Goal: Task Accomplishment & Management: Manage account settings

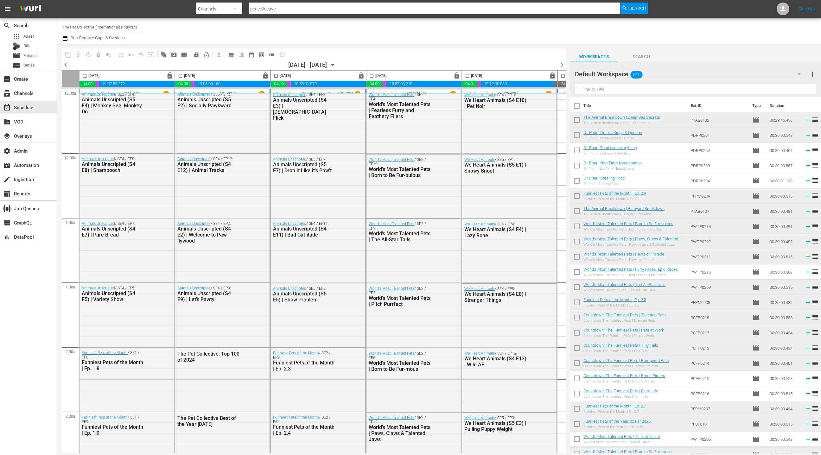
scroll to position [680, 0]
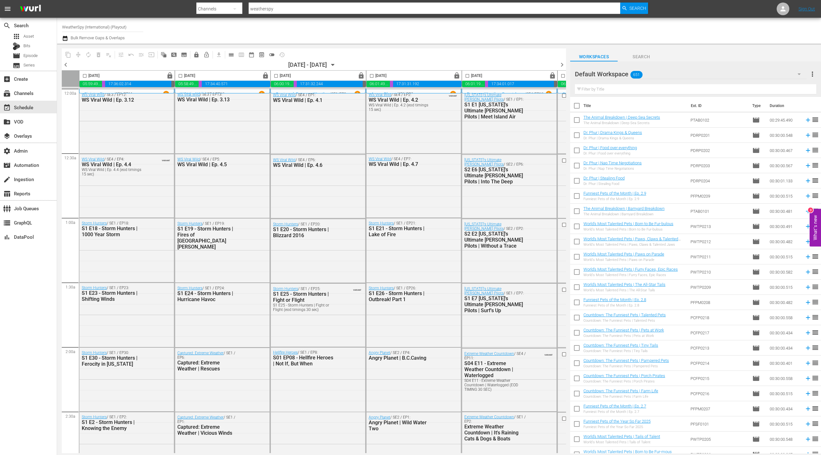
scroll to position [0, 184]
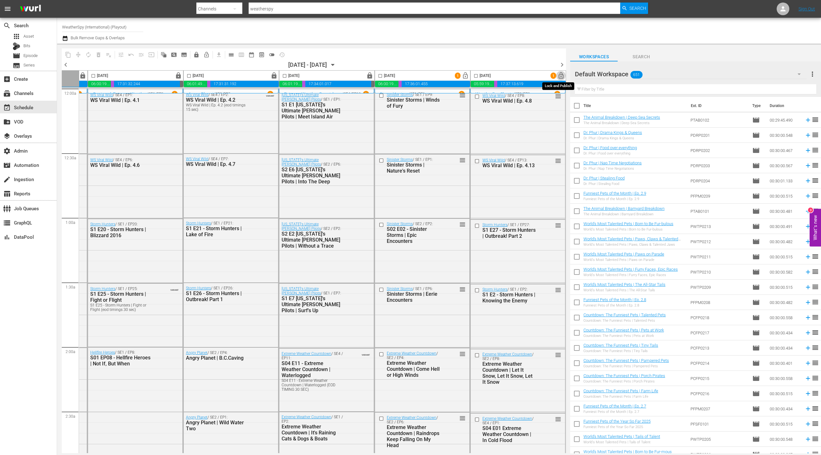
click at [560, 77] on span "lock_open" at bounding box center [561, 75] width 7 height 7
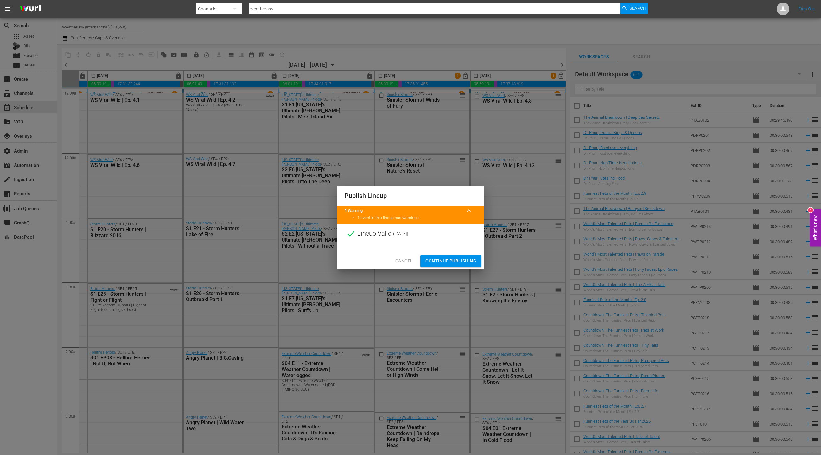
click at [472, 262] on span "Continue Publishing" at bounding box center [450, 261] width 51 height 8
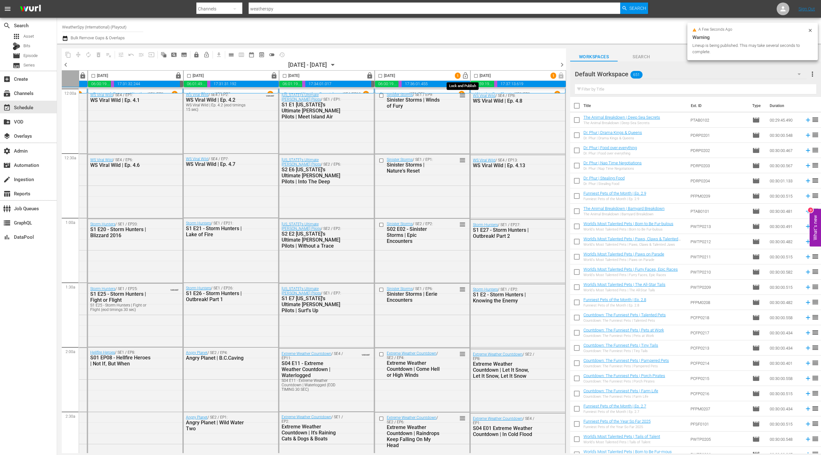
click at [462, 75] on span "lock_open" at bounding box center [465, 75] width 7 height 7
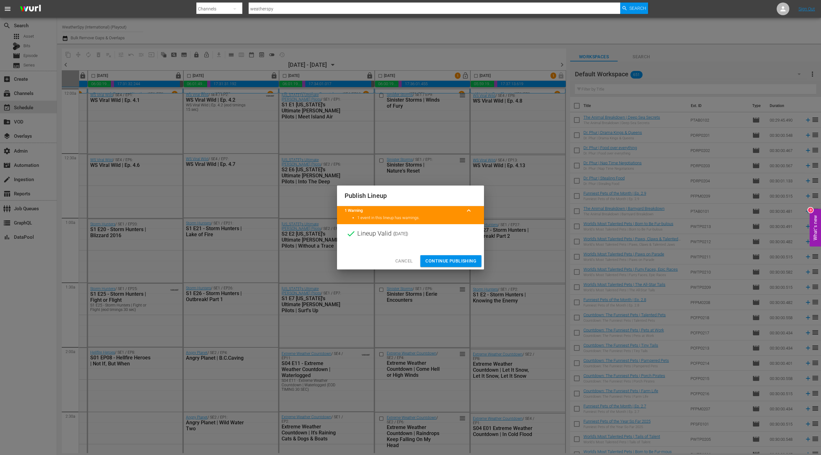
drag, startPoint x: 460, startPoint y: 262, endPoint x: 465, endPoint y: 254, distance: 9.0
click at [460, 262] on span "Continue Publishing" at bounding box center [450, 261] width 51 height 8
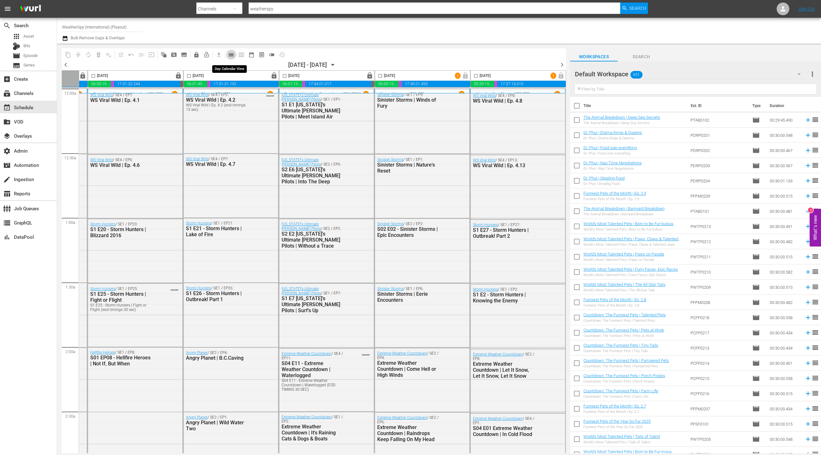
click at [229, 55] on span "calendar_view_day_outlined" at bounding box center [231, 55] width 6 height 6
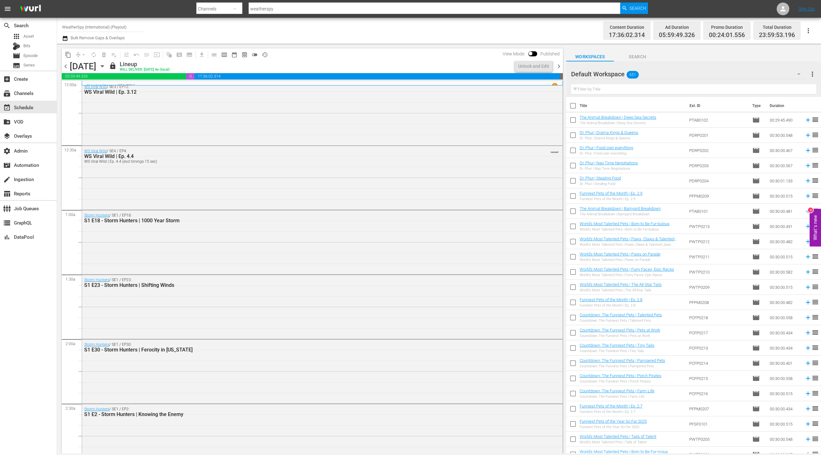
click at [558, 69] on span "chevron_right" at bounding box center [559, 66] width 8 height 8
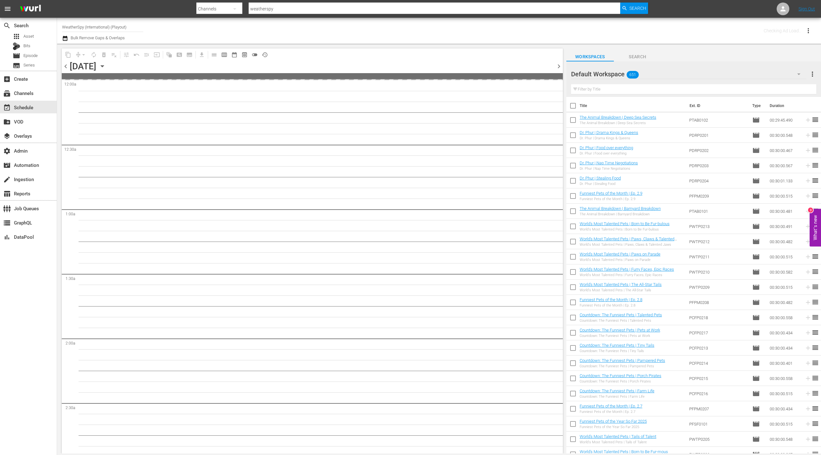
click at [558, 69] on span "chevron_right" at bounding box center [559, 66] width 8 height 8
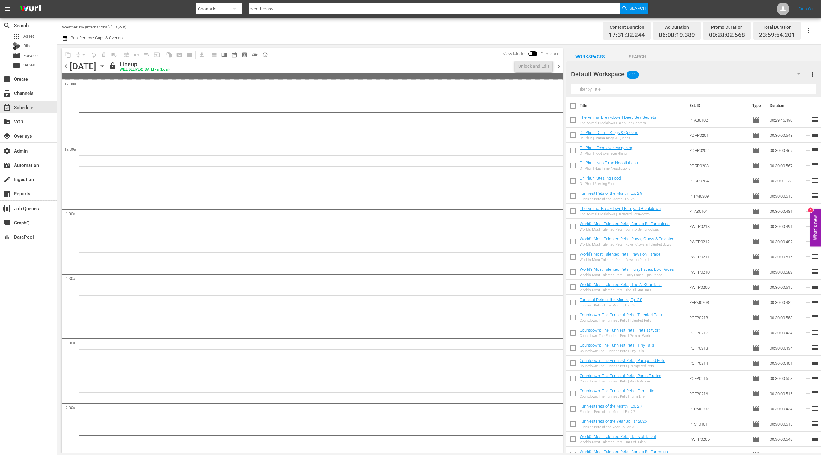
click at [558, 69] on span "chevron_right" at bounding box center [559, 66] width 8 height 8
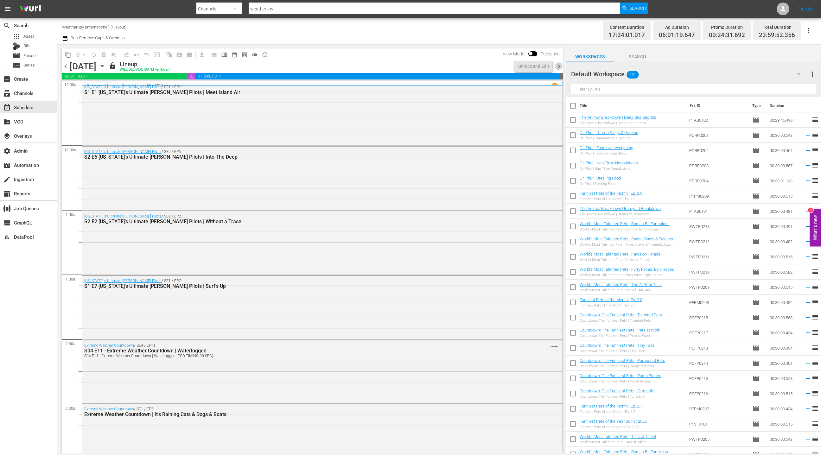
click at [558, 67] on span "chevron_right" at bounding box center [559, 66] width 8 height 8
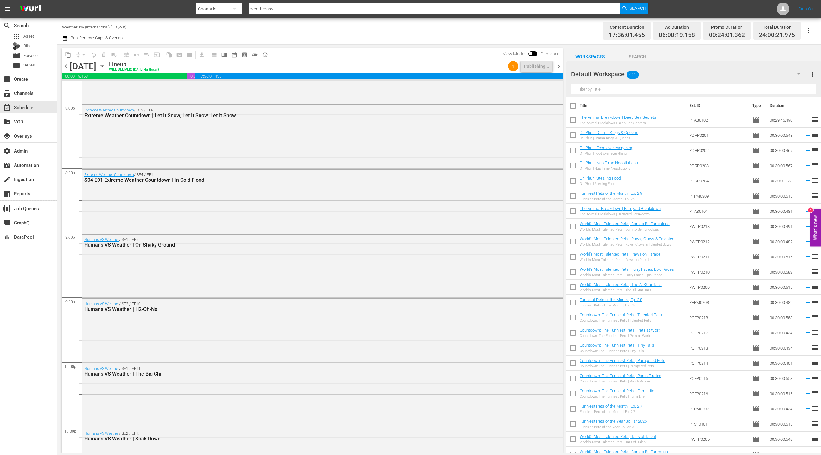
scroll to position [2730, 0]
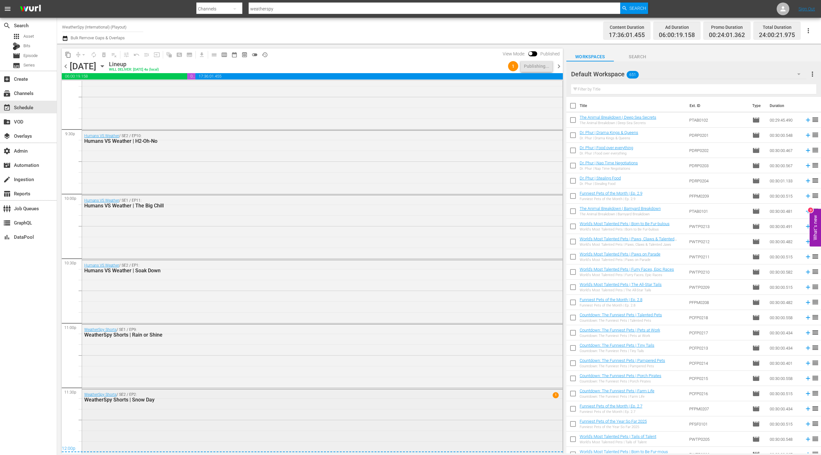
click at [208, 406] on div "WeatherSpy Shorts / SE2 / EP2: WeatherSpy Shorts | Snow Day 1" at bounding box center [322, 421] width 481 height 63
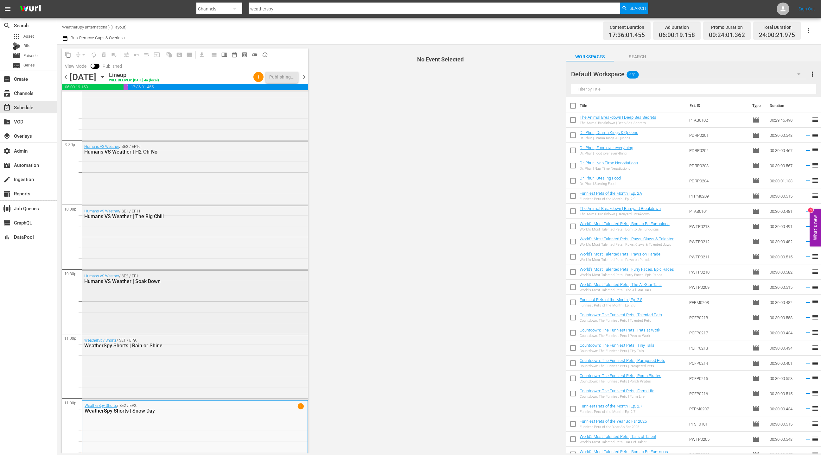
click at [232, 328] on div "Humans VS Weather / SE2 / EP1: Humans VS Weather | Soak Down" at bounding box center [195, 302] width 226 height 63
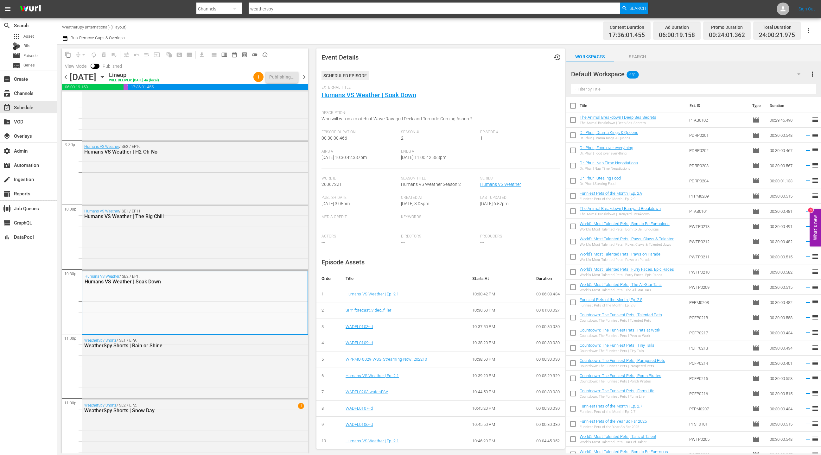
click at [303, 78] on span "chevron_right" at bounding box center [304, 77] width 8 height 8
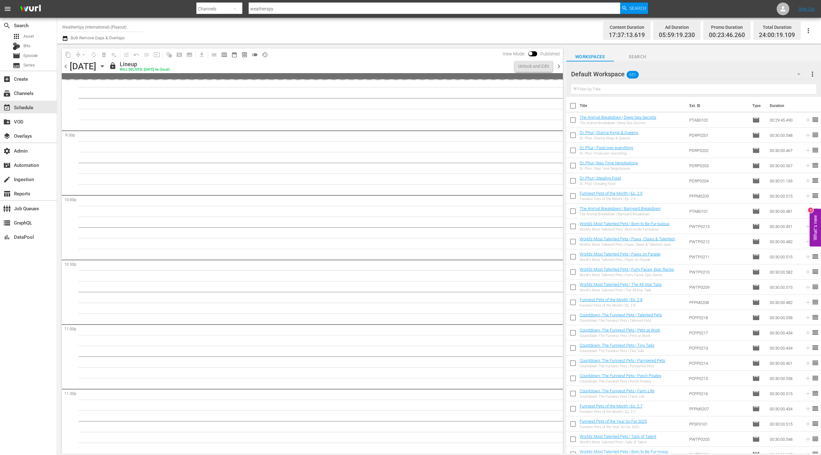
scroll to position [2687, 0]
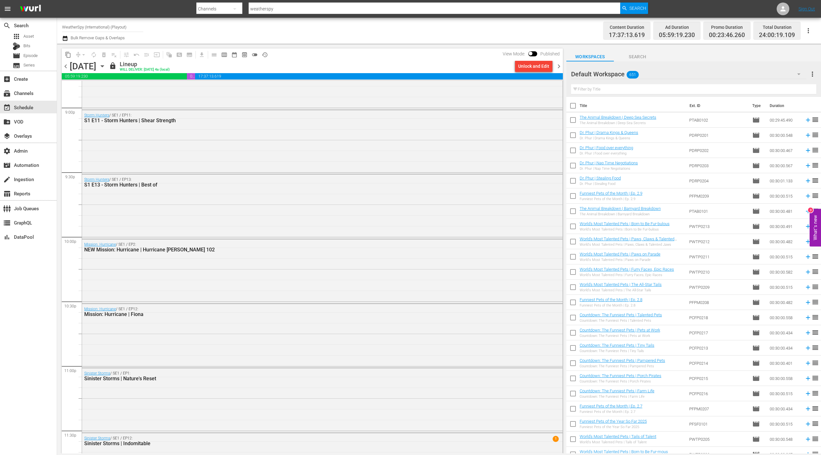
click at [537, 67] on div "Unlock and Edit" at bounding box center [533, 66] width 31 height 11
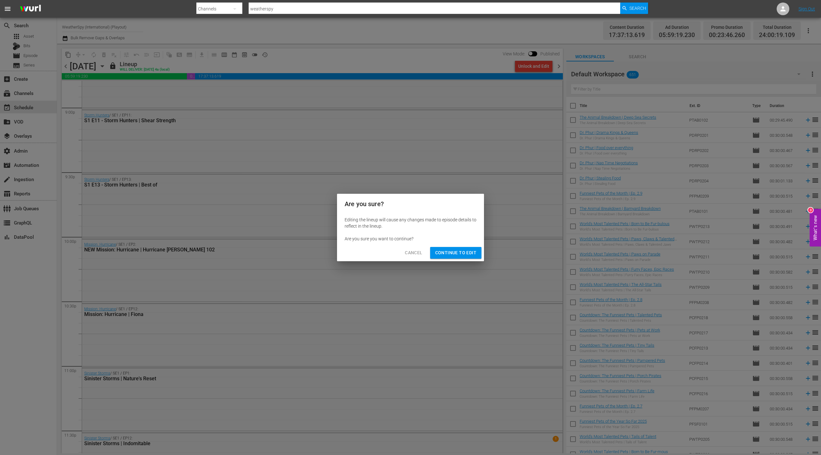
drag, startPoint x: 463, startPoint y: 256, endPoint x: 418, endPoint y: 215, distance: 60.3
click at [463, 256] on span "Continue to Edit" at bounding box center [455, 253] width 41 height 8
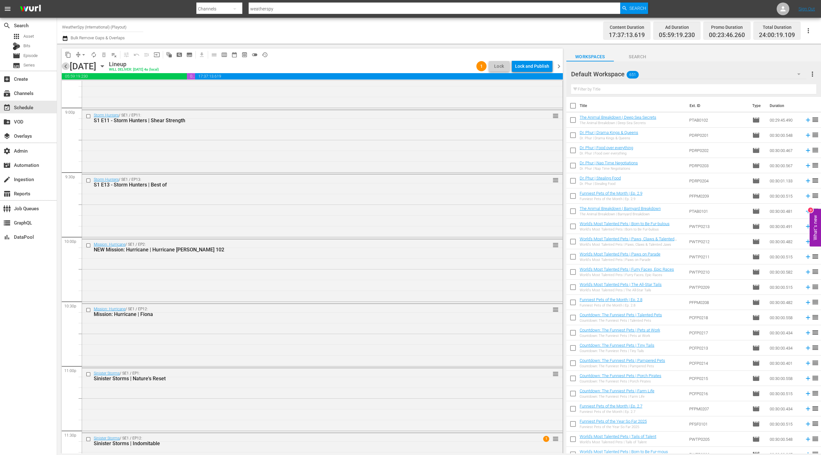
drag, startPoint x: 64, startPoint y: 66, endPoint x: 74, endPoint y: 68, distance: 10.4
click at [64, 66] on span "chevron_left" at bounding box center [66, 66] width 8 height 8
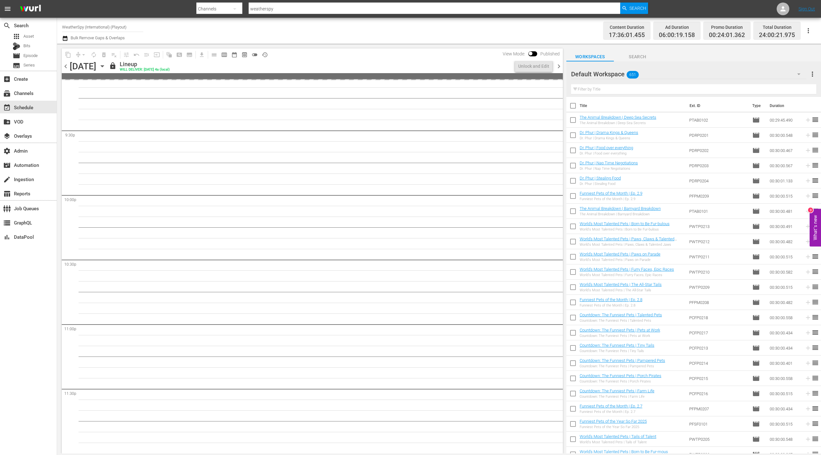
scroll to position [2730, 0]
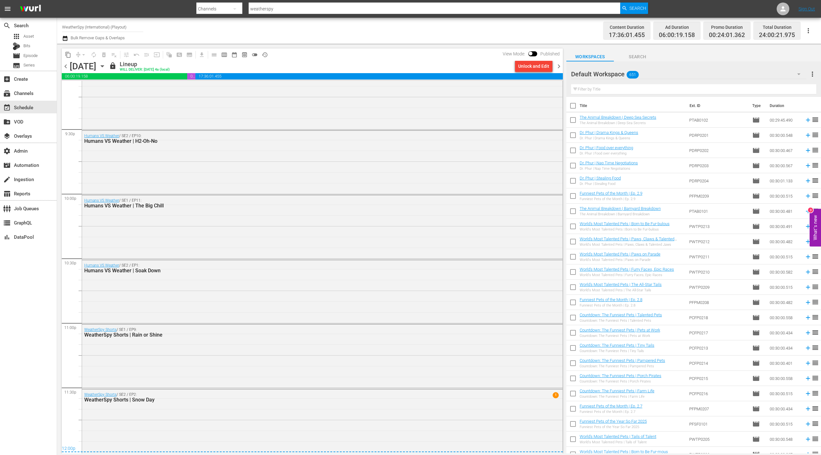
click at [540, 66] on div "Unlock and Edit" at bounding box center [533, 66] width 31 height 11
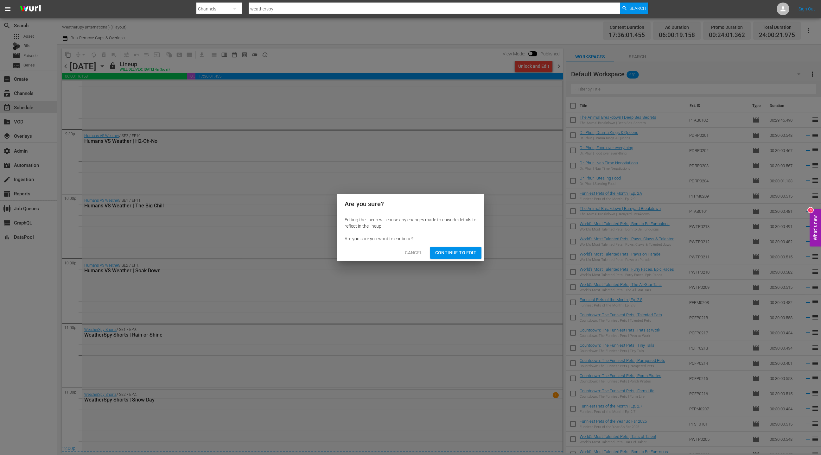
click at [454, 251] on span "Continue to Edit" at bounding box center [455, 253] width 41 height 8
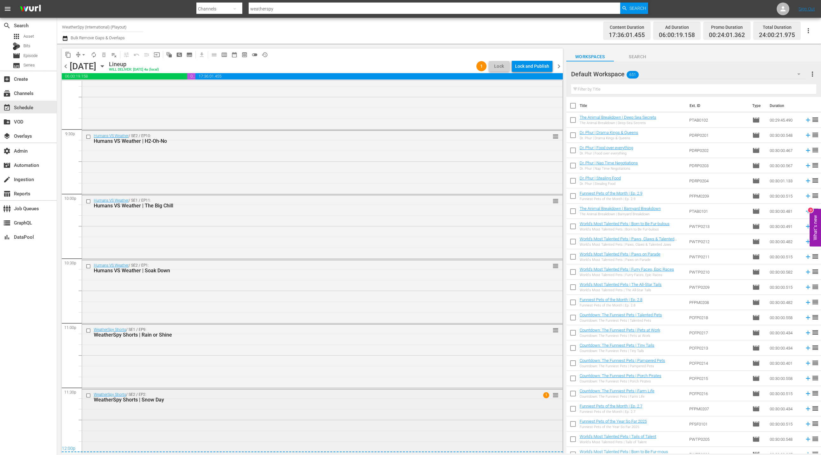
click at [234, 405] on div "WeatherSpy Shorts / SE2 / EP2: WeatherSpy Shorts | Snow Day 1 reorder" at bounding box center [322, 421] width 481 height 63
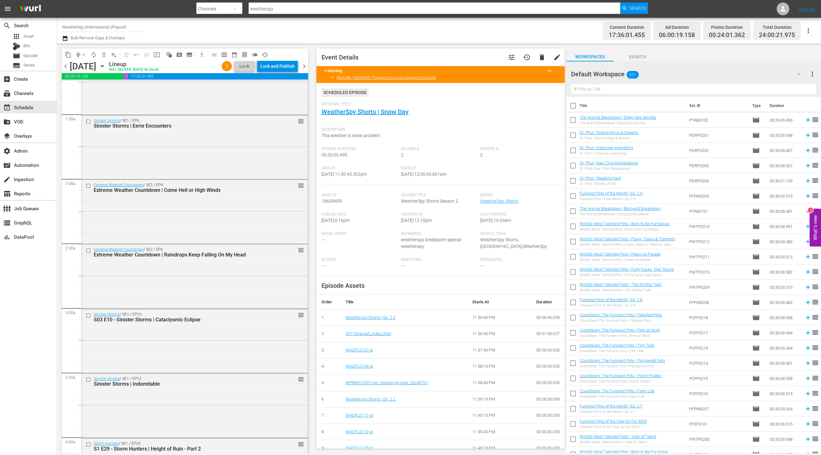
scroll to position [0, 0]
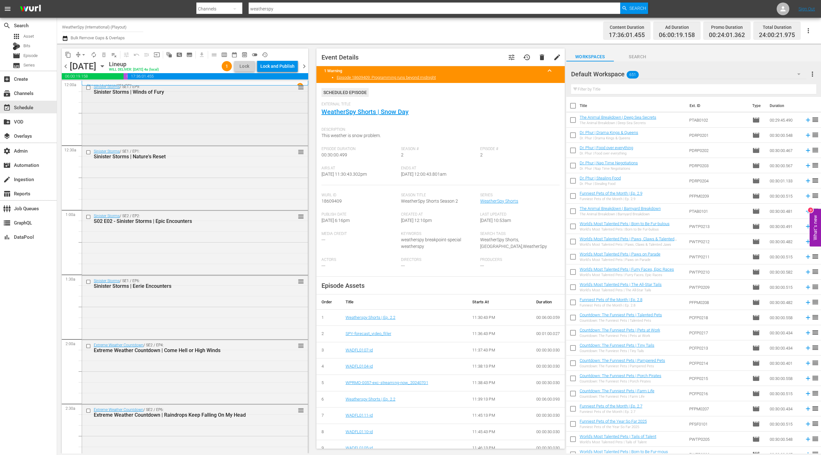
click at [199, 116] on div "Sinister Storms / SE1 / EP9: Sinister Storms | Winds of Fury reorder" at bounding box center [195, 113] width 226 height 63
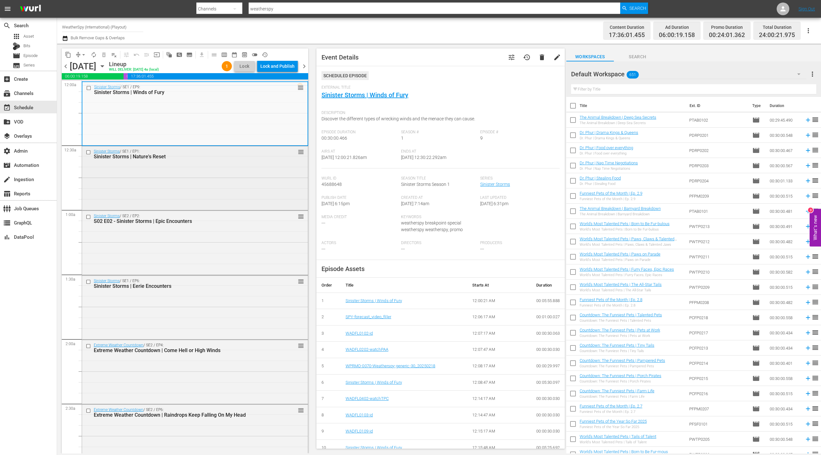
click at [218, 173] on div "Sinister Storms / SE1 / EP1: Sinister Storms | Nature's Reset reorder" at bounding box center [195, 177] width 226 height 63
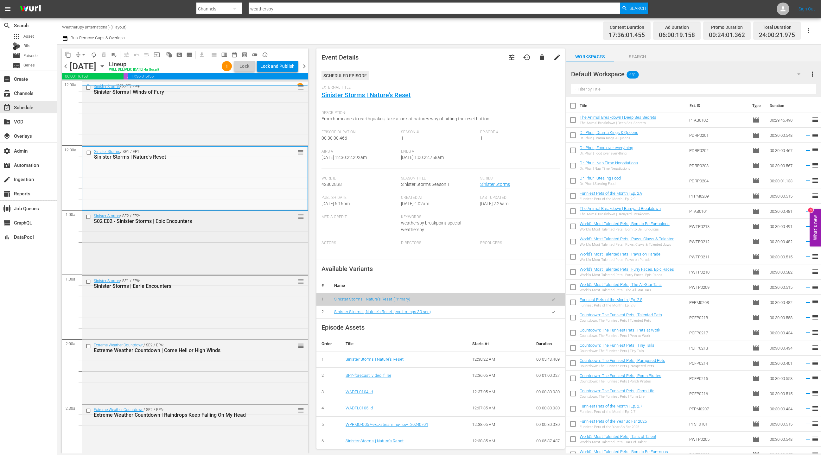
click at [258, 226] on div "Sinister Storms / SE2 / EP2: S02 E02 - Sinister Storms | Epic Encounters reorder" at bounding box center [195, 219] width 226 height 16
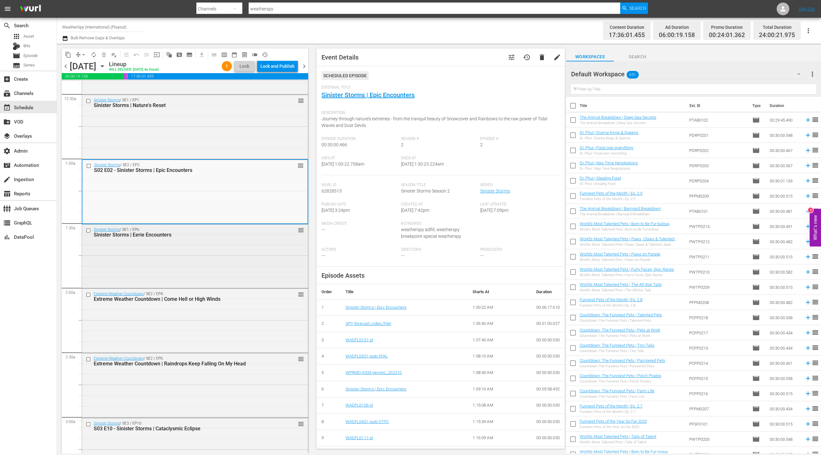
scroll to position [64, 0]
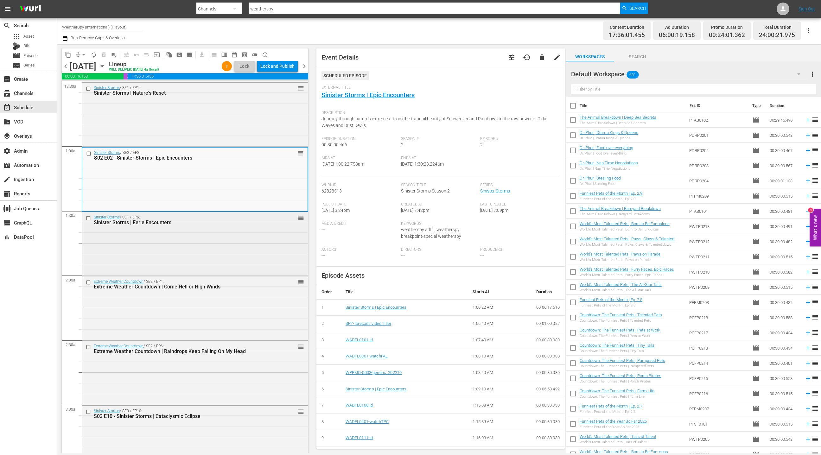
click at [256, 230] on div "Sinister Storms / SE1 / EP6: Sinister Storms | Eerie Encounters reorder" at bounding box center [195, 243] width 226 height 63
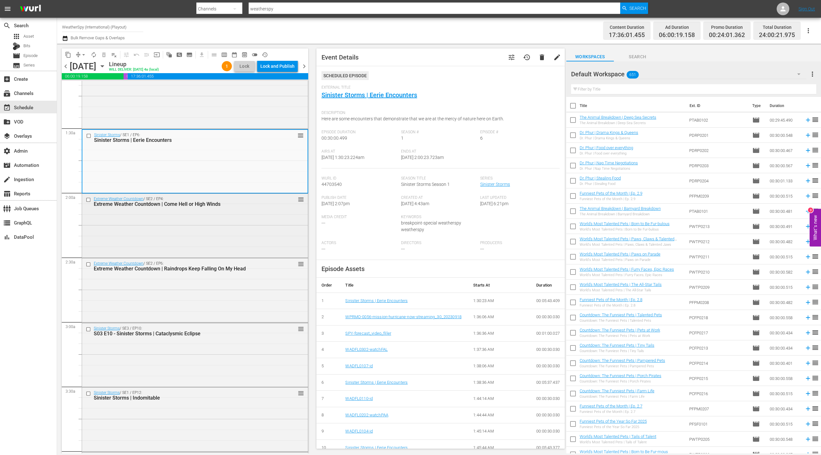
scroll to position [167, 0]
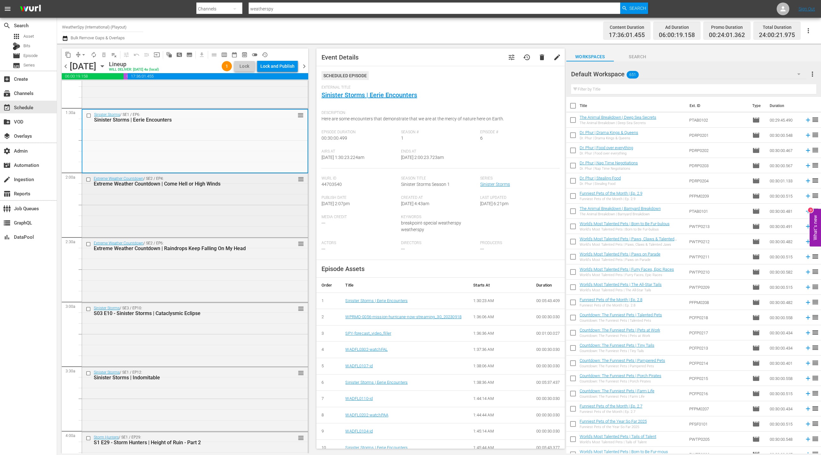
click at [256, 230] on div "Extreme Weather Countdown / SE2 / EP4: Extreme Weather Countdown | Come Hell or…" at bounding box center [195, 205] width 226 height 63
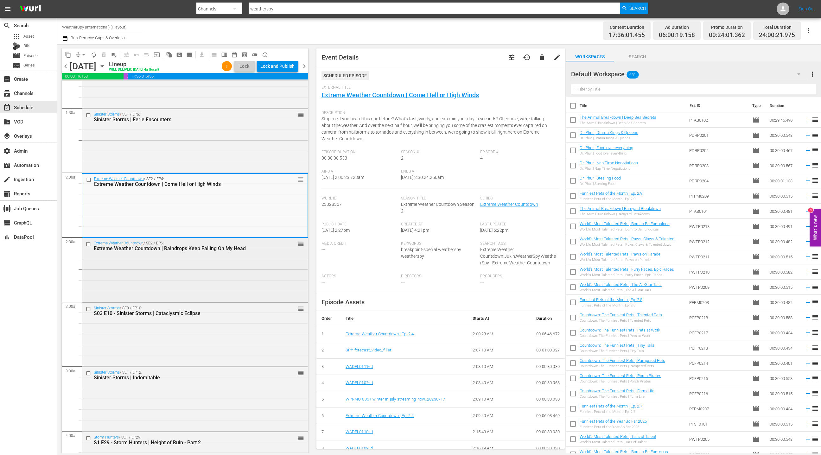
click at [241, 271] on div "Extreme Weather Countdown / SE2 / EP6: Extreme Weather Countdown | Raindrops Ke…" at bounding box center [195, 269] width 226 height 63
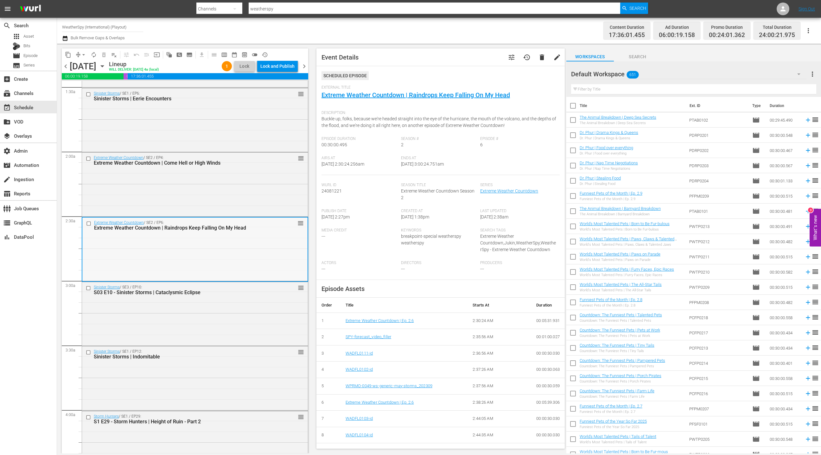
scroll to position [208, 0]
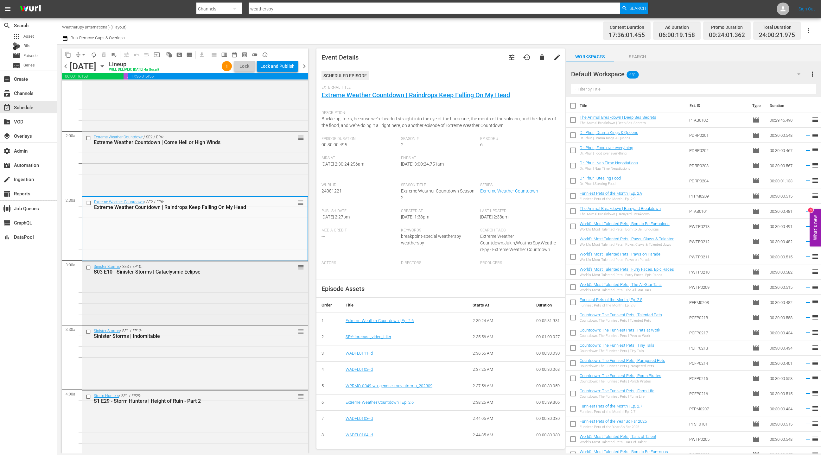
click at [240, 277] on div "Sinister Storms / SE3 / EP10: S03 E10 - Sinister Storms | Cataclysmic Eclipse r…" at bounding box center [195, 270] width 226 height 16
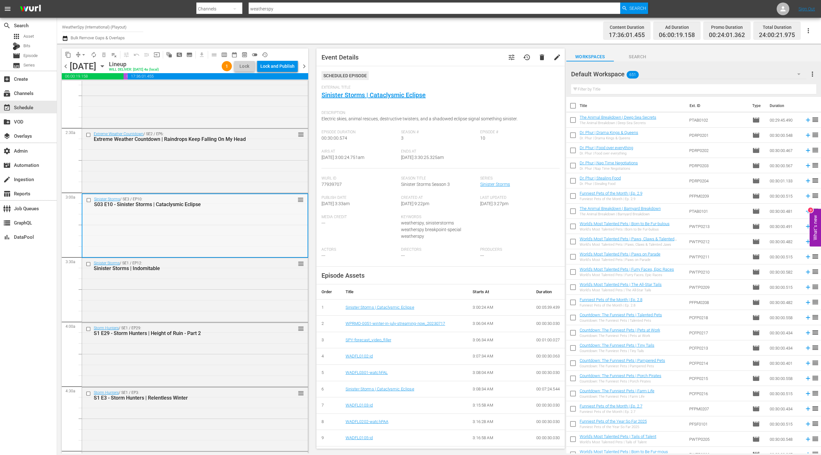
scroll to position [289, 0]
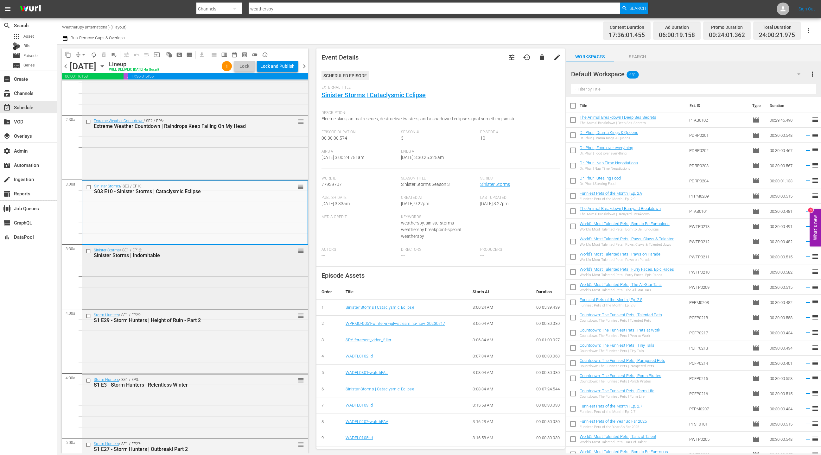
click at [238, 263] on div "Sinister Storms / SE1 / EP12: Sinister Storms | Indomitable reorder" at bounding box center [195, 276] width 226 height 63
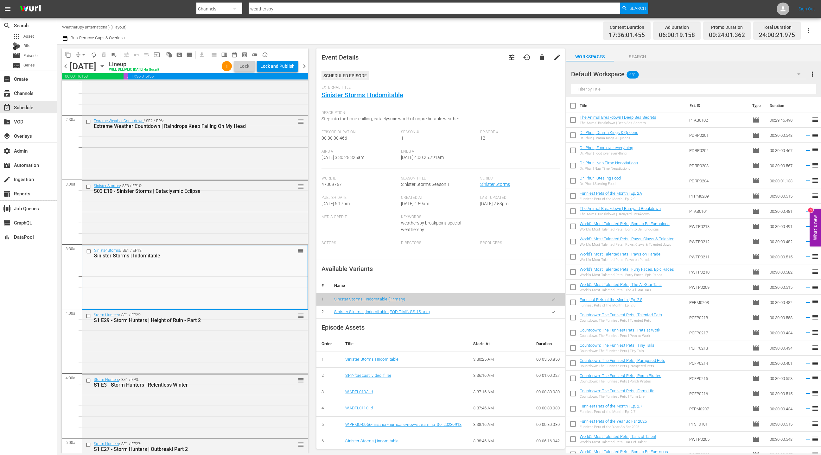
click at [551, 313] on icon "button" at bounding box center [553, 312] width 5 height 5
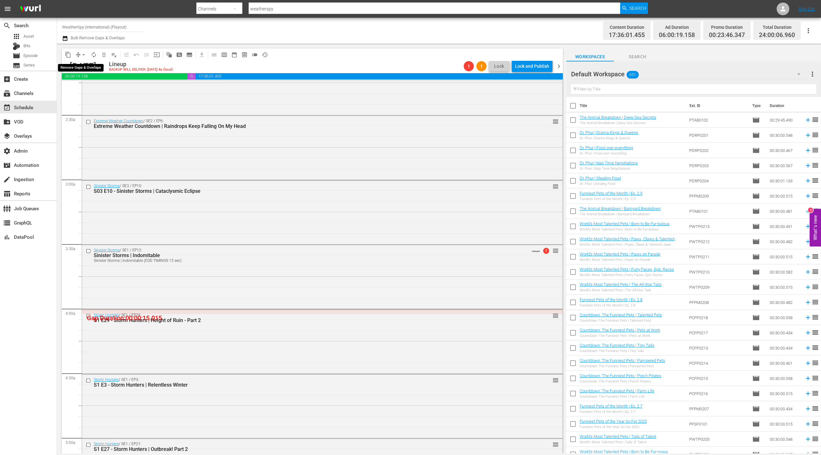
drag, startPoint x: 81, startPoint y: 54, endPoint x: 83, endPoint y: 59, distance: 5.1
click at [81, 54] on span "arrow_drop_down" at bounding box center [83, 55] width 6 height 6
click at [92, 87] on li "Align to End of Previous Day" at bounding box center [84, 88] width 67 height 10
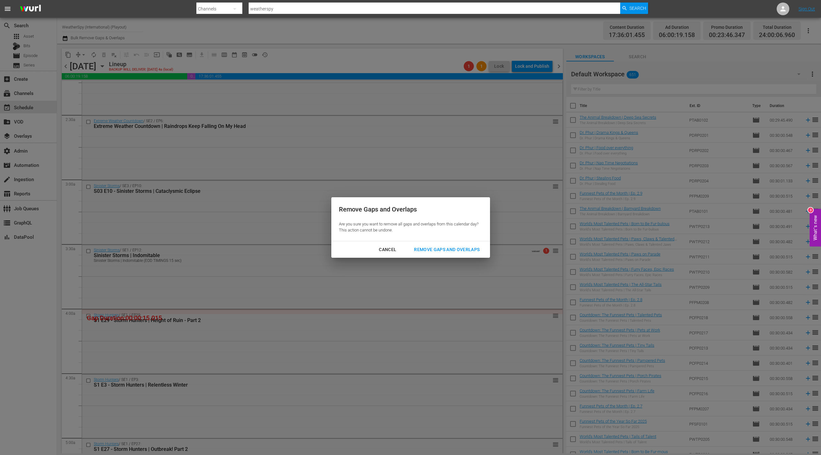
click at [426, 249] on div "Remove Gaps and Overlaps" at bounding box center [447, 250] width 76 height 8
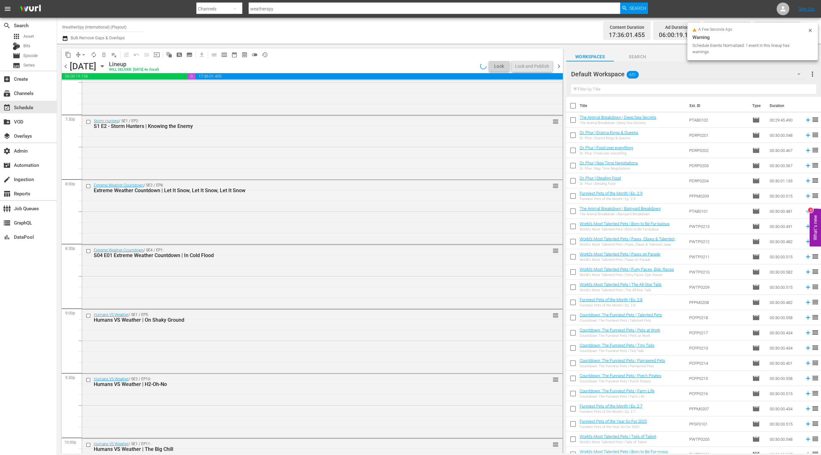
scroll to position [2458, 0]
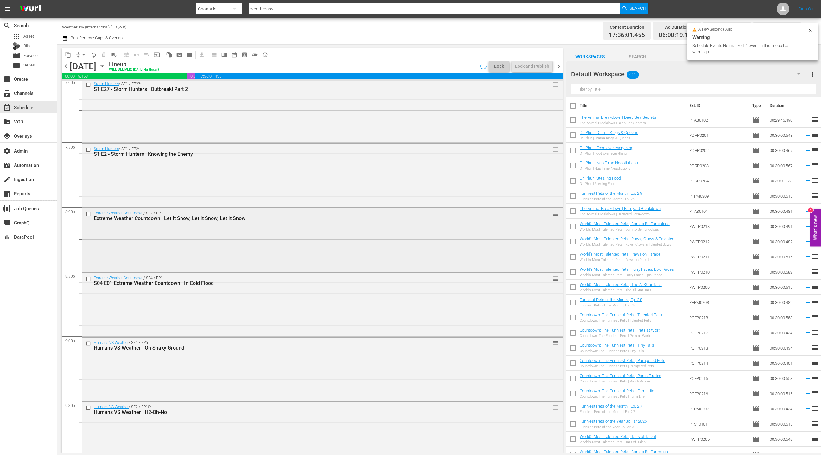
click at [323, 238] on div "Extreme Weather Countdown / SE2 / EP8: Extreme Weather Countdown | Let It Snow,…" at bounding box center [322, 239] width 481 height 63
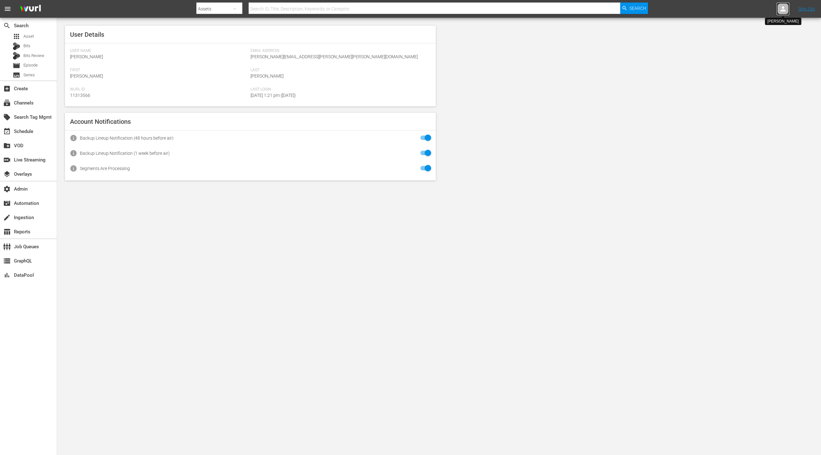
click at [783, 12] on icon at bounding box center [783, 9] width 8 height 8
click at [762, 11] on input "text" at bounding box center [766, 9] width 81 height 15
click at [746, 77] on div "Weatherspy Jukin <weatherspy_jukin@wurl.com>" at bounding box center [752, 72] width 99 height 15
type input "Weatherspy Jukin (11313864)"
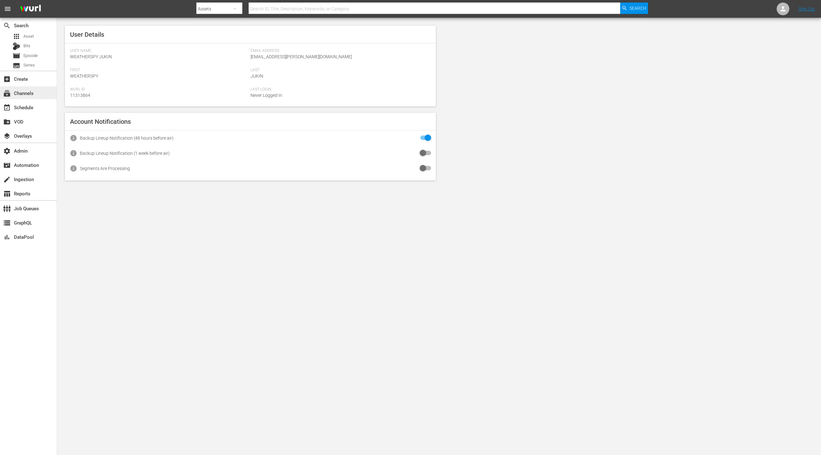
click at [34, 95] on div "subscriptions Channels" at bounding box center [17, 92] width 35 height 6
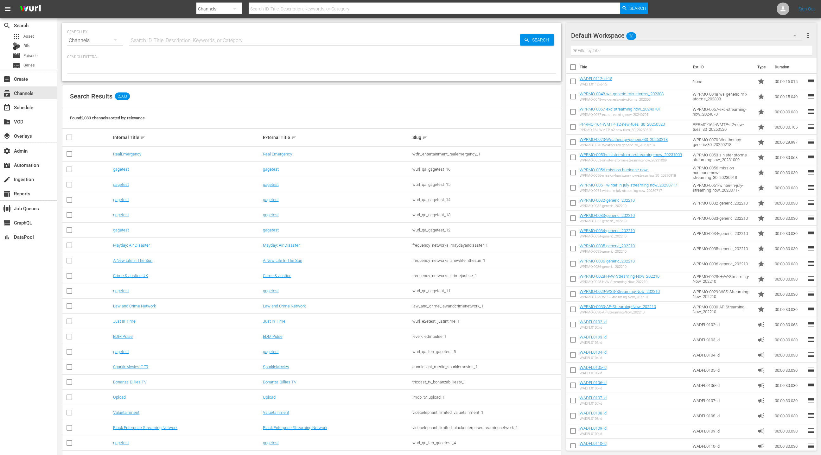
click at [157, 36] on input "text" at bounding box center [324, 40] width 391 height 15
type input "weatherspy"
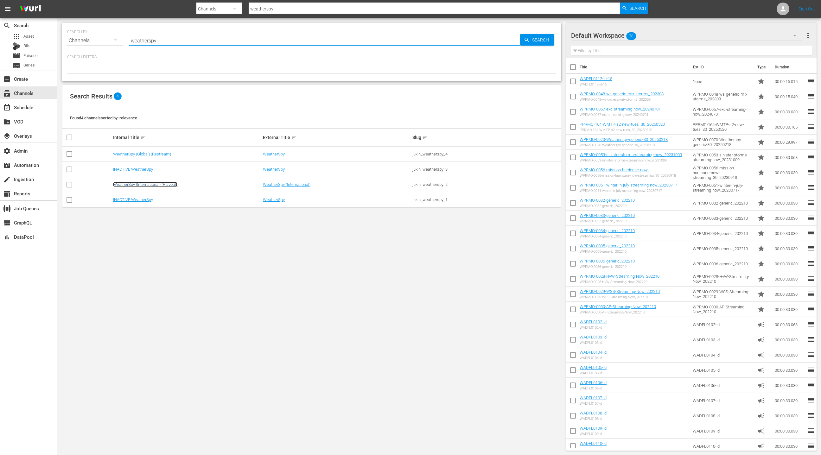
click at [167, 186] on link "WeatherSpy (International) (Playout)" at bounding box center [145, 184] width 64 height 5
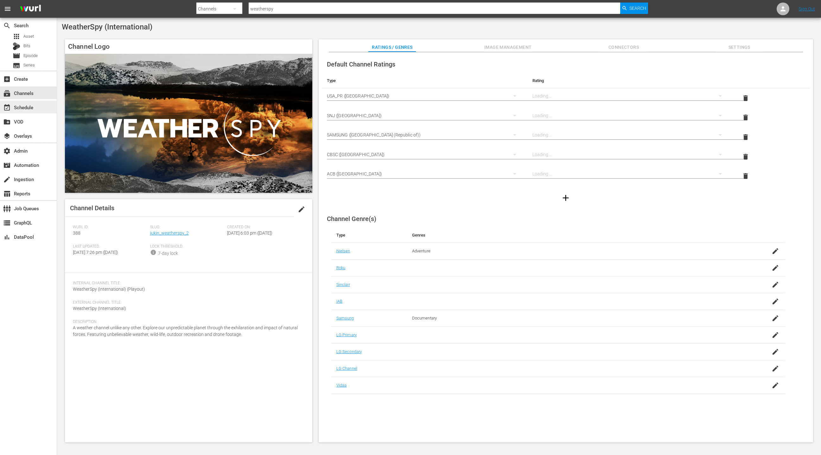
click at [39, 107] on div "event_available Schedule" at bounding box center [28, 107] width 57 height 13
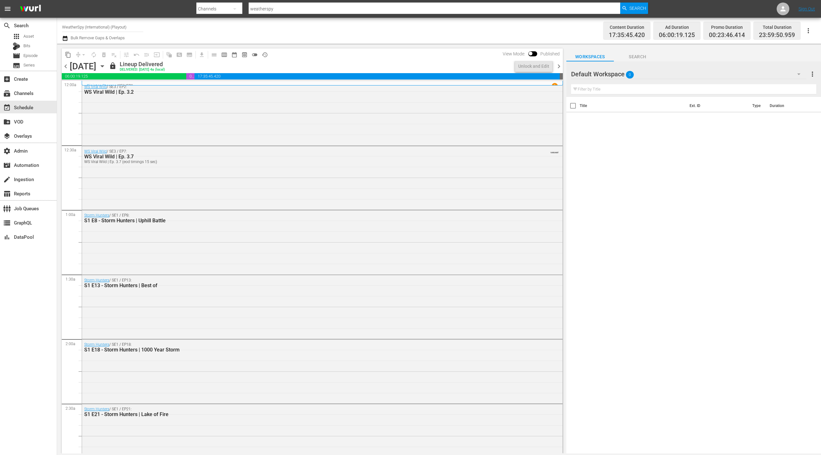
click at [107, 70] on div "Wednesday, August 20th August 20th" at bounding box center [89, 66] width 38 height 10
click at [106, 68] on icon "button" at bounding box center [102, 66] width 7 height 7
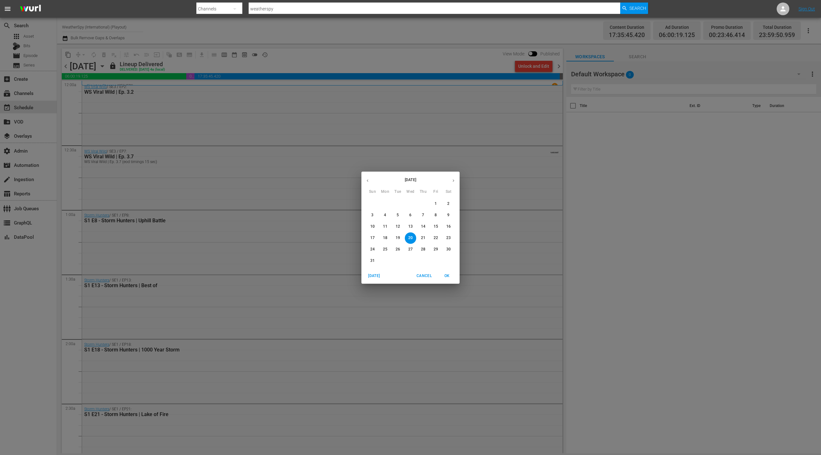
click at [456, 182] on button "button" at bounding box center [453, 181] width 12 height 12
click at [403, 206] on span "2" at bounding box center [397, 203] width 11 height 5
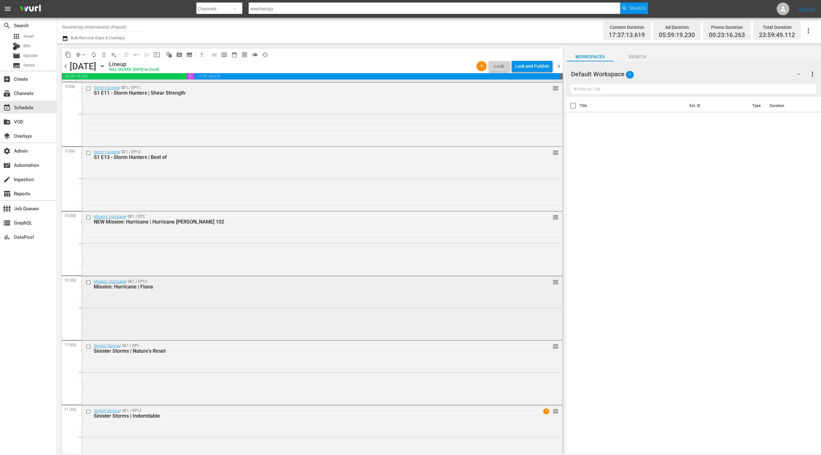
scroll to position [2714, 0]
click at [280, 284] on div "Mission: Hurricane | Fiona" at bounding box center [310, 286] width 433 height 6
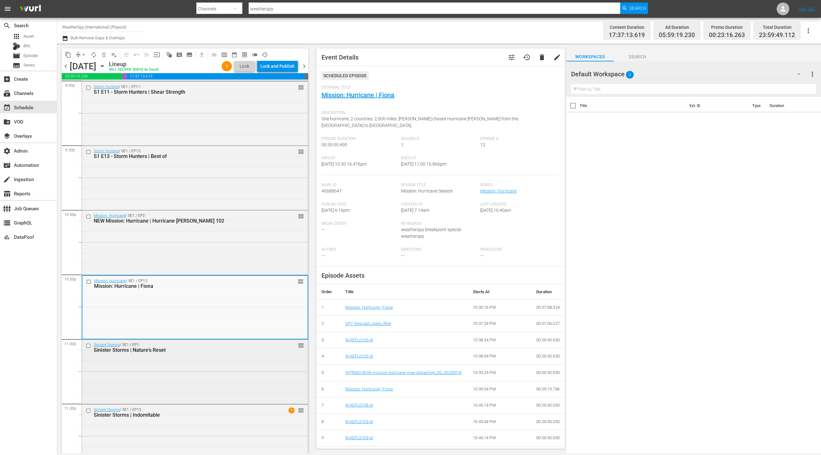
scroll to position [2729, 0]
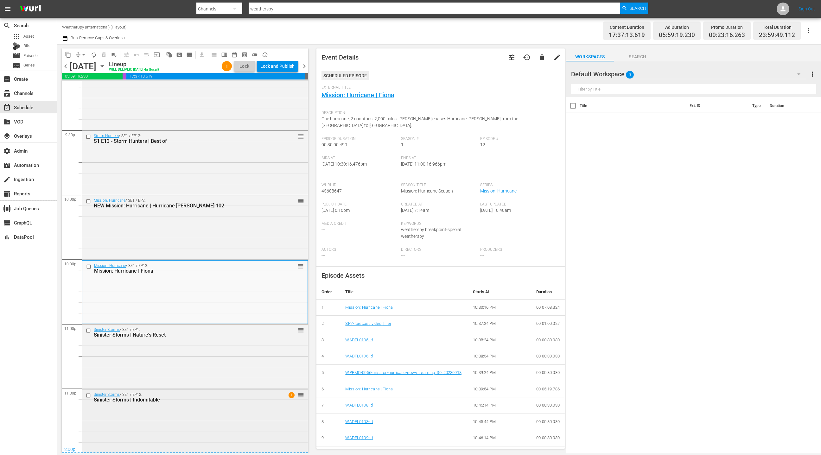
click at [236, 395] on div "Sinister Storms / SE1 / EP12: Sinister Storms | Indomitable" at bounding box center [184, 397] width 181 height 10
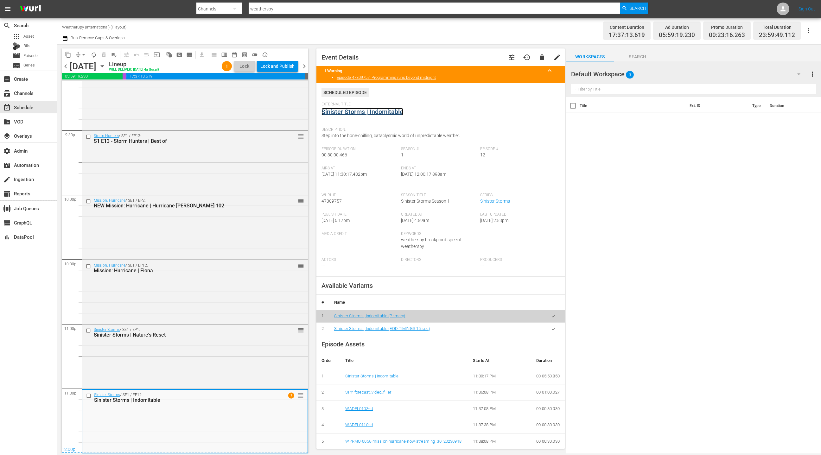
click at [373, 113] on link "Sinister Storms | Indomitable" at bounding box center [363, 112] width 82 height 8
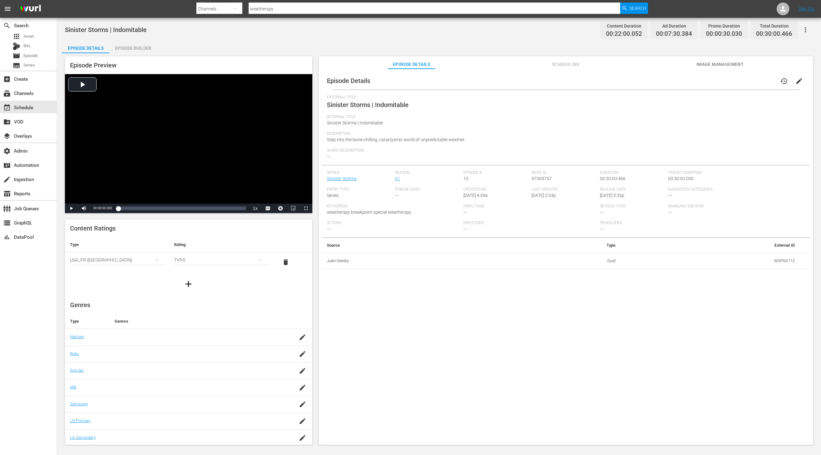
click at [124, 49] on div "Episode Builder" at bounding box center [133, 48] width 48 height 15
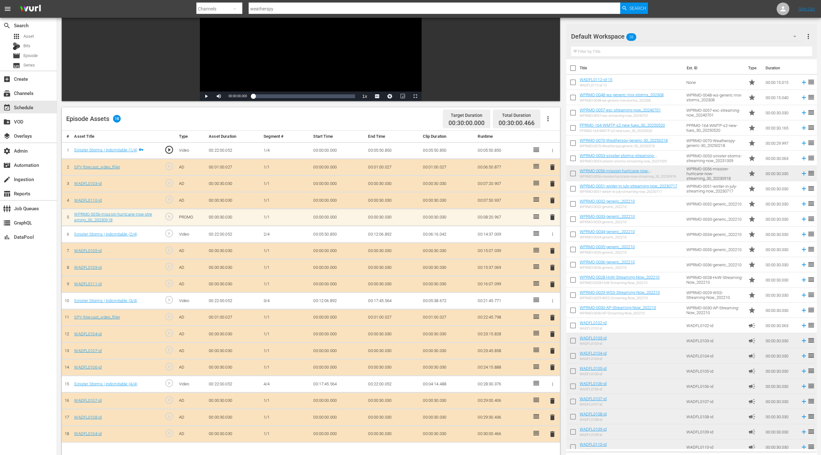
scroll to position [83, 0]
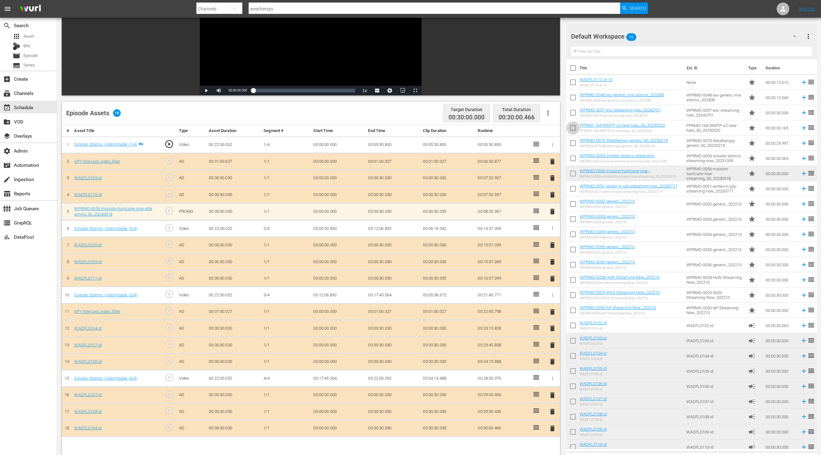
click at [575, 127] on input "checkbox" at bounding box center [572, 129] width 13 height 13
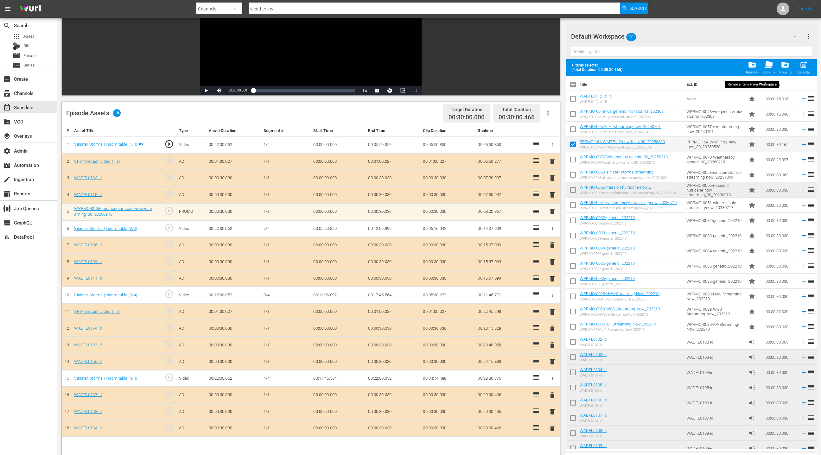
click at [754, 69] on div "folder_delete Remove" at bounding box center [752, 68] width 13 height 14
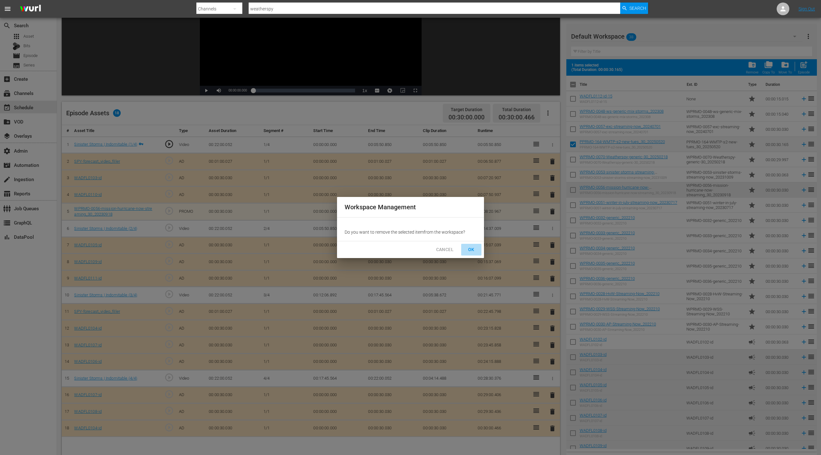
click at [469, 249] on span "OK" at bounding box center [471, 250] width 10 height 8
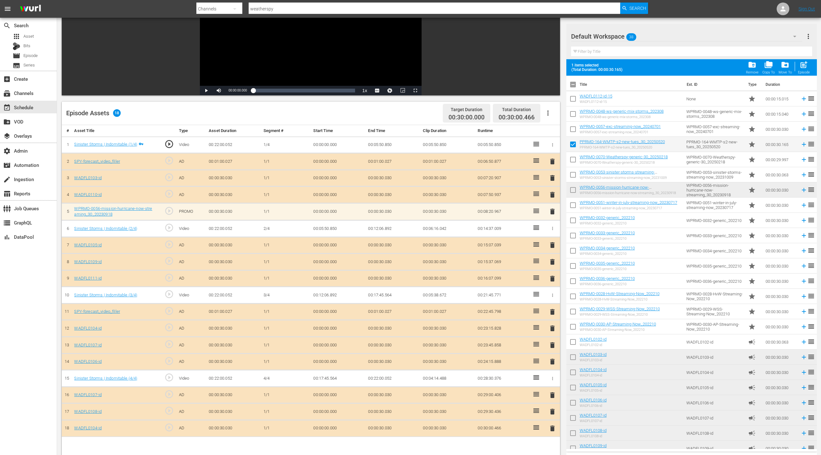
checkbox input "false"
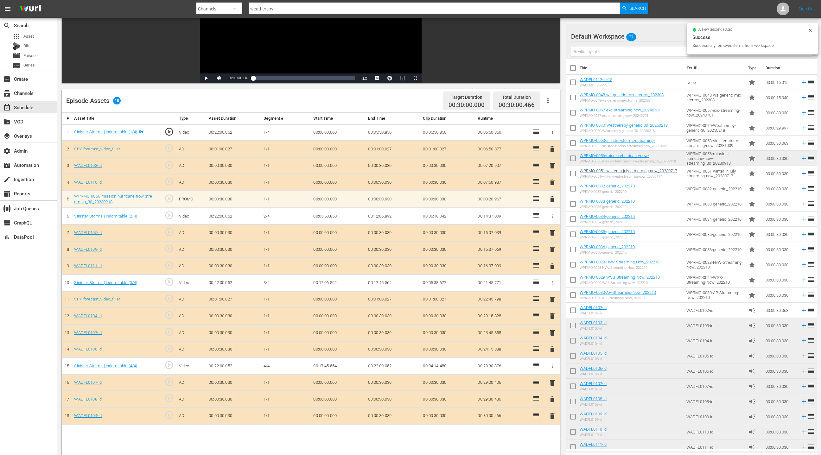
scroll to position [96, 0]
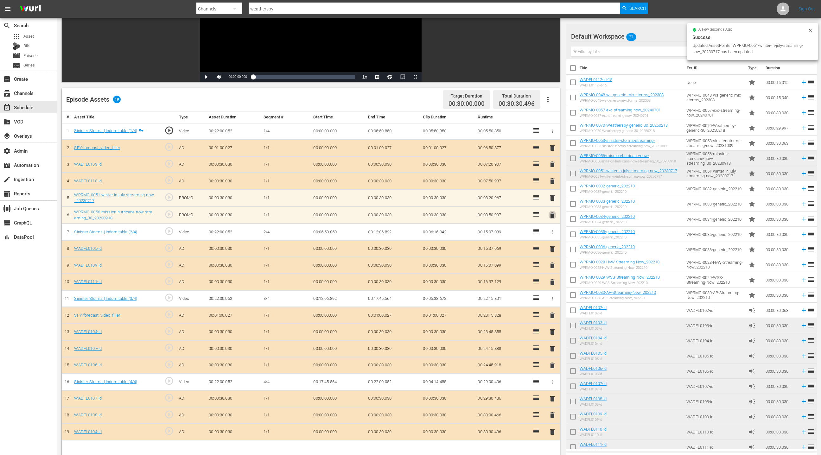
click at [551, 214] on span "delete" at bounding box center [553, 216] width 8 height 8
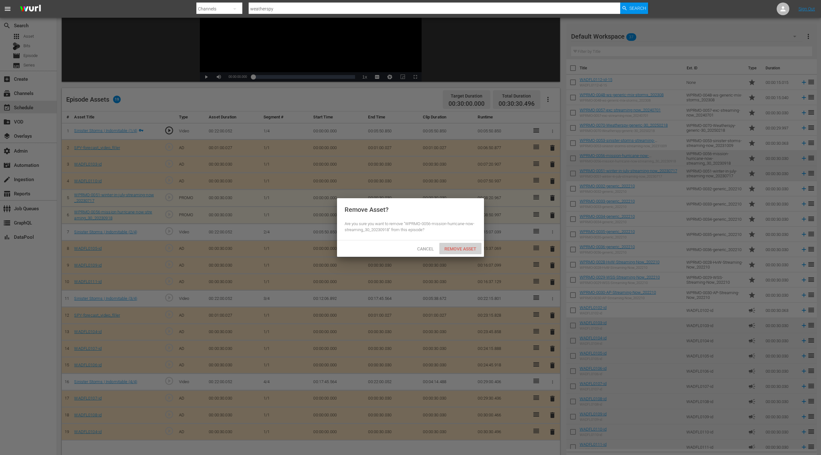
click at [455, 249] on span "Remove Asset" at bounding box center [460, 248] width 42 height 5
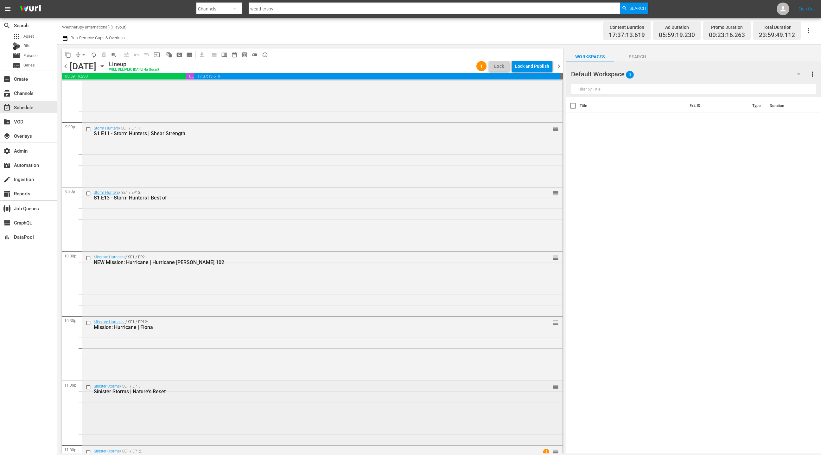
scroll to position [2729, 0]
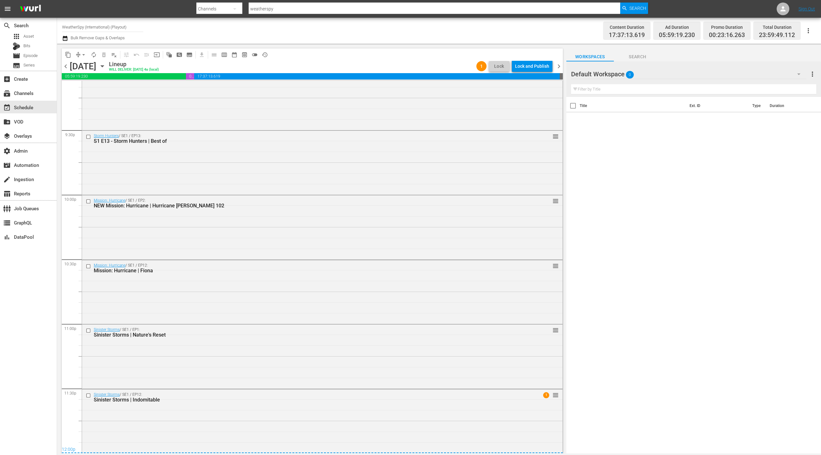
drag, startPoint x: 338, startPoint y: 338, endPoint x: 349, endPoint y: 328, distance: 14.8
click at [338, 338] on div "Sinister Storms / SE1 / EP1: Sinister Storms | Nature's Reset reorder" at bounding box center [322, 333] width 481 height 16
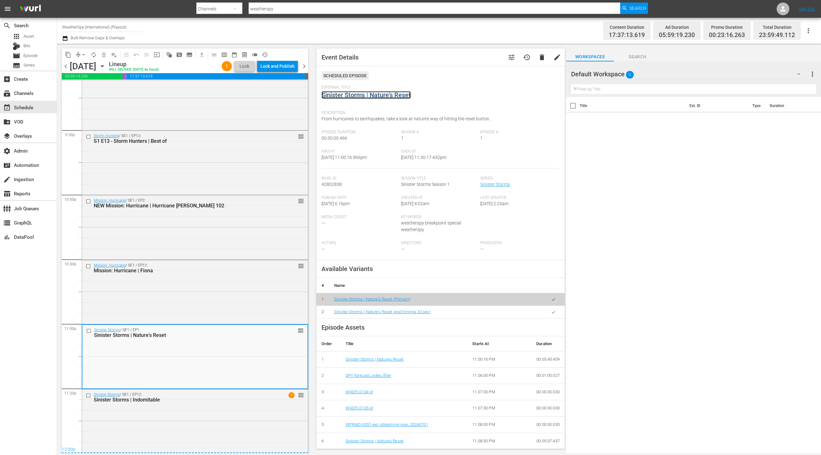
click at [371, 92] on link "Sinister Storms | Nature's Reset" at bounding box center [366, 95] width 89 height 8
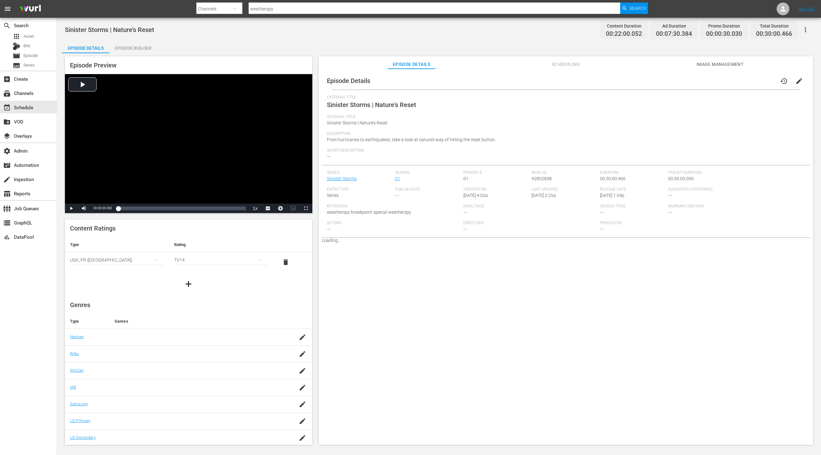
click at [135, 47] on div "Episode Builder" at bounding box center [133, 48] width 48 height 15
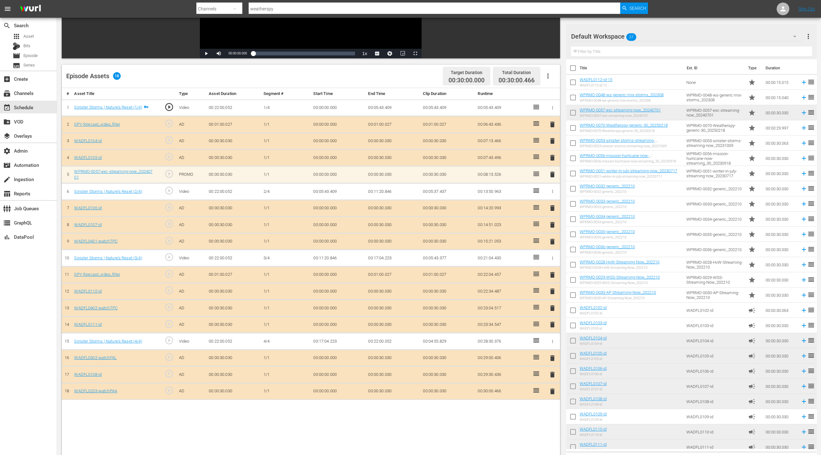
scroll to position [153, 0]
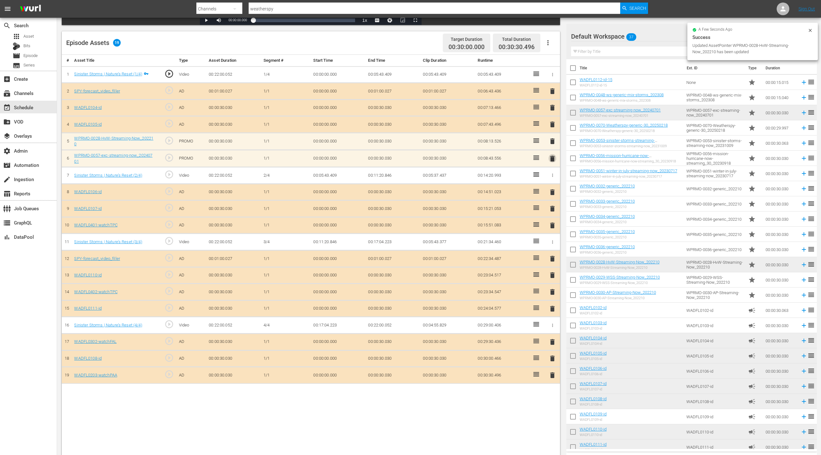
click at [551, 157] on span "delete" at bounding box center [553, 159] width 8 height 8
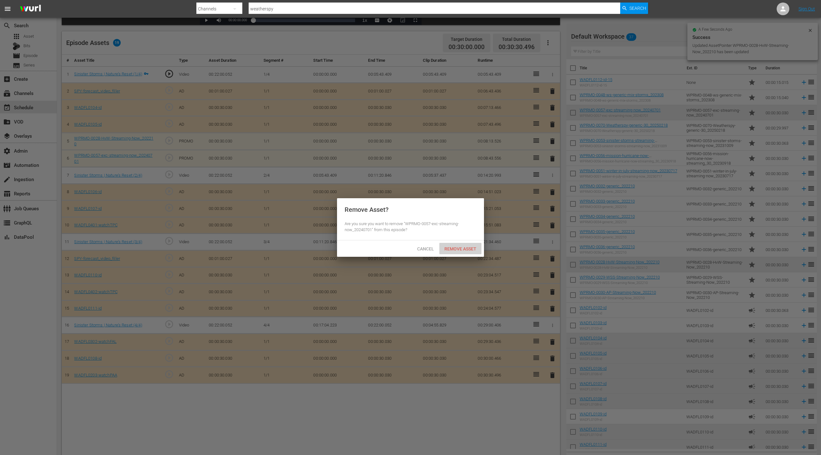
click at [455, 247] on span "Remove Asset" at bounding box center [460, 248] width 42 height 5
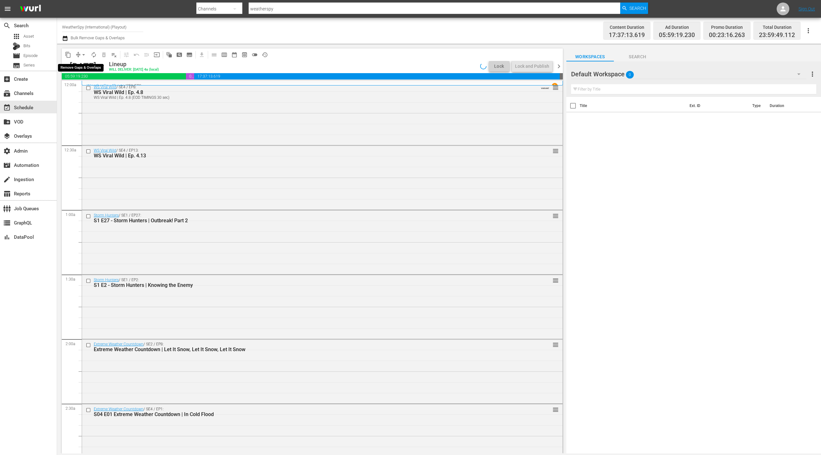
click at [81, 56] on span "arrow_drop_down" at bounding box center [83, 55] width 6 height 6
click at [102, 90] on li "Align to End of Previous Day" at bounding box center [84, 88] width 67 height 10
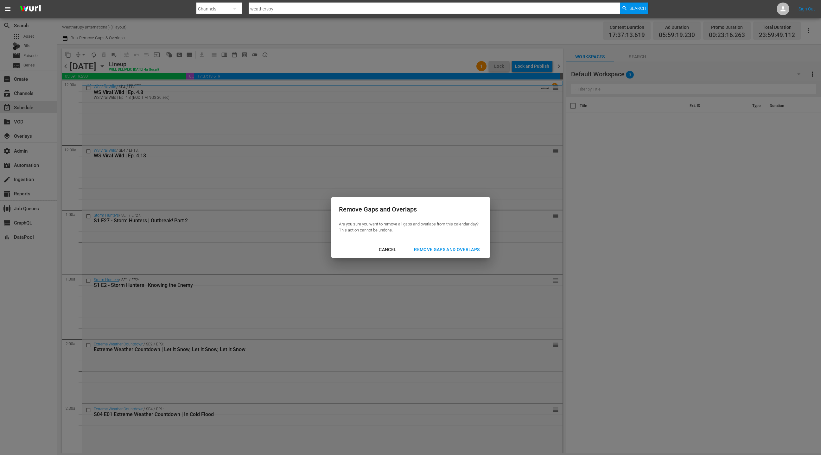
click at [456, 254] on button "Remove Gaps and Overlaps" at bounding box center [446, 250] width 81 height 12
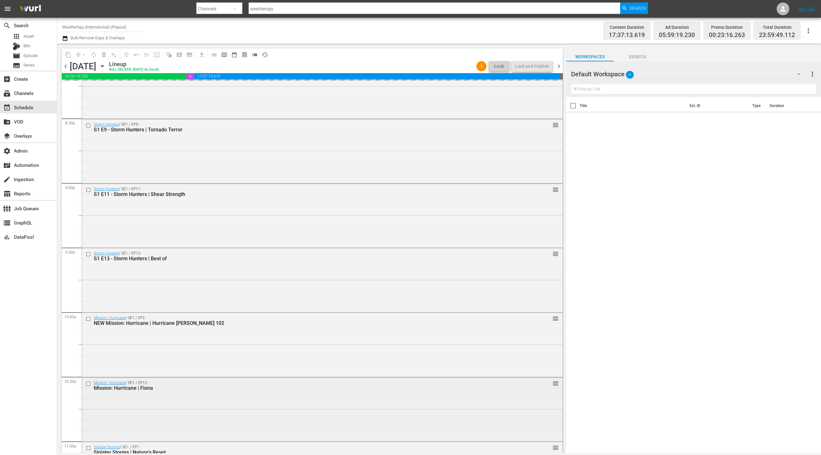
scroll to position [2729, 0]
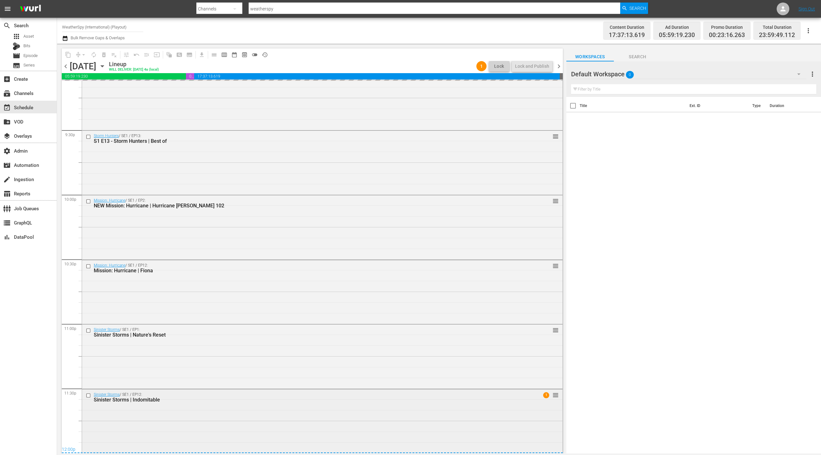
click at [244, 395] on div "Sinister Storms / SE1 / EP12: Sinister Storms | Indomitable" at bounding box center [310, 397] width 433 height 10
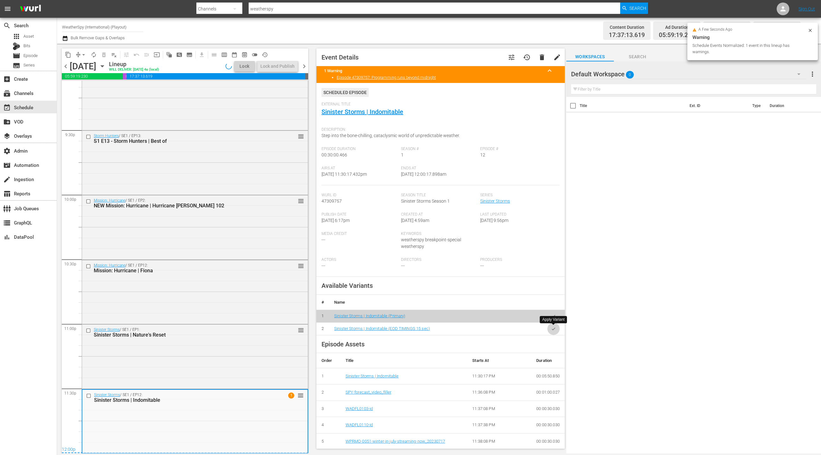
click at [553, 331] on icon "button" at bounding box center [553, 329] width 5 height 5
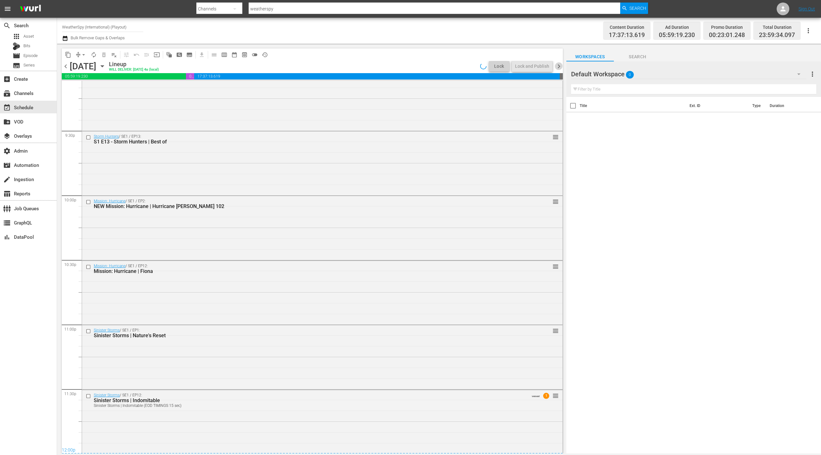
click at [559, 69] on span "chevron_right" at bounding box center [559, 66] width 8 height 8
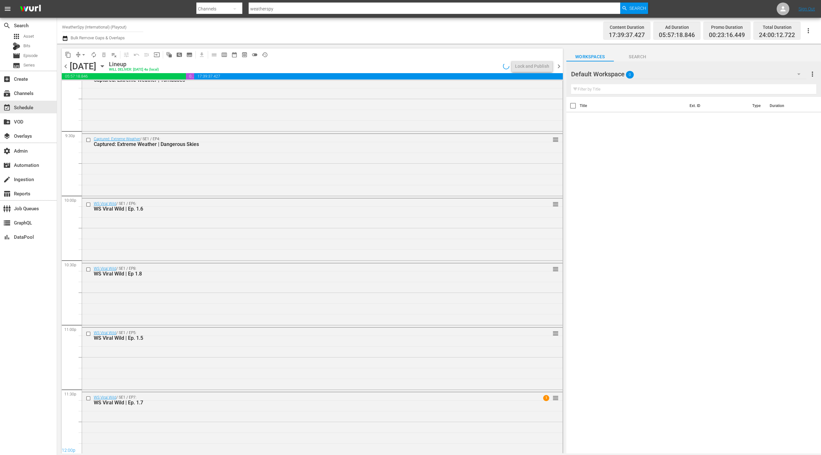
scroll to position [2342, 0]
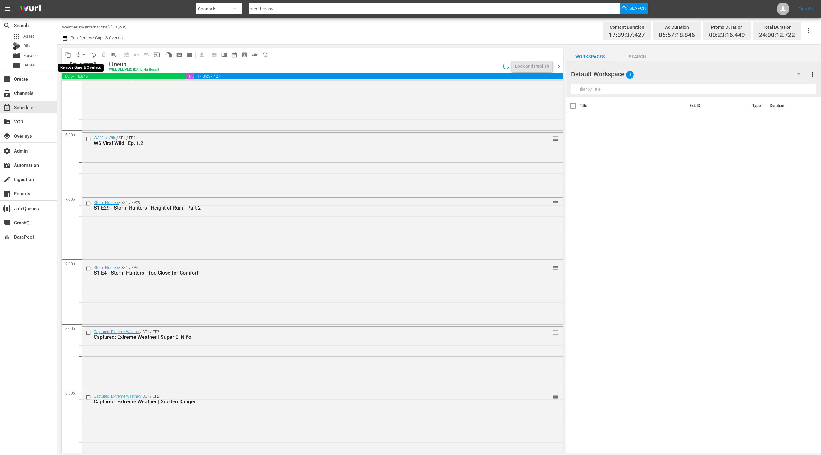
click at [86, 55] on span "arrow_drop_down" at bounding box center [83, 55] width 6 height 6
click at [91, 92] on li "Align to End of Previous Day" at bounding box center [84, 88] width 67 height 10
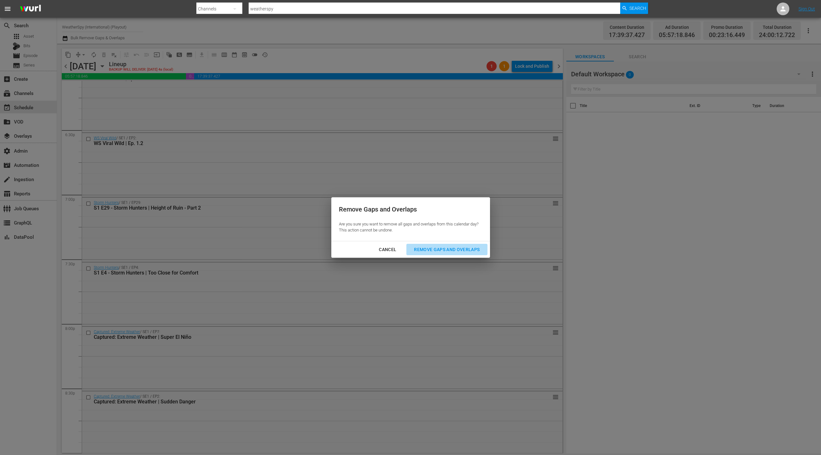
drag, startPoint x: 430, startPoint y: 252, endPoint x: 408, endPoint y: 233, distance: 29.0
click at [430, 252] on div "Remove Gaps and Overlaps" at bounding box center [447, 250] width 76 height 8
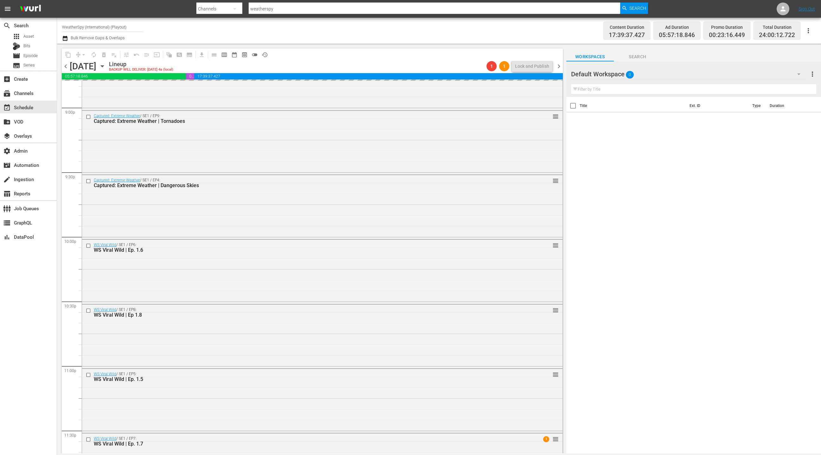
scroll to position [2732, 0]
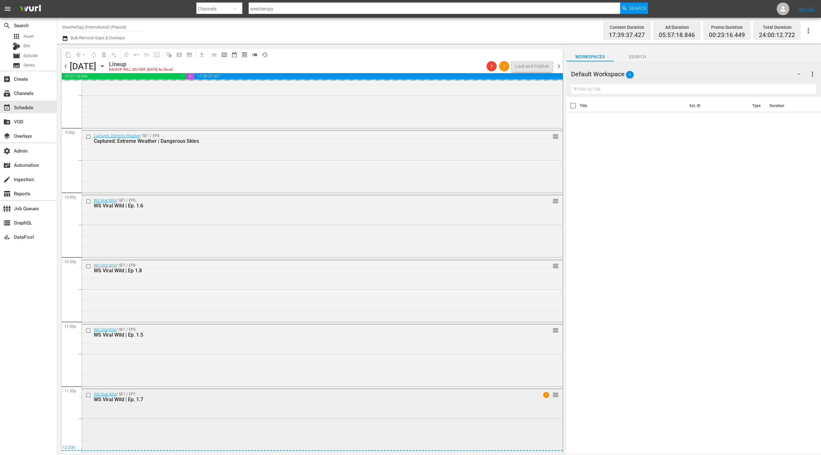
click at [220, 415] on div "WS Viral Wild / SE1 / EP7: WS Viral Wild | Ep. 1.7 1 reorder" at bounding box center [322, 420] width 481 height 63
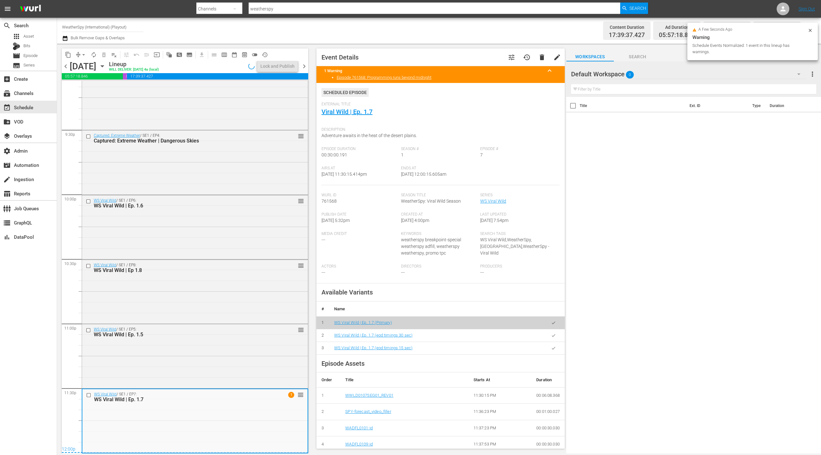
scroll to position [2729, 0]
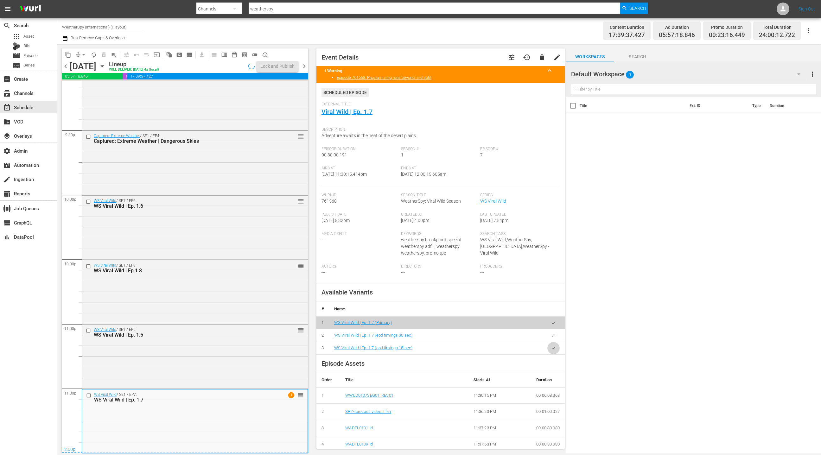
drag, startPoint x: 554, startPoint y: 349, endPoint x: 489, endPoint y: 328, distance: 67.9
click at [554, 349] on icon "button" at bounding box center [553, 348] width 5 height 5
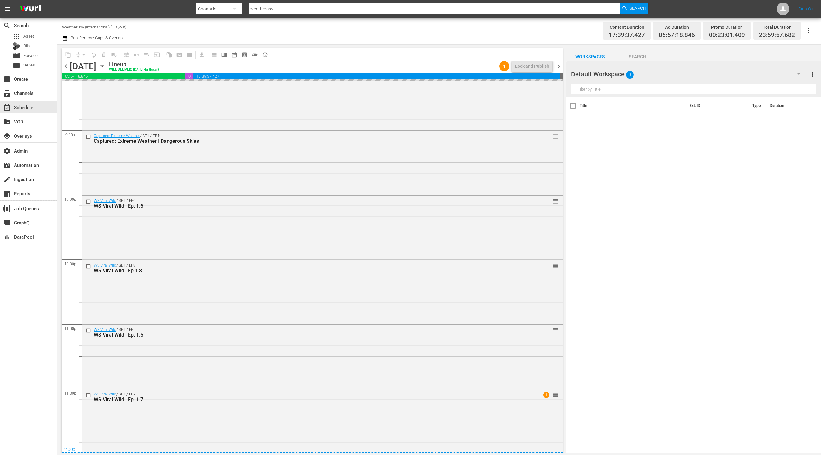
scroll to position [2604, 0]
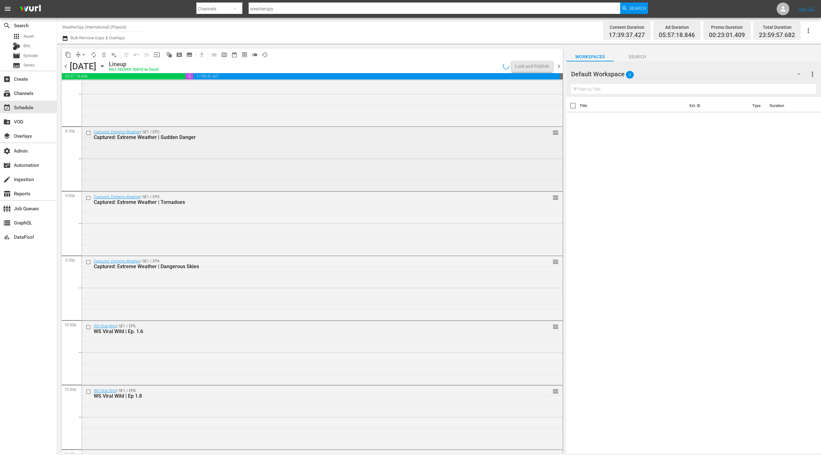
click at [199, 180] on div "Captured: Extreme Weather / SE1 / EP2: Captured: Extreme Weather | Sudden Dange…" at bounding box center [322, 158] width 481 height 63
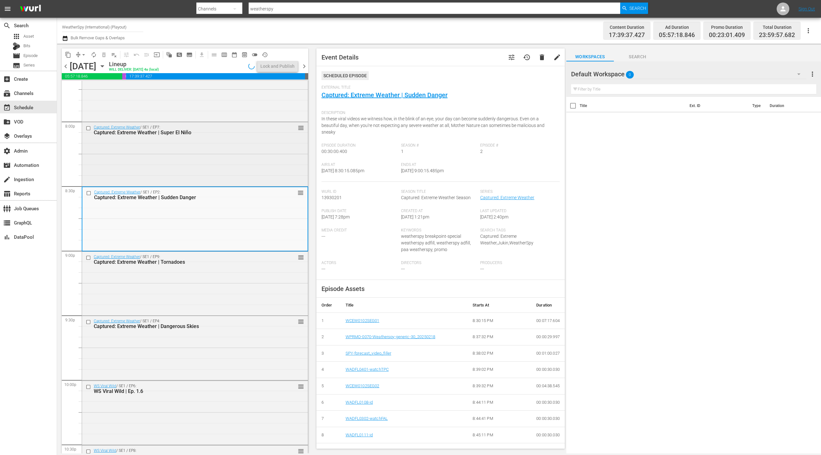
scroll to position [2538, 0]
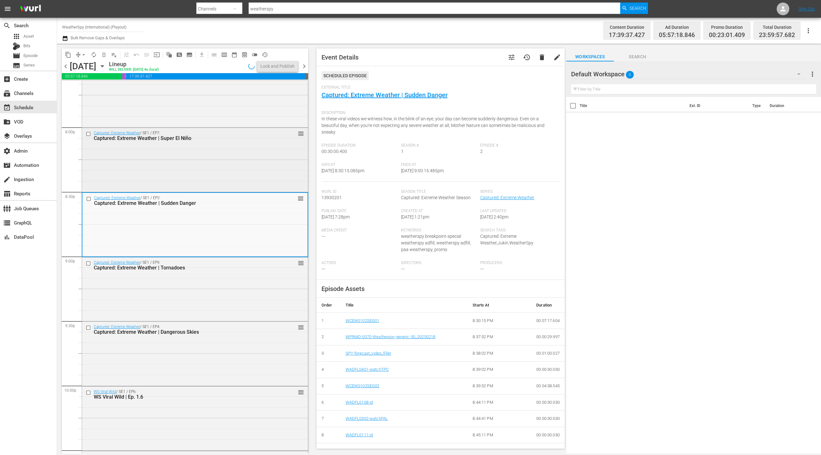
click at [192, 179] on div "Captured: Extreme Weather / SE1 / EP7: Captured: Extreme Weather | Super El Niñ…" at bounding box center [195, 159] width 226 height 63
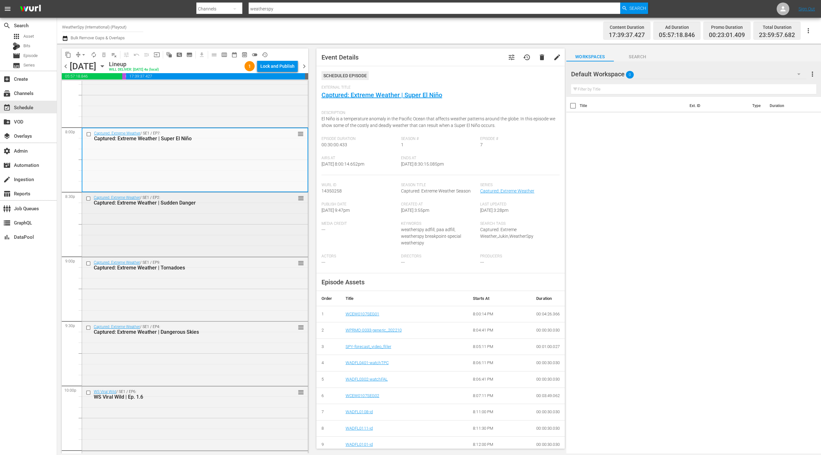
click at [217, 243] on div "Captured: Extreme Weather / SE1 / EP2: Captured: Extreme Weather | Sudden Dange…" at bounding box center [195, 224] width 226 height 63
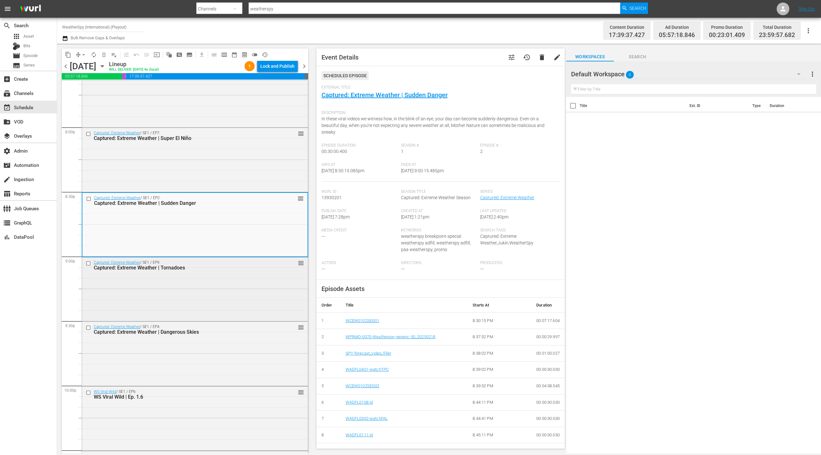
click at [219, 283] on div "Captured: Extreme Weather / SE1 / EP9: Captured: Extreme Weather | Tornadoes re…" at bounding box center [195, 289] width 226 height 63
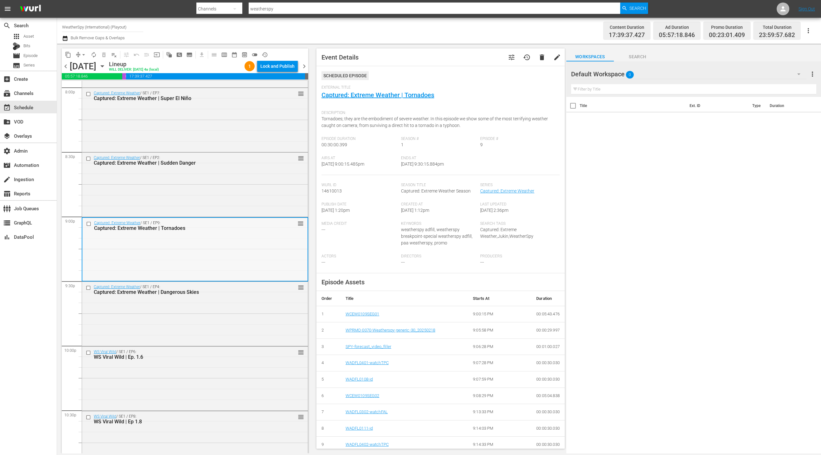
scroll to position [2580, 0]
click at [218, 313] on div "Captured: Extreme Weather / SE1 / EP4: Captured: Extreme Weather | Dangerous Sk…" at bounding box center [195, 311] width 226 height 63
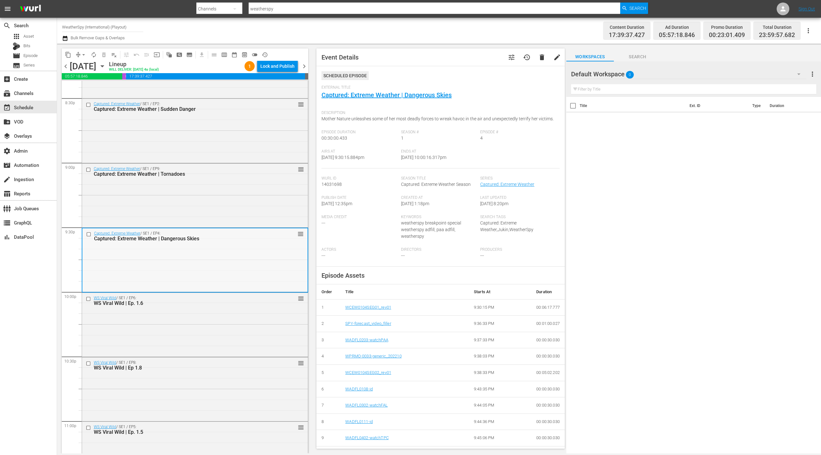
scroll to position [2656, 0]
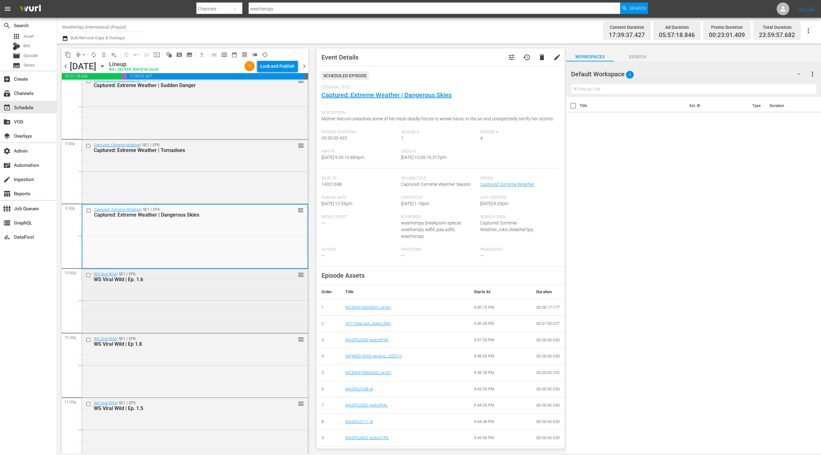
click at [216, 304] on div "WS Viral Wild / SE1 / EP6: WS Viral Wild | Ep. 1.6 reorder" at bounding box center [195, 300] width 226 height 63
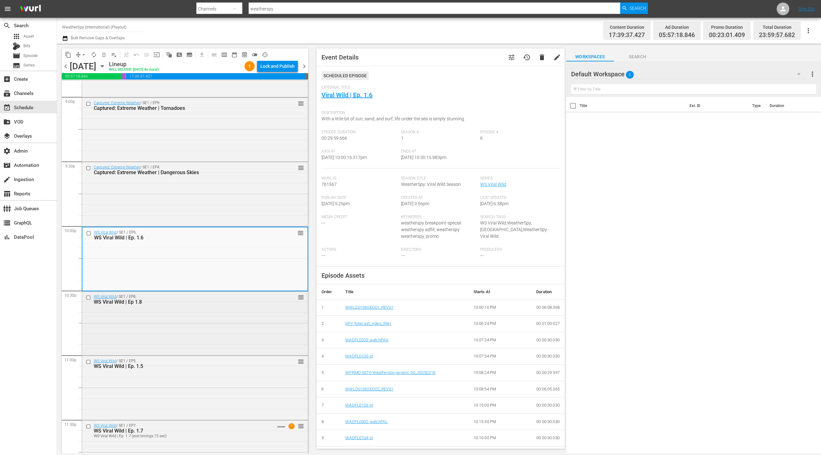
scroll to position [2713, 0]
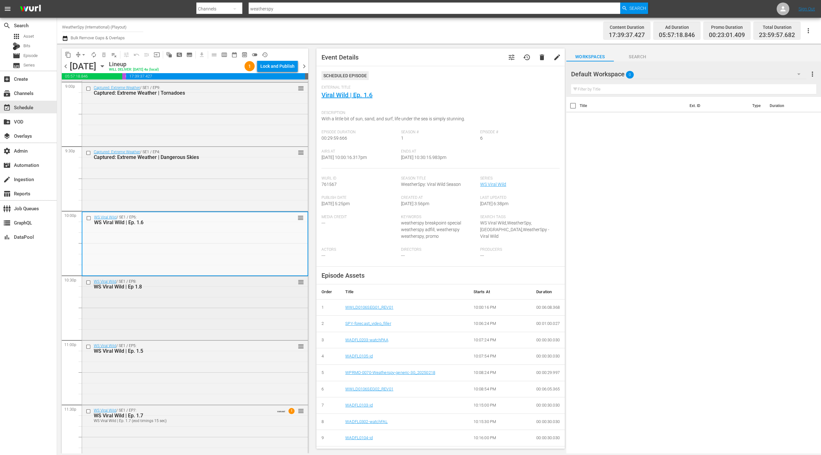
click at [213, 321] on div "WS Viral Wild / SE1 / EP8: WS Viral Wild | Ep 1.8 reorder" at bounding box center [195, 308] width 226 height 63
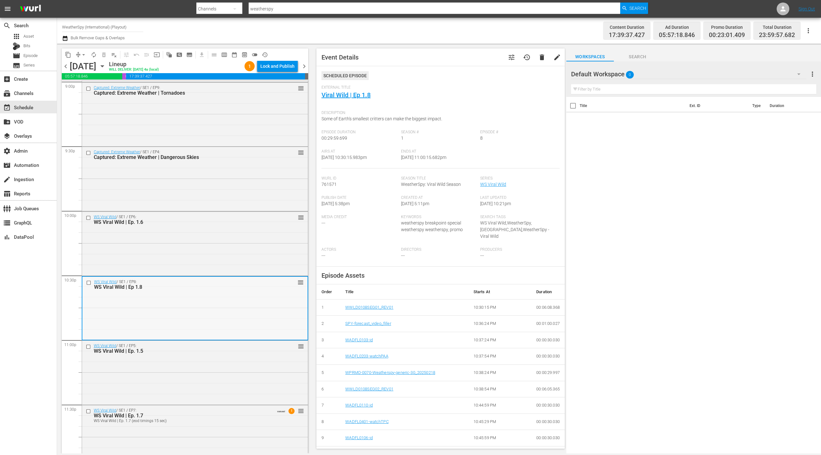
scroll to position [2729, 0]
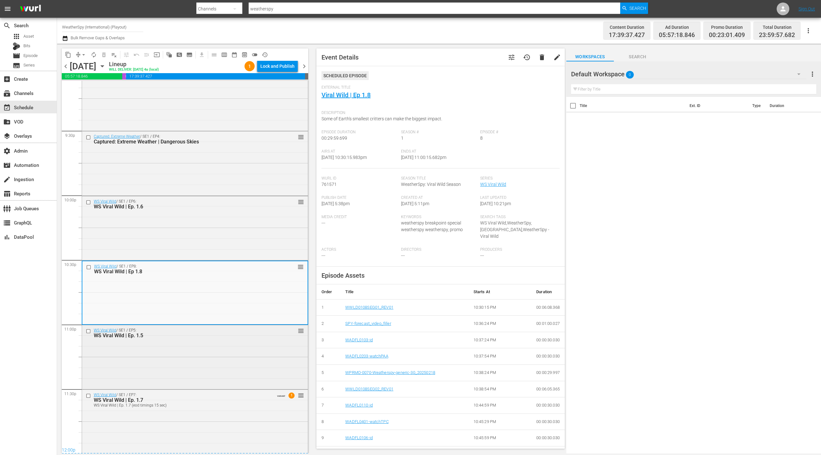
click at [217, 353] on div "WS Viral Wild / SE1 / EP5: WS Viral Wild | Ep. 1.5 reorder" at bounding box center [195, 356] width 226 height 63
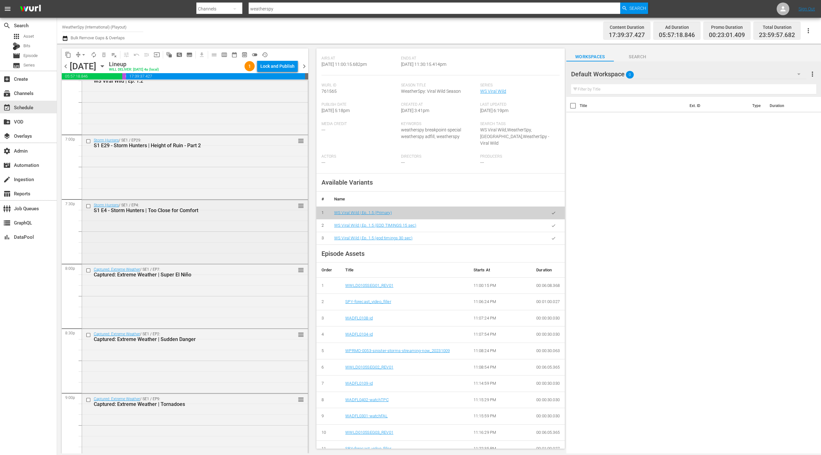
scroll to position [2360, 0]
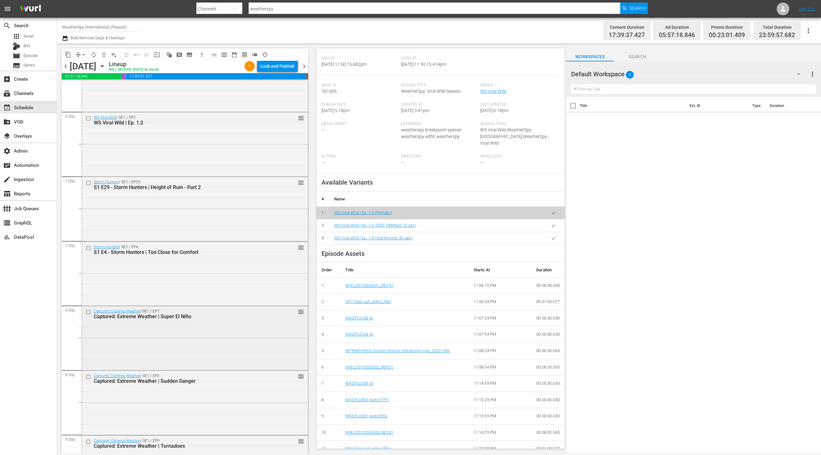
click at [203, 329] on div "Captured: Extreme Weather / SE1 / EP7: Captured: Extreme Weather | Super El Niñ…" at bounding box center [195, 337] width 226 height 63
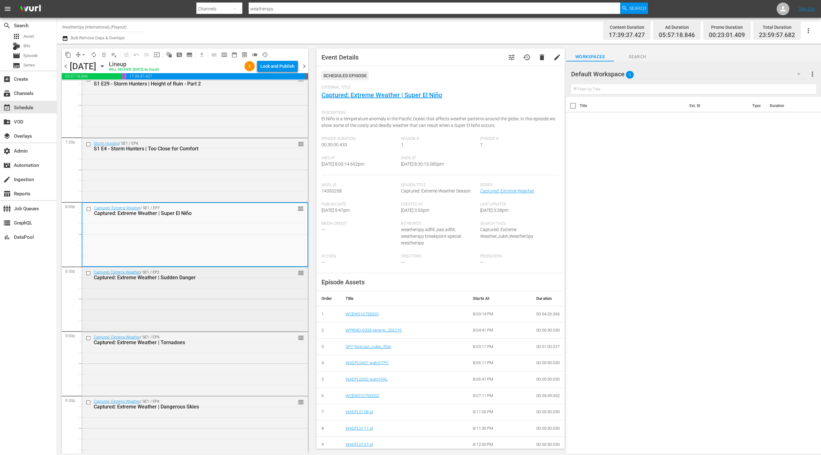
scroll to position [2464, 0]
click at [233, 284] on div "Captured: Extreme Weather / SE1 / EP2: Captured: Extreme Weather | Sudden Dange…" at bounding box center [195, 298] width 226 height 63
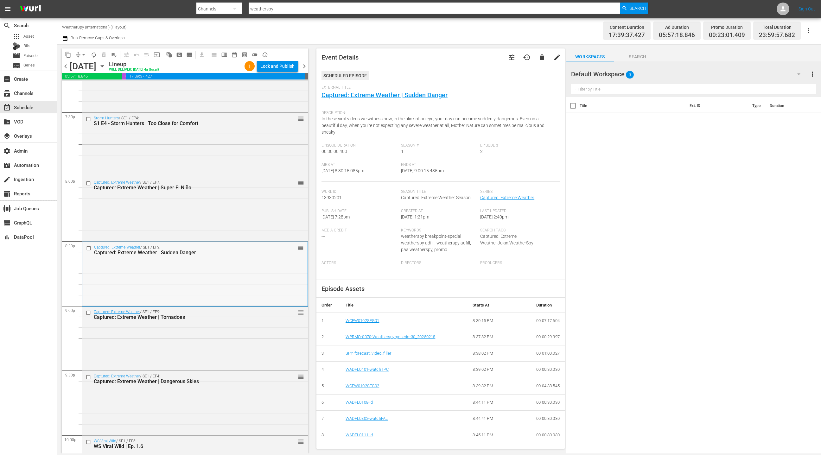
scroll to position [2532, 0]
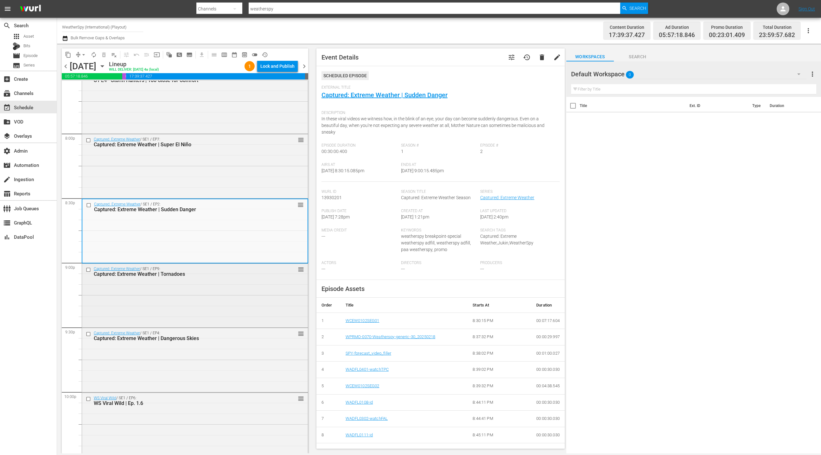
click at [238, 283] on div "Captured: Extreme Weather / SE1 / EP9: Captured: Extreme Weather | Tornadoes re…" at bounding box center [195, 295] width 226 height 63
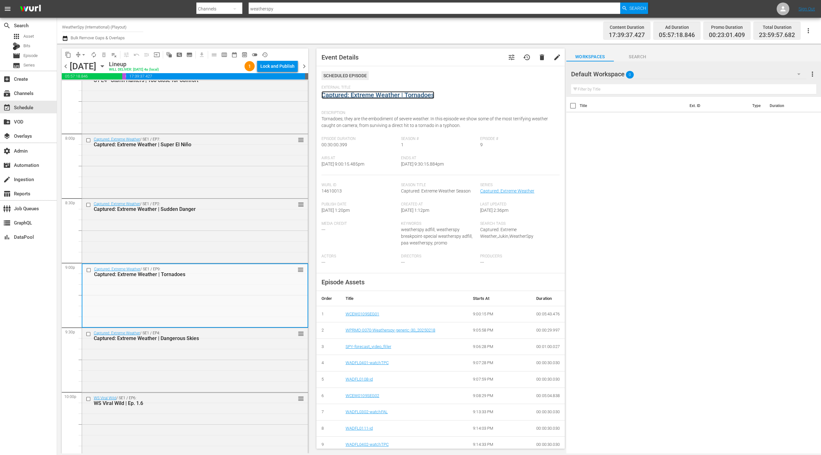
click at [346, 98] on link "Captured: Extreme Weather | Tornadoes" at bounding box center [378, 95] width 113 height 8
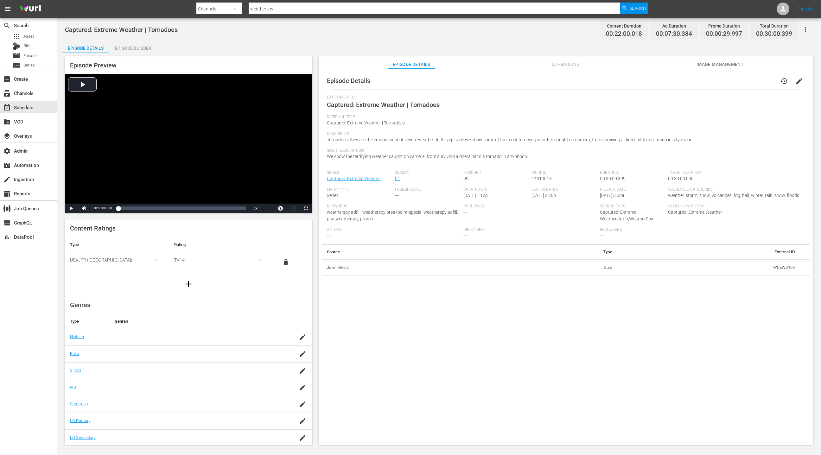
click at [139, 55] on div "Episode Preview Video Player is loading. Play Video Play Mute Current Time 00:0…" at bounding box center [439, 251] width 755 height 397
click at [140, 51] on div "Episode Builder" at bounding box center [133, 48] width 48 height 15
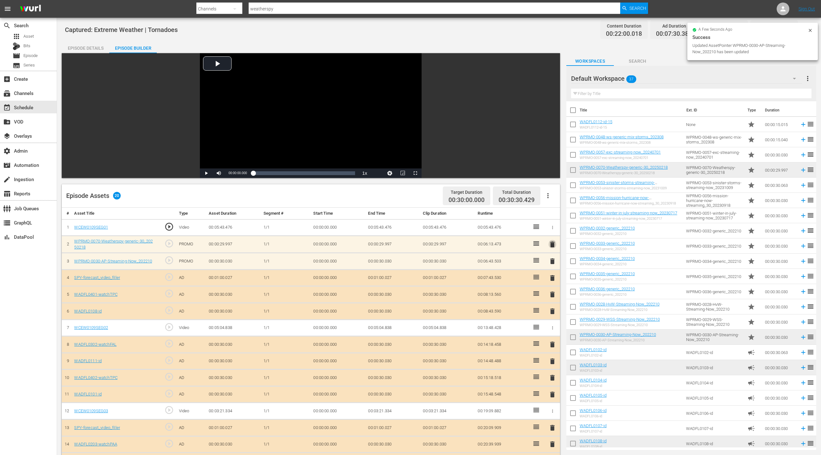
click at [556, 245] on span "delete" at bounding box center [553, 245] width 8 height 8
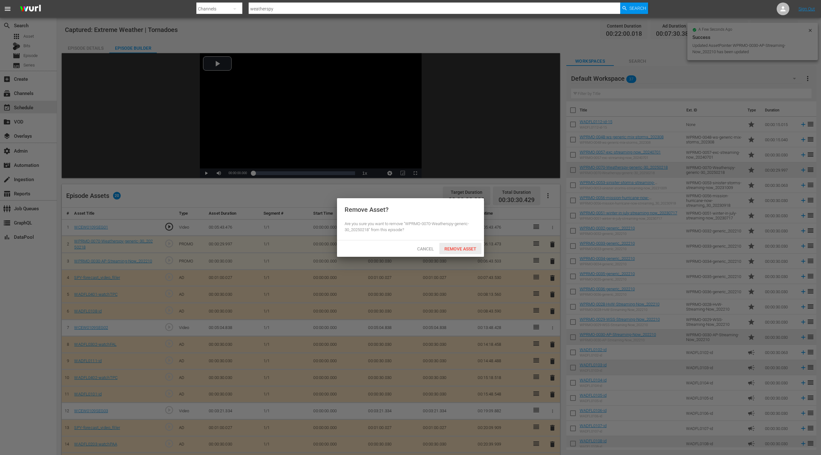
click at [456, 252] on div "Remove Asset" at bounding box center [460, 249] width 42 height 12
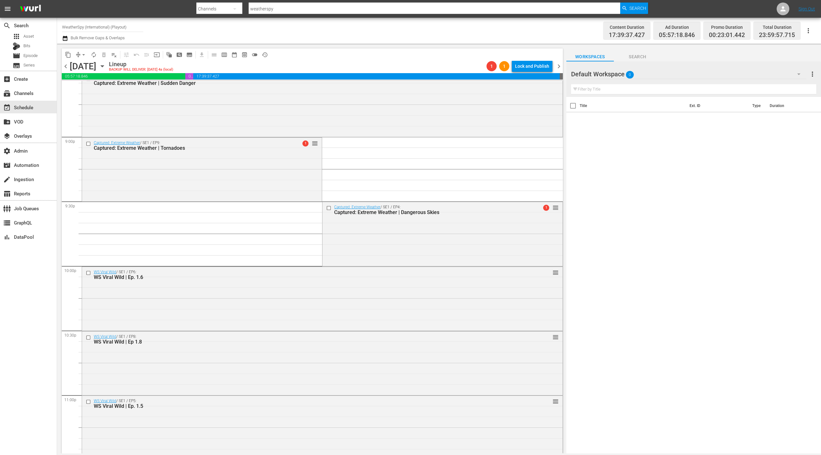
scroll to position [2640, 0]
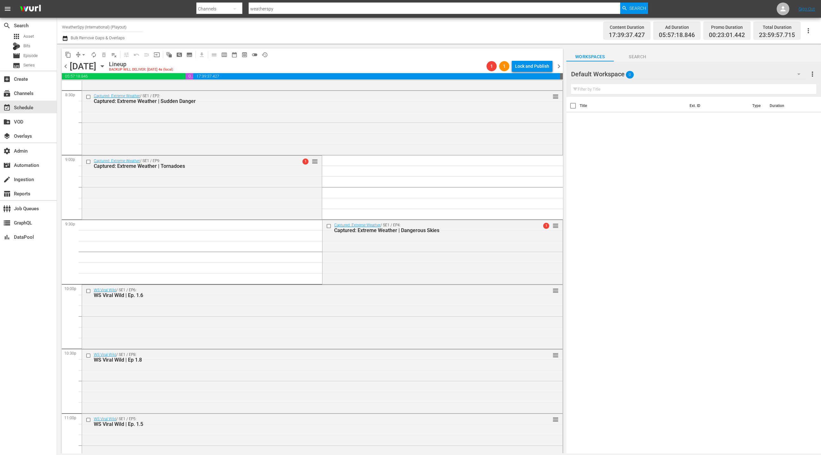
click at [367, 277] on div "Captured: Extreme Weather / SE1 / EP4: Captured: Extreme Weather | Dangerous Sk…" at bounding box center [442, 251] width 240 height 63
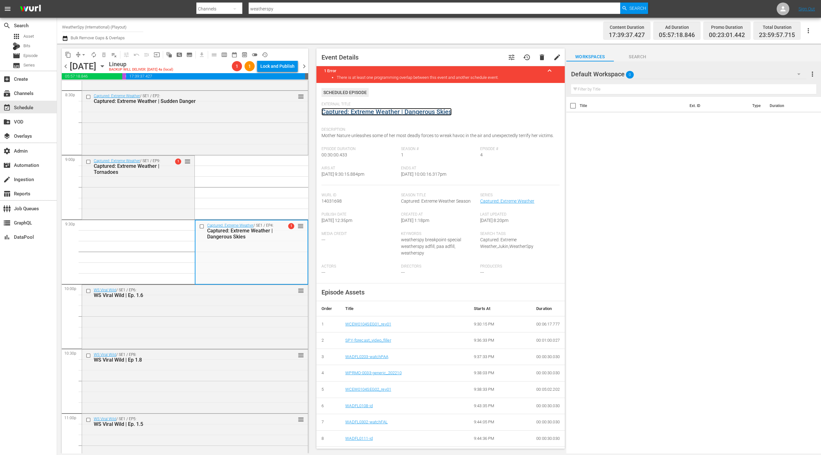
click at [345, 113] on link "Captured: Extreme Weather | Dangerous Skies" at bounding box center [387, 112] width 130 height 8
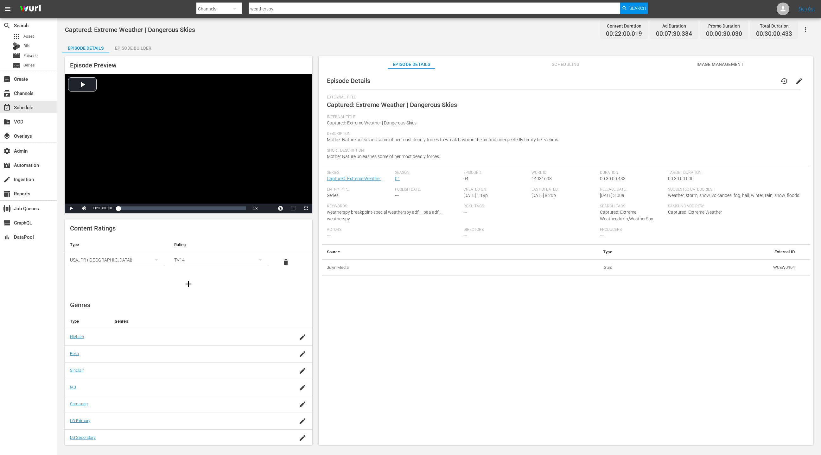
click at [120, 43] on div "Episode Builder" at bounding box center [133, 48] width 48 height 15
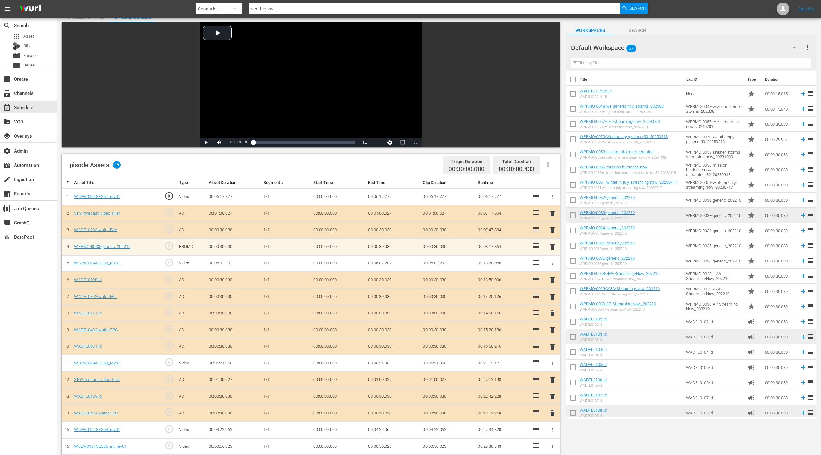
scroll to position [31, 0]
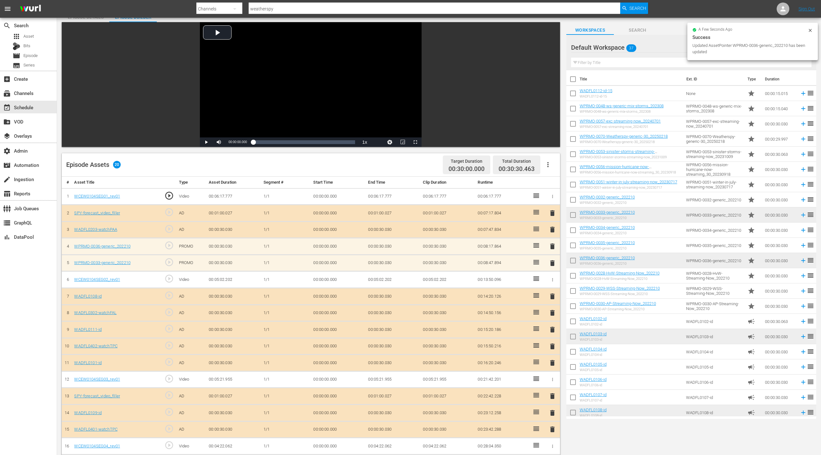
click at [550, 262] on span "delete" at bounding box center [553, 263] width 8 height 8
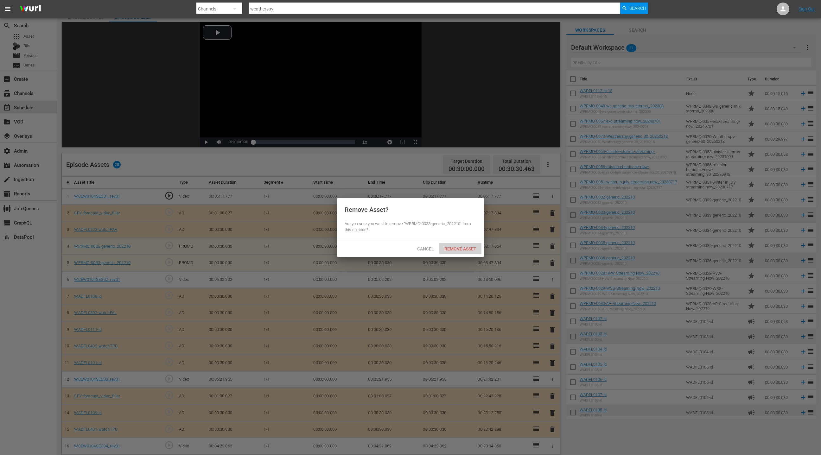
click at [468, 249] on span "Remove Asset" at bounding box center [460, 248] width 42 height 5
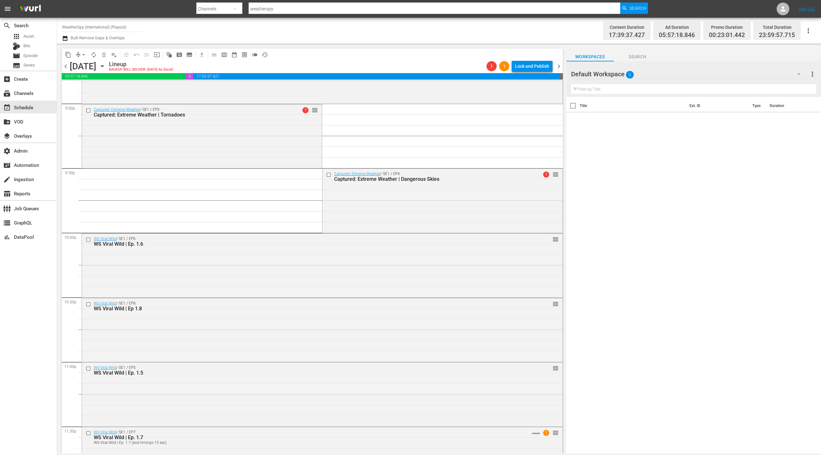
scroll to position [2702, 0]
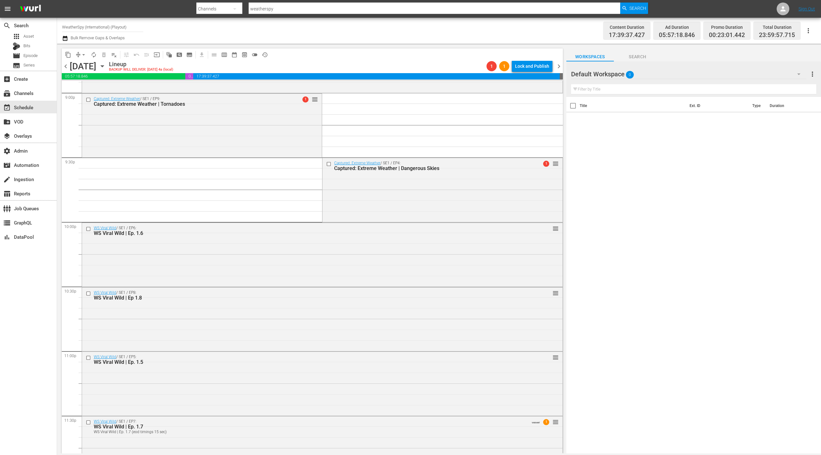
click at [343, 196] on div "Captured: Extreme Weather / SE1 / EP4: Captured: Extreme Weather | Dangerous Sk…" at bounding box center [442, 189] width 240 height 63
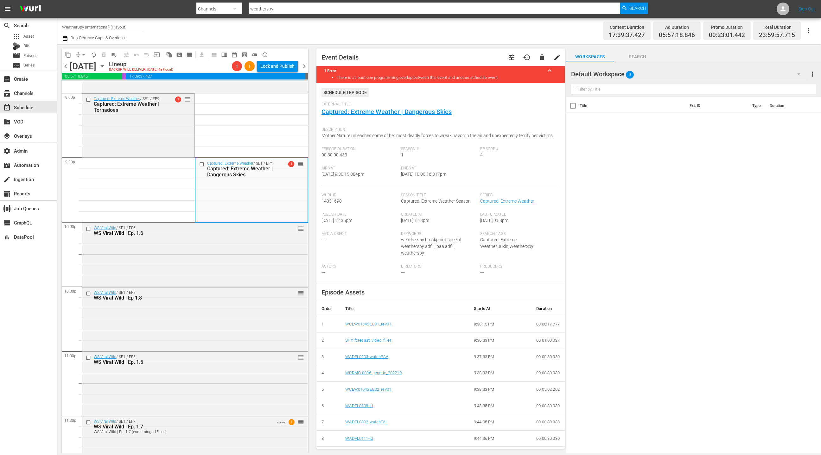
click at [262, 248] on div "WS Viral Wild / SE1 / EP6: WS Viral Wild | Ep. 1.6 reorder" at bounding box center [195, 254] width 226 height 63
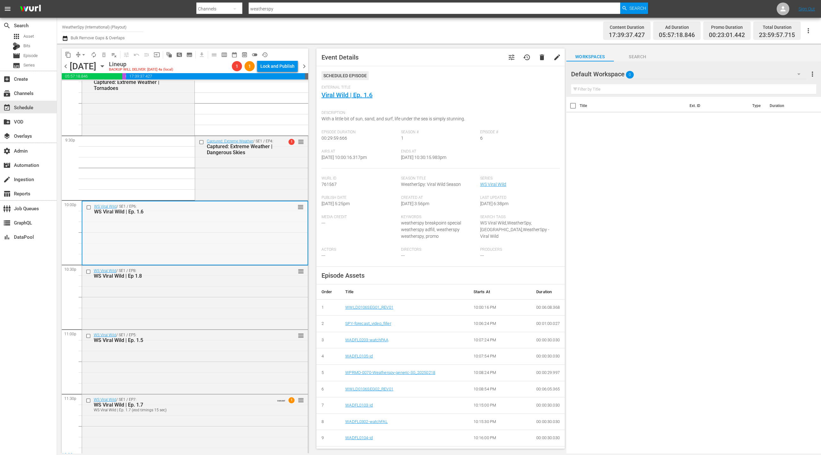
scroll to position [2729, 0]
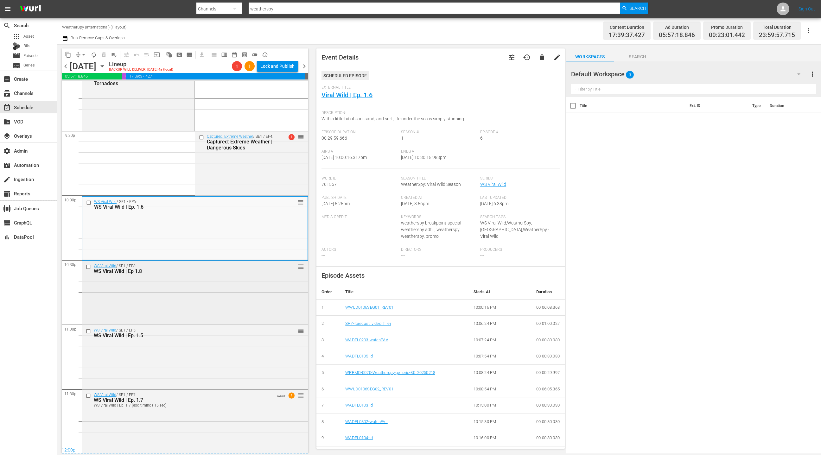
click at [236, 273] on div "WS Viral Wild | Ep 1.8" at bounding box center [184, 271] width 181 height 6
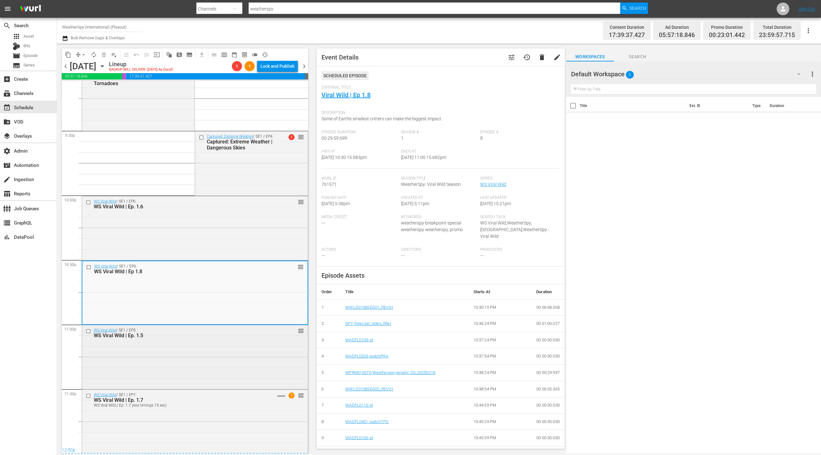
click at [199, 337] on div "WS Viral Wild | Ep. 1.5" at bounding box center [184, 336] width 181 height 6
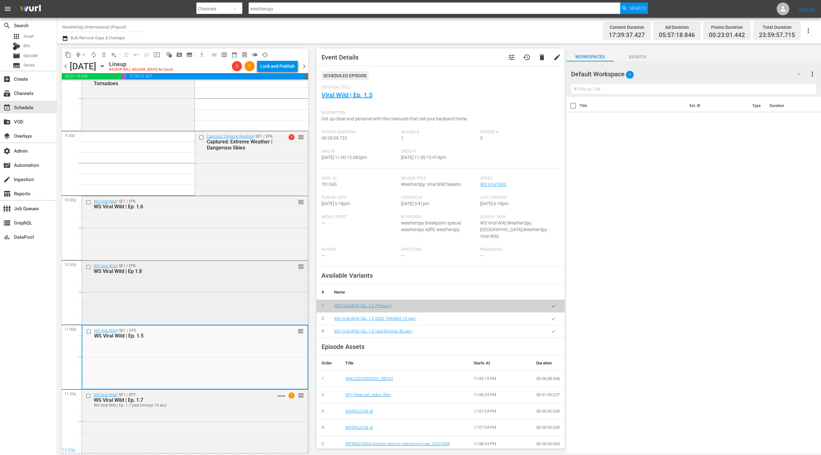
click at [202, 294] on div "WS Viral Wild / SE1 / EP8: WS Viral Wild | Ep 1.8 reorder" at bounding box center [195, 292] width 226 height 63
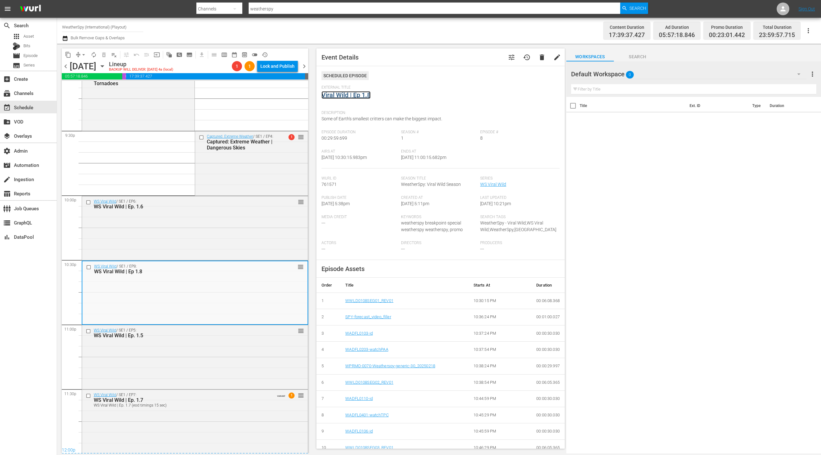
click at [344, 94] on link "Viral Wild | Ep 1.8" at bounding box center [346, 95] width 49 height 8
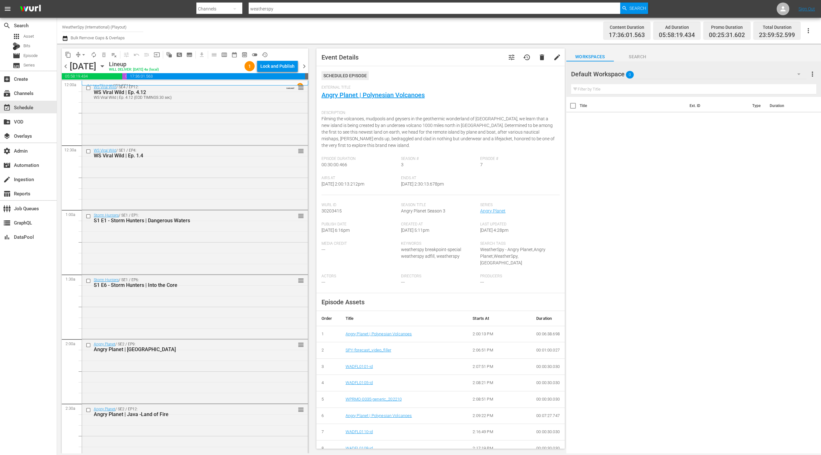
scroll to position [1654, 0]
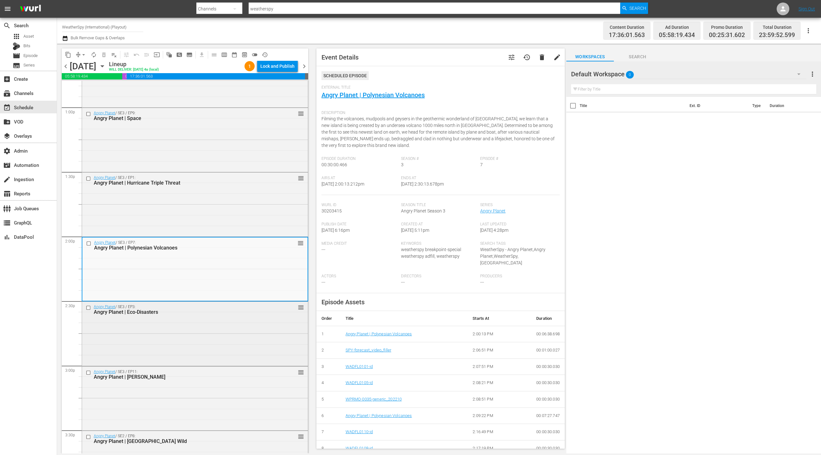
click at [233, 322] on div "Angry Planet / SE3 / EP3: Angry Planet | Eco-Disasters reorder" at bounding box center [195, 333] width 226 height 63
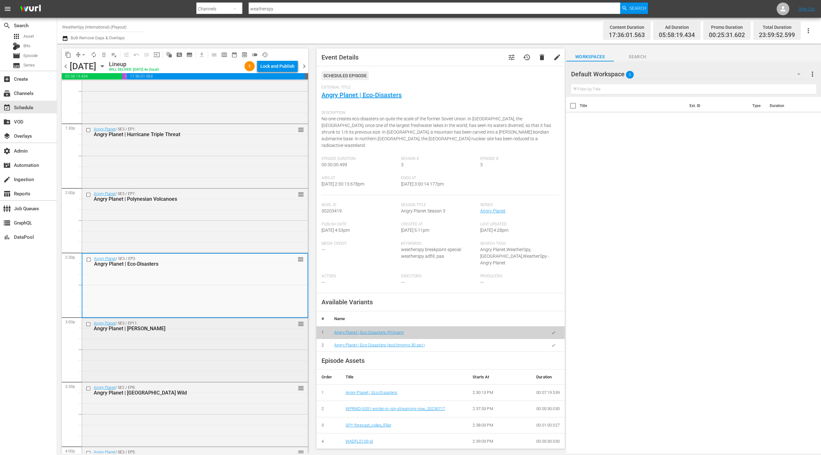
scroll to position [1717, 0]
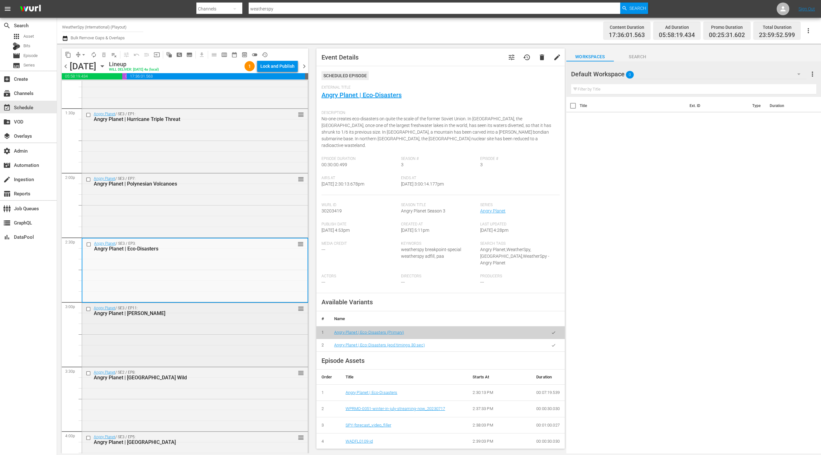
click at [234, 316] on div "Angry Planet | [PERSON_NAME]" at bounding box center [184, 313] width 181 height 6
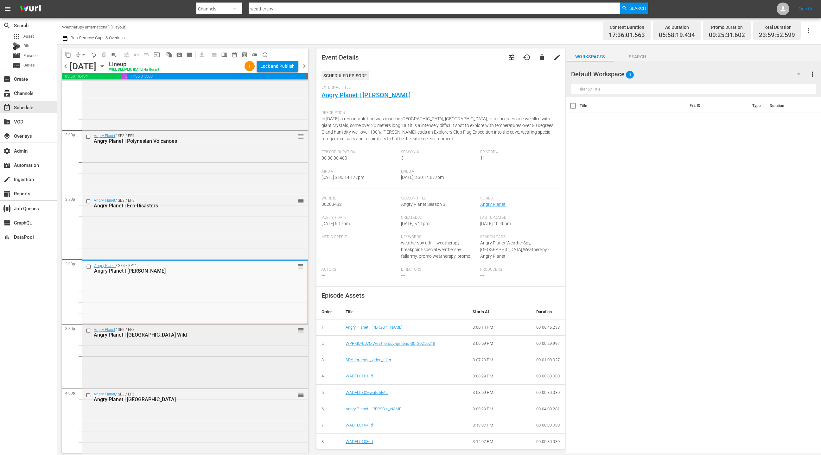
scroll to position [1786, 0]
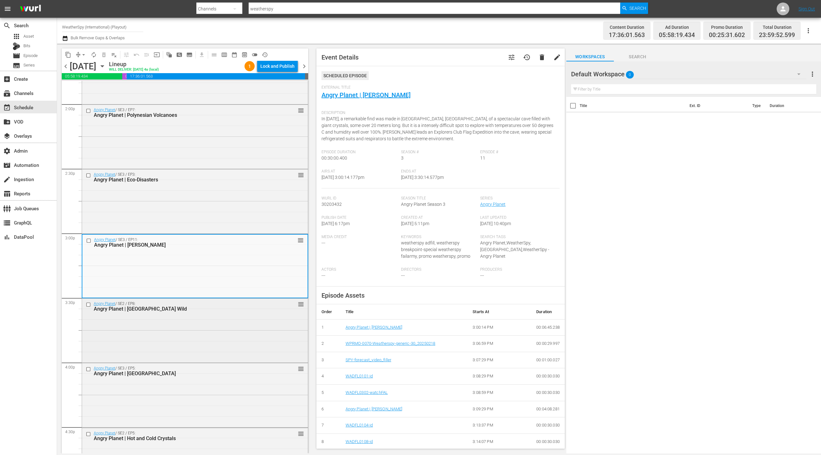
click at [234, 320] on div "Angry Planet / SE2 / EP8: Angry Planet | Italia Wild reorder" at bounding box center [195, 330] width 226 height 63
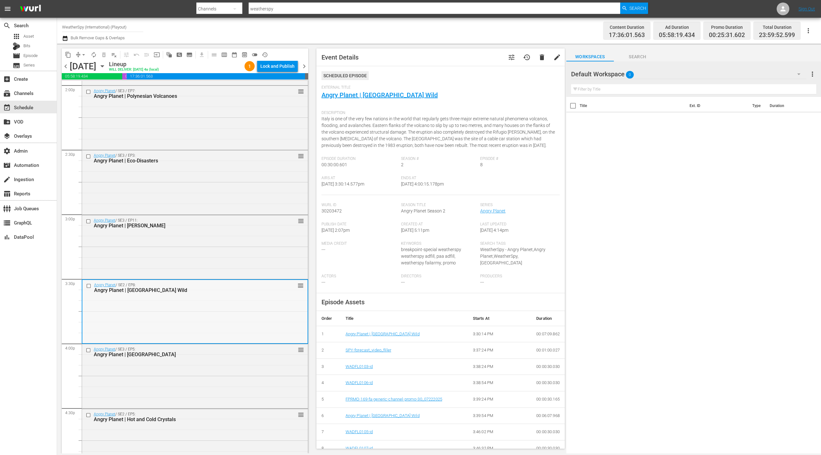
scroll to position [1836, 0]
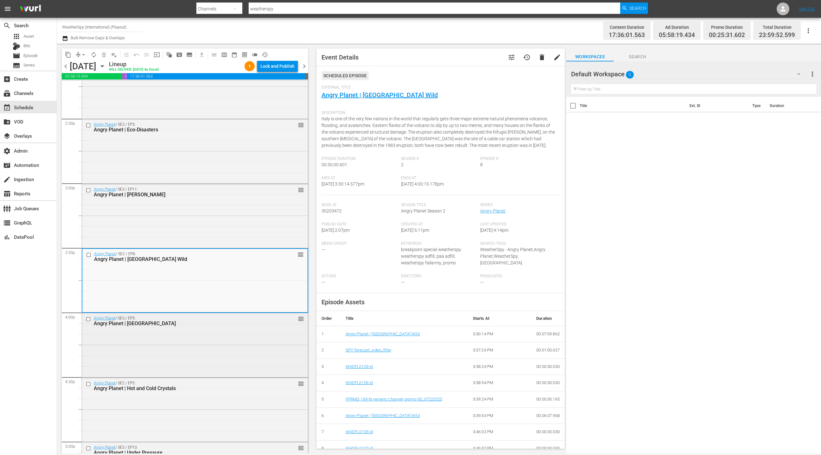
click at [233, 336] on div "Angry Planet / SE3 / EP5: Angry Planet | Antarctica reorder" at bounding box center [195, 344] width 226 height 63
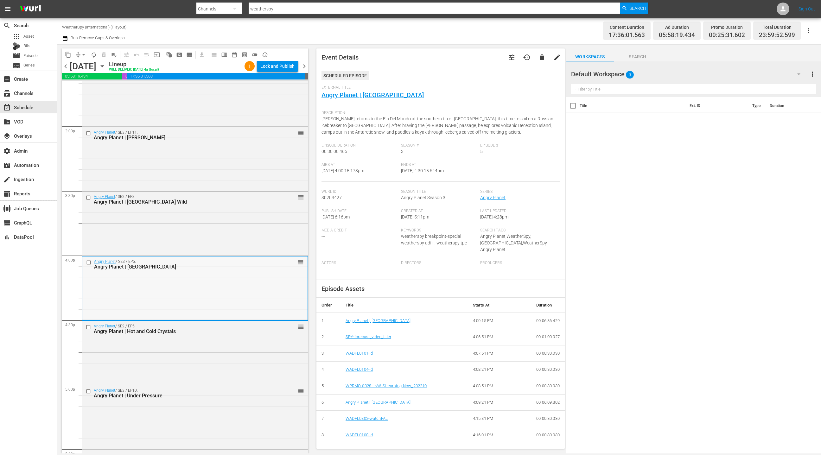
scroll to position [1897, 0]
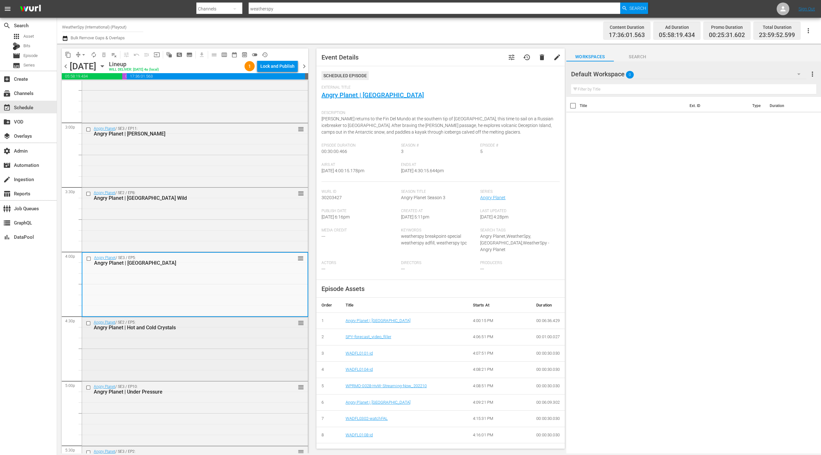
click at [238, 337] on div "Angry Planet / SE2 / EP5: Angry Planet | Hot and Cold Crystals reorder" at bounding box center [195, 348] width 226 height 63
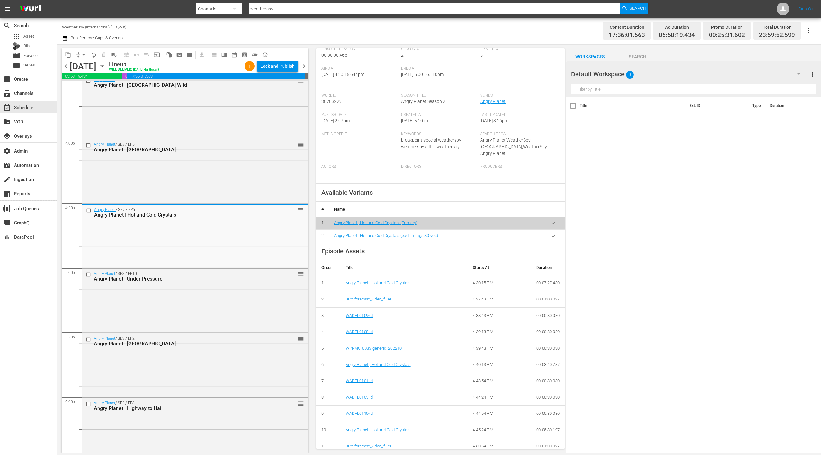
scroll to position [181, 0]
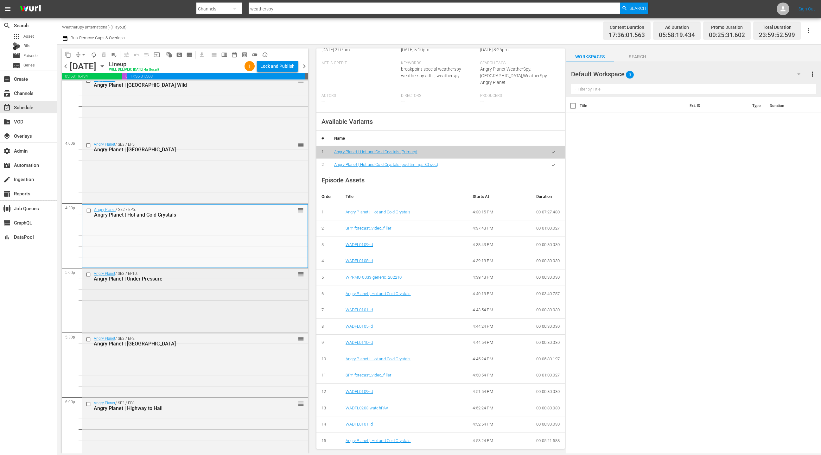
click at [283, 312] on div "Angry Planet / SE3 / EP10: Angry Planet | Under Pressure reorder" at bounding box center [195, 300] width 226 height 63
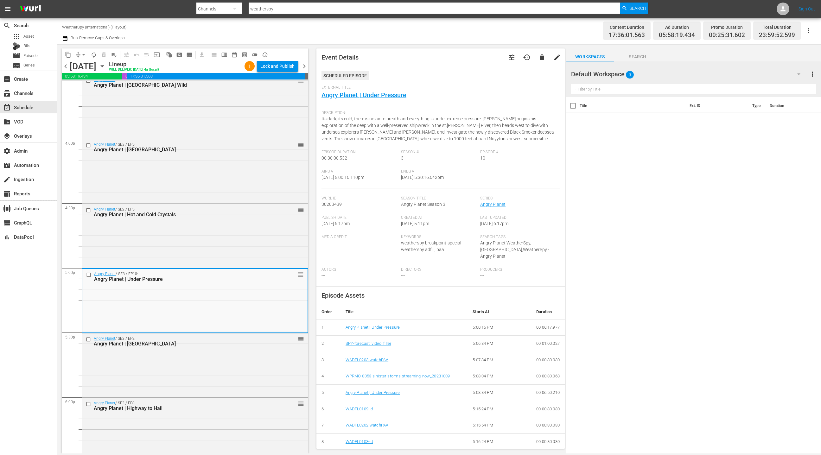
click at [272, 351] on div "Angry Planet / SE3 / EP2: Angry Planet | Elephant Cave reorder" at bounding box center [195, 365] width 226 height 63
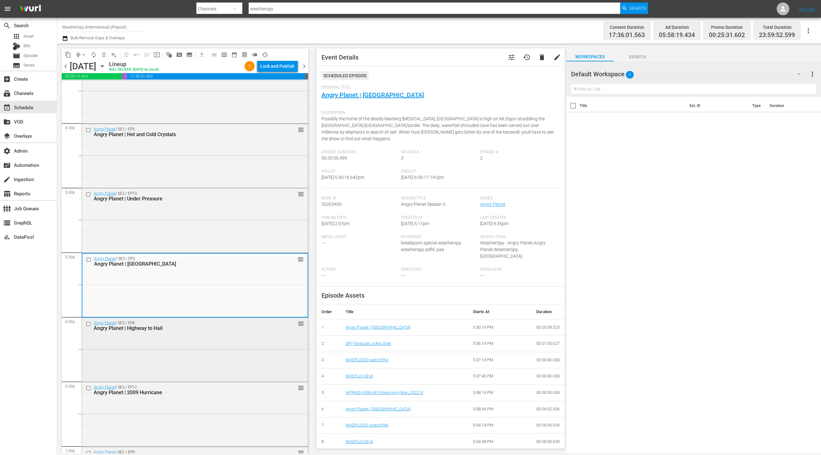
click at [273, 339] on div "Angry Planet / SE3 / EP8: Angry Planet | Highway to Hail reorder" at bounding box center [195, 349] width 226 height 63
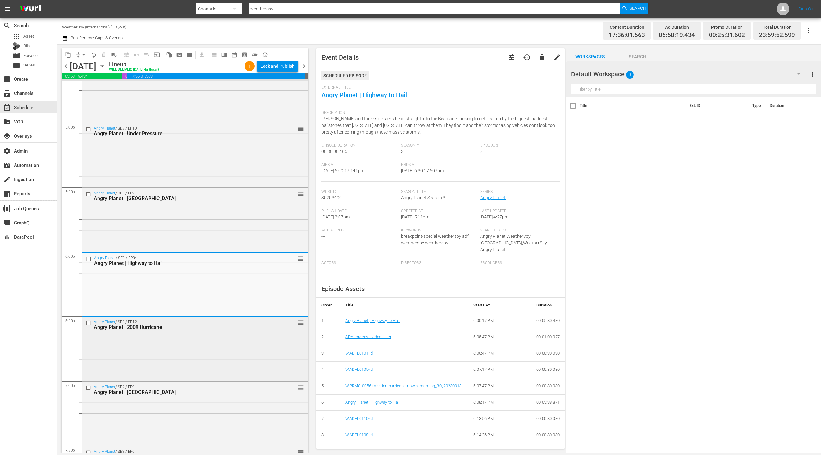
scroll to position [2157, 0]
click at [264, 332] on div "Angry Planet / SE3 / EP12: Angry Planet | 2009 Hurricane reorder" at bounding box center [195, 346] width 226 height 63
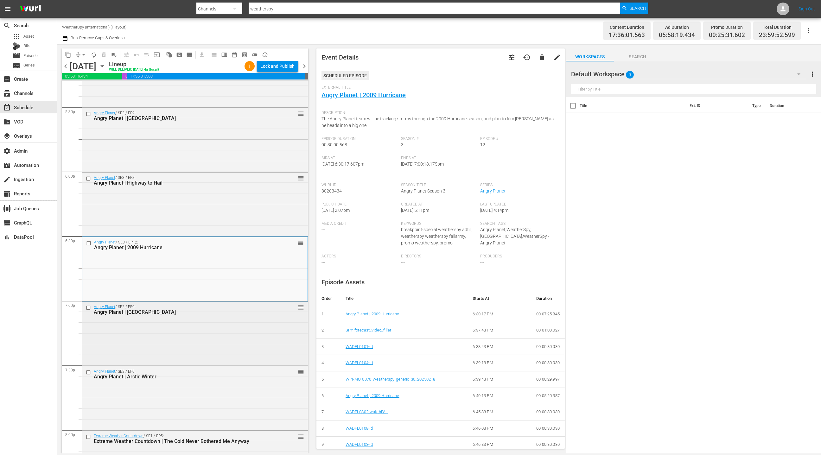
scroll to position [2278, 0]
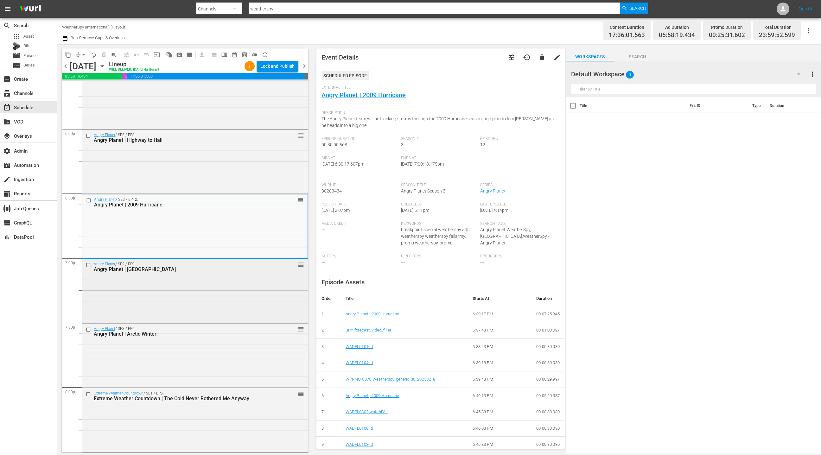
click at [253, 304] on div "Angry Planet / SE2 / EP9: Angry Planet | Kenya reorder" at bounding box center [195, 290] width 226 height 63
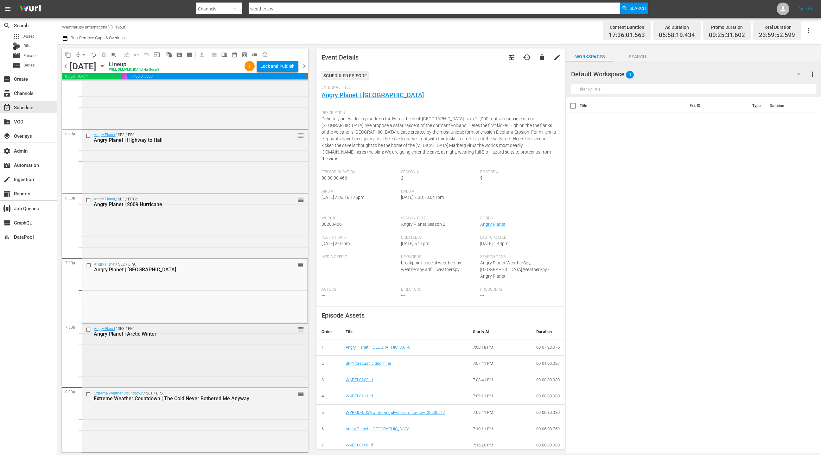
click at [252, 344] on div "Angry Planet / SE3 / EP6: Angry Planet | Arctic Winter reorder" at bounding box center [195, 355] width 226 height 63
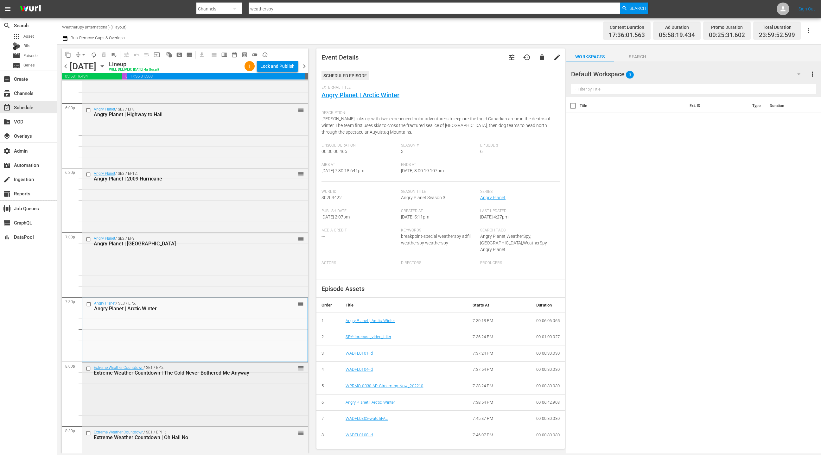
scroll to position [2331, 0]
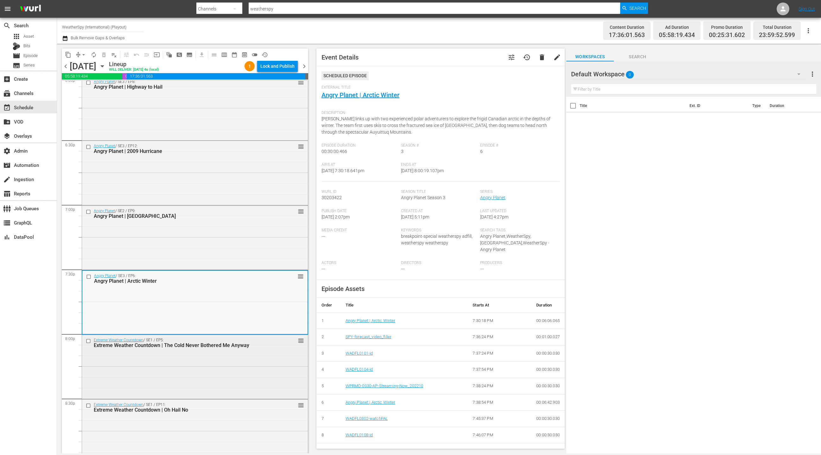
click at [250, 351] on div "Extreme Weather Countdown / SE1 / EP5: Extreme Weather Countdown | The Cold Nev…" at bounding box center [195, 366] width 226 height 63
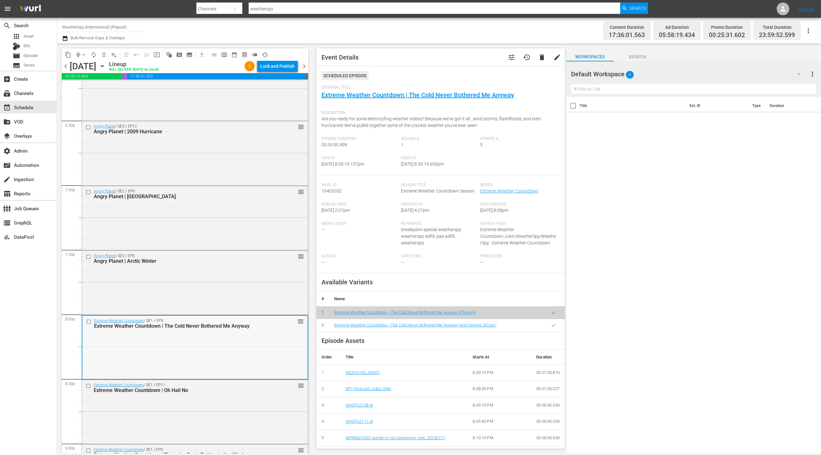
scroll to position [2380, 0]
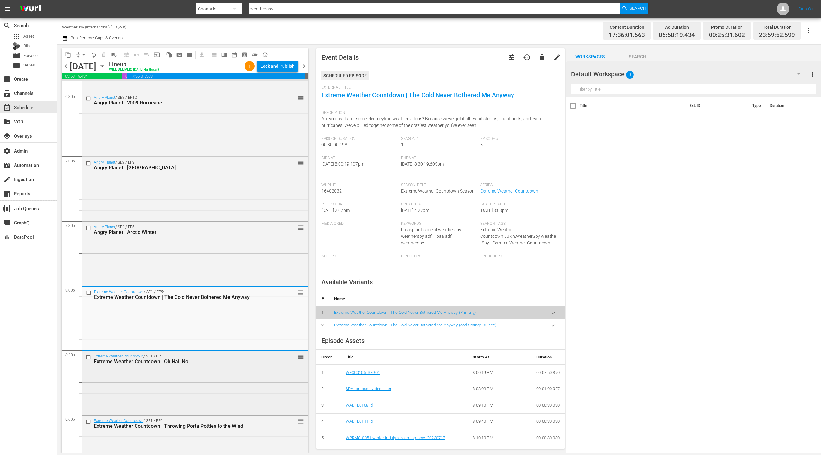
click at [247, 372] on div "Extreme Weather Countdown / SE1 / EP11: Extreme Weather Countdown | Oh Hail No …" at bounding box center [195, 382] width 226 height 63
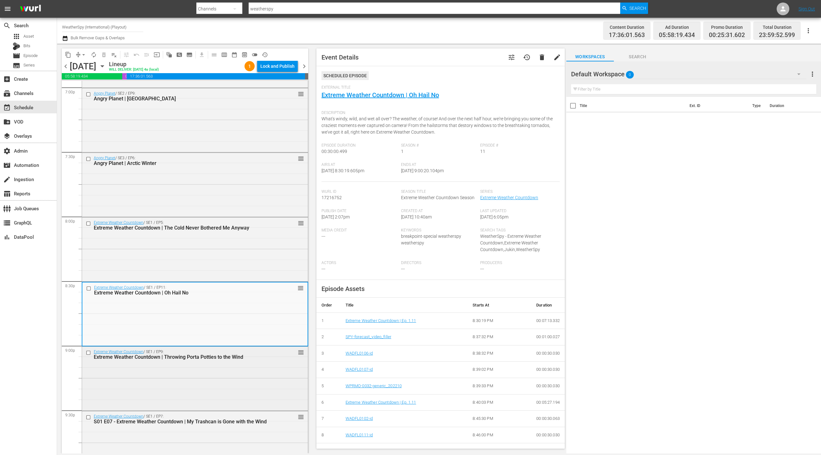
scroll to position [2455, 0]
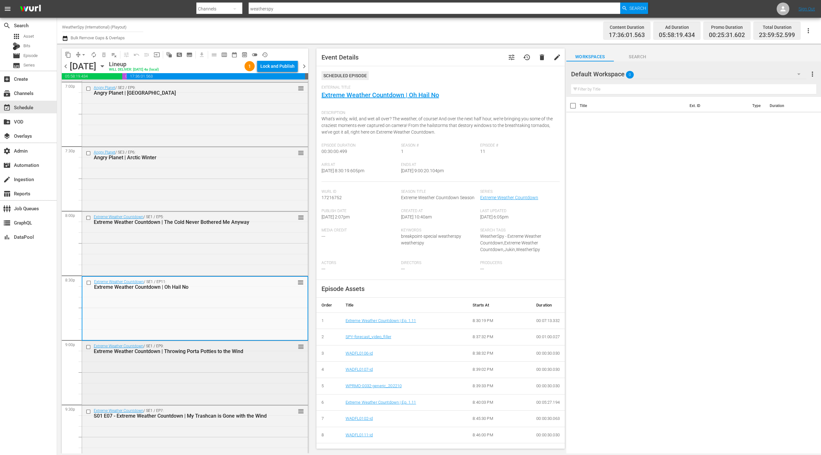
click at [247, 373] on div "Extreme Weather Countdown / SE1 / EP9: Extreme Weather Countdown | Throwing Por…" at bounding box center [195, 372] width 226 height 63
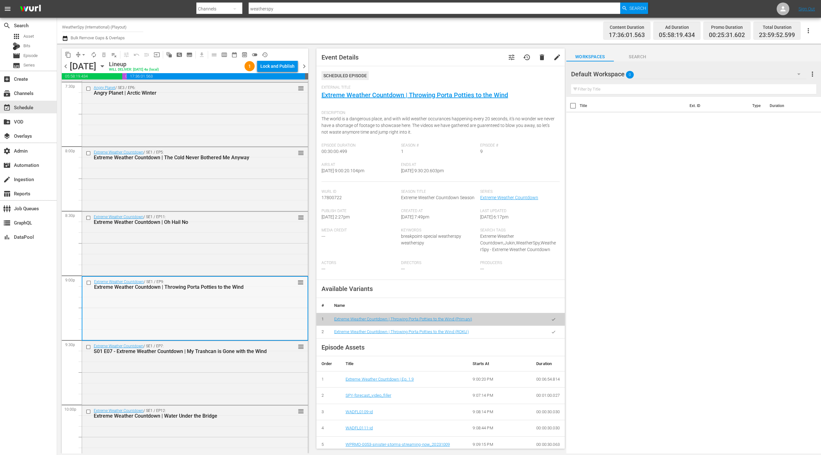
scroll to position [2529, 0]
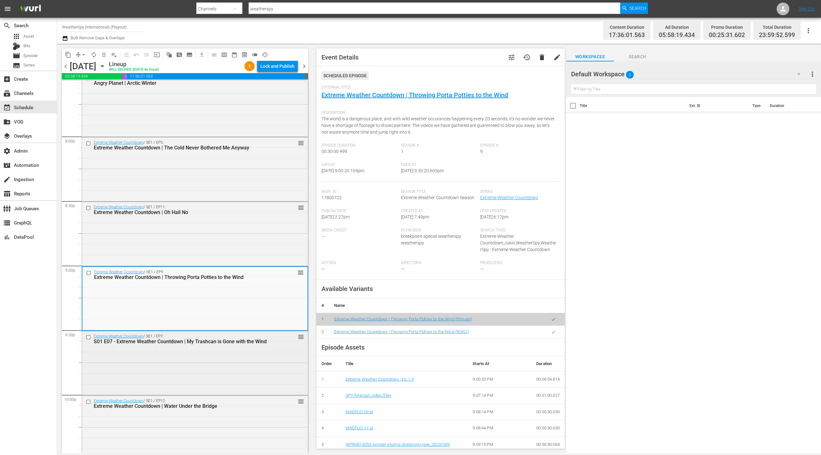
click at [245, 362] on div "Extreme Weather Countdown / SE1 / EP7: S01 E07 - Extreme Weather Countdown | My…" at bounding box center [195, 362] width 226 height 63
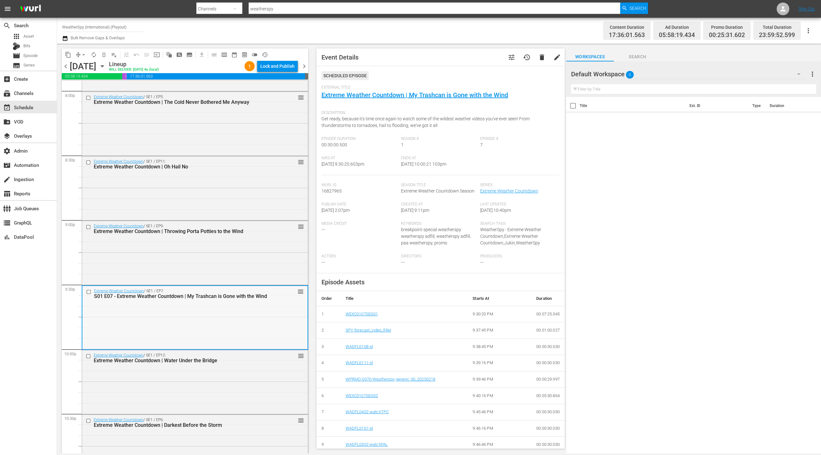
scroll to position [2595, 0]
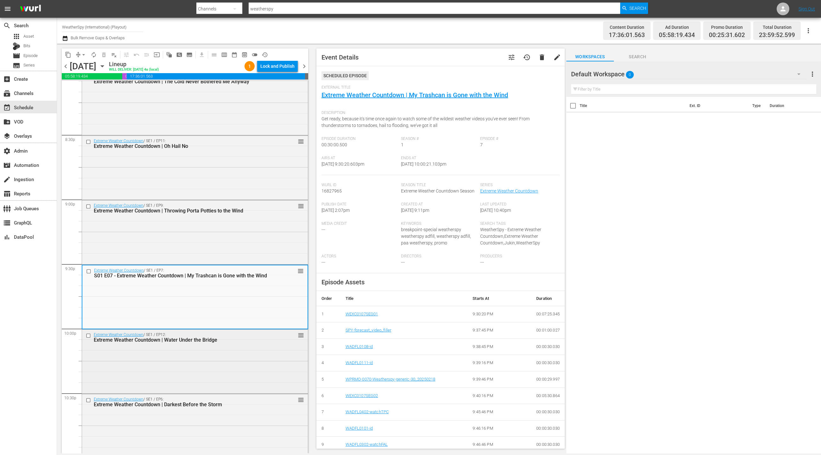
click at [245, 362] on div "Extreme Weather Countdown / SE1 / EP12: Extreme Weather Countdown | Water Under…" at bounding box center [195, 361] width 226 height 63
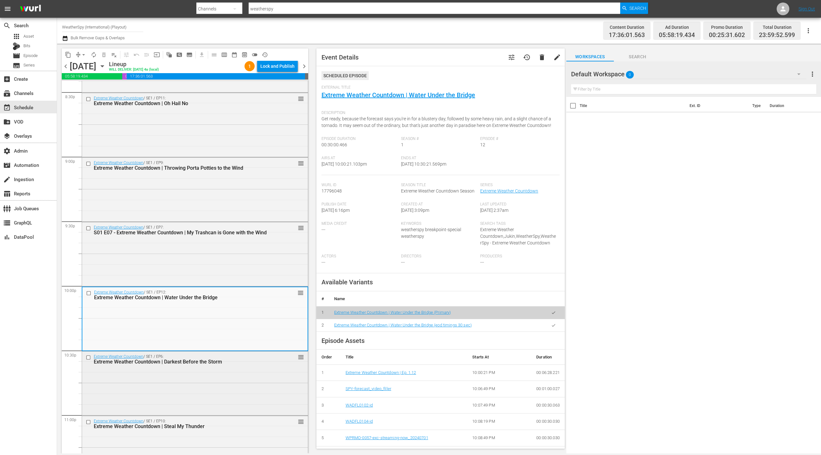
scroll to position [2646, 0]
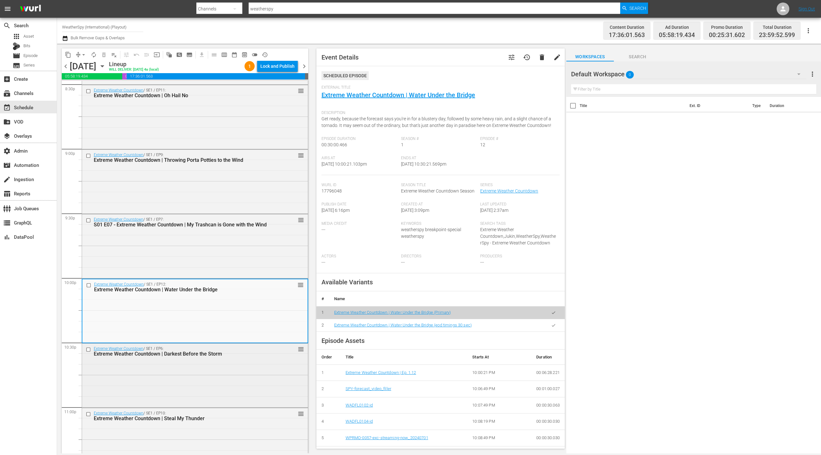
click at [245, 362] on div "Extreme Weather Countdown / SE1 / EP6: Extreme Weather Countdown | Darkest Befo…" at bounding box center [195, 375] width 226 height 63
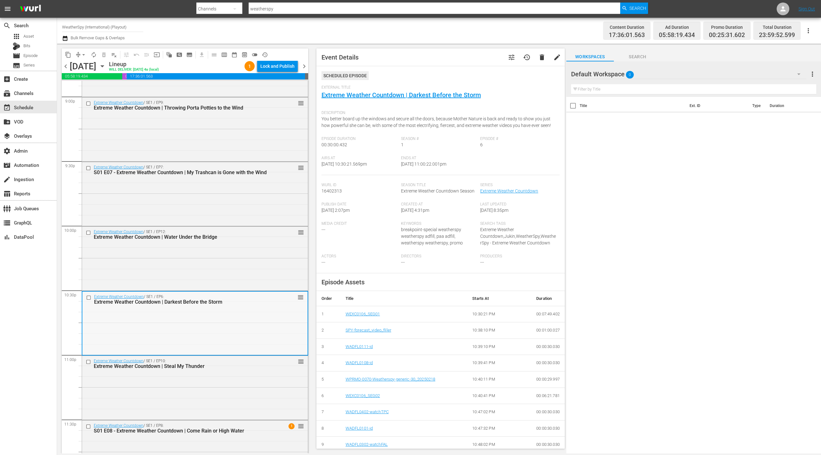
scroll to position [2717, 0]
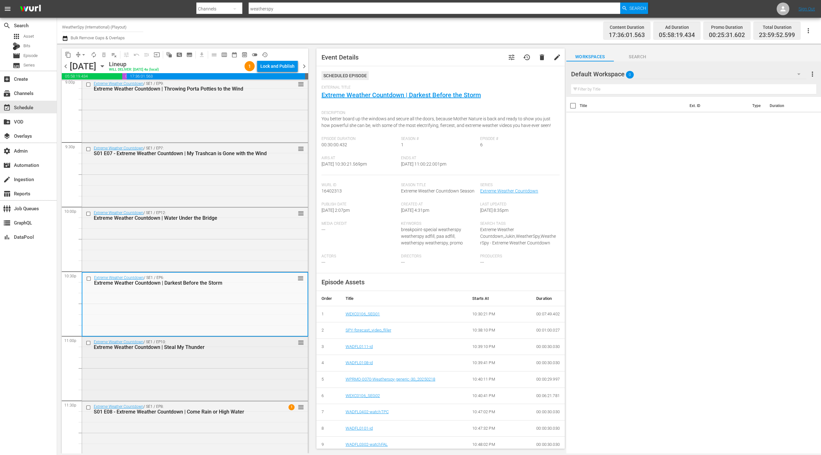
click at [244, 369] on div "Extreme Weather Countdown / SE1 / EP10: Extreme Weather Countdown | Steal My Th…" at bounding box center [195, 368] width 226 height 63
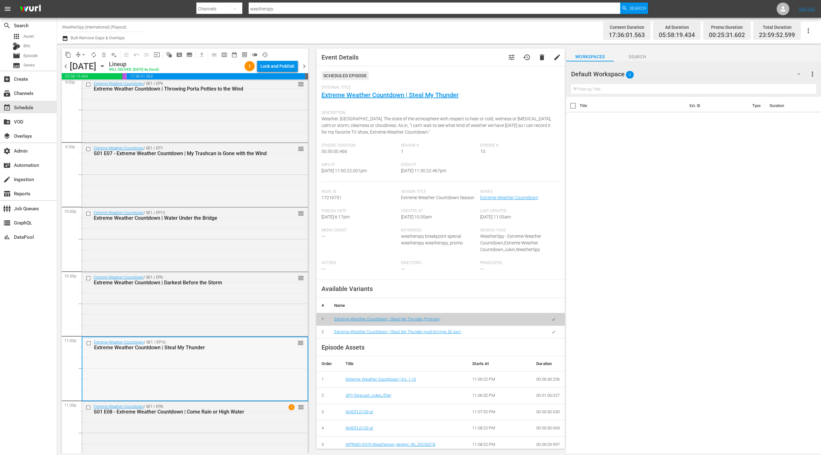
scroll to position [2730, 0]
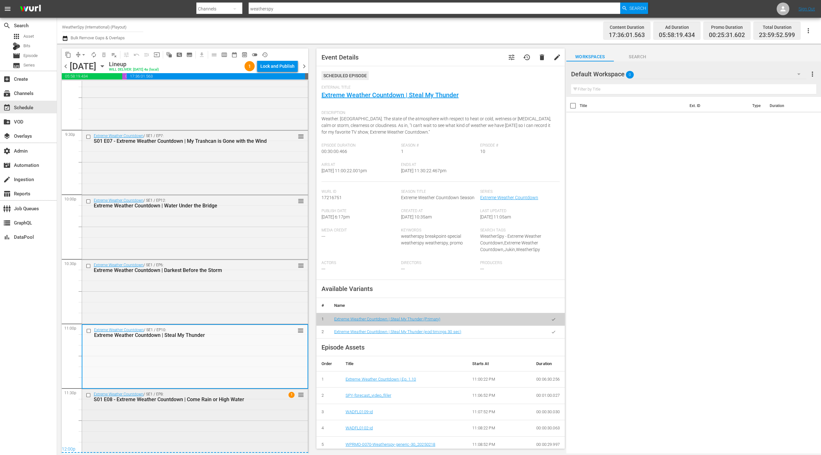
click at [242, 403] on div "Extreme Weather Countdown / SE1 / EP8: S01 E08 - Extreme Weather Countdown | Co…" at bounding box center [195, 397] width 226 height 16
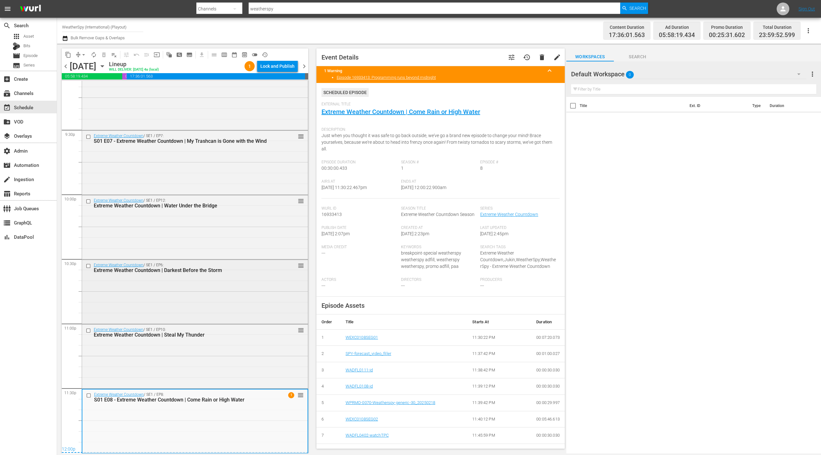
click at [222, 312] on div "Extreme Weather Countdown / SE1 / EP6: Extreme Weather Countdown | Darkest Befo…" at bounding box center [195, 291] width 226 height 63
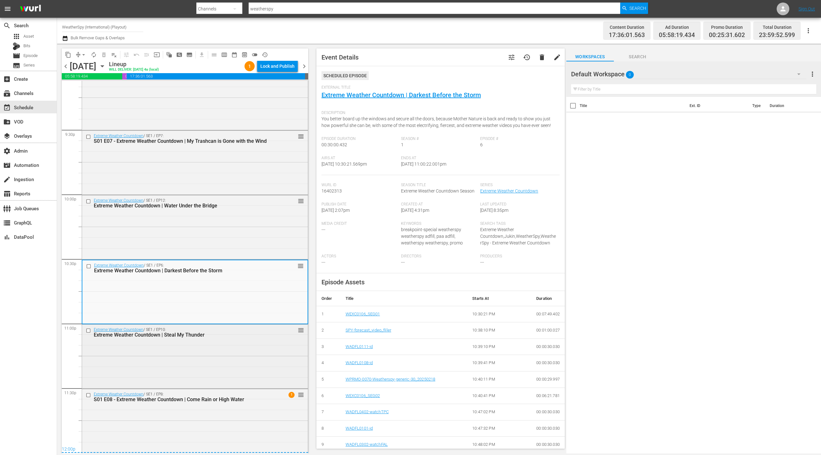
click at [221, 345] on div "Extreme Weather Countdown / SE1 / EP10: Extreme Weather Countdown | Steal My Th…" at bounding box center [195, 356] width 226 height 63
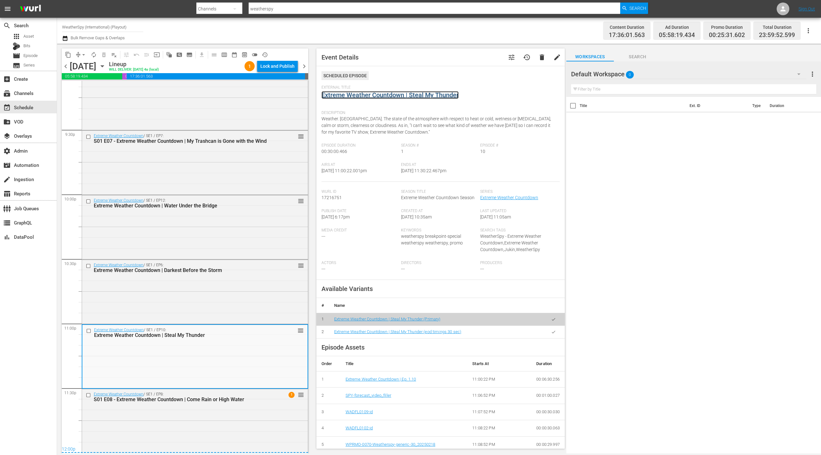
click at [374, 98] on link "Extreme Weather Countdown | Steal My Thunder" at bounding box center [390, 95] width 137 height 8
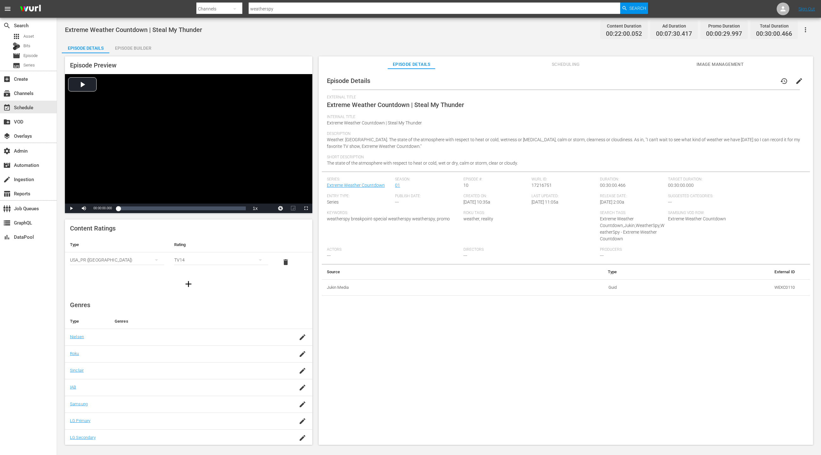
click at [140, 44] on div "Episode Builder" at bounding box center [133, 48] width 48 height 15
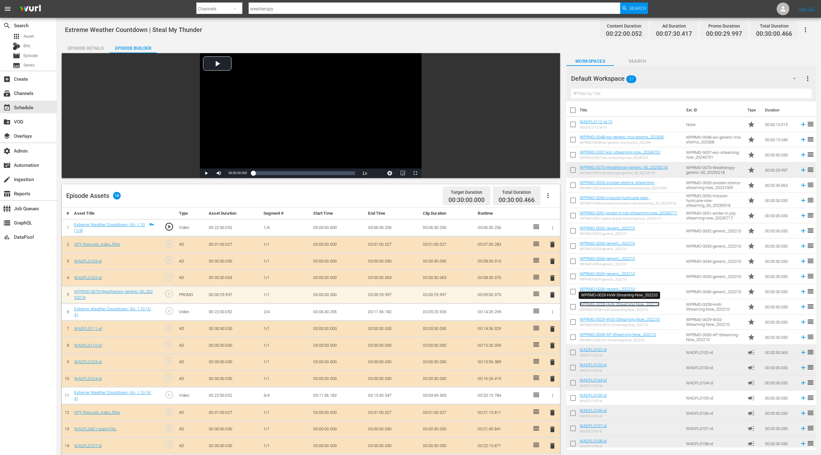
click at [626, 305] on link "WPRMO-0028-HvW-Streaming-Now_202210" at bounding box center [620, 304] width 80 height 5
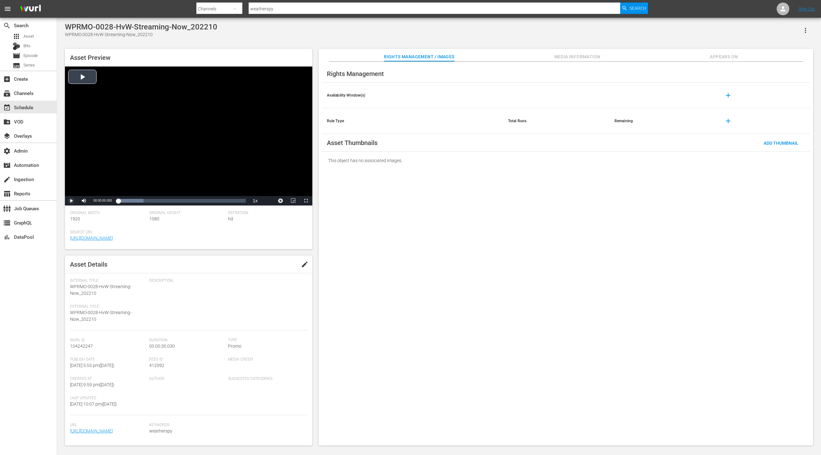
click at [71, 201] on span "Video Player" at bounding box center [71, 201] width 0 height 0
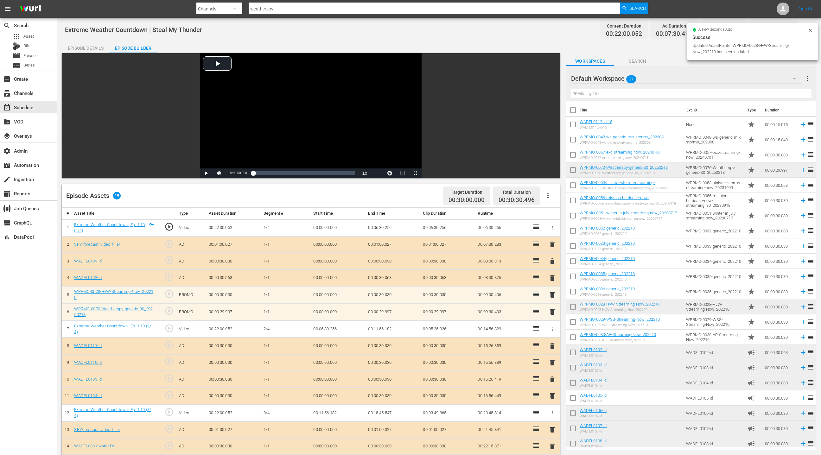
click at [553, 309] on span "delete" at bounding box center [553, 312] width 8 height 8
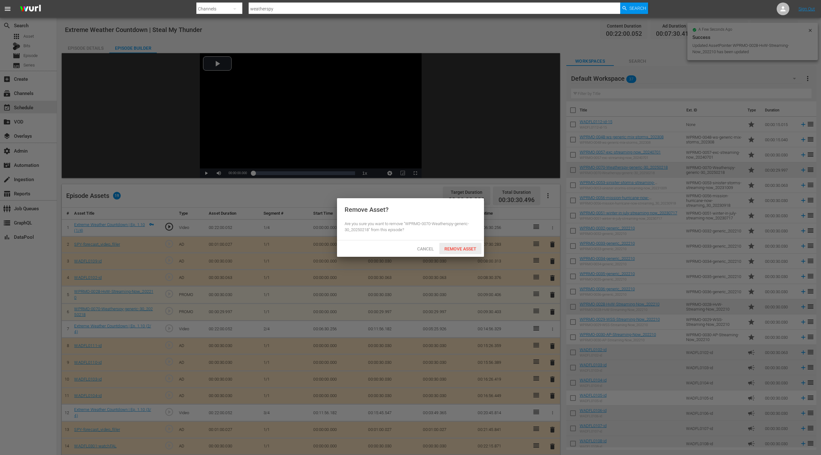
click at [453, 252] on div "Remove Asset" at bounding box center [460, 249] width 42 height 12
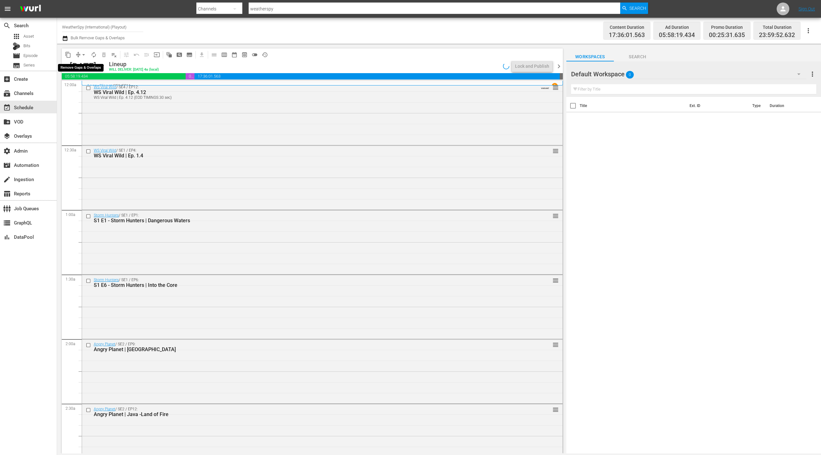
click at [79, 53] on button "arrow_drop_down" at bounding box center [84, 55] width 10 height 10
click at [95, 88] on li "Align to End of Previous Day" at bounding box center [84, 88] width 67 height 10
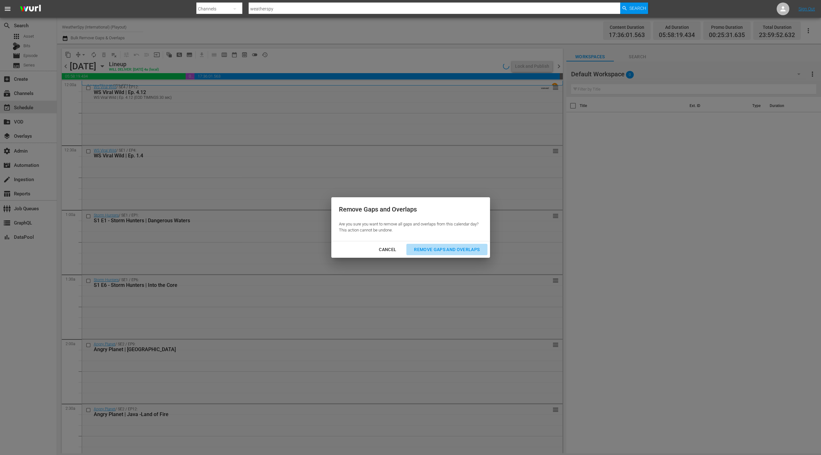
click at [438, 250] on div "Remove Gaps and Overlaps" at bounding box center [447, 250] width 76 height 8
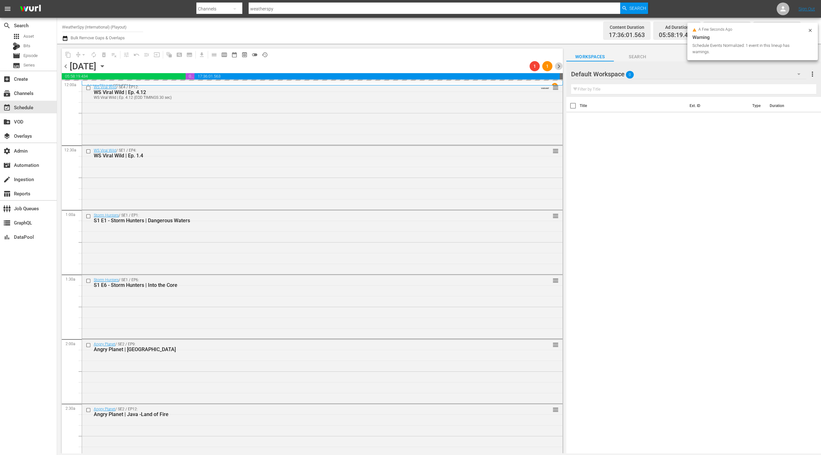
click at [562, 67] on span "chevron_right" at bounding box center [559, 66] width 8 height 8
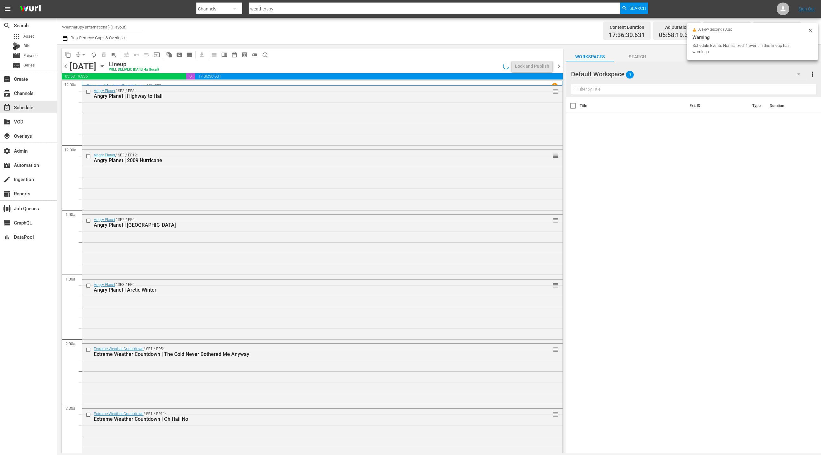
click at [67, 67] on span "chevron_left" at bounding box center [66, 66] width 8 height 8
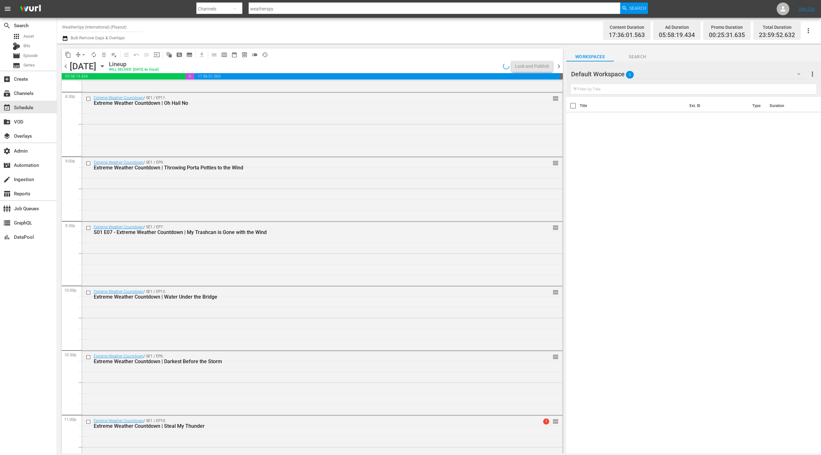
scroll to position [2730, 0]
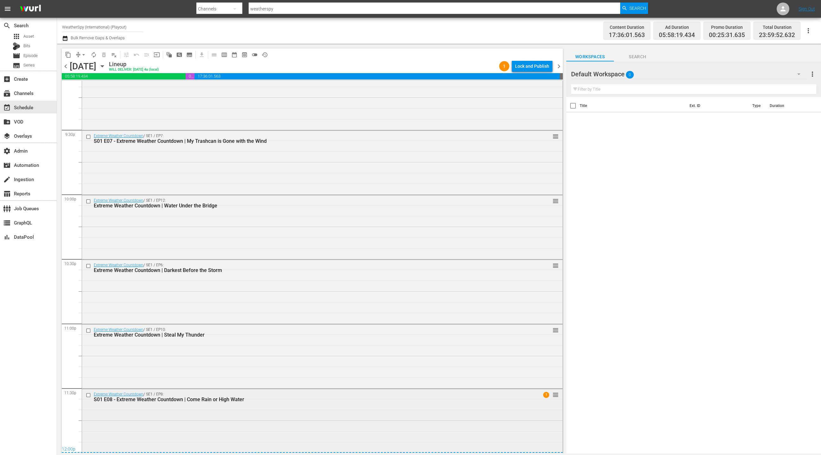
click at [243, 432] on div "Extreme Weather Countdown / SE1 / EP8: S01 E08 - Extreme Weather Countdown | Co…" at bounding box center [322, 420] width 481 height 63
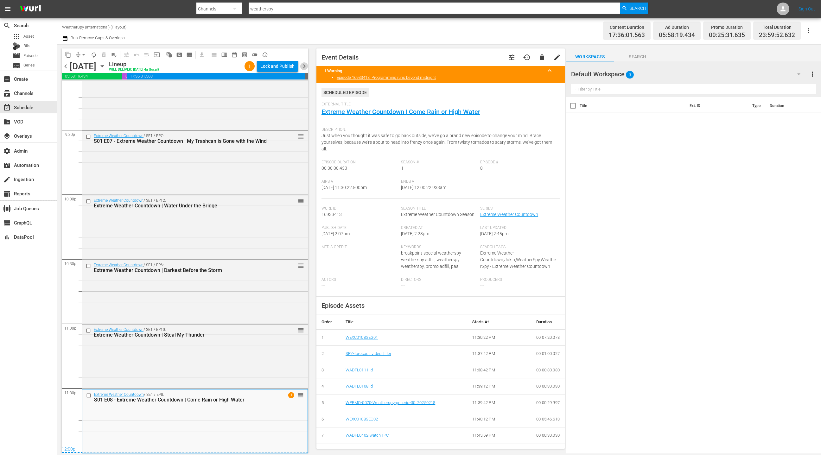
click at [303, 68] on span "chevron_right" at bounding box center [304, 66] width 8 height 8
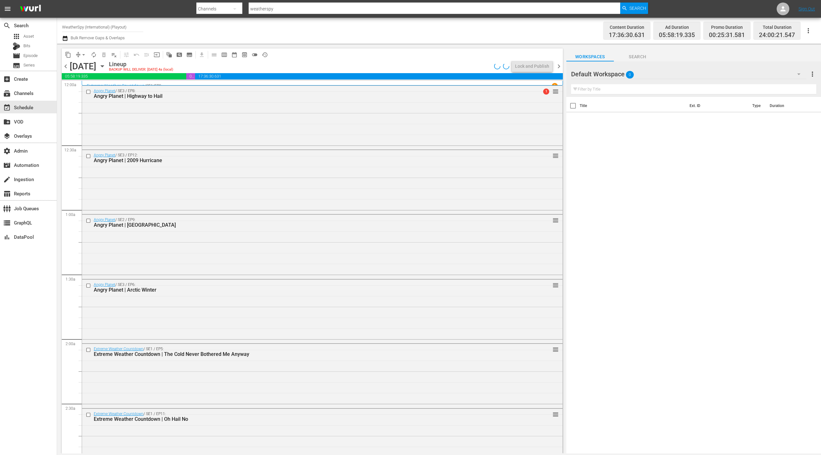
click at [260, 125] on div "Angry Planet / SE3 / EP8: Angry Planet | Highway to Hail 1 reorder" at bounding box center [322, 117] width 481 height 63
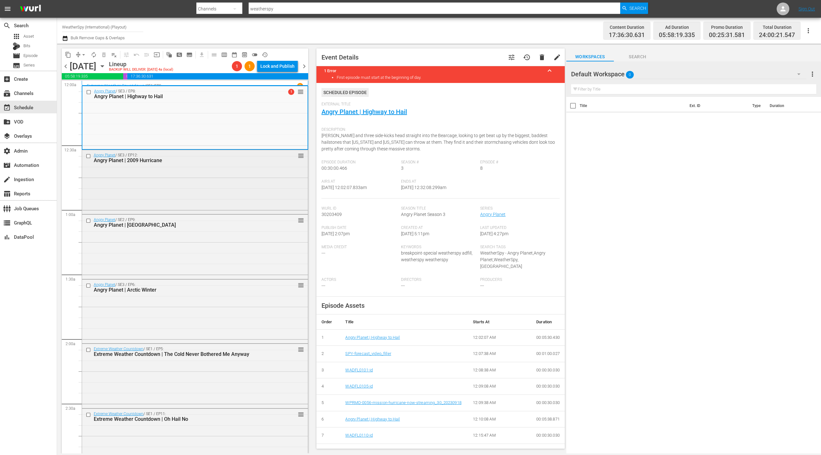
click at [259, 184] on div "Angry Planet / SE3 / EP12: Angry Planet | 2009 Hurricane reorder" at bounding box center [195, 181] width 226 height 63
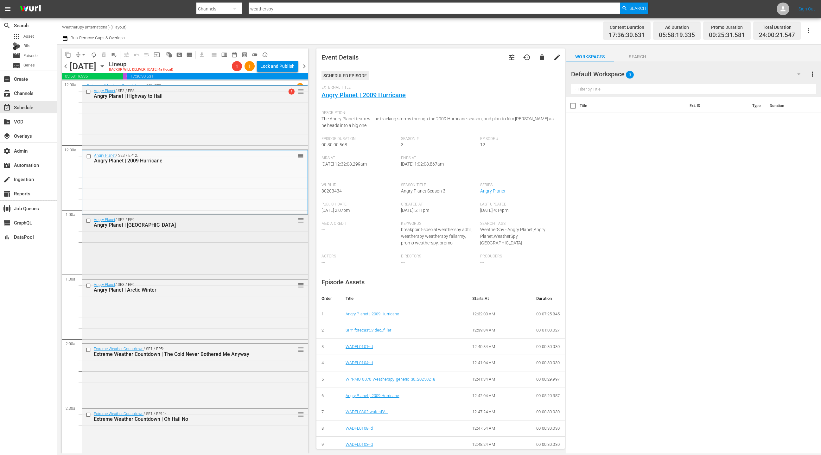
click at [266, 259] on div "Angry Planet / SE2 / EP9: Angry Planet | Kenya reorder" at bounding box center [195, 246] width 226 height 63
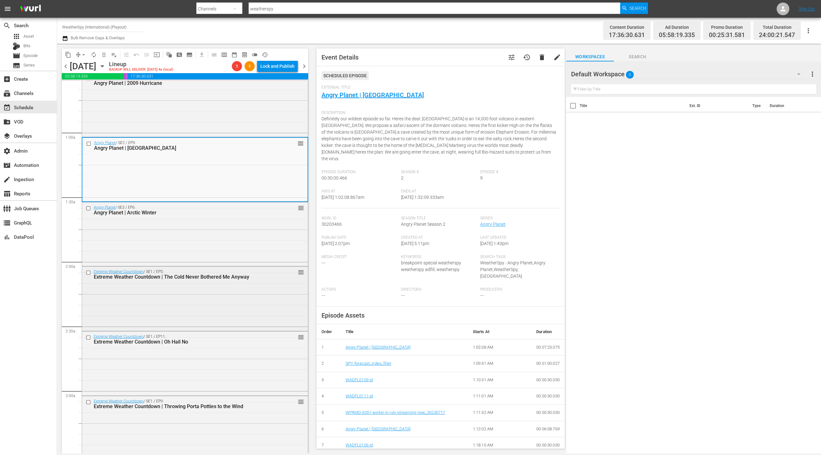
scroll to position [111, 0]
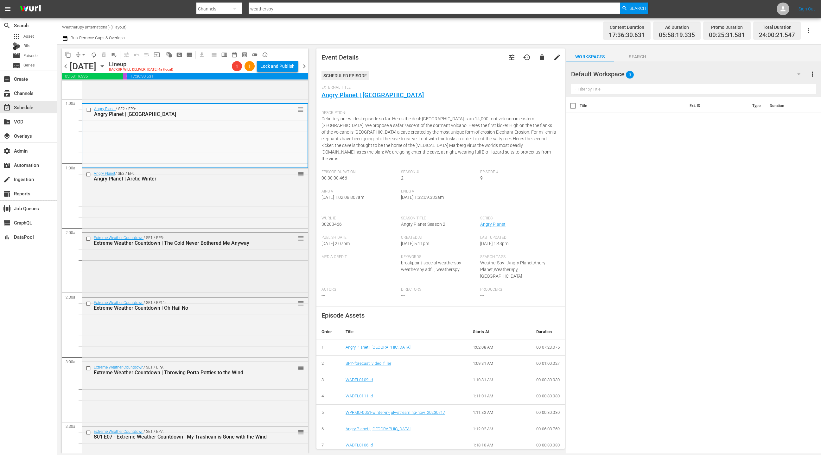
click at [260, 255] on div "Extreme Weather Countdown / SE1 / EP5: Extreme Weather Countdown | The Cold Nev…" at bounding box center [195, 264] width 226 height 63
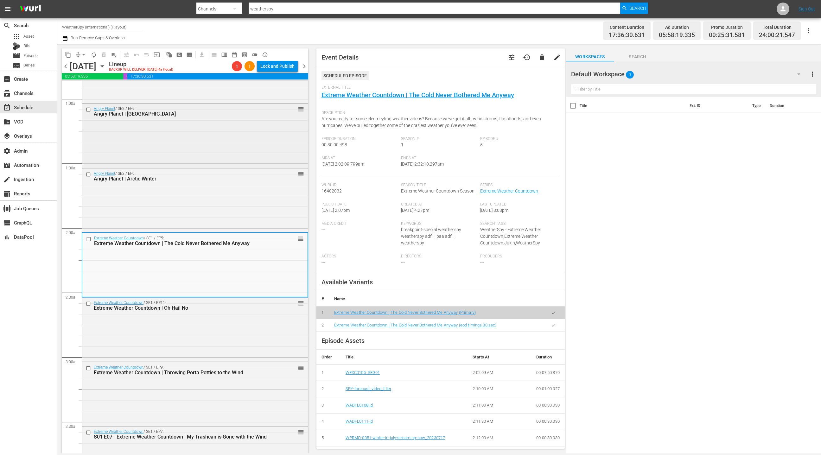
scroll to position [0, 0]
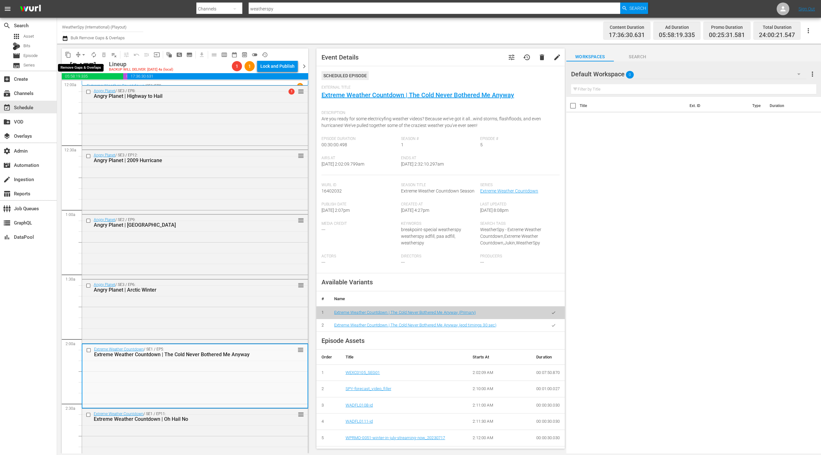
click at [80, 56] on span "arrow_drop_down" at bounding box center [83, 55] width 6 height 6
click at [86, 86] on li "Align to End of Previous Day" at bounding box center [84, 88] width 67 height 10
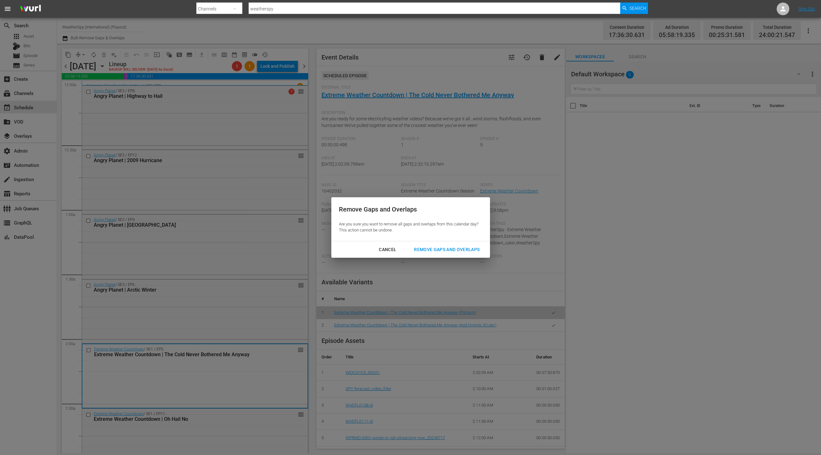
click at [445, 252] on div "Remove Gaps and Overlaps" at bounding box center [447, 250] width 76 height 8
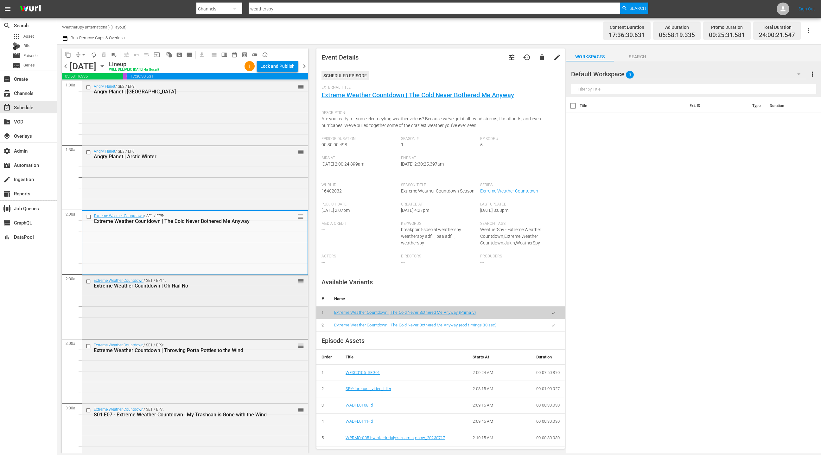
click at [248, 299] on div "Extreme Weather Countdown / SE1 / EP11: Extreme Weather Countdown | Oh Hail No …" at bounding box center [195, 307] width 226 height 63
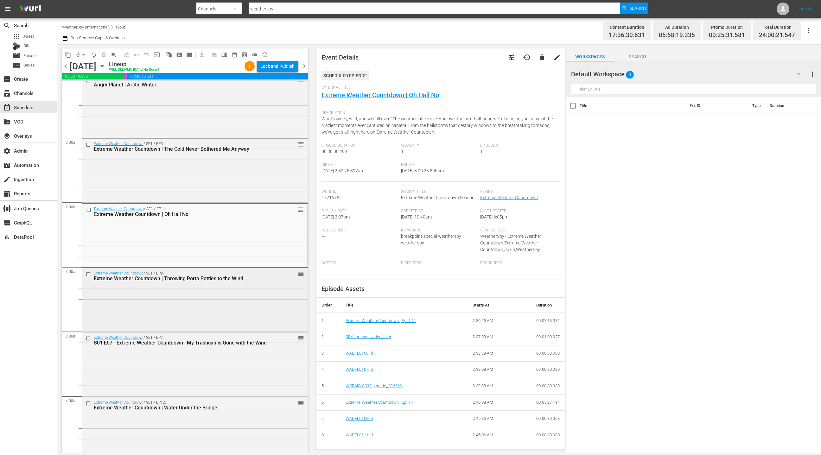
scroll to position [222, 0]
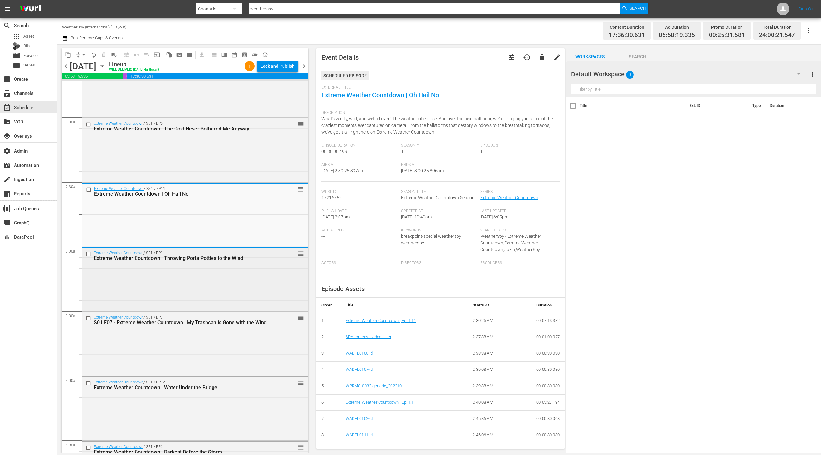
click at [250, 276] on div "Extreme Weather Countdown / SE1 / EP9: Extreme Weather Countdown | Throwing Por…" at bounding box center [195, 279] width 226 height 63
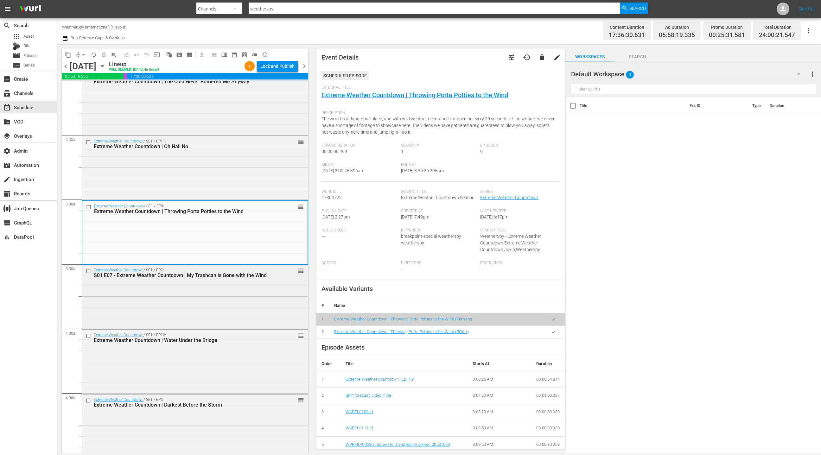
scroll to position [270, 0]
click at [250, 284] on div "Extreme Weather Countdown / SE1 / EP7: S01 E07 - Extreme Weather Countdown | My…" at bounding box center [195, 295] width 226 height 63
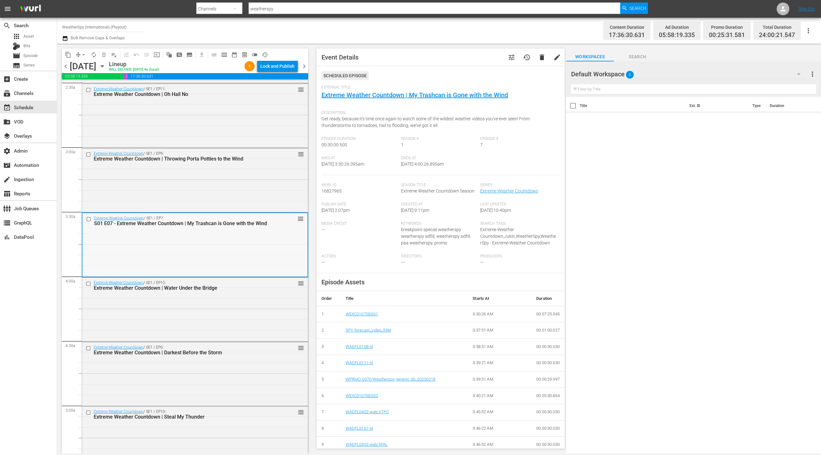
scroll to position [331, 0]
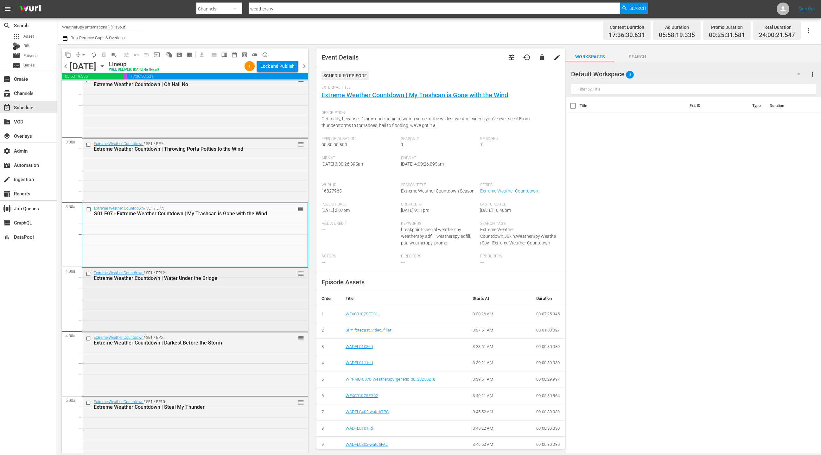
click at [250, 284] on div "Extreme Weather Countdown / SE1 / EP12: Extreme Weather Countdown | Water Under…" at bounding box center [195, 299] width 226 height 63
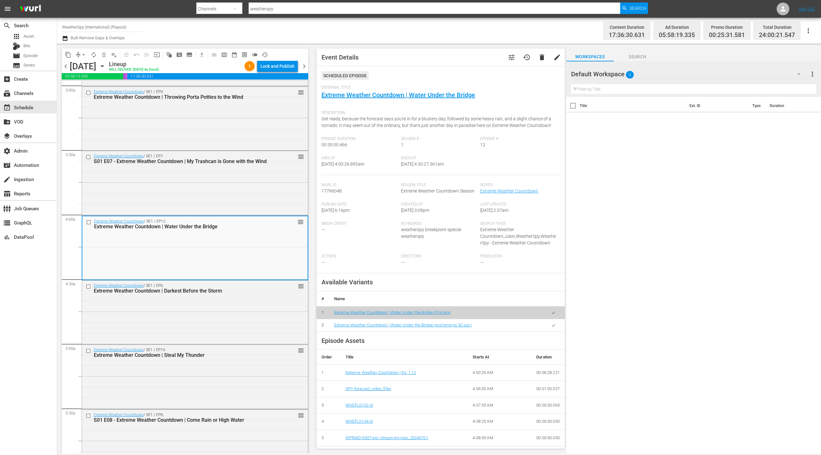
scroll to position [413, 0]
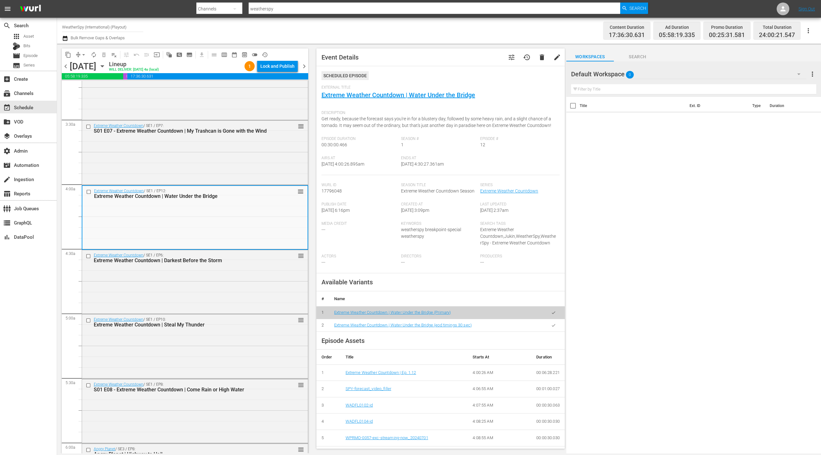
click at [250, 284] on div "Extreme Weather Countdown / SE1 / EP6: Extreme Weather Countdown | Darkest Befo…" at bounding box center [195, 281] width 226 height 63
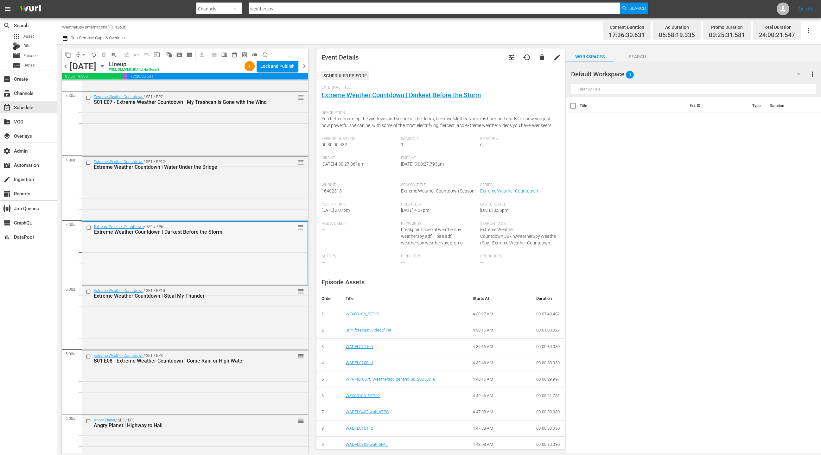
scroll to position [458, 0]
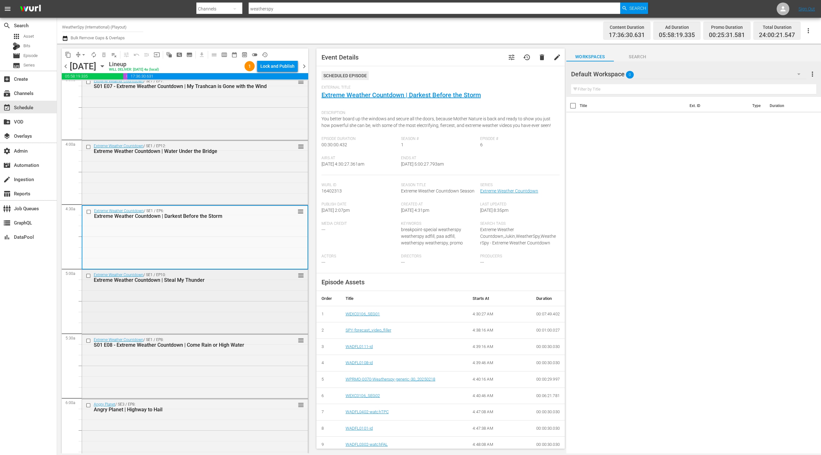
click at [250, 284] on div "Extreme Weather Countdown / SE1 / EP10: Extreme Weather Countdown | Steal My Th…" at bounding box center [195, 278] width 226 height 16
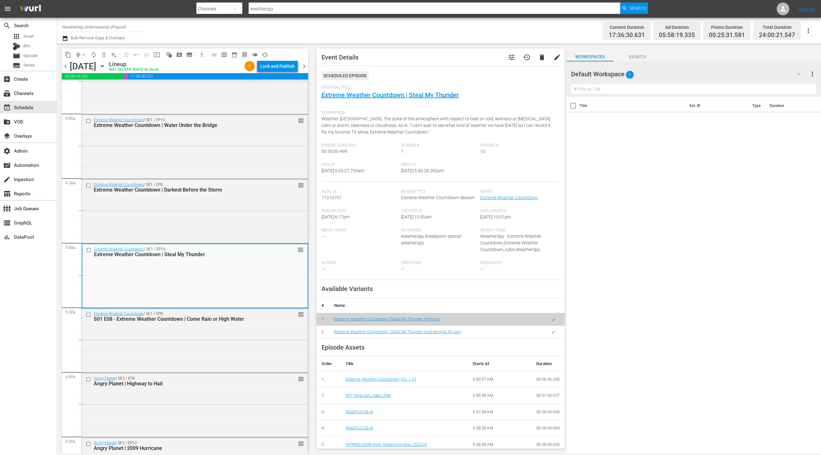
scroll to position [497, 0]
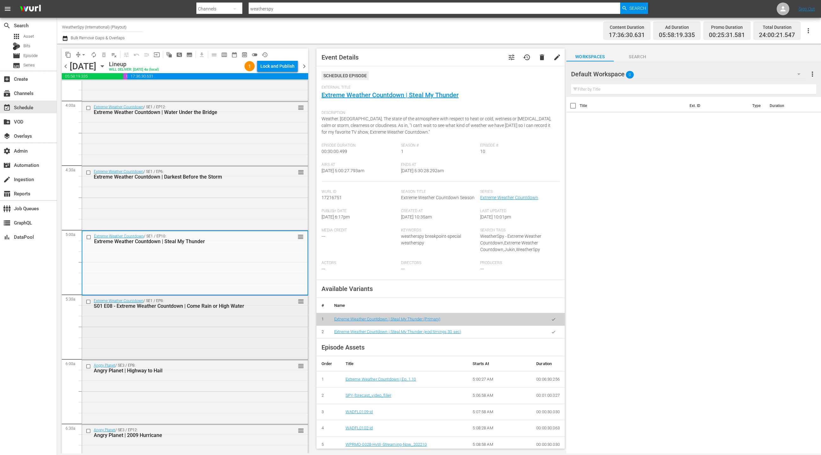
click at [250, 300] on div "Extreme Weather Countdown / SE1 / EP8: S01 E08 - Extreme Weather Countdown | Co…" at bounding box center [184, 304] width 181 height 10
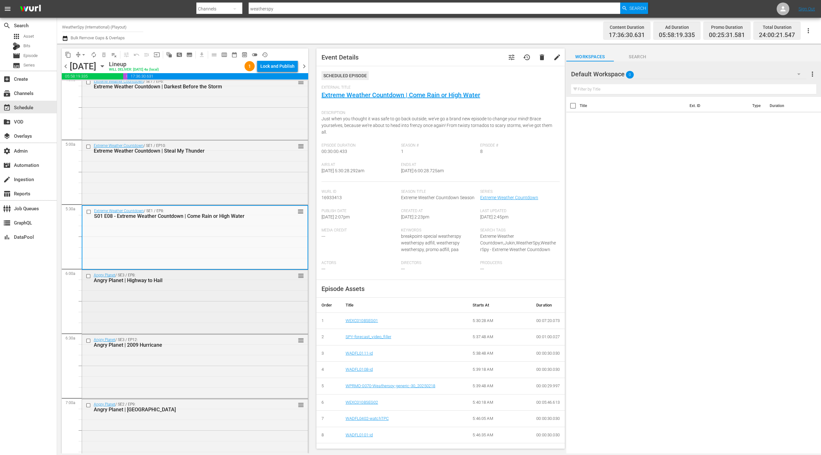
scroll to position [594, 0]
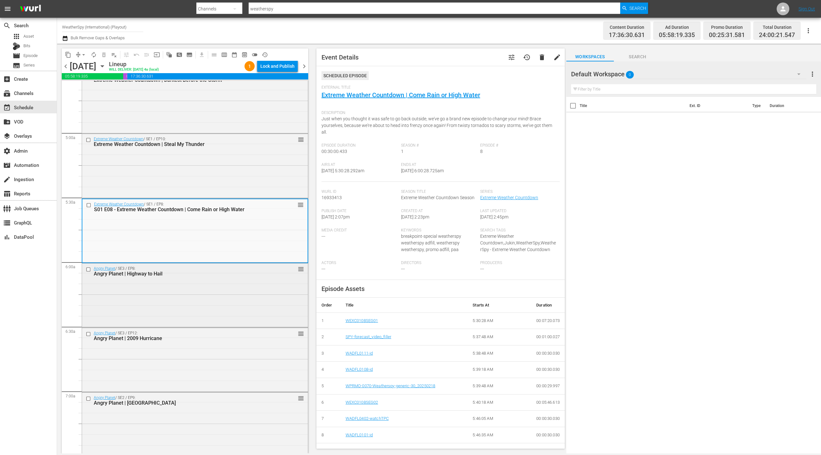
click at [250, 287] on div "Angry Planet / SE3 / EP8: Angry Planet | Highway to Hail reorder" at bounding box center [195, 295] width 226 height 63
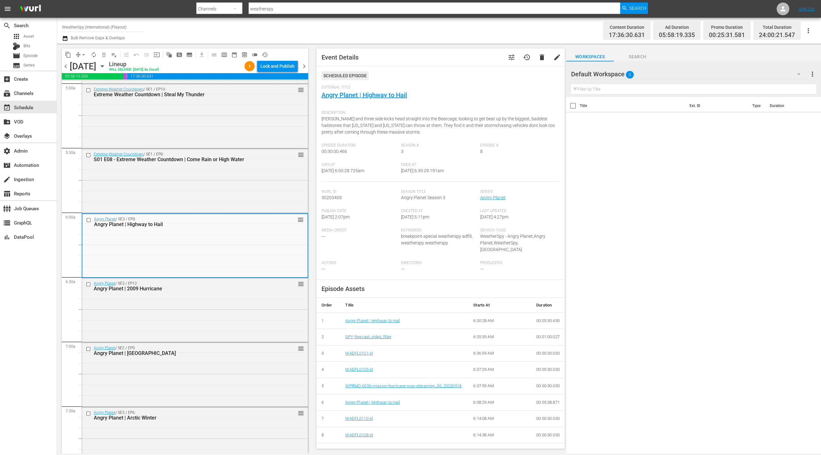
scroll to position [661, 0]
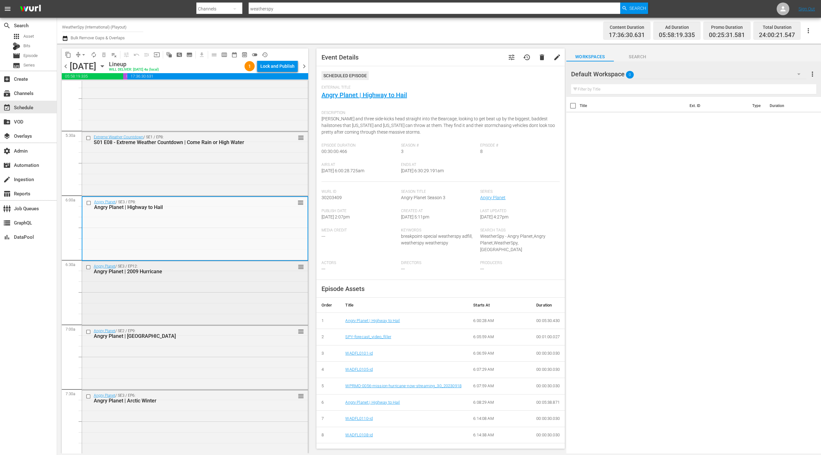
click at [250, 287] on div "Angry Planet / SE3 / EP12: Angry Planet | 2009 Hurricane reorder" at bounding box center [195, 292] width 226 height 63
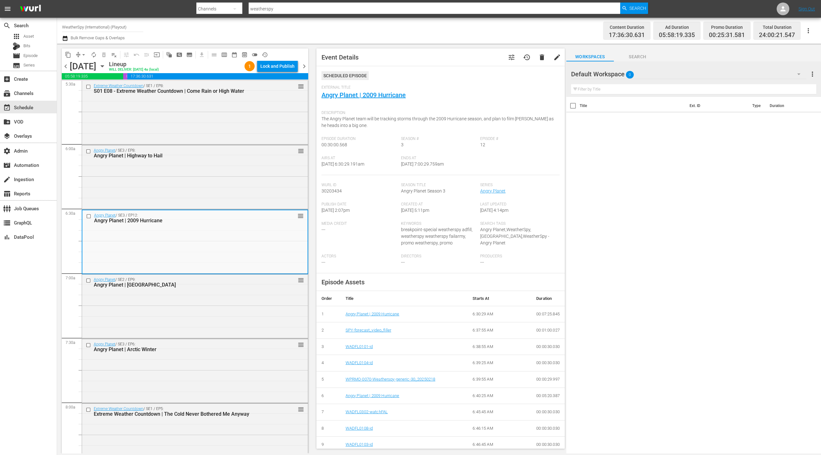
scroll to position [714, 0]
click at [250, 287] on div "Angry Planet / SE2 / EP9: Angry Planet | Kenya reorder" at bounding box center [195, 281] width 226 height 16
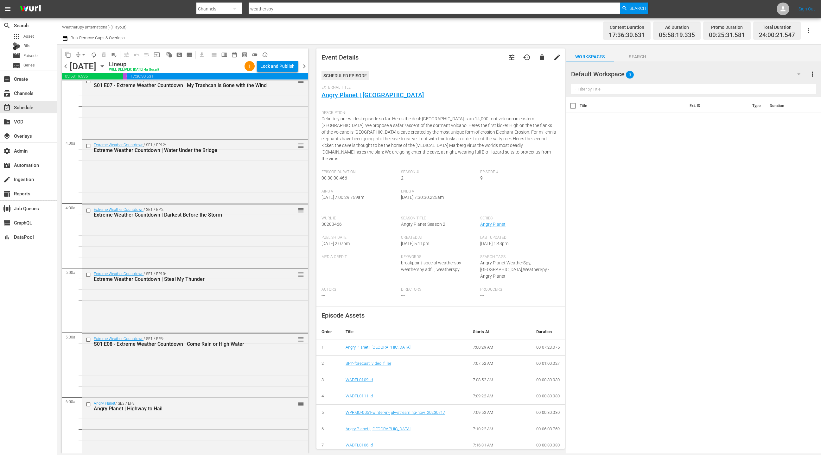
scroll to position [408, 0]
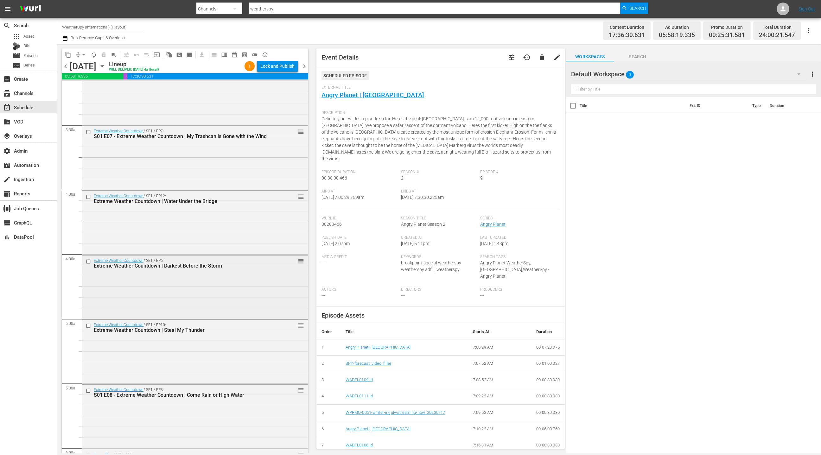
click at [250, 287] on div "Extreme Weather Countdown / SE1 / EP6: Extreme Weather Countdown | Darkest Befo…" at bounding box center [195, 287] width 226 height 63
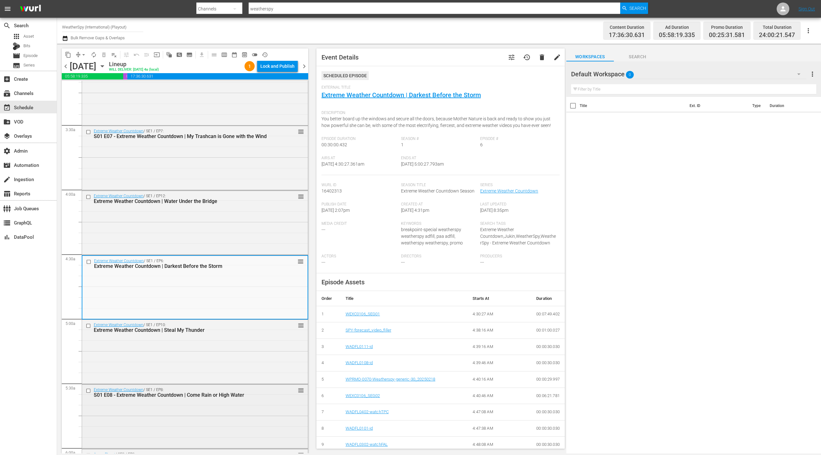
click at [233, 401] on div "Extreme Weather Countdown / SE1 / EP8: S01 E08 - Extreme Weather Countdown | Co…" at bounding box center [195, 416] width 226 height 63
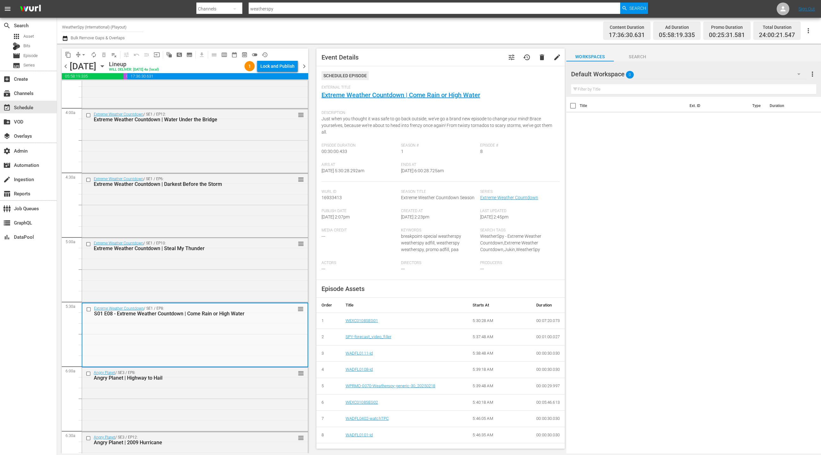
scroll to position [536, 0]
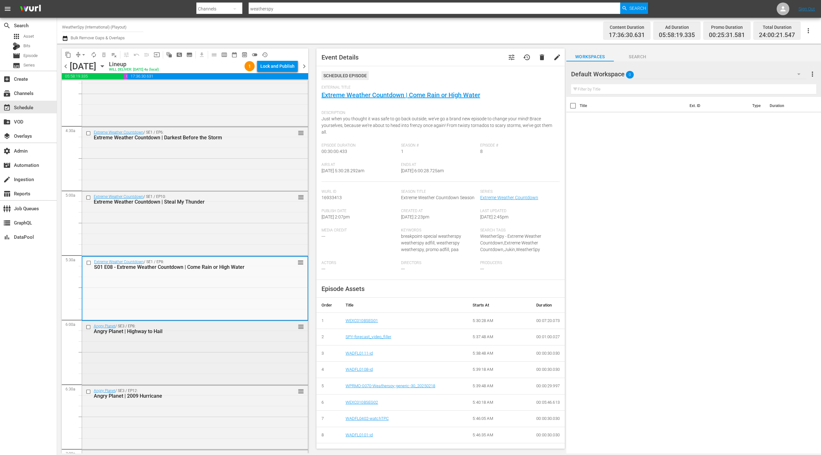
click at [242, 367] on div "Angry Planet / SE3 / EP8: Angry Planet | Highway to Hail reorder" at bounding box center [195, 352] width 226 height 63
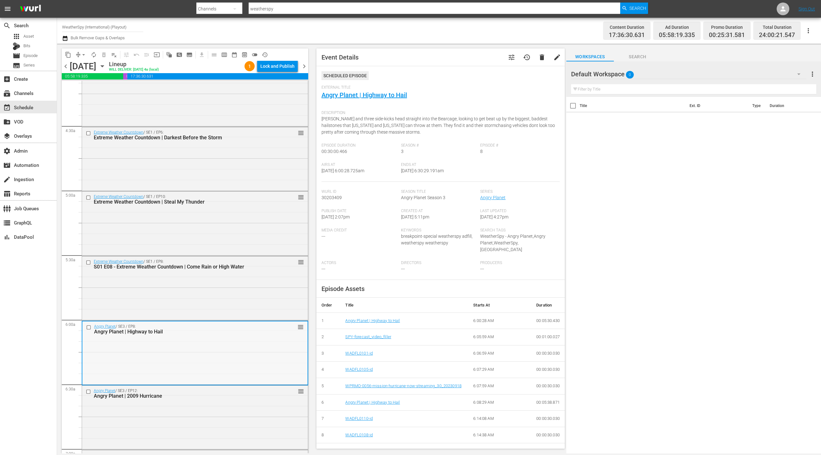
scroll to position [538, 0]
click at [226, 278] on div "Extreme Weather Countdown / SE1 / EP8: S01 E08 - Extreme Weather Countdown | Co…" at bounding box center [195, 286] width 226 height 63
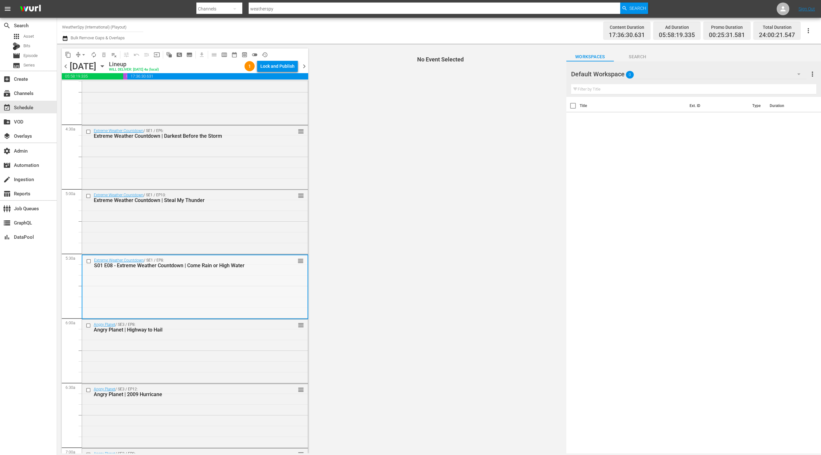
scroll to position [538, 0]
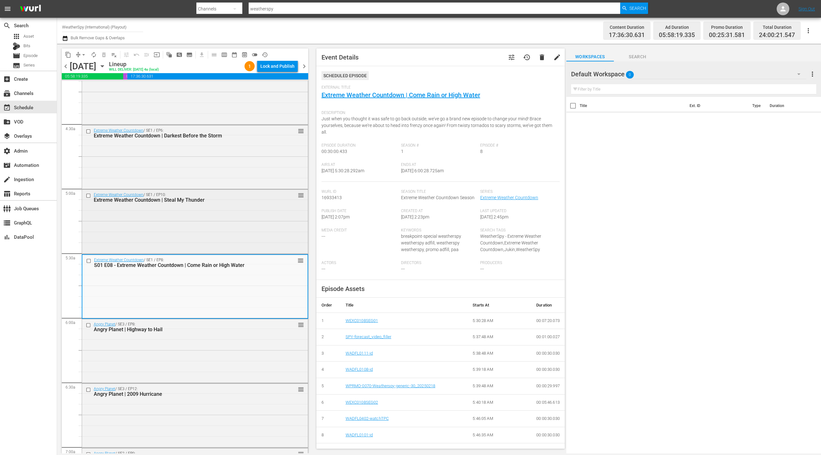
click at [214, 231] on div "Extreme Weather Countdown / SE1 / EP10: Extreme Weather Countdown | Steal My Th…" at bounding box center [195, 221] width 226 height 63
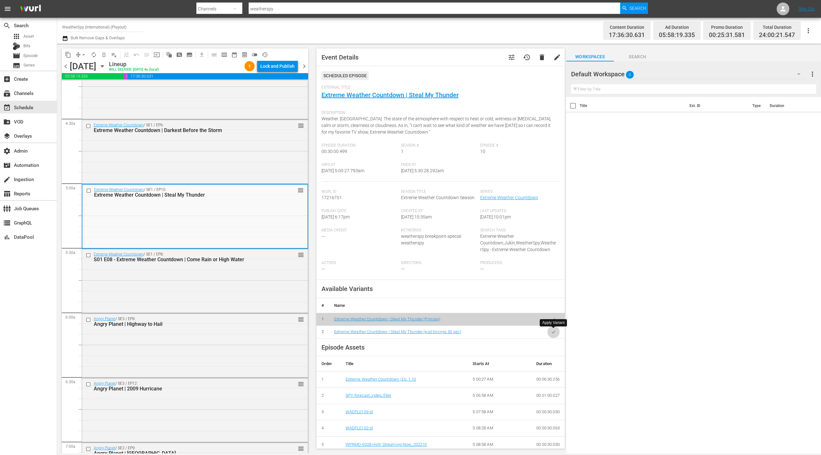
click at [552, 330] on icon "button" at bounding box center [553, 332] width 5 height 5
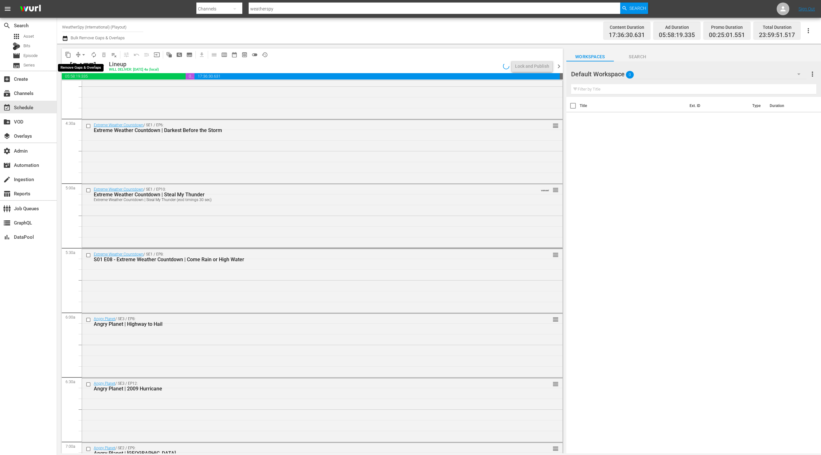
click at [82, 55] on span "arrow_drop_down" at bounding box center [83, 55] width 6 height 6
click at [88, 91] on li "Align to End of Previous Day" at bounding box center [84, 88] width 67 height 10
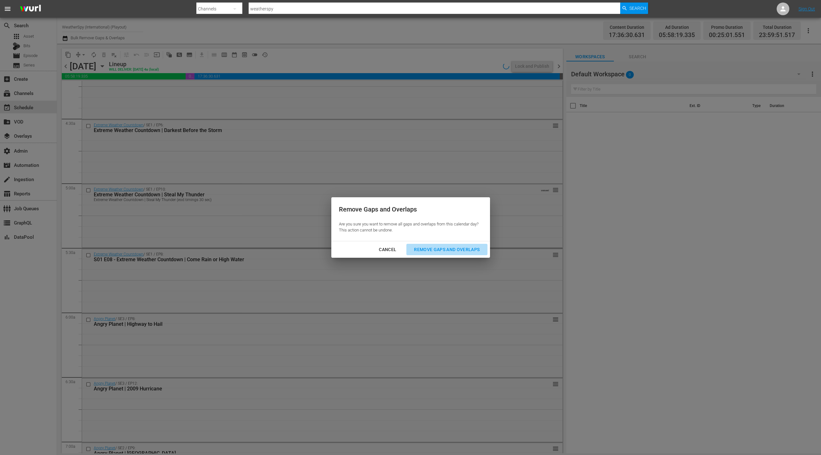
click at [445, 250] on div "Remove Gaps and Overlaps" at bounding box center [447, 250] width 76 height 8
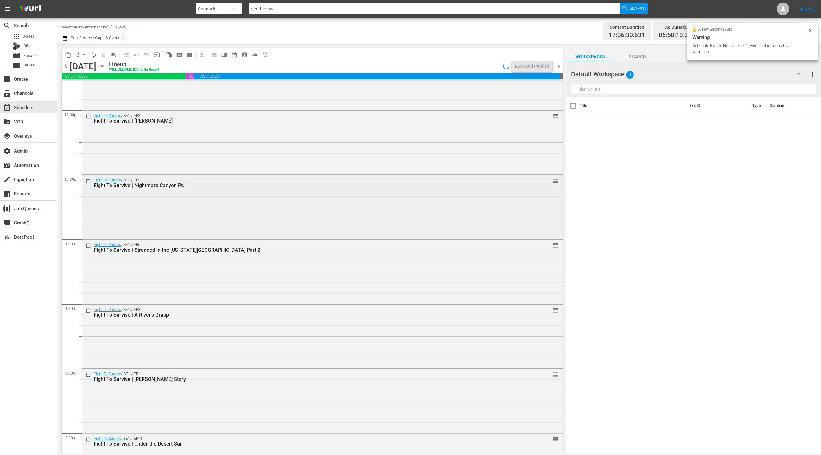
scroll to position [1452, 0]
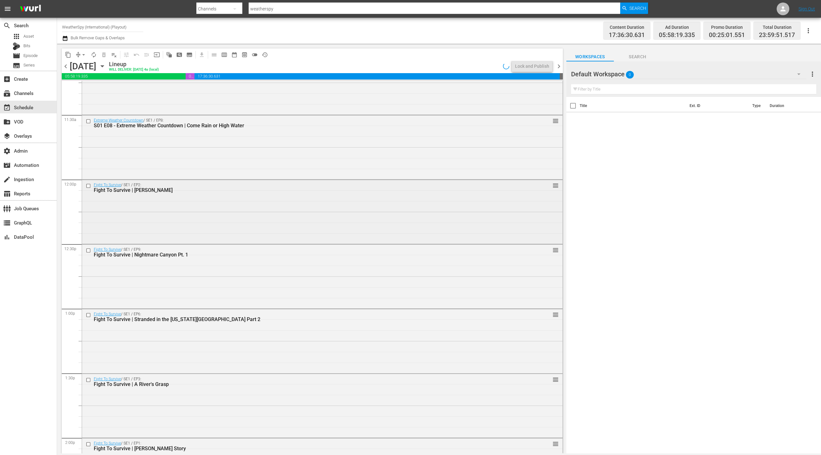
click at [276, 229] on div "Fight To Survive / SE1 / EP2: Fight To Survive | Jamey Mosch reorder" at bounding box center [322, 211] width 481 height 63
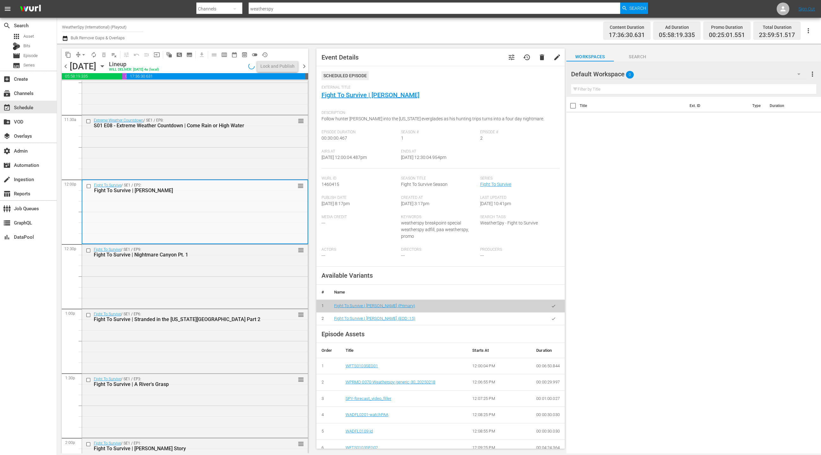
click at [263, 275] on div "Fight To Survive / SE1 / EP9: Fight To Survive | Nightmare Canyon Pt. 1 reorder" at bounding box center [195, 276] width 226 height 63
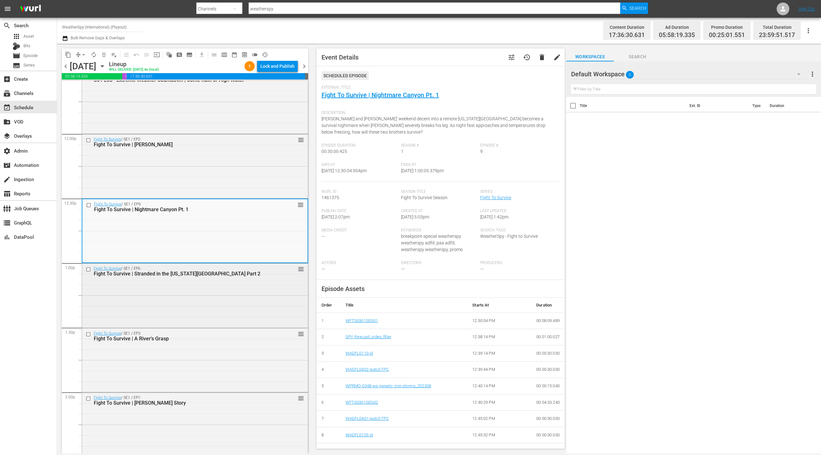
scroll to position [1502, 0]
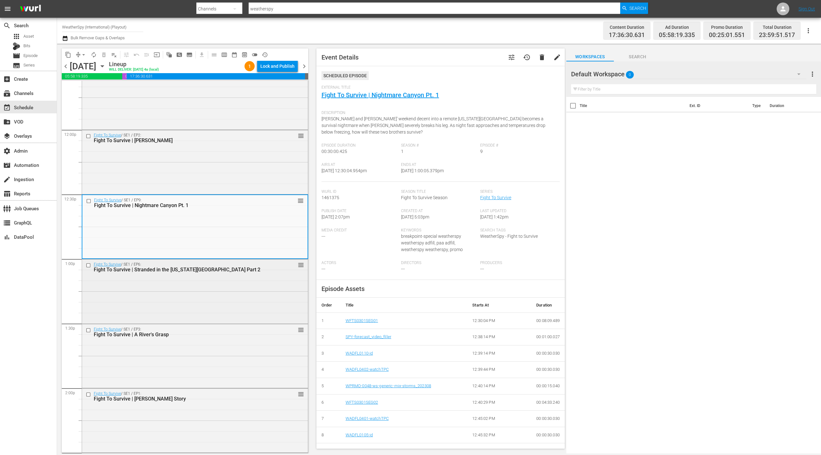
click at [260, 275] on div "Fight To Survive / SE1 / EP6: Fight To Survive | Stranded in the Alaska Wildern…" at bounding box center [195, 290] width 226 height 63
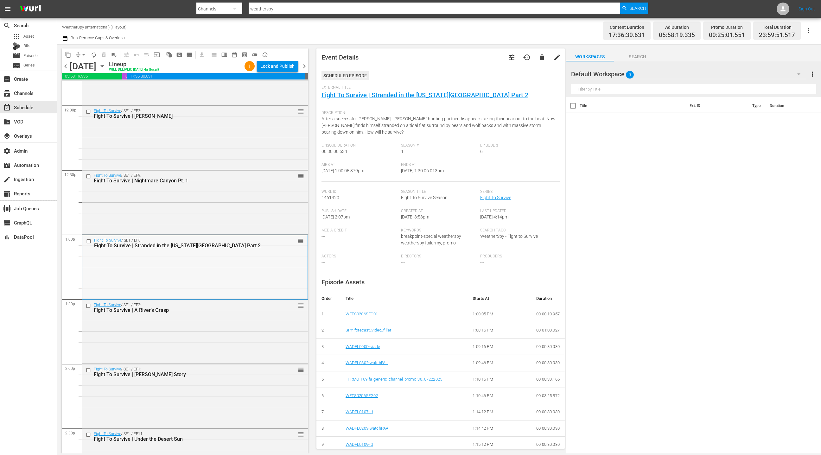
scroll to position [1561, 0]
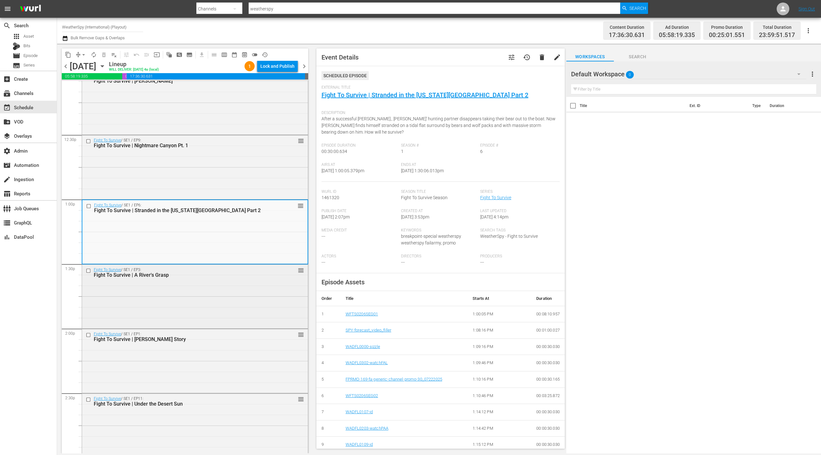
click at [261, 275] on div "Fight To Survive | A River's Grasp" at bounding box center [184, 275] width 181 height 6
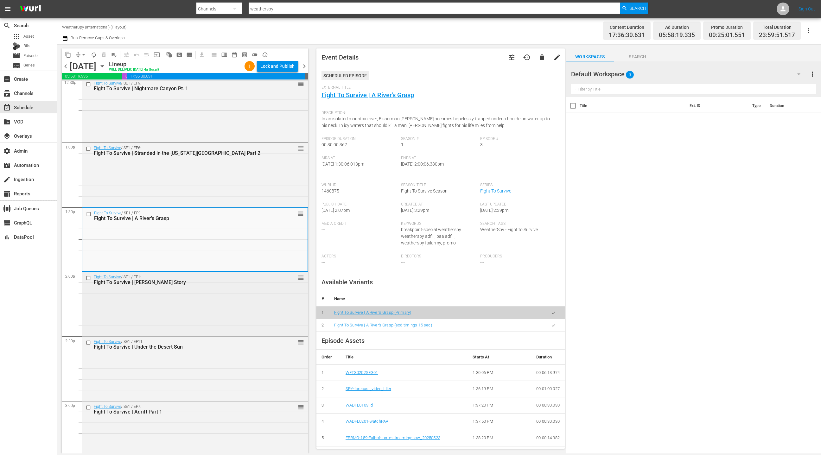
scroll to position [1627, 0]
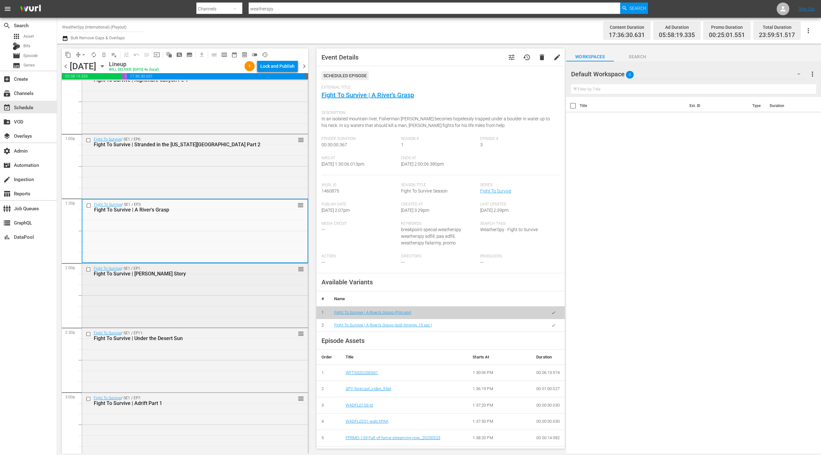
click at [260, 275] on div "Fight To Survive | Ken Henderson Story" at bounding box center [184, 274] width 181 height 6
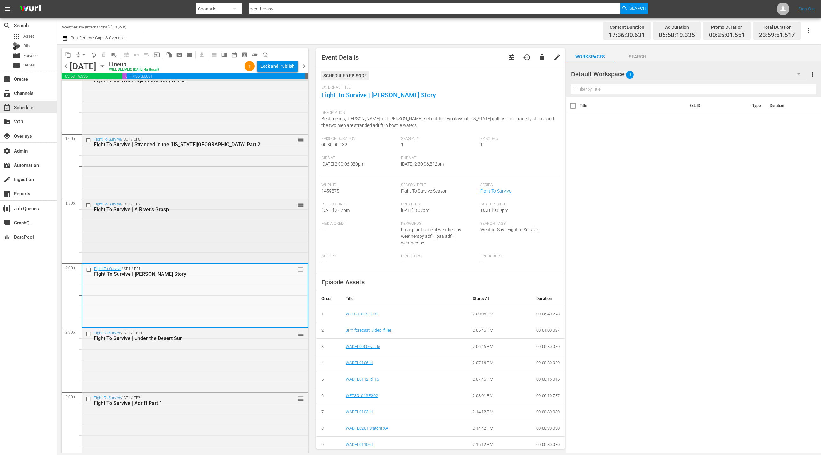
click at [257, 258] on div "Fight To Survive / SE1 / EP3: Fight To Survive | A River's Grasp reorder" at bounding box center [195, 230] width 226 height 63
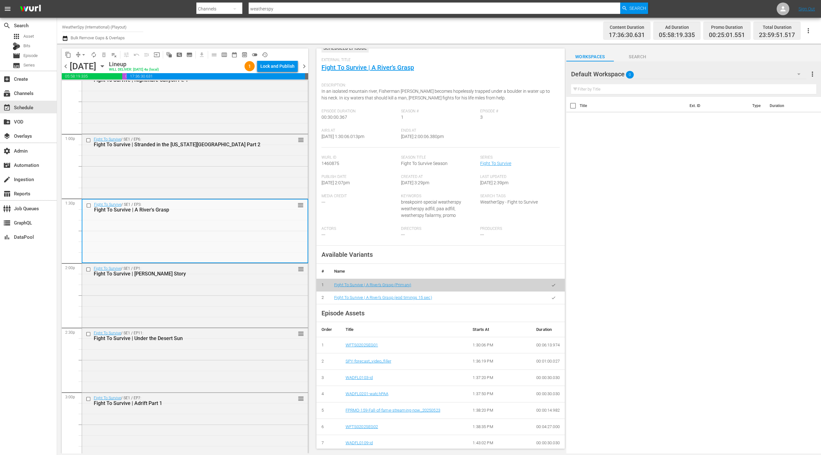
scroll to position [34, 0]
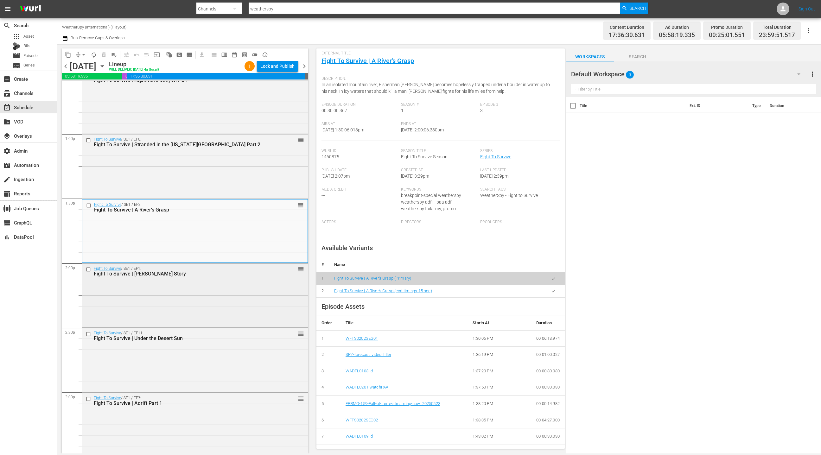
click at [290, 303] on div "Fight To Survive / SE1 / EP1: Fight To Survive | Ken Henderson Story reorder" at bounding box center [195, 295] width 226 height 63
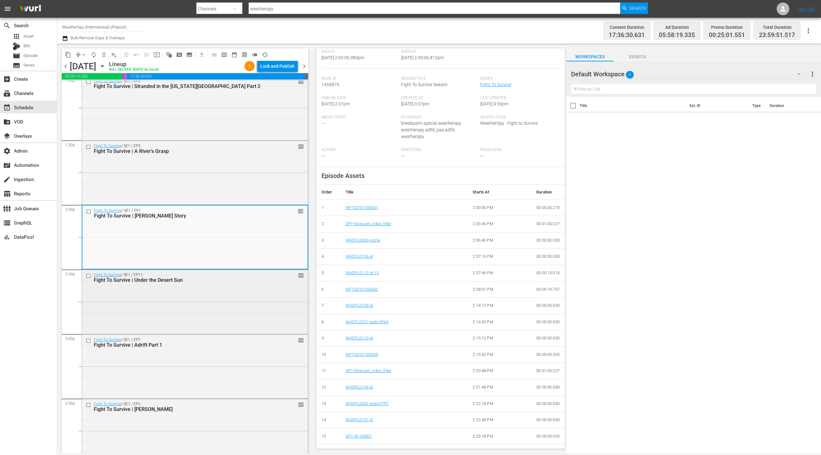
scroll to position [1687, 0]
click at [259, 309] on div "Fight To Survive / SE1 / EP11: Fight To Survive | Under the Desert Sun reorder" at bounding box center [195, 299] width 226 height 63
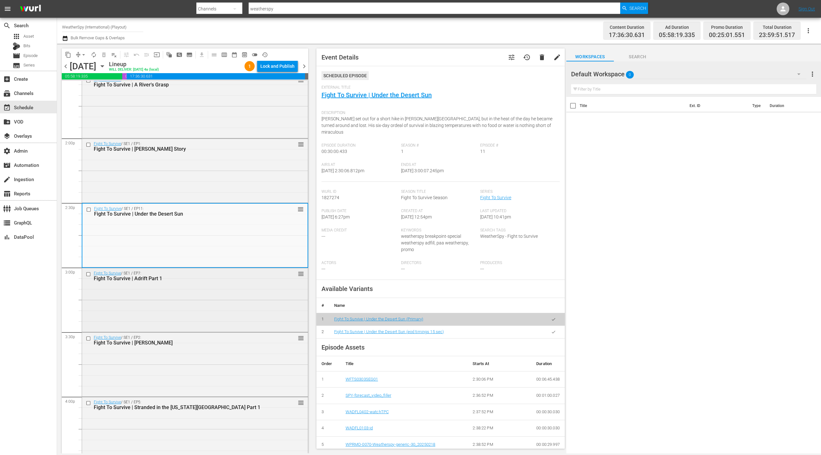
click at [255, 302] on div "Fight To Survive / SE1 / EP7: Fight To Survive | Adrift Part 1 reorder" at bounding box center [195, 299] width 226 height 63
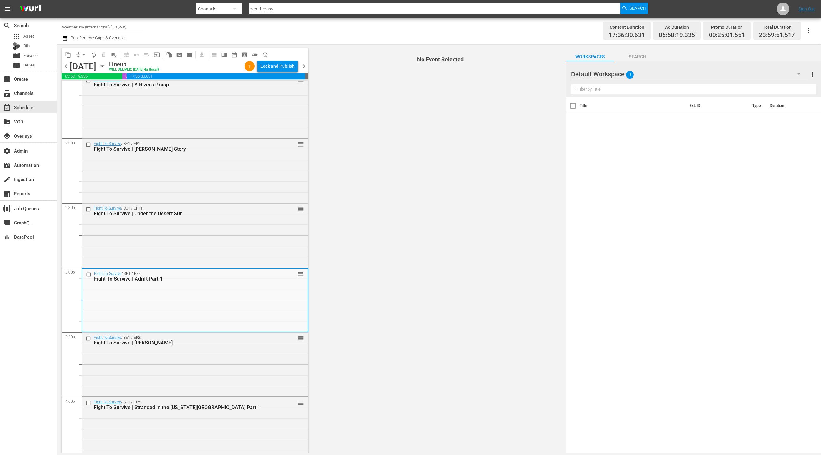
scroll to position [1754, 0]
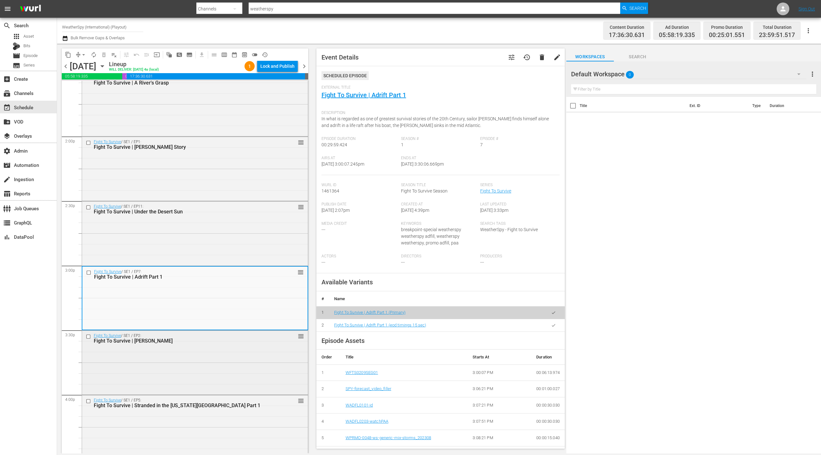
click at [249, 347] on div "Fight To Survive / SE1 / EP2: Fight To Survive | Jamey Mosch reorder" at bounding box center [195, 362] width 226 height 63
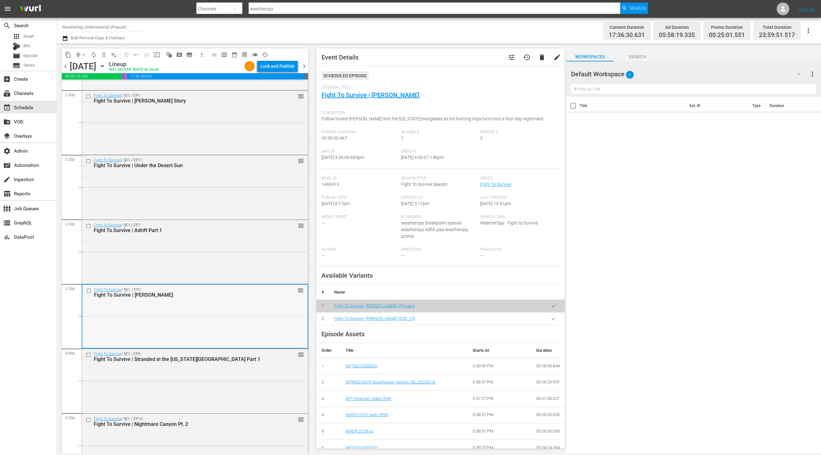
scroll to position [1820, 0]
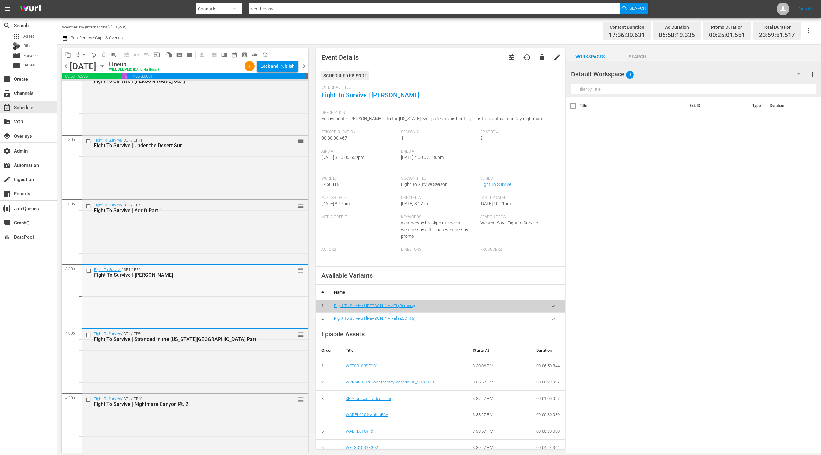
click at [259, 325] on div "Fight To Survive / SE1 / EP2: Fight To Survive | Jamey Mosch reorder" at bounding box center [194, 296] width 225 height 63
click at [257, 339] on div "Fight To Survive | Stranded in the Alaska Wilderness Part 1" at bounding box center [184, 339] width 181 height 6
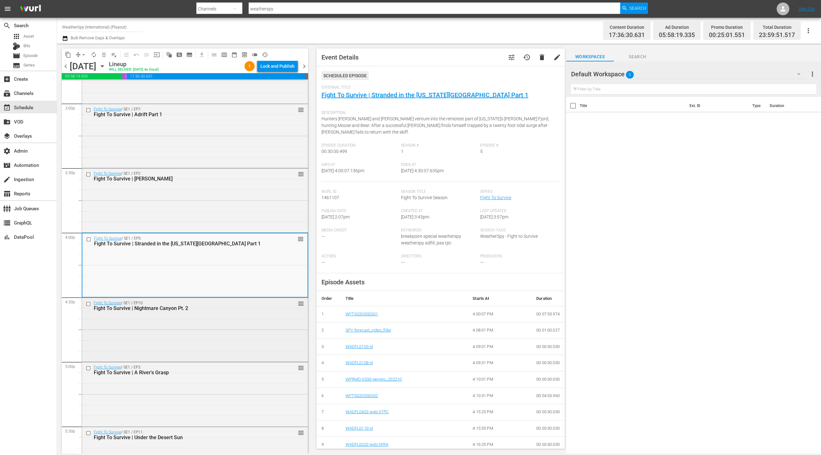
scroll to position [1925, 0]
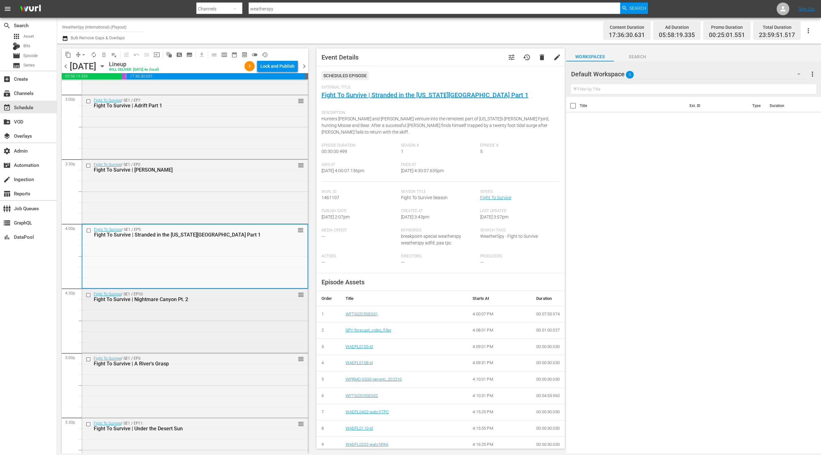
click at [257, 333] on div "Fight To Survive / SE1 / EP10: Fight To Survive | Nightmare Canyon Pt. 2 reorder" at bounding box center [195, 320] width 226 height 63
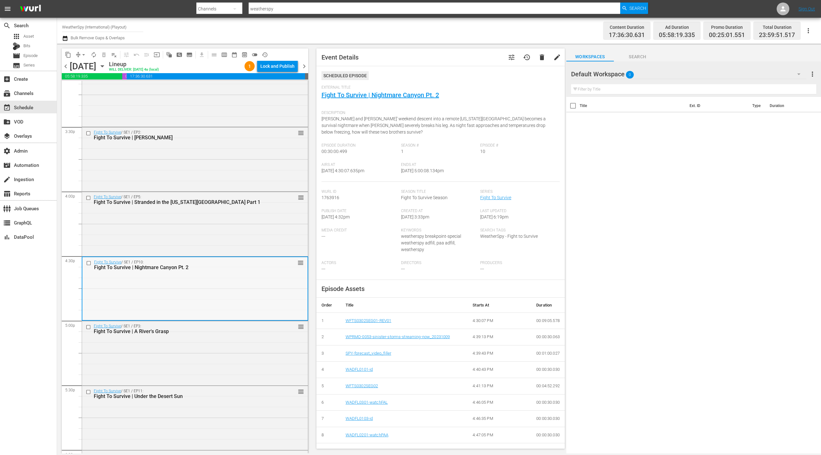
scroll to position [1978, 0]
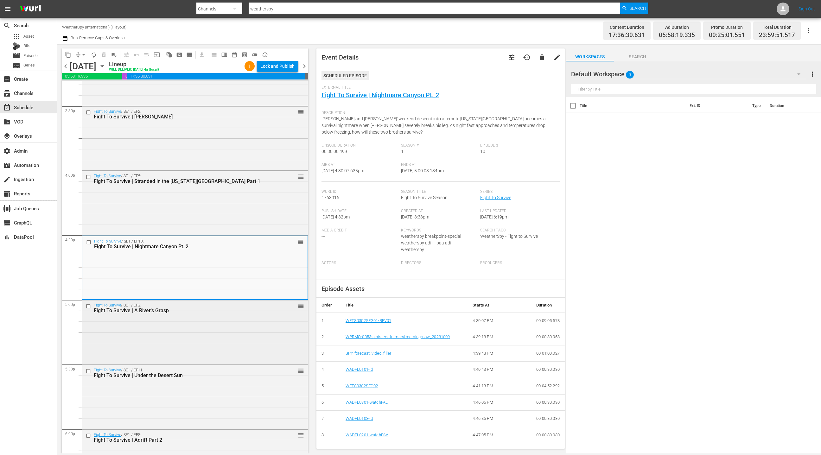
click at [257, 333] on div "Fight To Survive / SE1 / EP3: Fight To Survive | A River's Grasp reorder" at bounding box center [195, 331] width 226 height 63
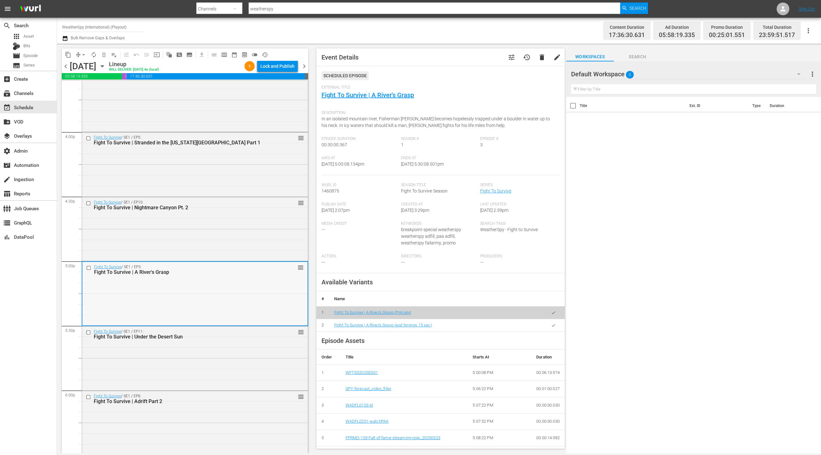
scroll to position [2020, 0]
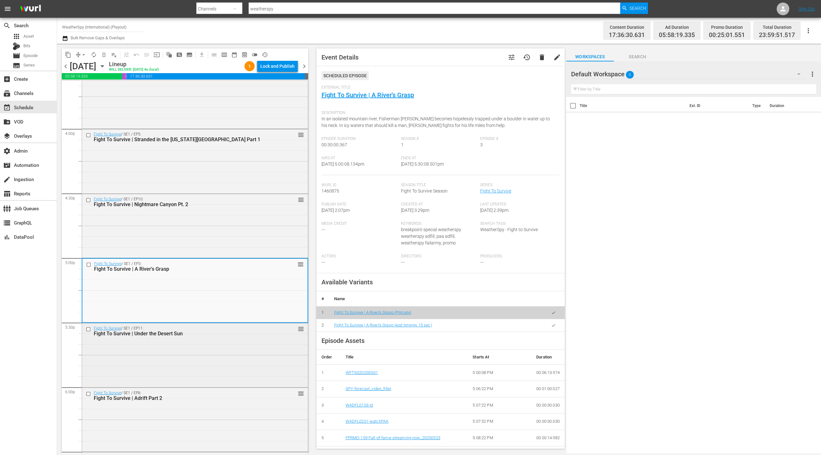
click at [256, 333] on div "Fight To Survive | Under the Desert Sun" at bounding box center [184, 334] width 181 height 6
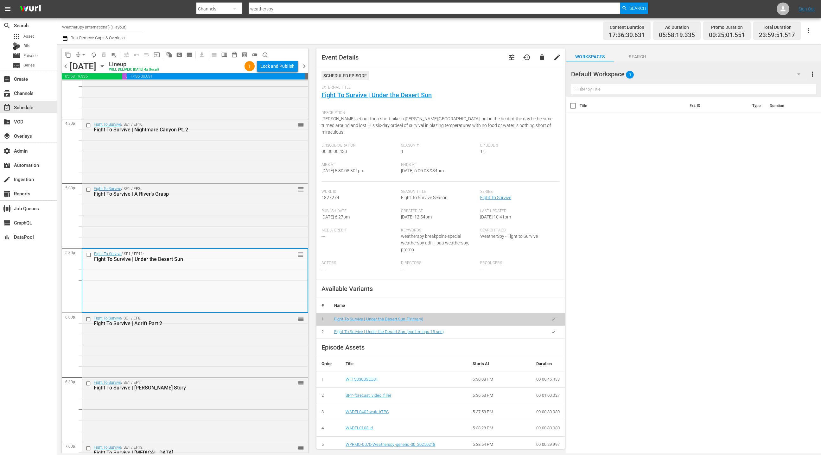
scroll to position [2118, 0]
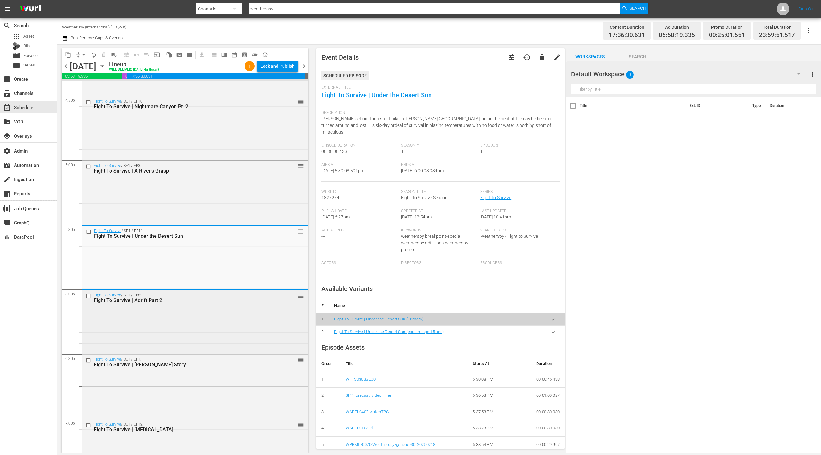
click at [256, 333] on div "Fight To Survive / SE1 / EP8: Fight To Survive | Adrift Part 2 reorder" at bounding box center [195, 321] width 226 height 63
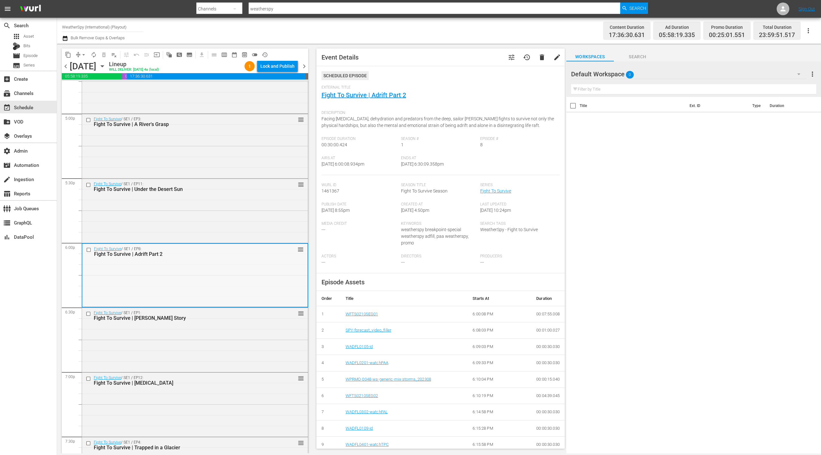
scroll to position [2173, 0]
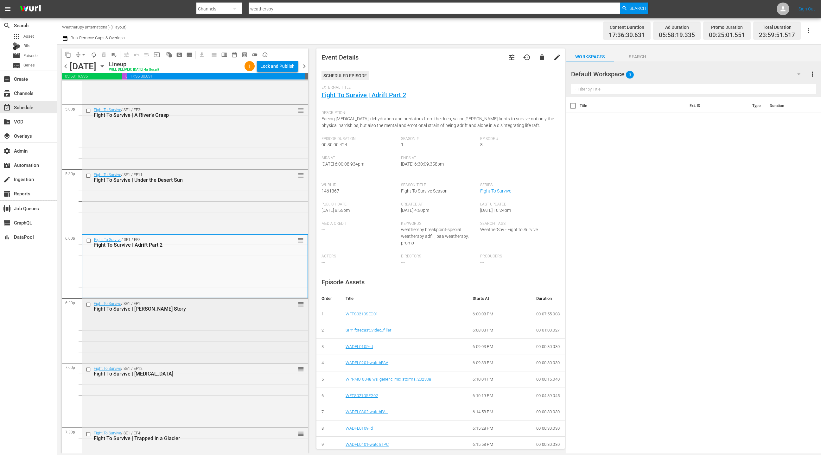
click at [256, 333] on div "Fight To Survive / SE1 / EP1: Fight To Survive | Ken Henderson Story reorder" at bounding box center [195, 330] width 226 height 63
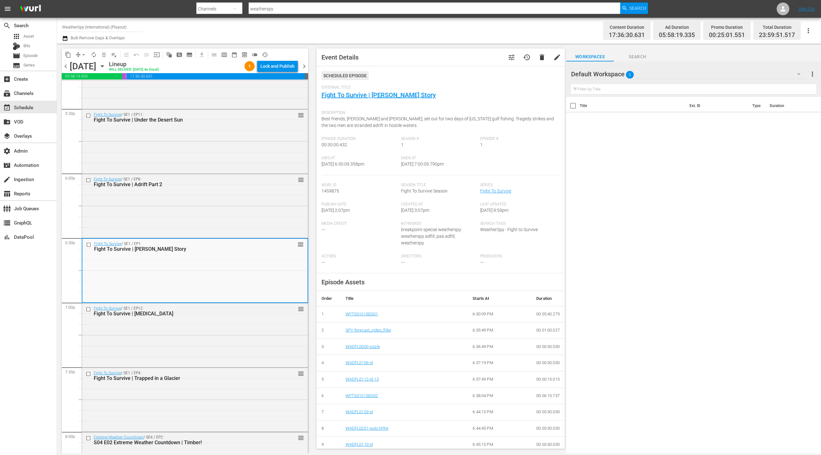
scroll to position [2241, 0]
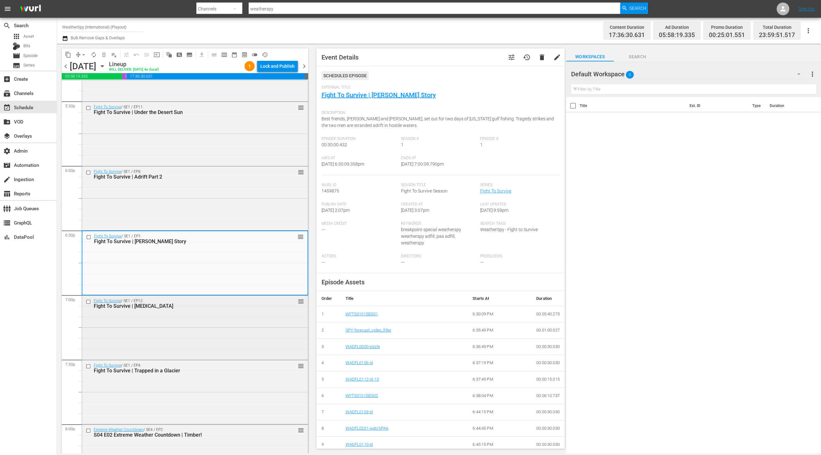
click at [256, 333] on div "Fight To Survive / SE1 / EP12: Fight To Survive | Lightning Strike reorder" at bounding box center [195, 327] width 226 height 63
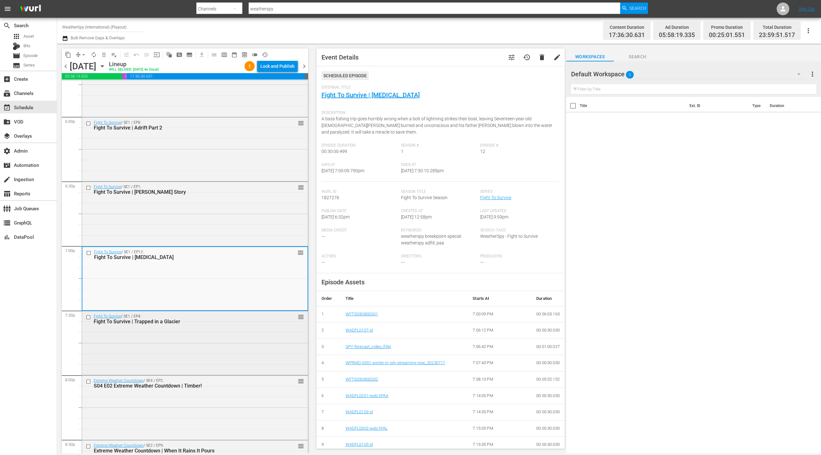
scroll to position [2292, 0]
click at [256, 333] on div "Fight To Survive / SE1 / EP4: Fight To Survive | Trapped in a Glacier reorder" at bounding box center [195, 340] width 226 height 63
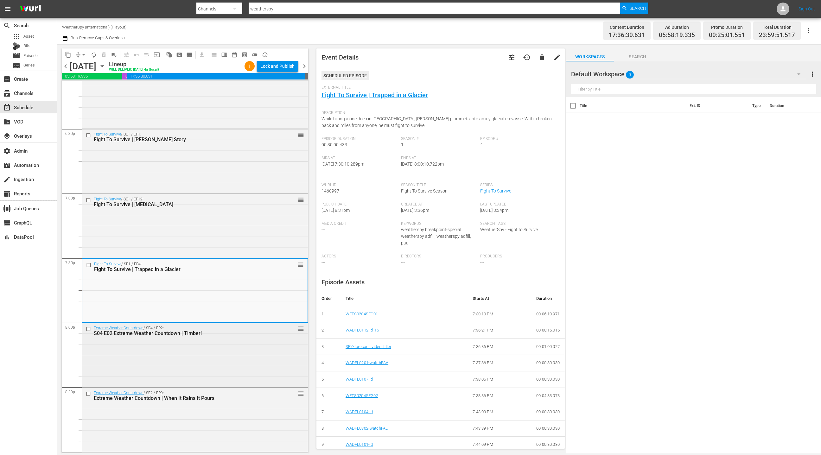
scroll to position [2349, 0]
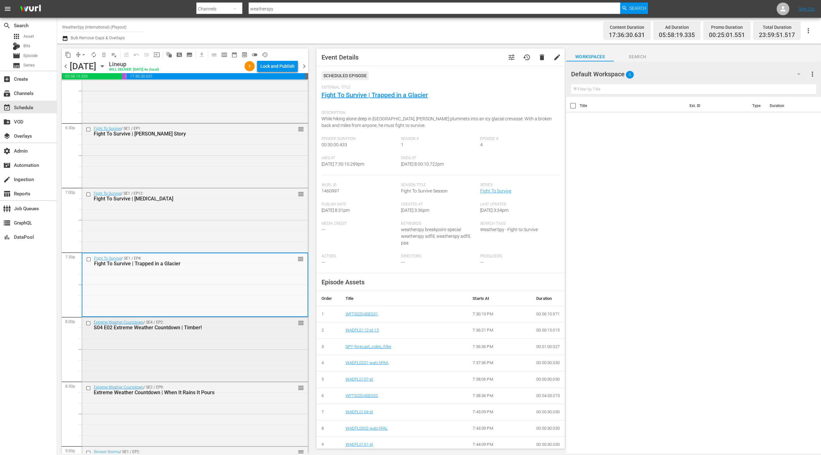
click at [256, 333] on div "Extreme Weather Countdown / SE4 / EP2: S04 E02 Extreme Weather Countdown | Timb…" at bounding box center [195, 348] width 226 height 63
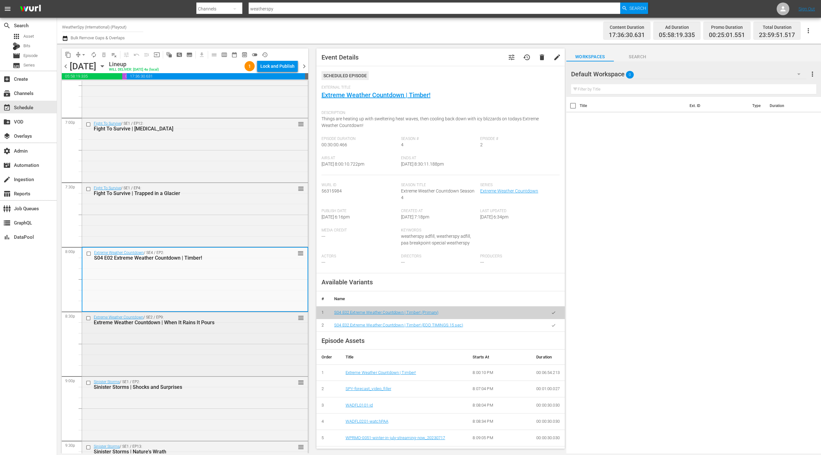
scroll to position [2423, 0]
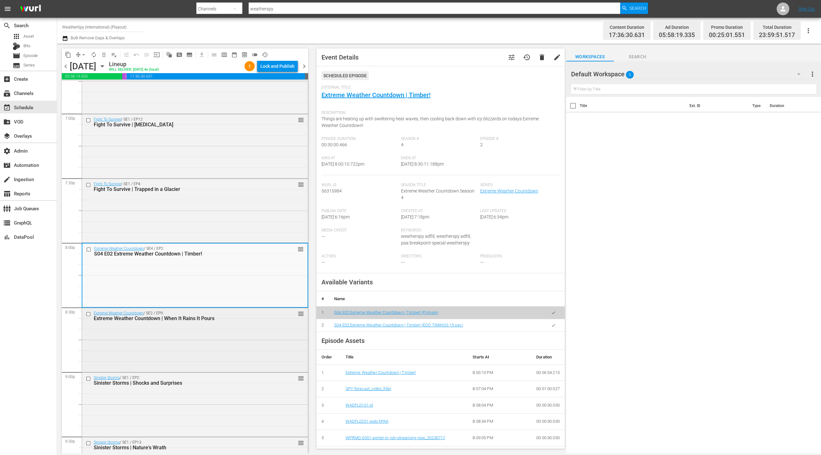
click at [256, 333] on div "Extreme Weather Countdown / SE2 / EP9: Extreme Weather Countdown | When It Rain…" at bounding box center [195, 339] width 226 height 63
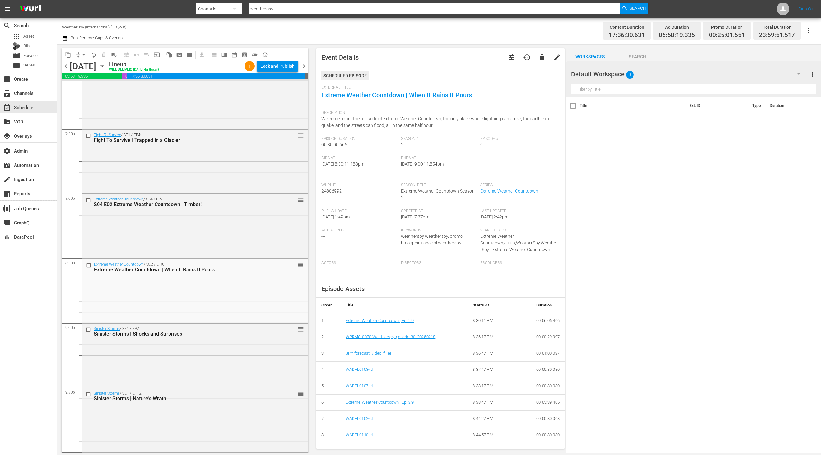
scroll to position [2501, 0]
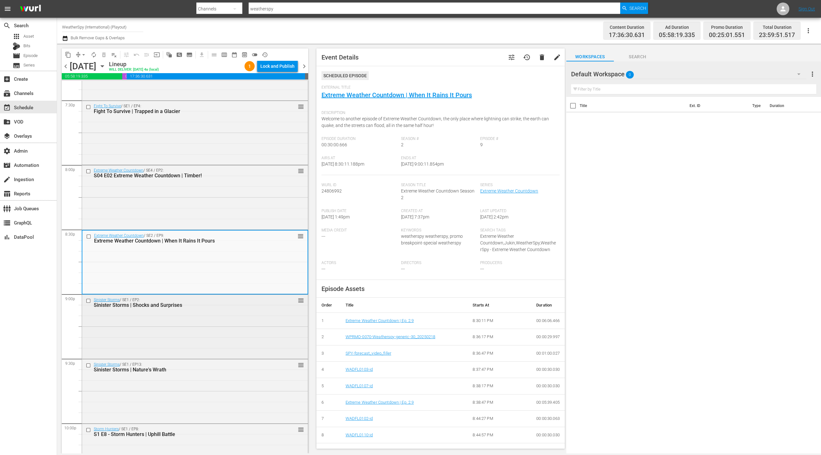
click at [256, 333] on div "Sinister Storms / SE1 / EP2: Sinister Storms | Shocks and Surprises reorder" at bounding box center [195, 326] width 226 height 63
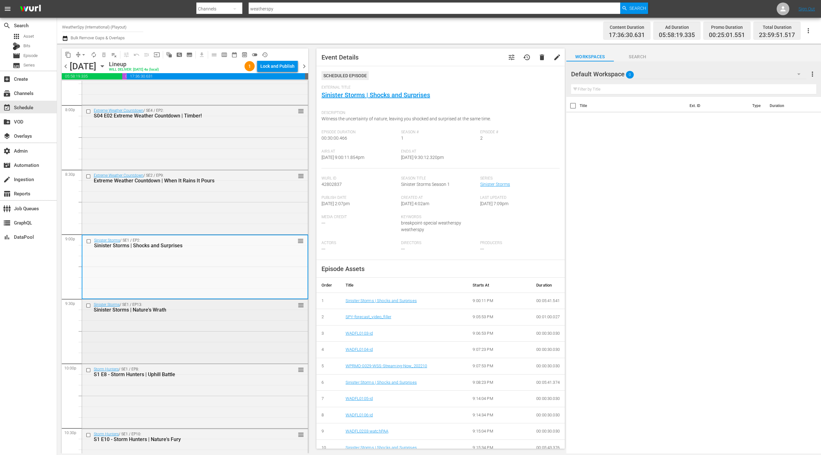
scroll to position [2567, 0]
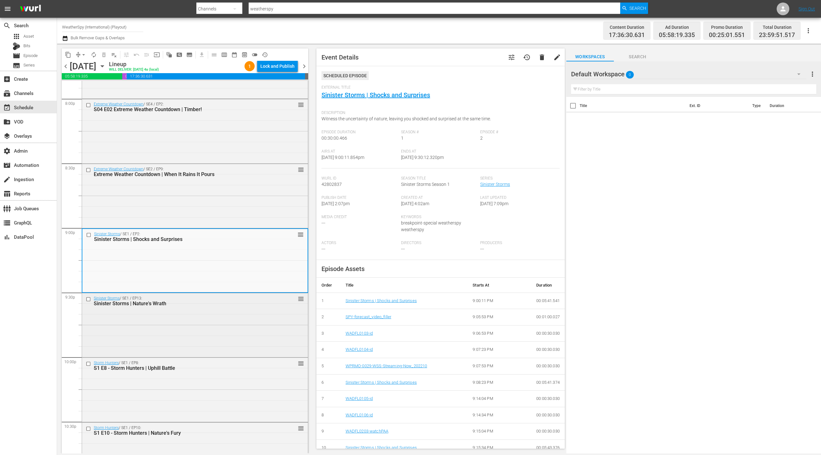
click at [256, 333] on div "Sinister Storms / SE1 / EP13: Sinister Storms | Nature's Wrath reorder" at bounding box center [195, 324] width 226 height 63
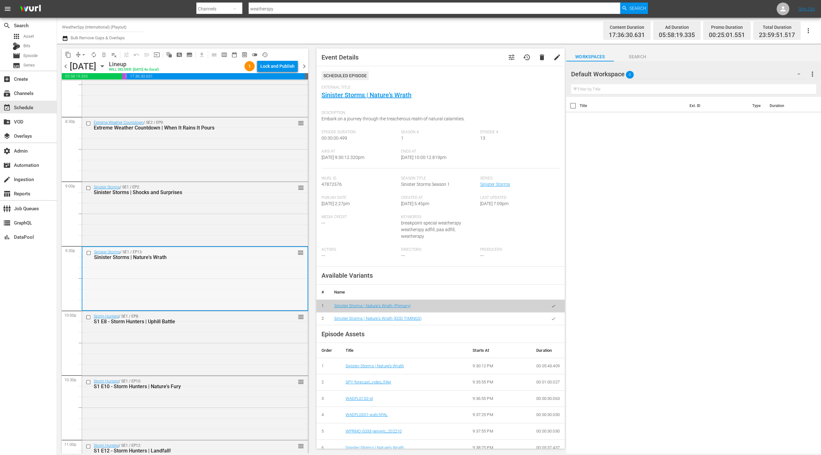
scroll to position [2622, 0]
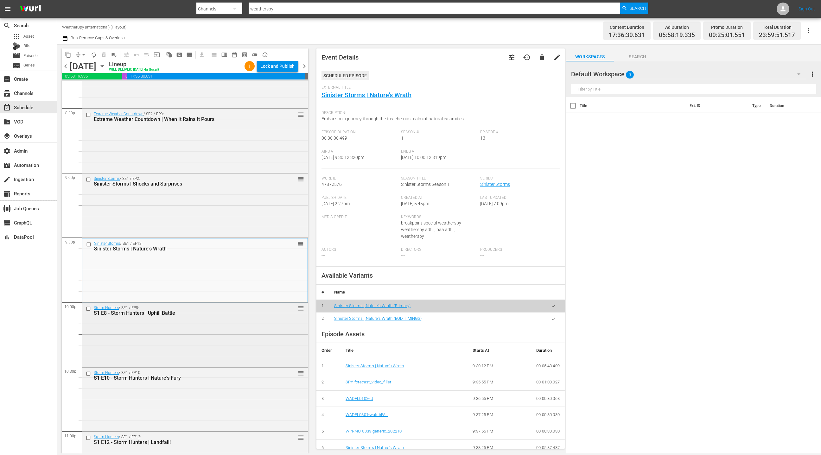
click at [256, 333] on div "Storm Hunters / SE1 / EP8: S1 E8 - Storm Hunters | Uphill Battle reorder" at bounding box center [195, 334] width 226 height 63
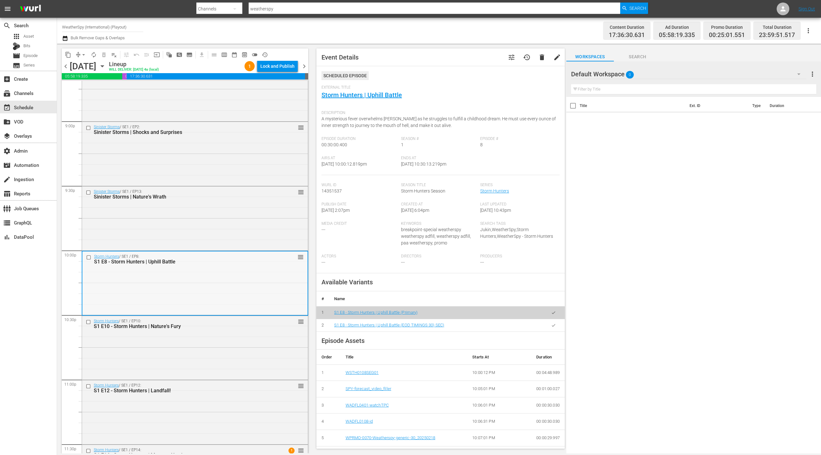
scroll to position [2691, 0]
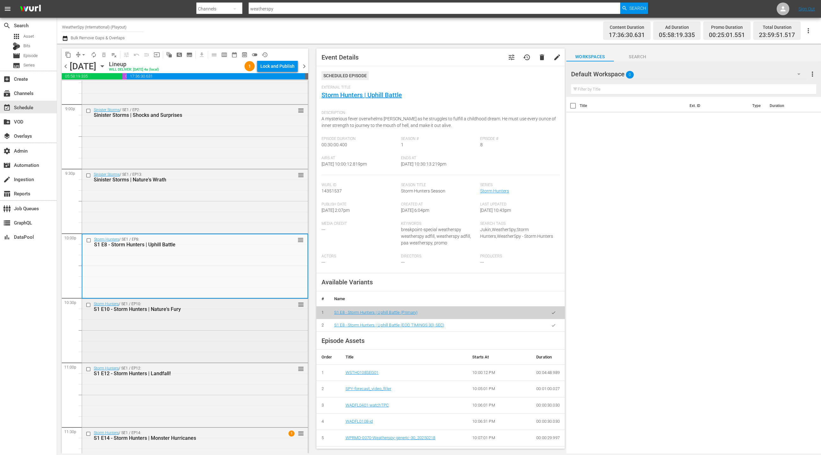
click at [255, 333] on div "Storm Hunters / SE1 / EP10: S1 E10 - Storm Hunters | Nature's Fury reorder" at bounding box center [195, 330] width 226 height 63
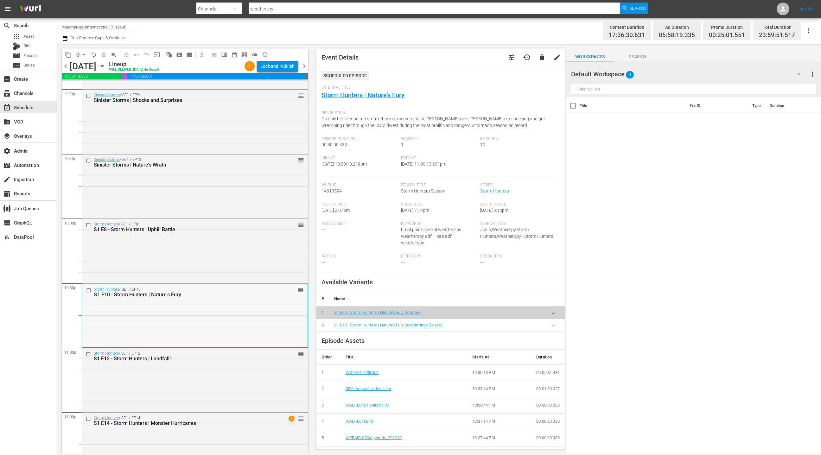
scroll to position [2729, 0]
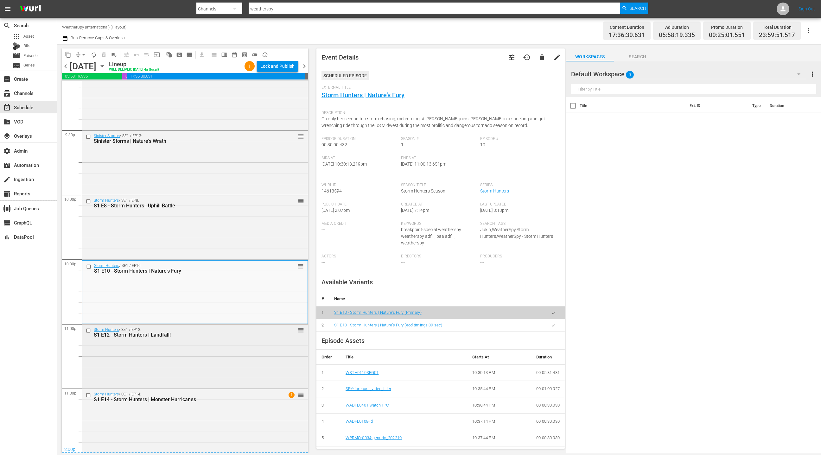
click at [255, 333] on div "S1 E12 - Storm Hunters | Landfall!" at bounding box center [184, 335] width 181 height 6
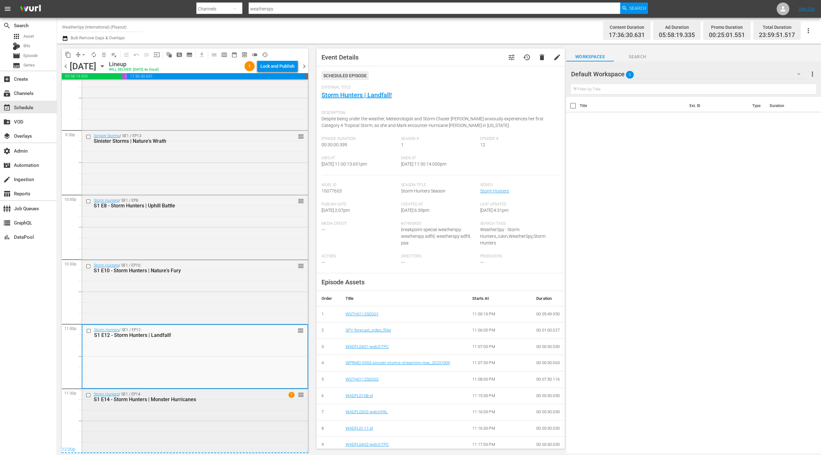
click at [253, 417] on div "Storm Hunters / SE1 / EP14: S1 E14 - Storm Hunters | Monster Hurricanes 1 reord…" at bounding box center [195, 420] width 226 height 63
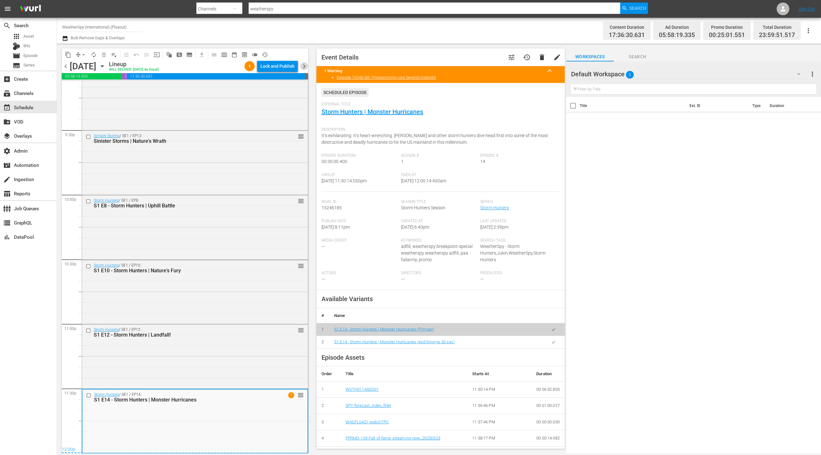
click at [303, 66] on span "chevron_right" at bounding box center [304, 66] width 8 height 8
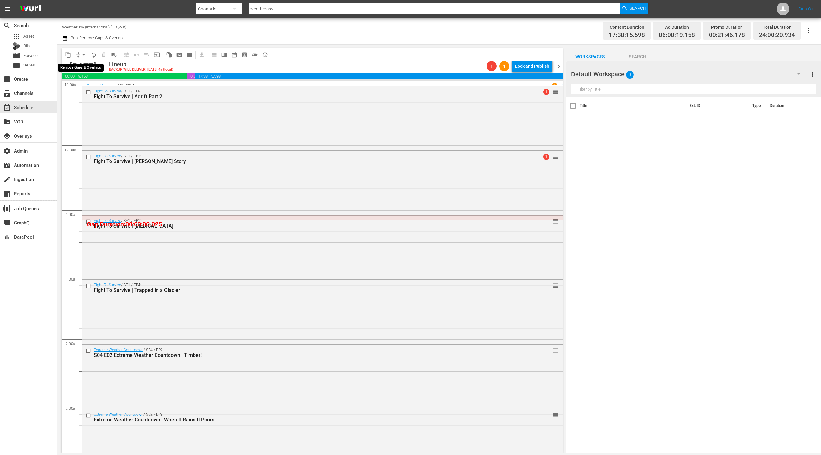
click at [81, 58] on button "arrow_drop_down" at bounding box center [84, 55] width 10 height 10
click at [88, 89] on li "Align to End of Previous Day" at bounding box center [84, 88] width 67 height 10
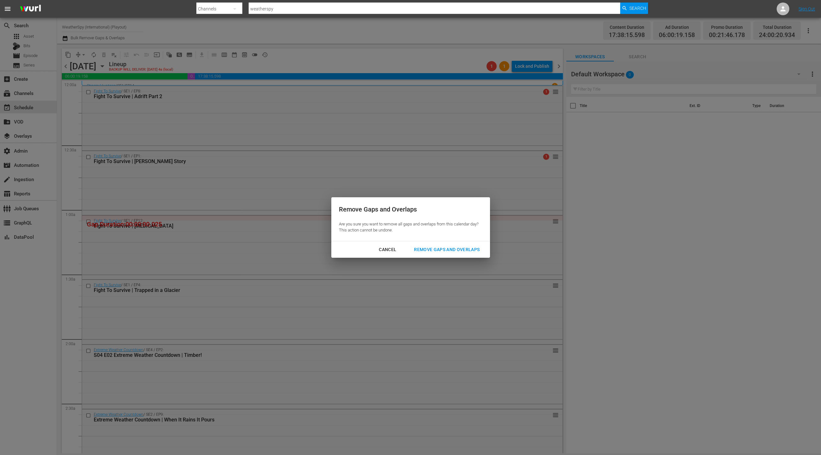
drag, startPoint x: 422, startPoint y: 247, endPoint x: 372, endPoint y: 201, distance: 68.8
click at [422, 247] on div "Remove Gaps and Overlaps" at bounding box center [447, 250] width 76 height 8
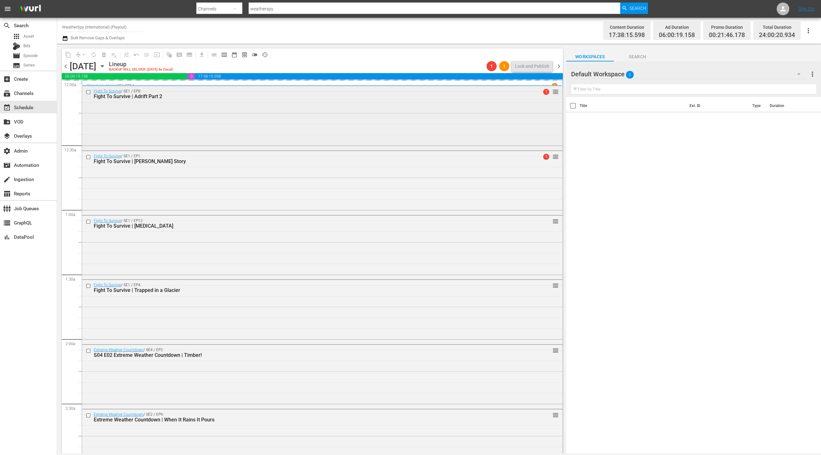
click at [268, 122] on div "Fight To Survive / SE1 / EP8: Fight To Survive | Adrift Part 2 1 reorder" at bounding box center [322, 117] width 481 height 63
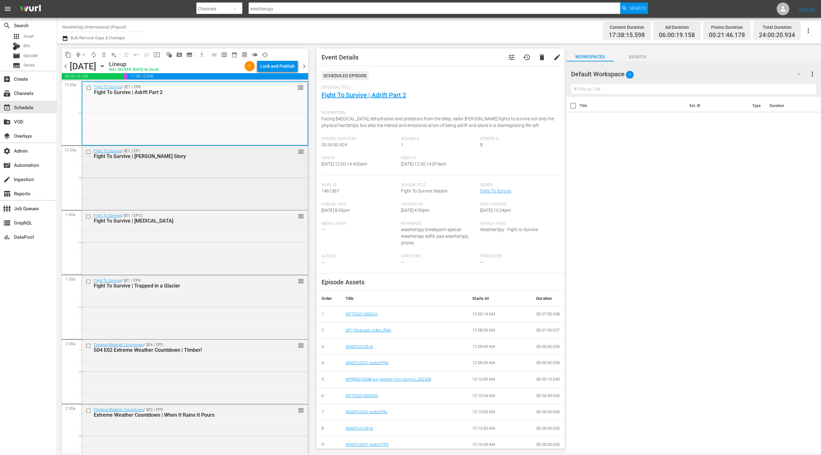
click at [237, 151] on div "Fight To Survive / SE1 / EP1: Fight To Survive | Ken Henderson Story" at bounding box center [184, 154] width 181 height 10
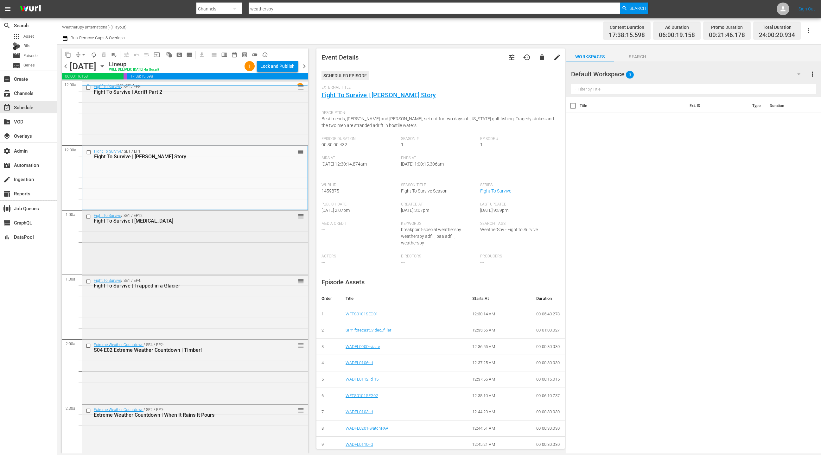
click at [217, 248] on div "Fight To Survive / SE1 / EP12: Fight To Survive | Lightning Strike reorder" at bounding box center [195, 242] width 226 height 63
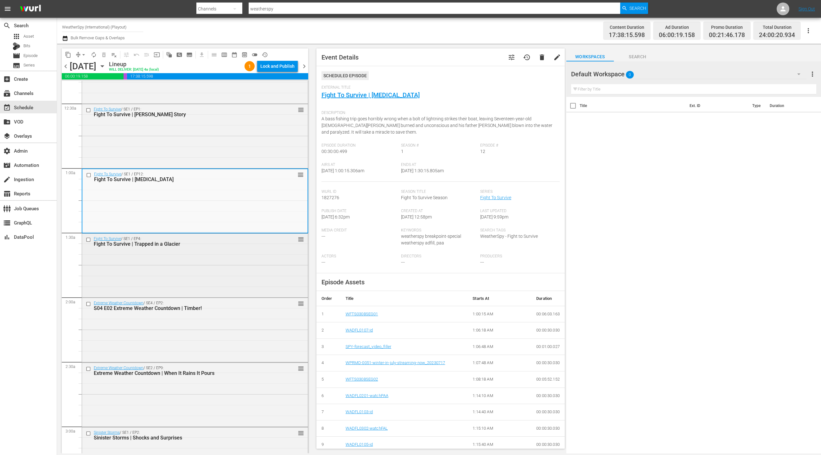
scroll to position [46, 0]
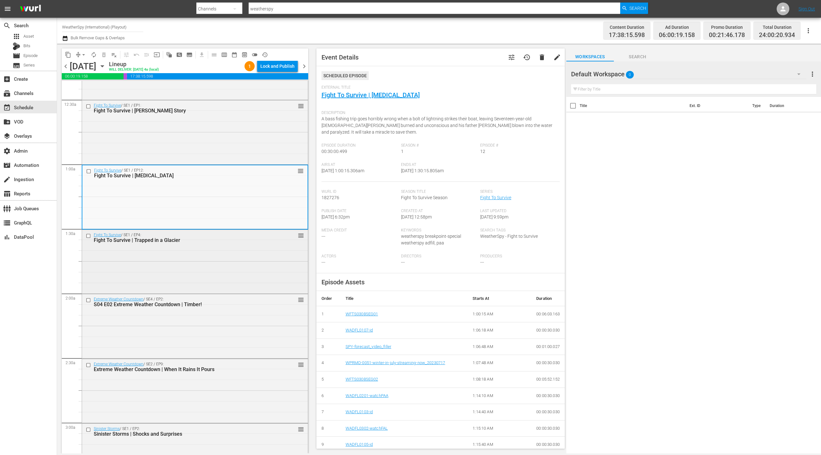
click at [217, 248] on div "Fight To Survive / SE1 / EP4: Fight To Survive | Trapped in a Glacier reorder" at bounding box center [195, 261] width 226 height 63
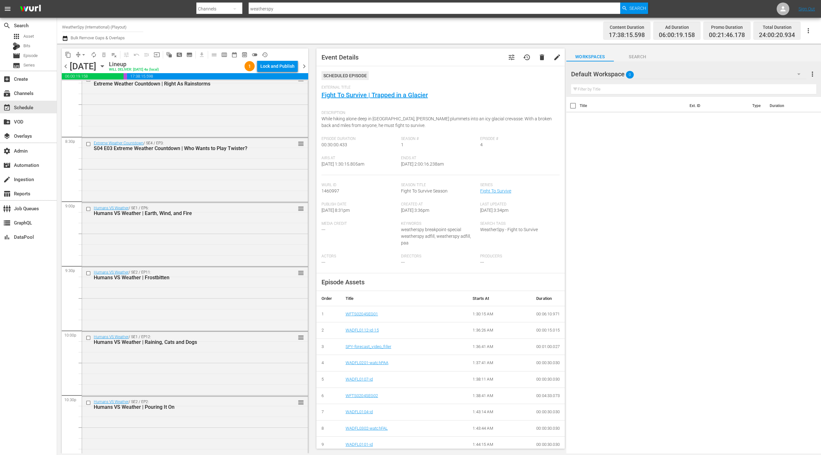
scroll to position [2730, 0]
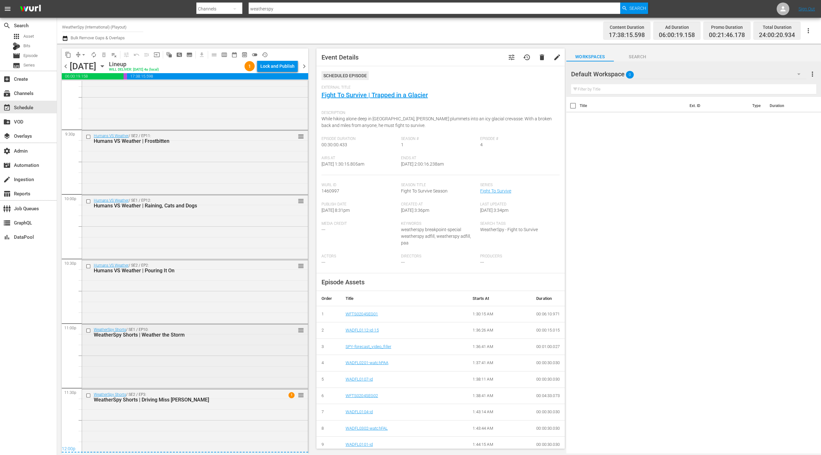
click at [199, 381] on div "WeatherSpy Shorts / SE1 / EP10: WeatherSpy Shorts | Weather the Storm reorder" at bounding box center [195, 356] width 226 height 63
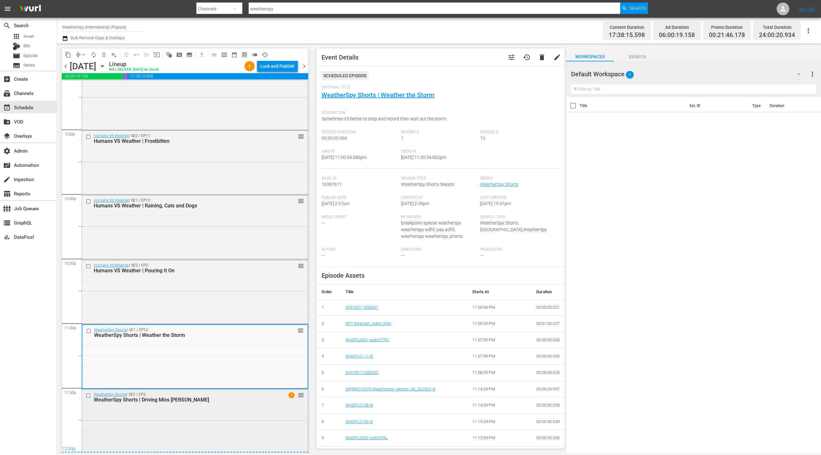
click at [197, 410] on div "WeatherSpy Shorts / SE2 / EP3: WeatherSpy Shorts | Driving Miss Stormy 1 reorder" at bounding box center [195, 421] width 226 height 63
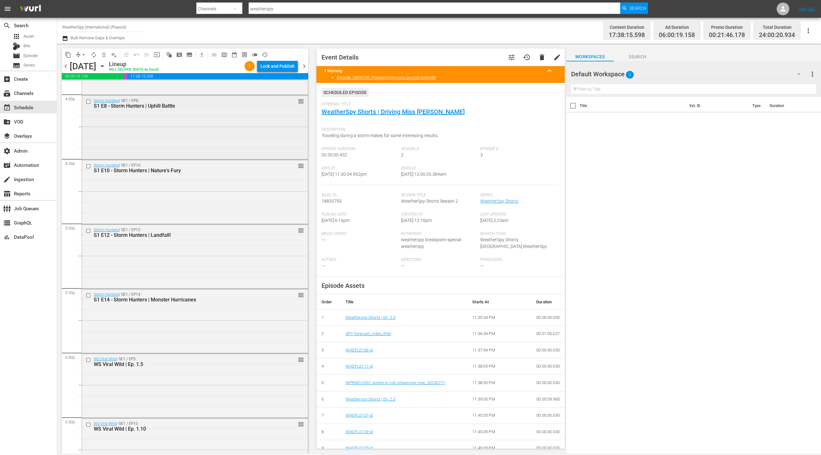
scroll to position [1910, 0]
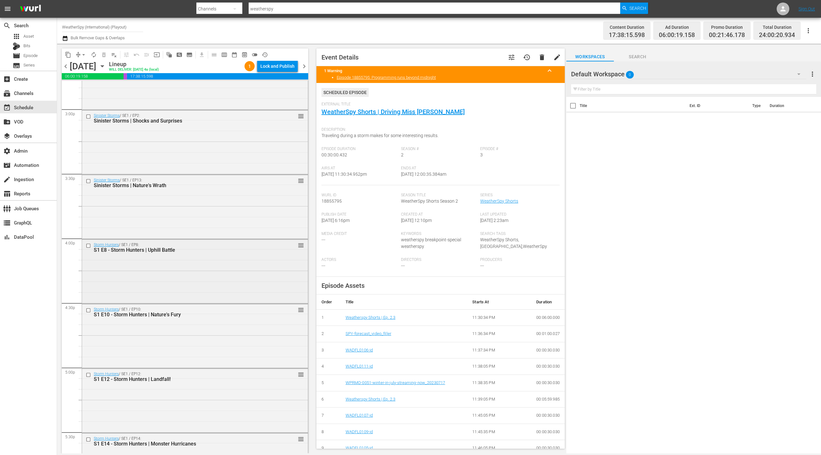
click at [230, 293] on div "Storm Hunters / SE1 / EP8: S1 E8 - Storm Hunters | Uphill Battle reorder" at bounding box center [195, 271] width 226 height 63
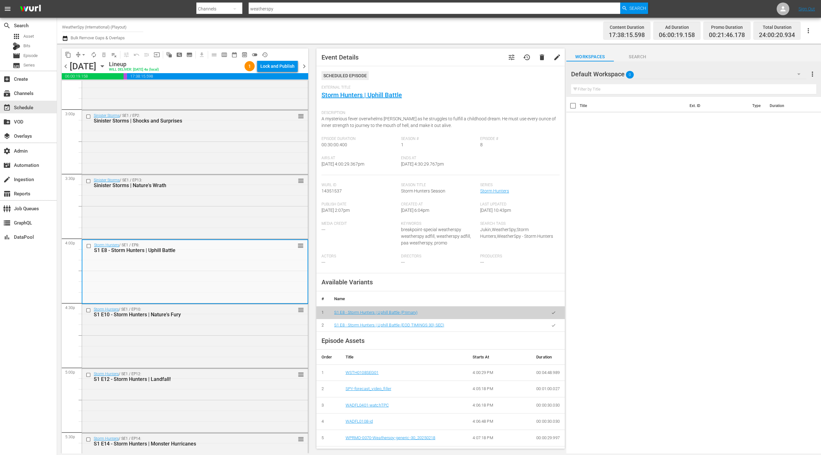
scroll to position [1914, 0]
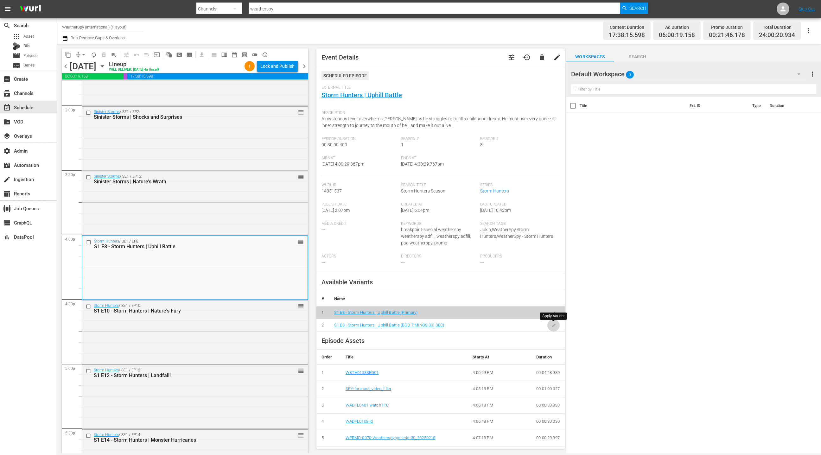
click at [551, 325] on icon "button" at bounding box center [553, 325] width 5 height 5
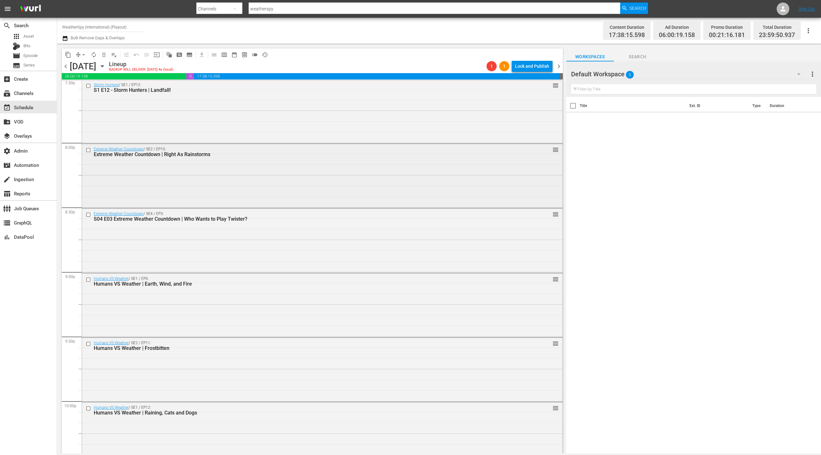
scroll to position [2534, 0]
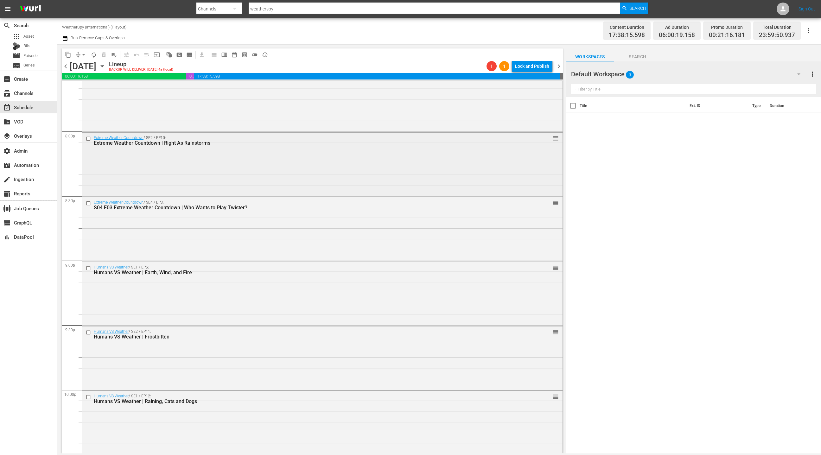
click at [162, 188] on div "Extreme Weather Countdown / SE2 / EP10: Extreme Weather Countdown | Right As Ra…" at bounding box center [322, 164] width 481 height 63
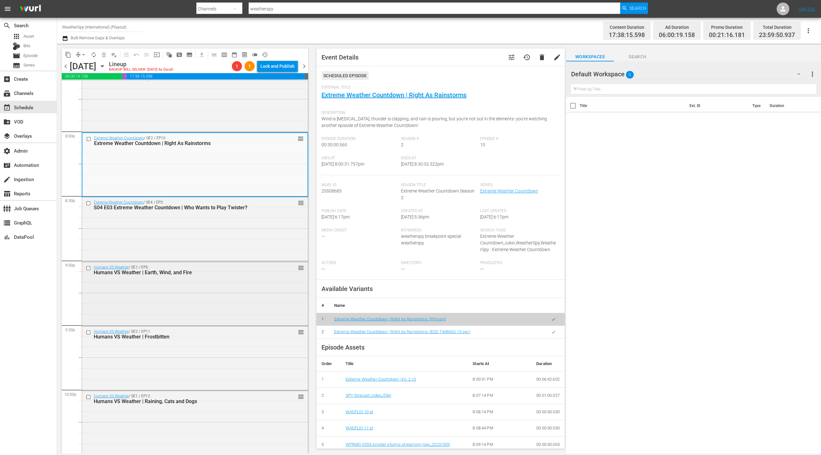
click at [231, 273] on div "Humans VS Weather | Earth, Wind, and Fire" at bounding box center [184, 273] width 181 height 6
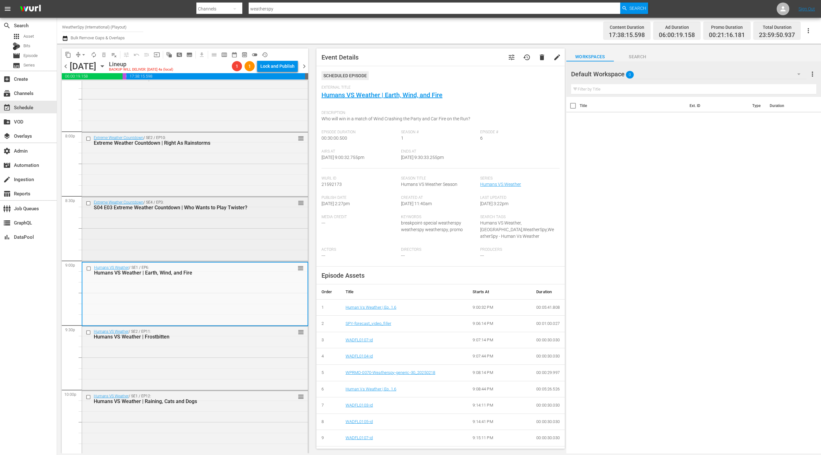
click at [218, 238] on div "Extreme Weather Countdown / SE4 / EP3: S04 E03 Extreme Weather Countdown | Who …" at bounding box center [195, 228] width 226 height 63
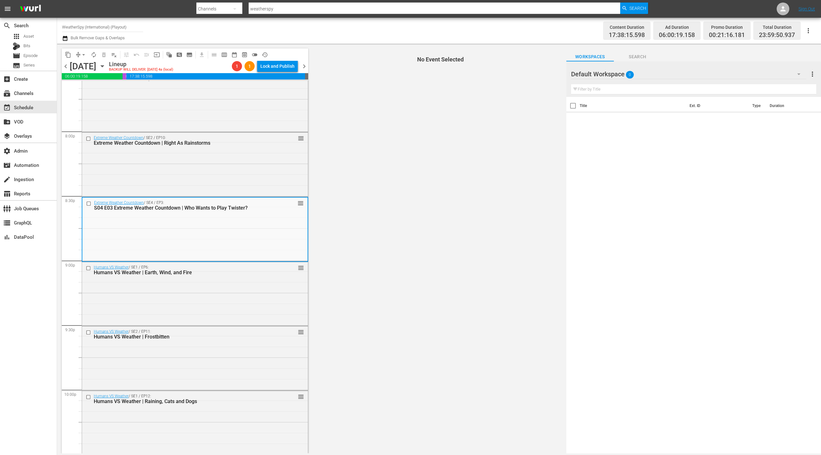
scroll to position [2535, 0]
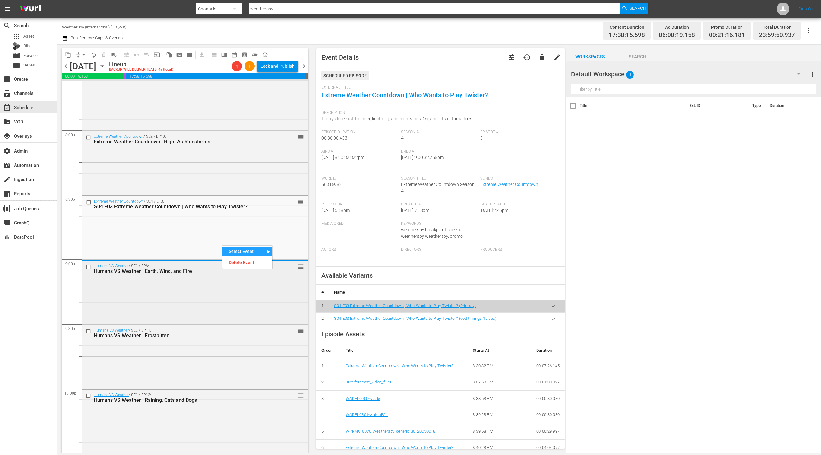
click at [271, 296] on div "Humans VS Weather / SE1 / EP6: Humans VS Weather | Earth, Wind, and Fire reorder" at bounding box center [195, 292] width 226 height 63
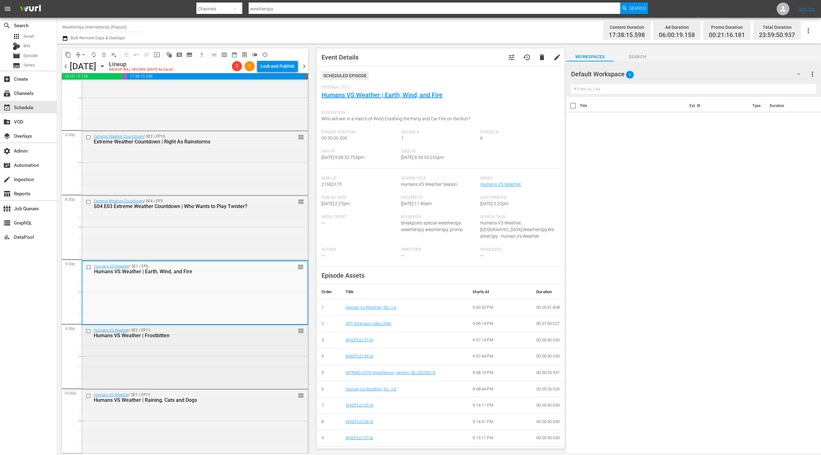
click at [255, 345] on div "Humans VS Weather / SE2 / EP11: Humans VS Weather | Frostbitten reorder" at bounding box center [195, 356] width 226 height 63
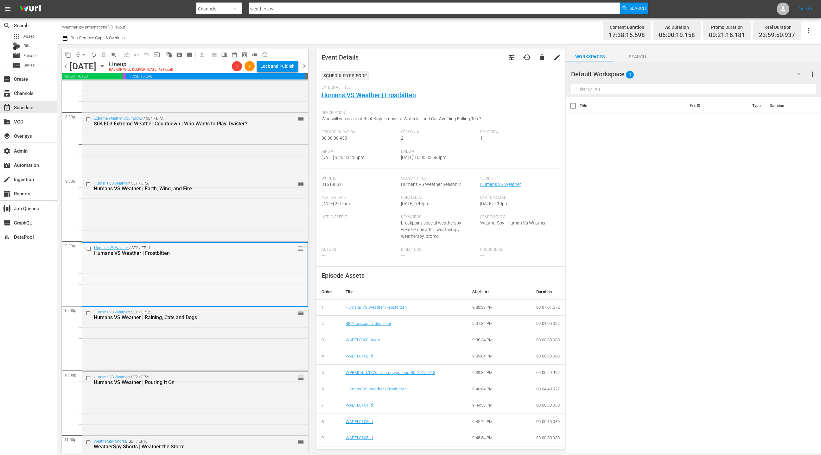
scroll to position [2644, 0]
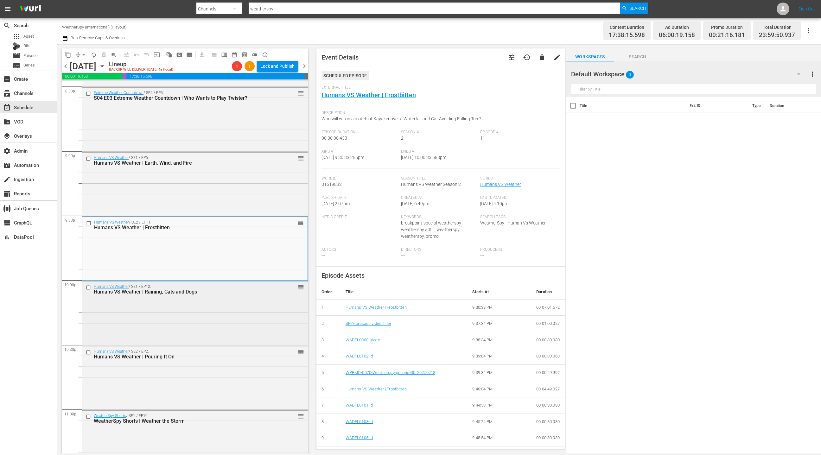
click at [252, 316] on div "Humans VS Weather / SE1 / EP12: Humans VS Weather | Raining, Cats and Dogs reor…" at bounding box center [195, 313] width 226 height 63
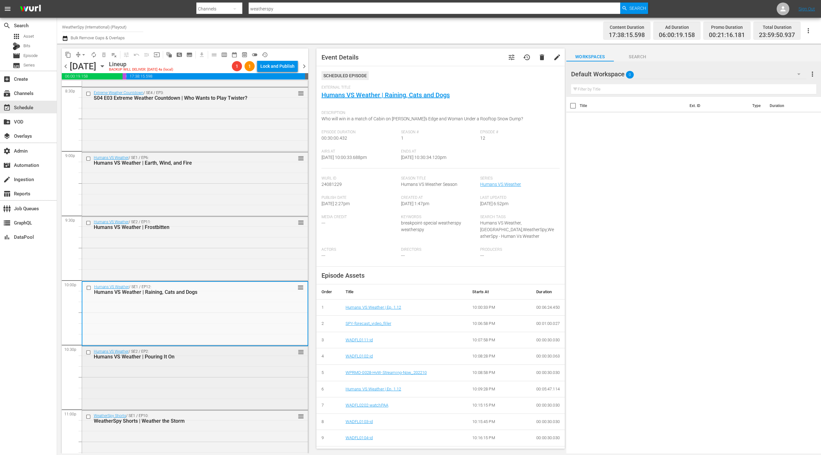
click at [239, 383] on div "Humans VS Weather / SE2 / EP2: Humans VS Weather | Pouring It On reorder" at bounding box center [195, 378] width 226 height 63
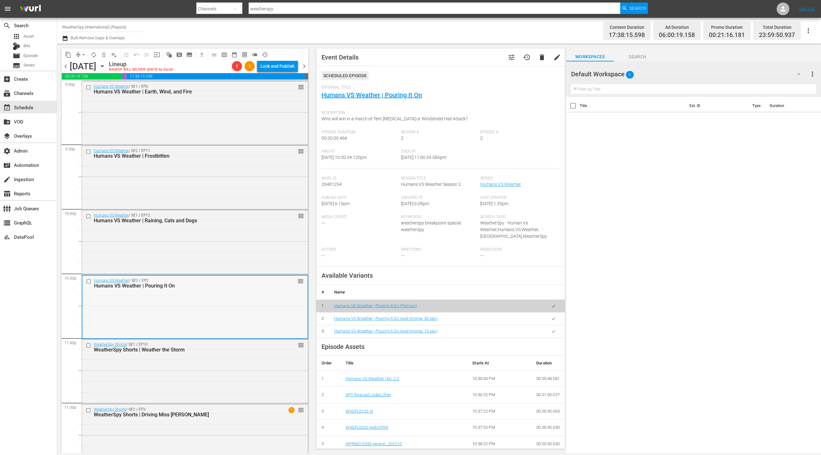
scroll to position [2730, 0]
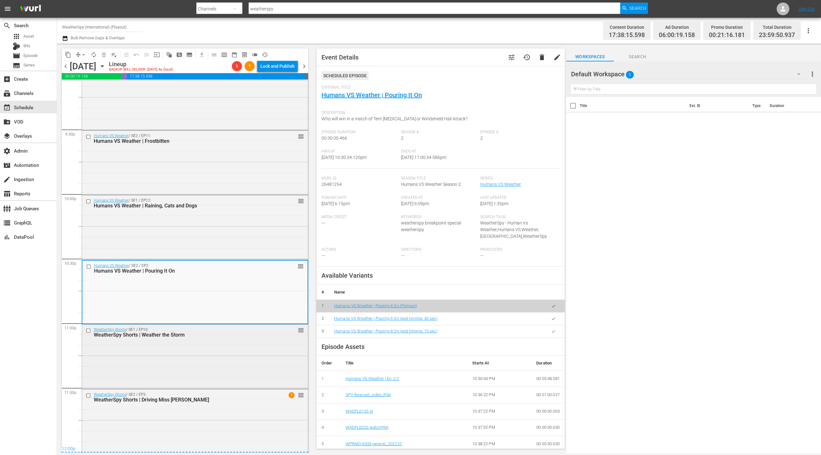
click at [242, 375] on div "WeatherSpy Shorts / SE1 / EP10: WeatherSpy Shorts | Weather the Storm reorder" at bounding box center [195, 356] width 226 height 63
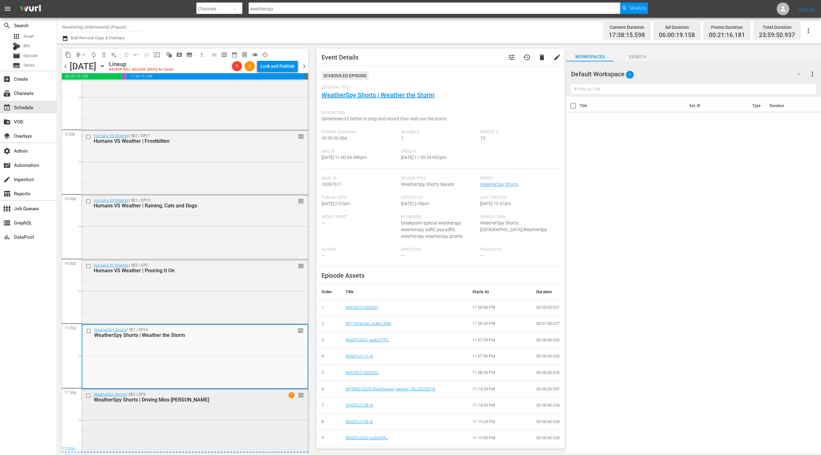
click at [239, 408] on div "WeatherSpy Shorts / SE2 / EP3: WeatherSpy Shorts | Driving Miss Stormy 1 reorder" at bounding box center [195, 421] width 226 height 63
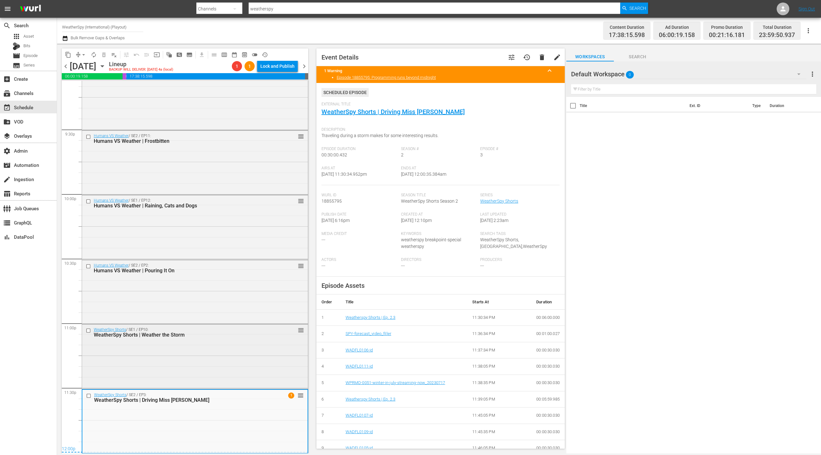
click at [235, 368] on div "WeatherSpy Shorts / SE1 / EP10: WeatherSpy Shorts | Weather the Storm reorder" at bounding box center [195, 356] width 226 height 63
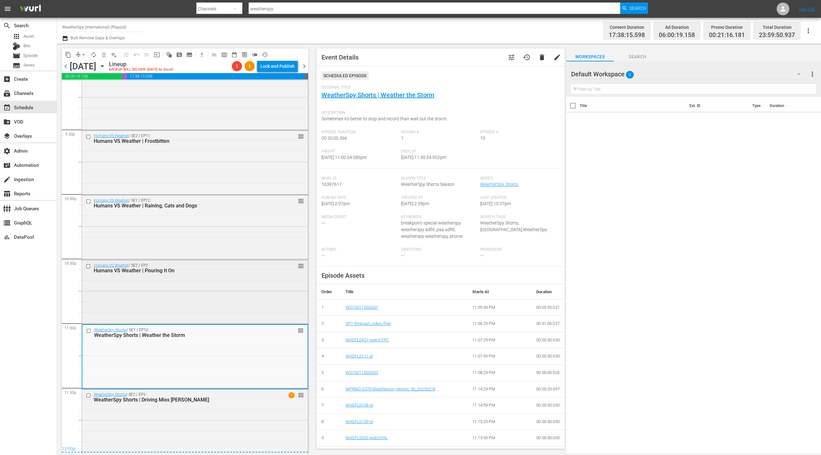
click at [217, 313] on div "Humans VS Weather / SE2 / EP2: Humans VS Weather | Pouring It On reorder" at bounding box center [195, 291] width 226 height 63
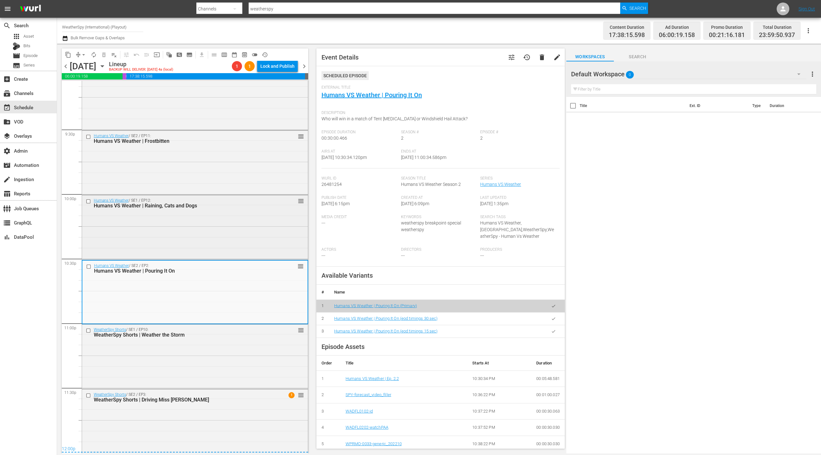
click at [223, 247] on div "Humans VS Weather / SE1 / EP12: Humans VS Weather | Raining, Cats and Dogs reor…" at bounding box center [195, 226] width 226 height 63
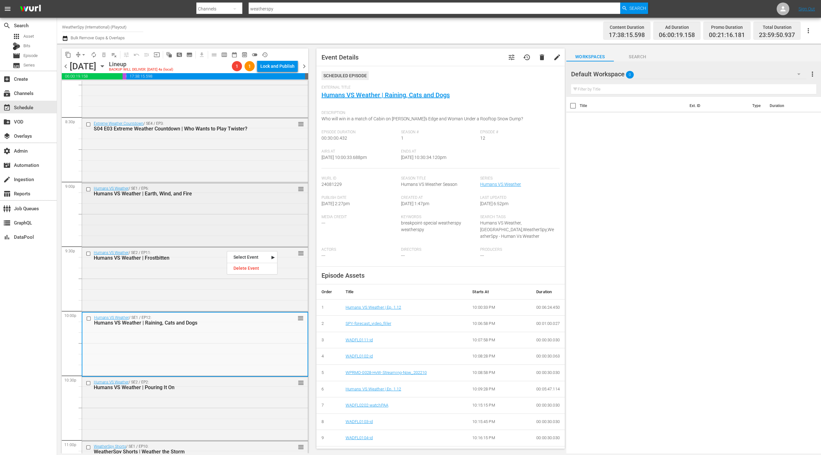
scroll to position [2607, 0]
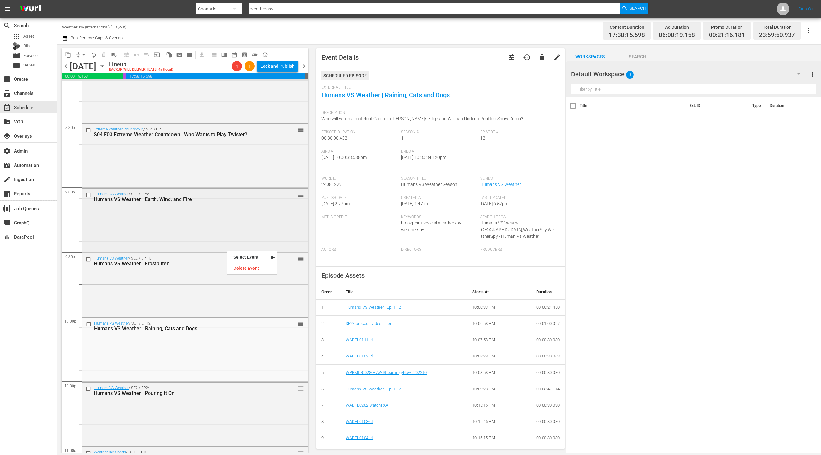
click at [224, 240] on div "Humans VS Weather / SE1 / EP6: Humans VS Weather | Earth, Wind, and Fire reorder" at bounding box center [195, 220] width 226 height 63
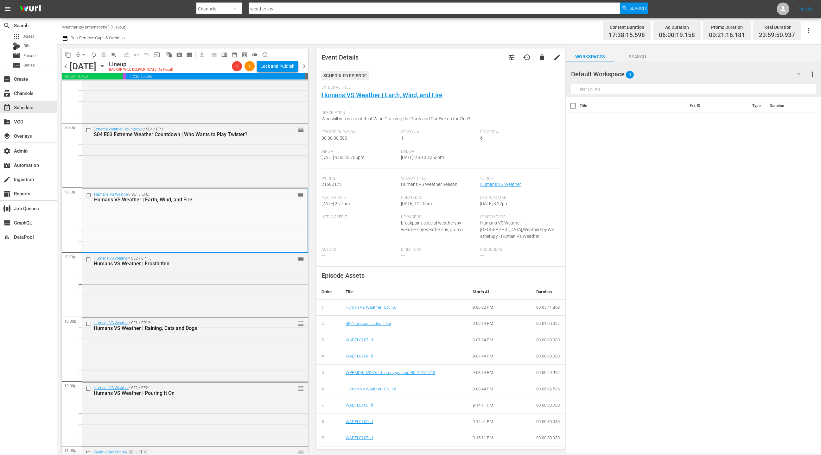
click at [360, 100] on div "External Title Humans VS Weather | Earth, Wind, and Fire" at bounding box center [441, 96] width 238 height 22
click at [360, 98] on link "Humans VS Weather | Earth, Wind, and Fire" at bounding box center [382, 95] width 121 height 8
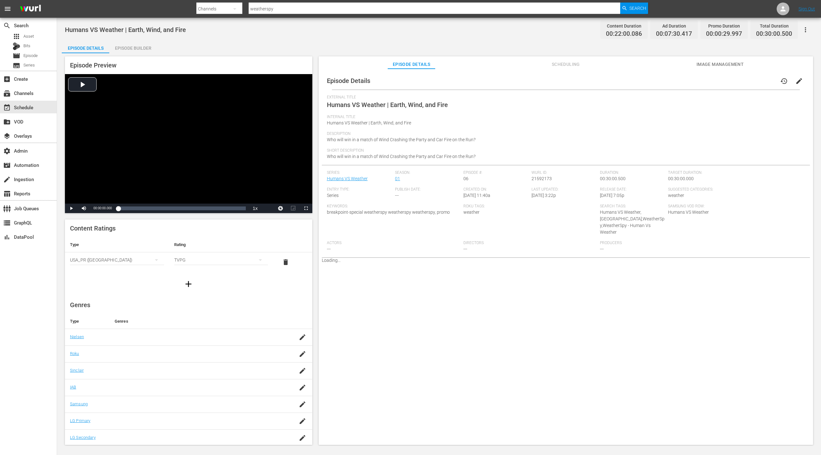
click at [144, 52] on div "Episode Builder" at bounding box center [133, 48] width 48 height 15
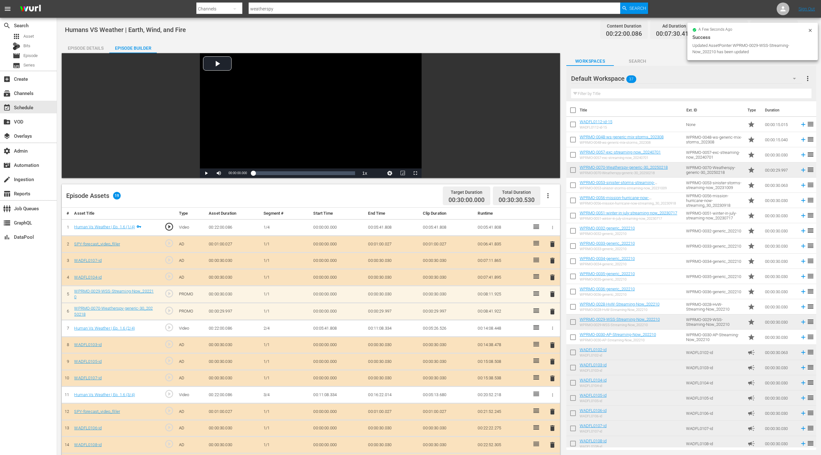
click at [551, 310] on span "delete" at bounding box center [553, 312] width 8 height 8
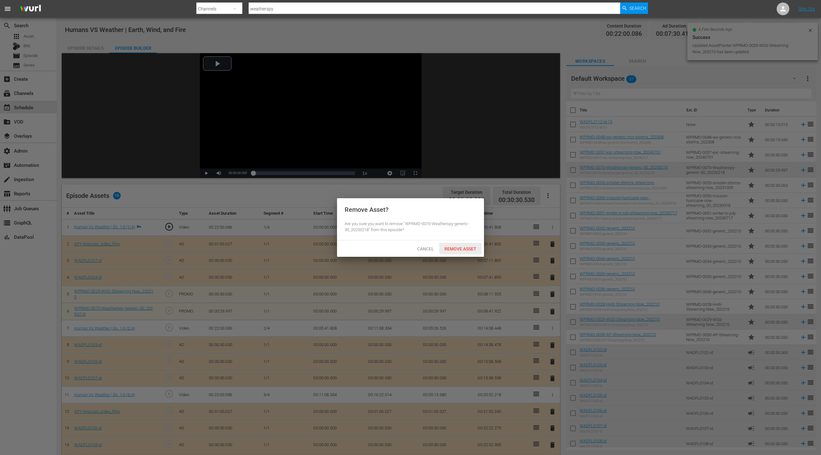
click at [459, 252] on div "Remove Asset" at bounding box center [460, 249] width 42 height 12
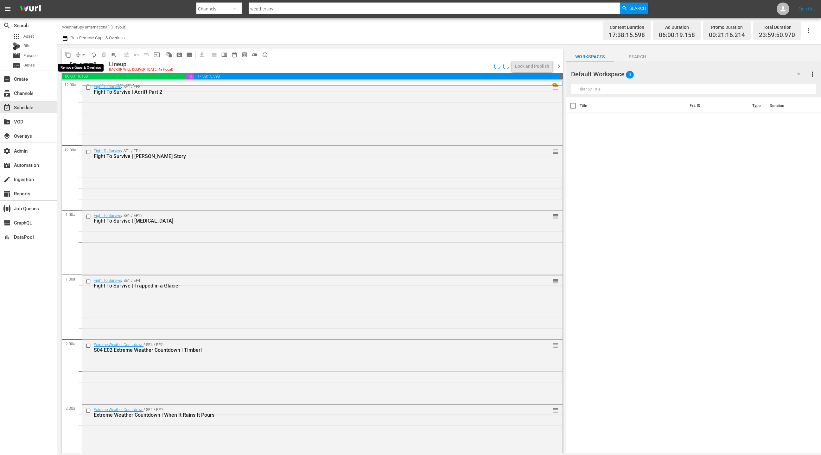
click at [83, 54] on span "arrow_drop_down" at bounding box center [83, 55] width 6 height 6
click at [92, 89] on li "Align to End of Previous Day" at bounding box center [84, 88] width 67 height 10
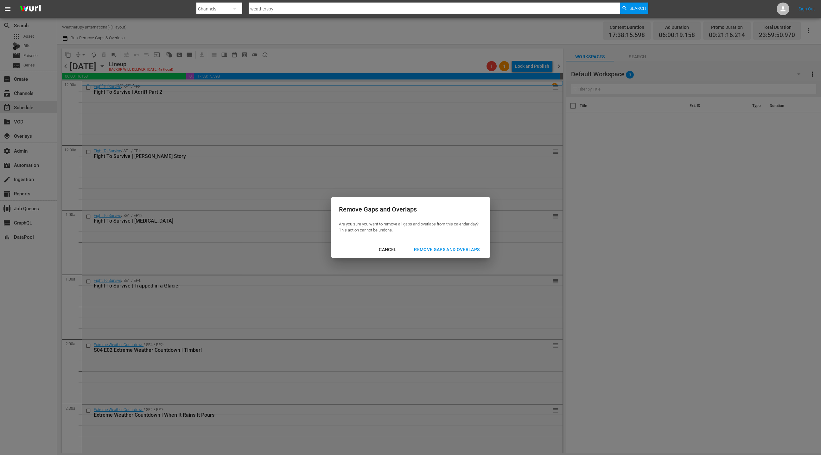
drag, startPoint x: 427, startPoint y: 252, endPoint x: 323, endPoint y: 173, distance: 130.3
click at [427, 252] on div "Remove Gaps and Overlaps" at bounding box center [447, 250] width 76 height 8
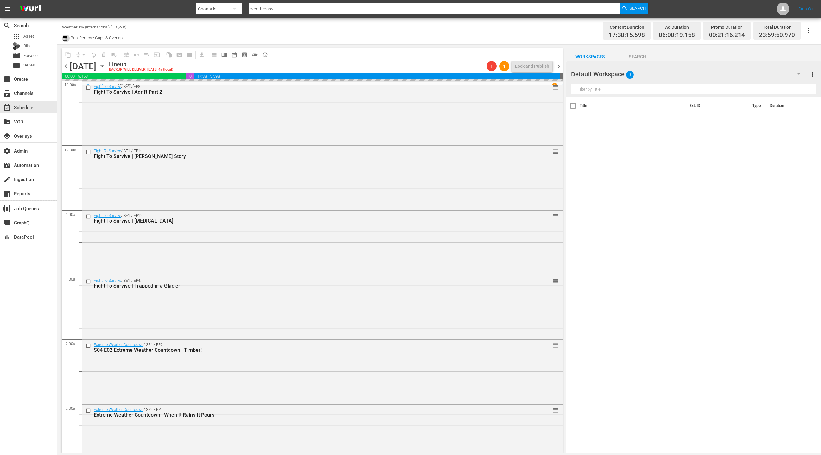
click at [66, 39] on icon "button" at bounding box center [65, 39] width 6 height 8
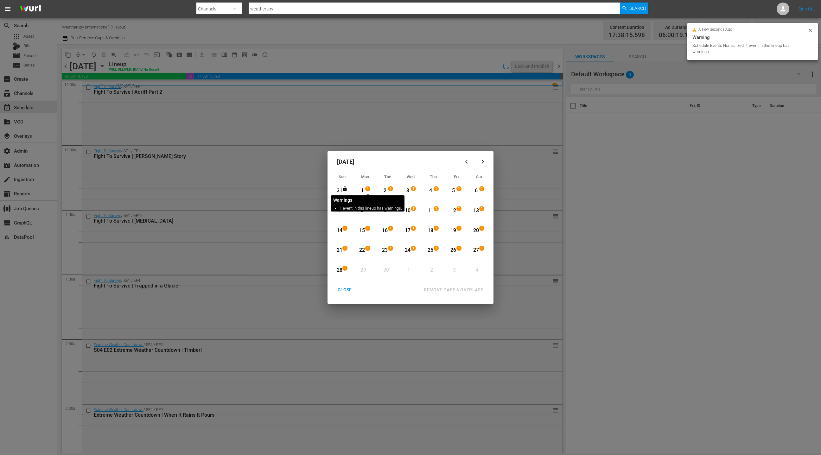
click at [367, 189] on span "1" at bounding box center [368, 188] width 4 height 5
click at [363, 214] on div "8" at bounding box center [362, 210] width 8 height 7
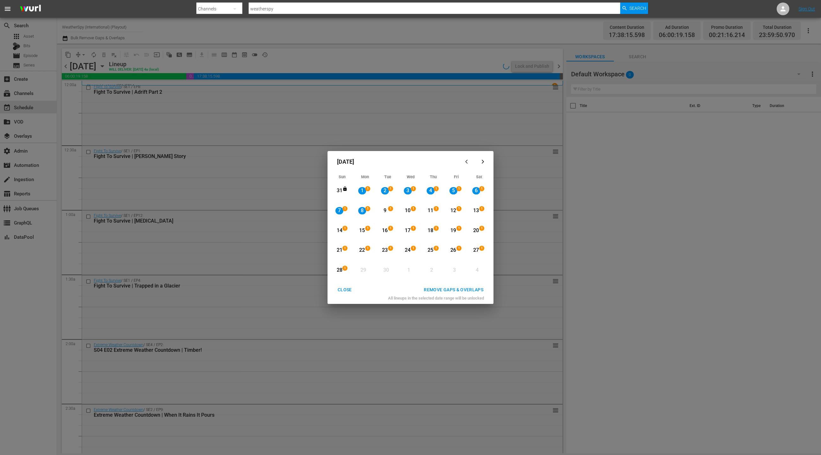
click at [453, 291] on div "REMOVE GAPS & OVERLAPS" at bounding box center [454, 290] width 70 height 8
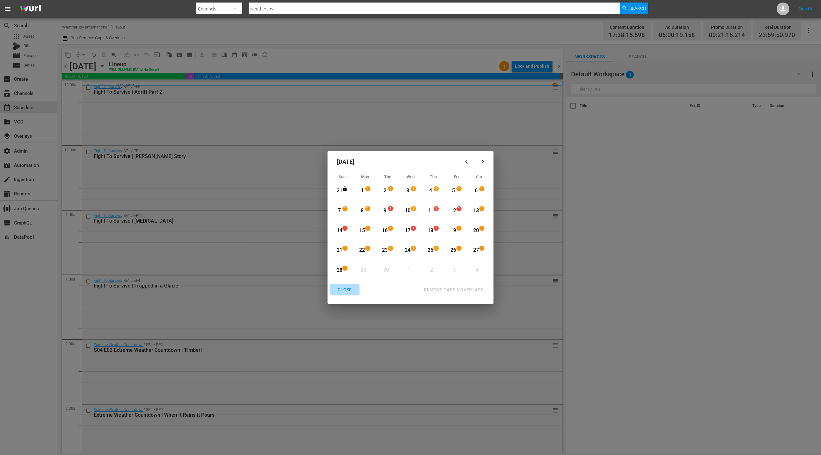
click at [345, 291] on div "CLOSE" at bounding box center [345, 290] width 24 height 8
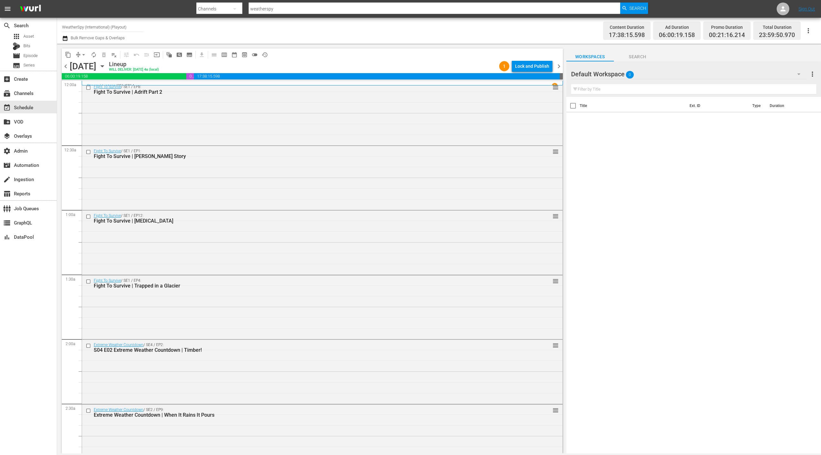
click at [106, 66] on icon "button" at bounding box center [102, 66] width 7 height 7
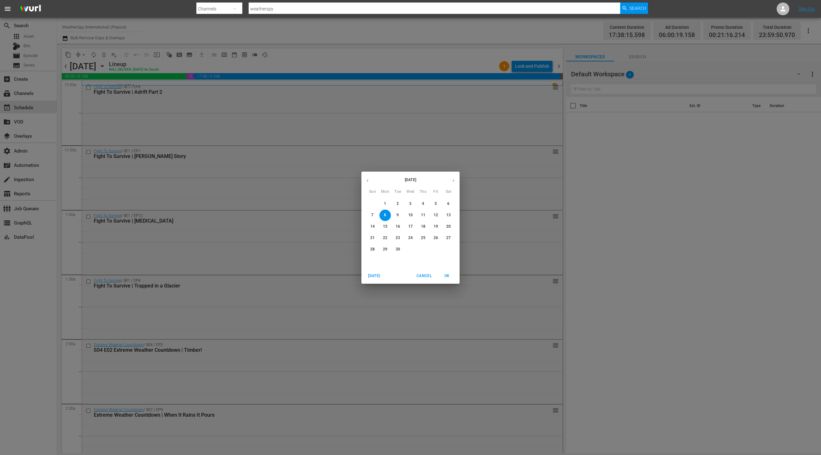
click at [386, 203] on p "1" at bounding box center [385, 203] width 2 height 5
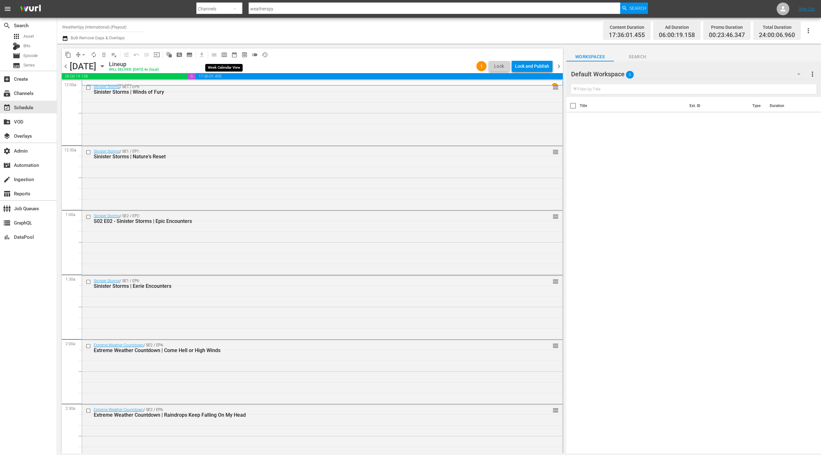
click at [227, 55] on button "calendar_view_week_outlined" at bounding box center [224, 55] width 10 height 10
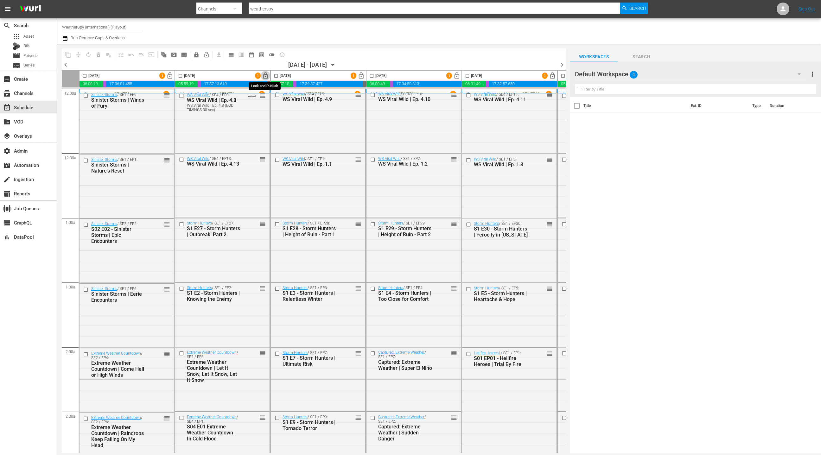
click at [264, 76] on span "lock_open" at bounding box center [265, 75] width 7 height 7
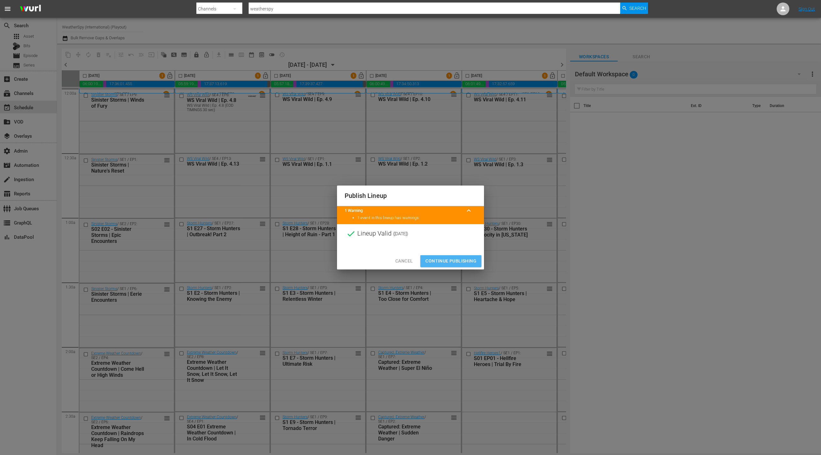
click at [451, 263] on span "Continue Publishing" at bounding box center [450, 261] width 51 height 8
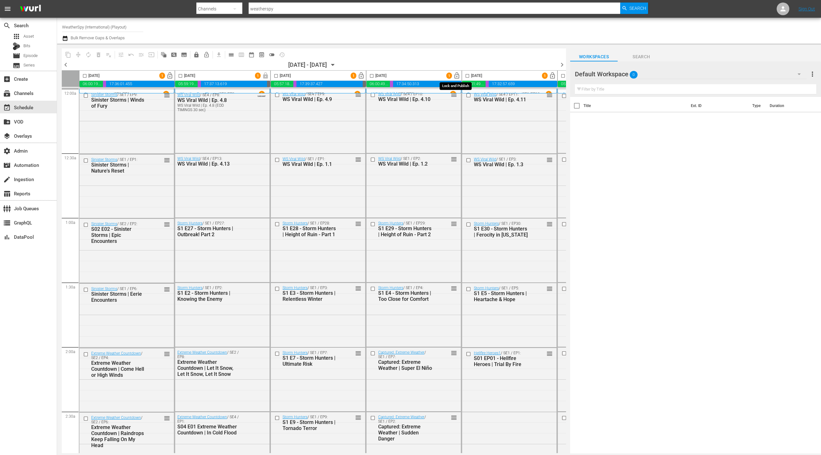
click at [454, 76] on span "lock_open" at bounding box center [456, 75] width 7 height 7
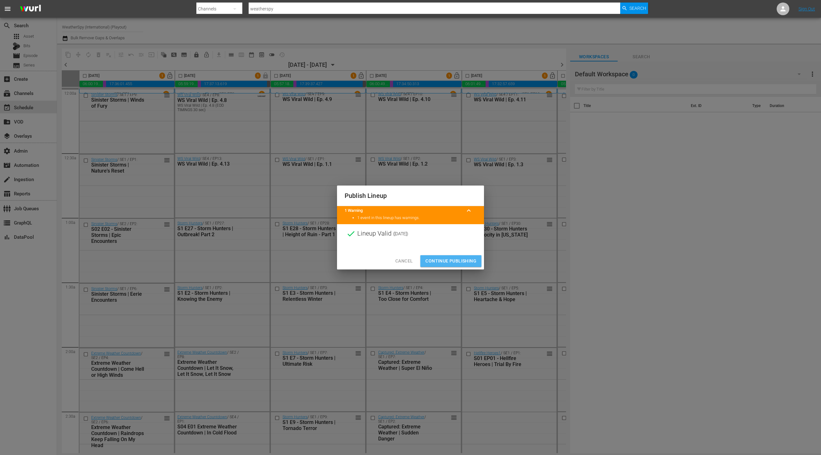
click at [451, 262] on span "Continue Publishing" at bounding box center [450, 261] width 51 height 8
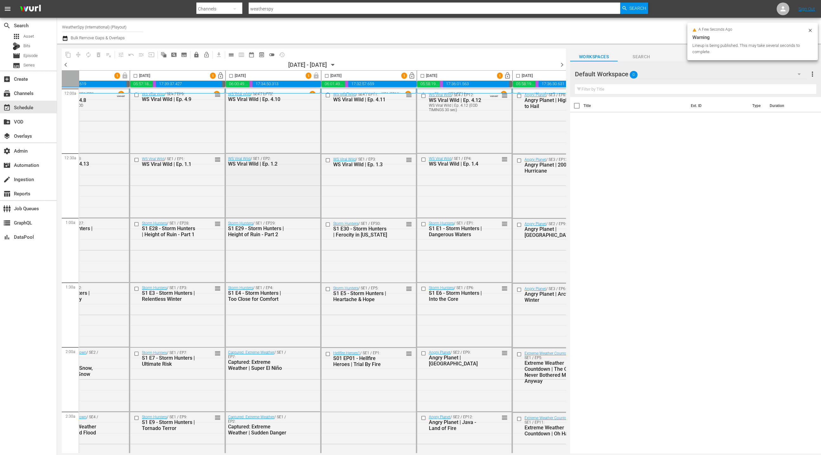
scroll to position [0, 184]
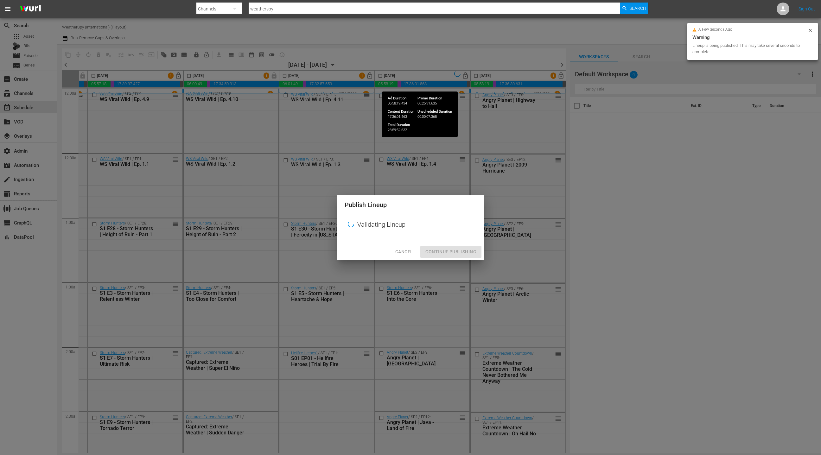
click at [463, 76] on div "Publish Lineup Validating Lineup Cancel Continue Publishing" at bounding box center [410, 227] width 821 height 455
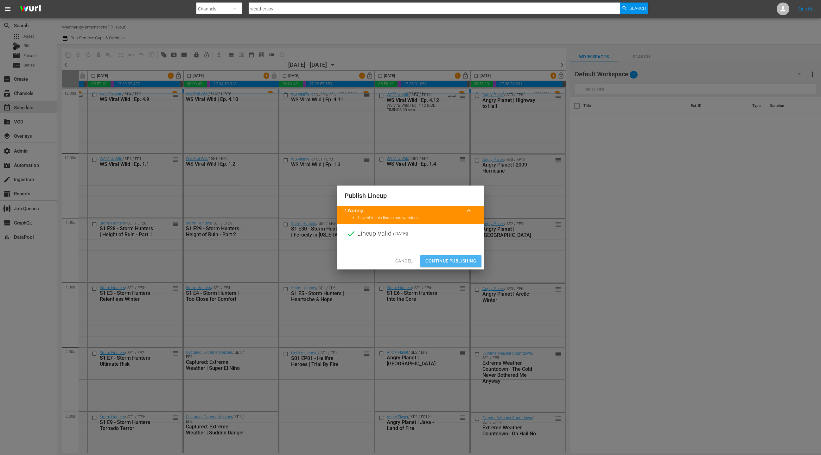
drag, startPoint x: 465, startPoint y: 259, endPoint x: 450, endPoint y: 240, distance: 23.9
click at [465, 259] on span "Continue Publishing" at bounding box center [450, 261] width 51 height 8
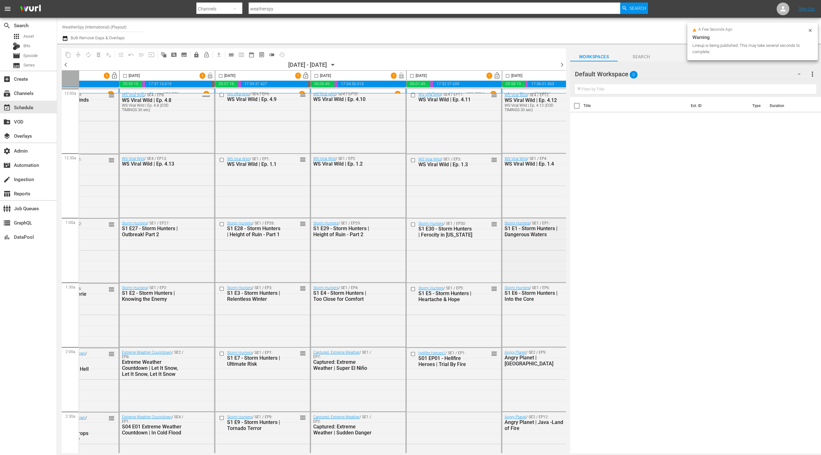
scroll to position [0, 0]
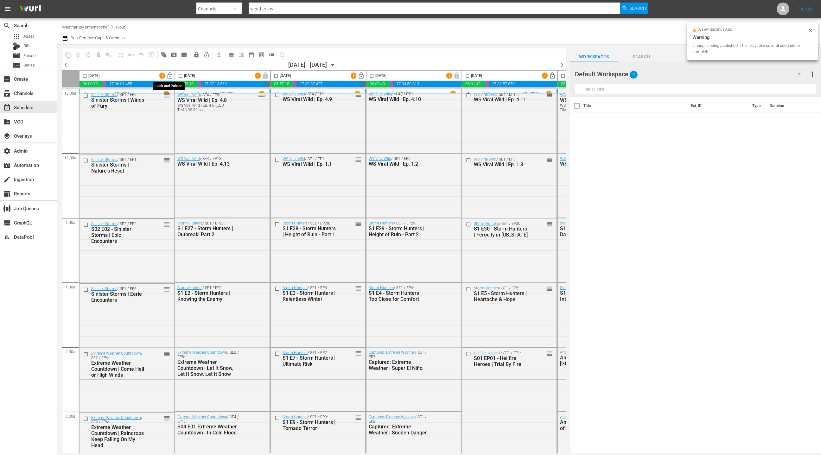
click at [171, 76] on span "lock_open" at bounding box center [169, 75] width 7 height 7
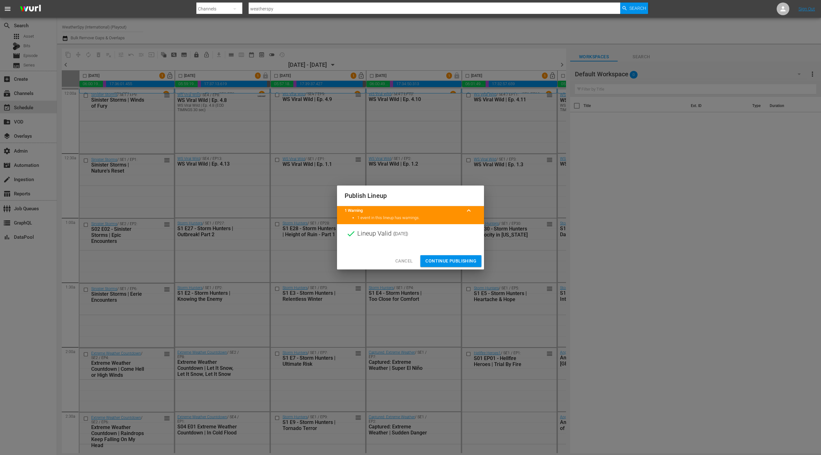
click at [455, 260] on span "Continue Publishing" at bounding box center [450, 261] width 51 height 8
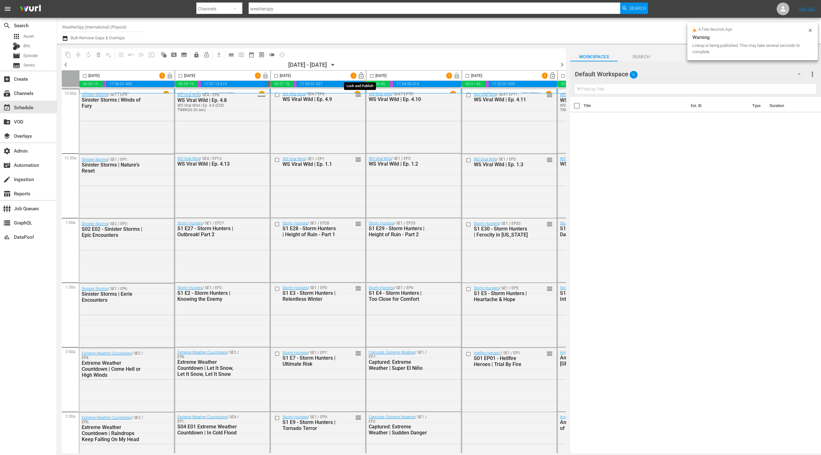
click at [360, 76] on span "lock_open" at bounding box center [361, 75] width 7 height 7
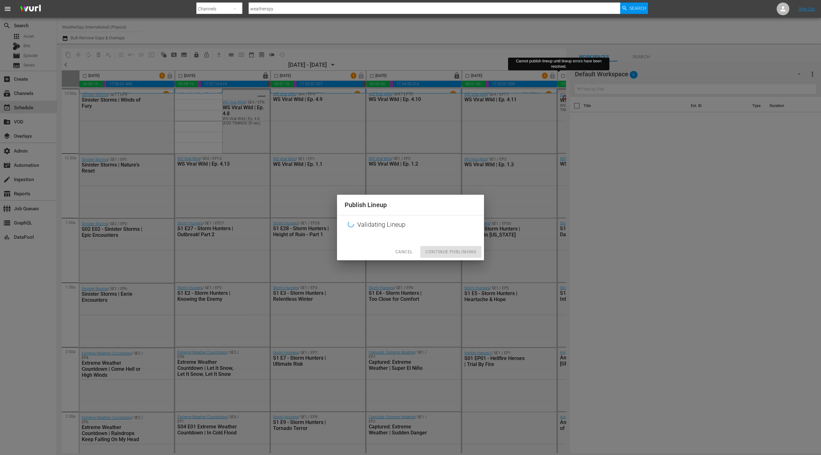
scroll to position [0, 184]
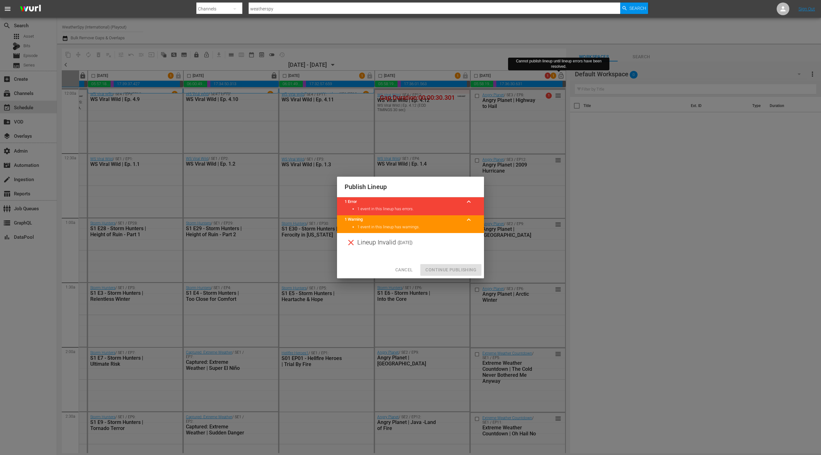
click at [405, 271] on span "Cancel" at bounding box center [403, 270] width 17 height 8
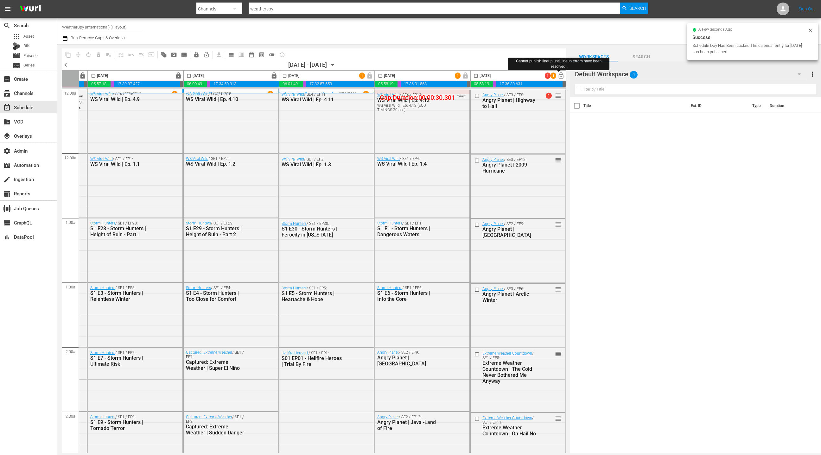
click at [490, 65] on div "chevron_left [DATE] - 09/07/[DATE] chevron_right" at bounding box center [314, 66] width 504 height 10
click at [598, 136] on div "Title Ext. ID Type Duration" at bounding box center [695, 276] width 251 height 358
click at [591, 89] on input "text" at bounding box center [695, 89] width 241 height 10
click at [562, 64] on span "chevron_right" at bounding box center [562, 65] width 8 height 8
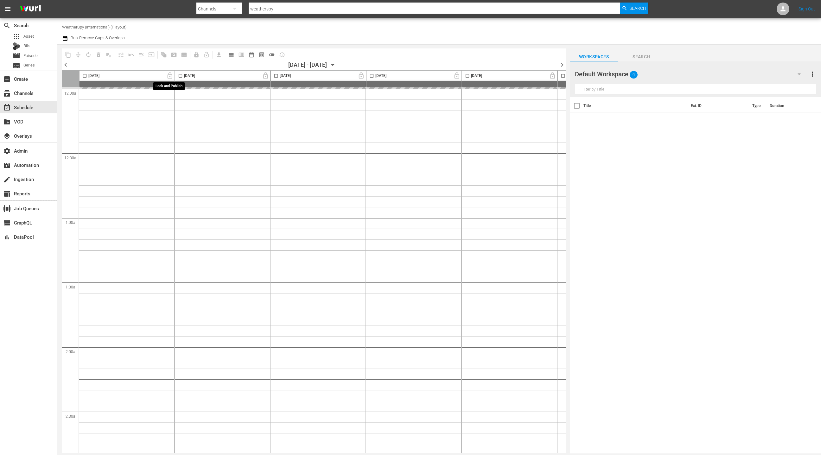
click at [169, 77] on span "lock_open" at bounding box center [169, 75] width 7 height 7
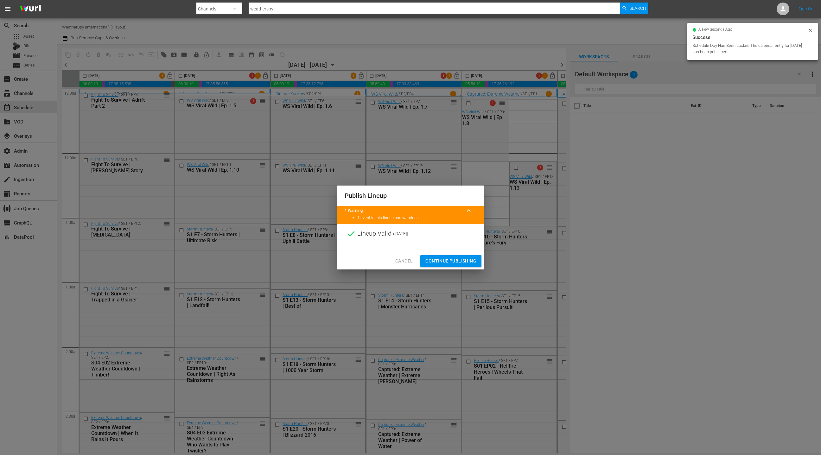
click at [447, 261] on span "Continue Publishing" at bounding box center [450, 261] width 51 height 8
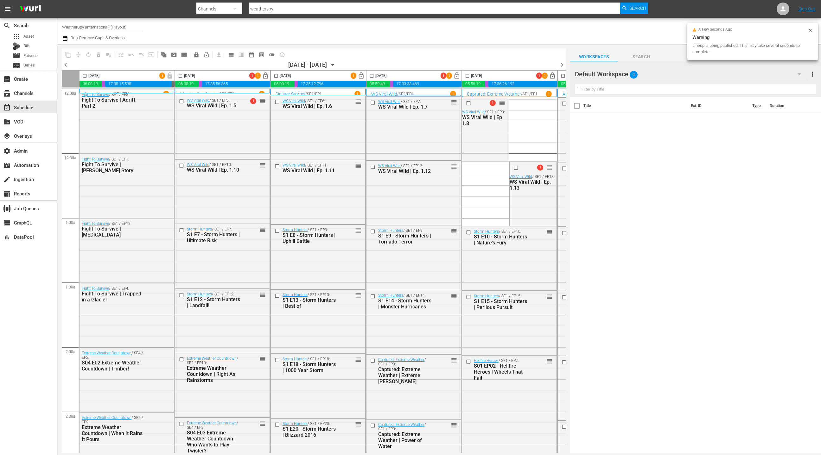
click at [68, 65] on span "chevron_left" at bounding box center [66, 65] width 8 height 8
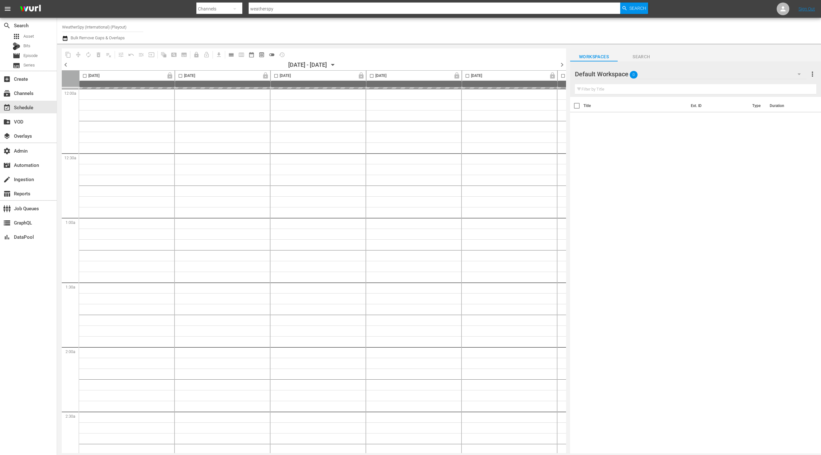
scroll to position [0, 184]
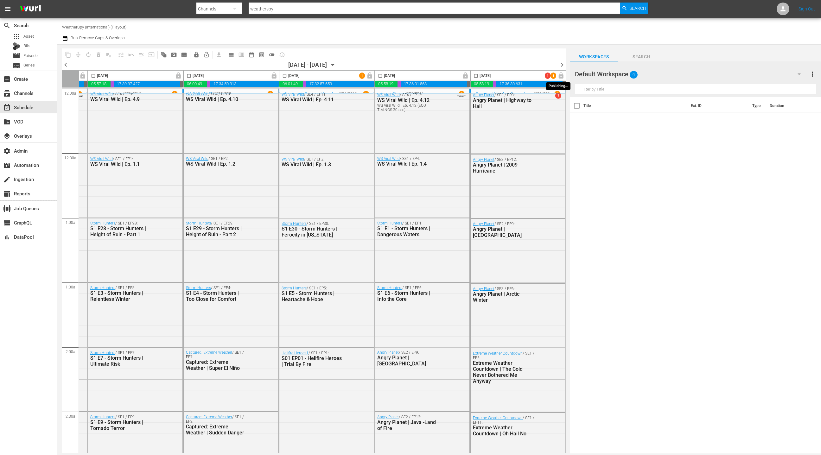
click at [558, 76] on span "lock" at bounding box center [561, 75] width 10 height 5
click at [63, 38] on icon "button" at bounding box center [65, 38] width 4 height 5
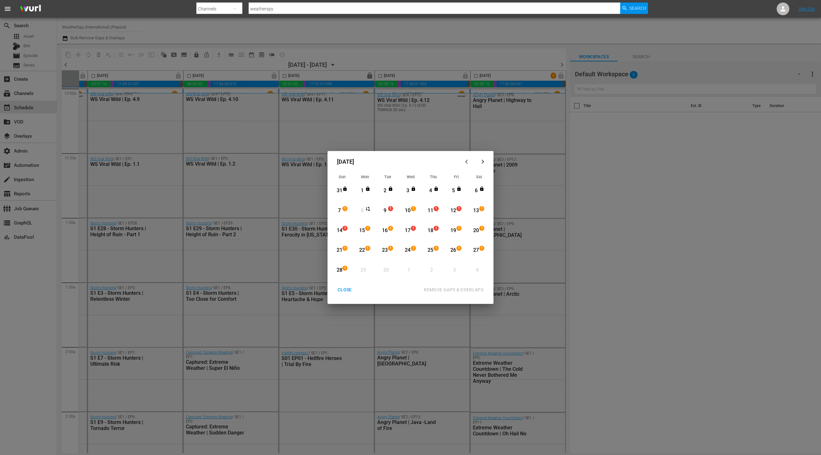
click at [346, 286] on div "CLOSE" at bounding box center [345, 290] width 24 height 8
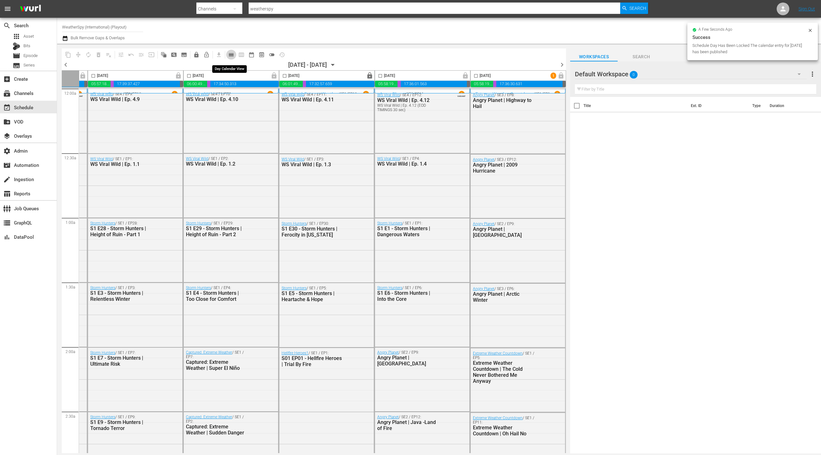
click at [230, 55] on span "calendar_view_day_outlined" at bounding box center [231, 55] width 6 height 6
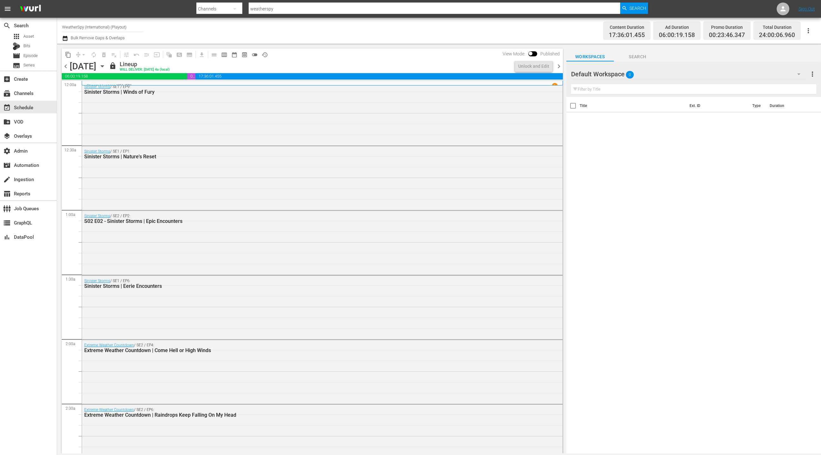
click at [104, 67] on icon "button" at bounding box center [102, 67] width 3 height 2
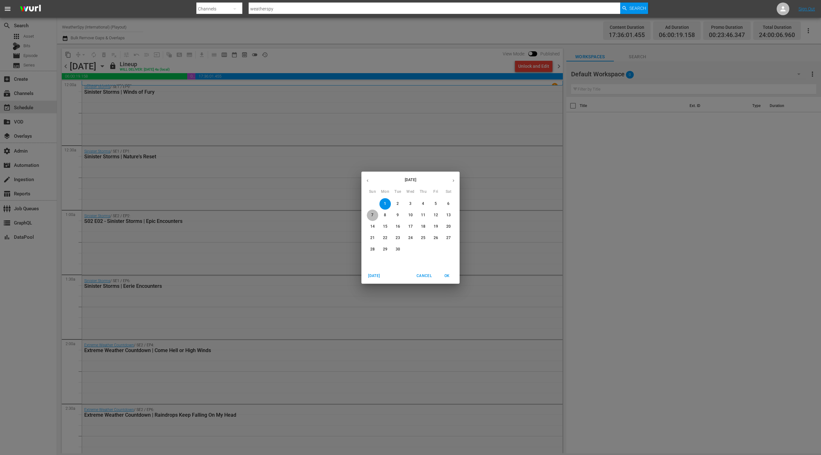
click at [373, 215] on p "7" at bounding box center [372, 215] width 2 height 5
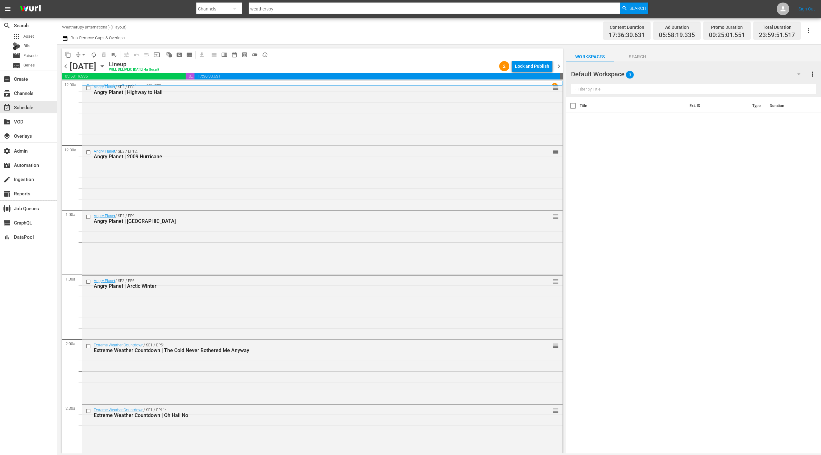
click at [532, 68] on div "Lock and Publish" at bounding box center [532, 66] width 34 height 11
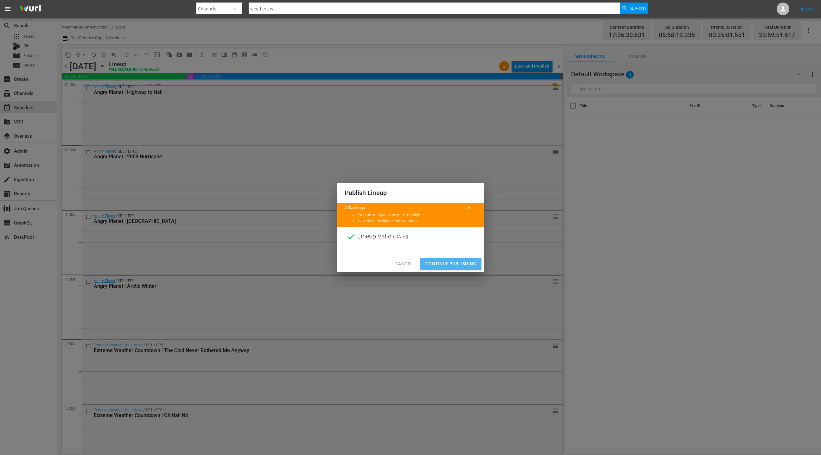
drag, startPoint x: 445, startPoint y: 263, endPoint x: 442, endPoint y: 254, distance: 9.0
click at [445, 263] on span "Continue Publishing" at bounding box center [450, 264] width 51 height 8
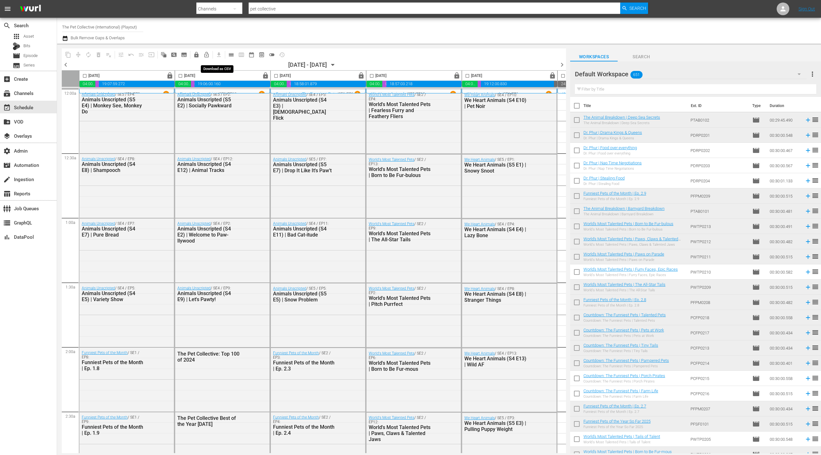
scroll to position [680, 0]
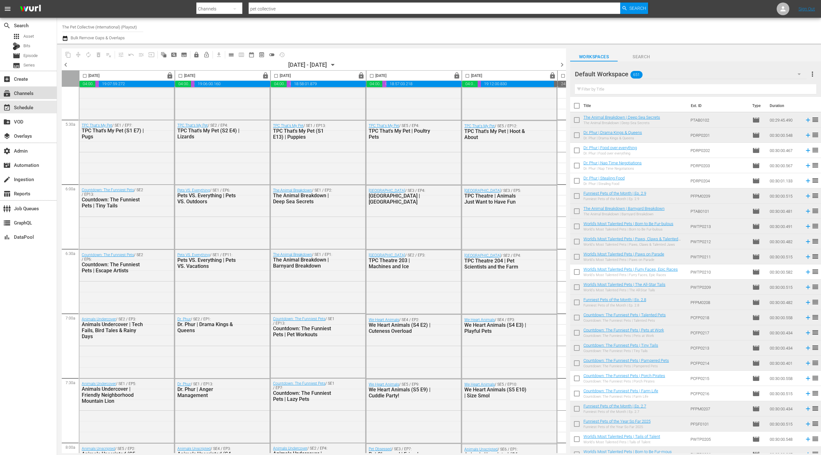
click at [41, 93] on div "subscriptions Channels" at bounding box center [28, 92] width 57 height 13
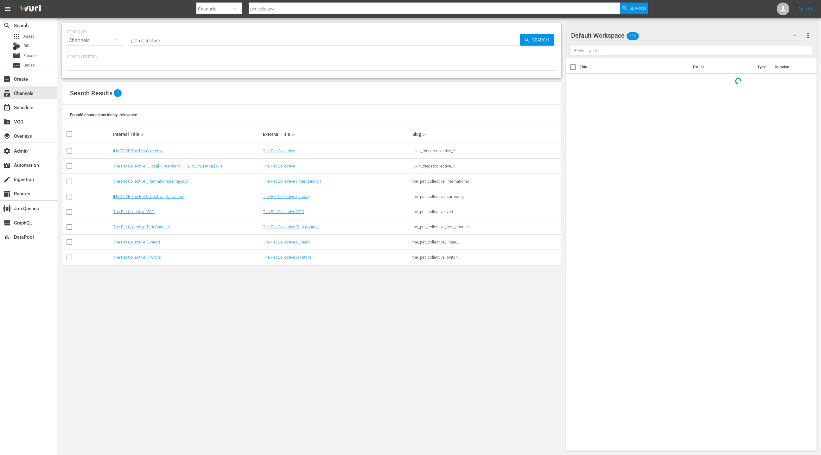
click at [134, 41] on input "pet collective" at bounding box center [324, 40] width 391 height 15
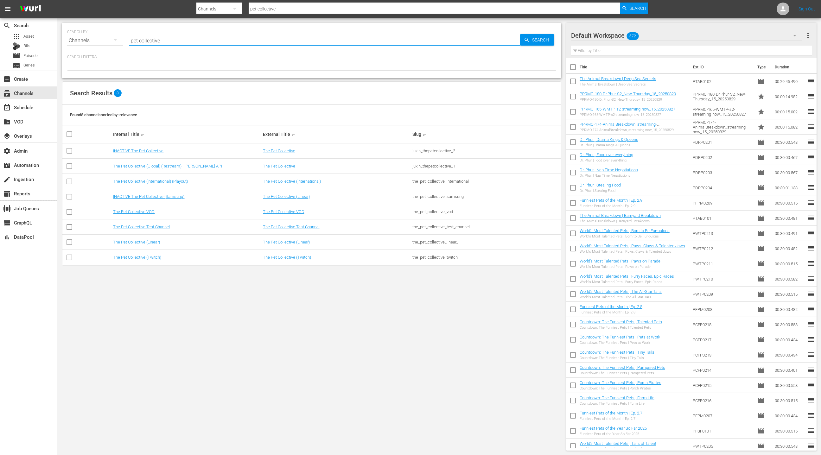
drag, startPoint x: 134, startPoint y: 41, endPoint x: 169, endPoint y: 41, distance: 34.2
click at [169, 41] on input "pet collective" at bounding box center [324, 40] width 391 height 15
type input "people are awesome"
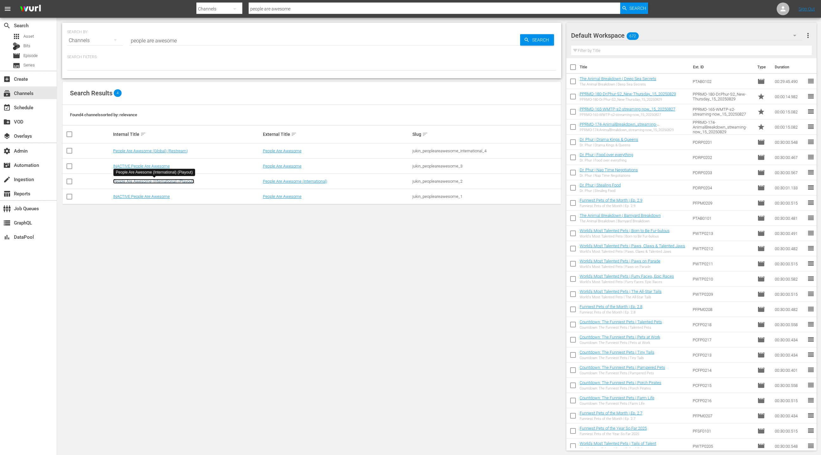
click at [177, 183] on link "People Are Awesome (International) (Playout)" at bounding box center [153, 181] width 81 height 5
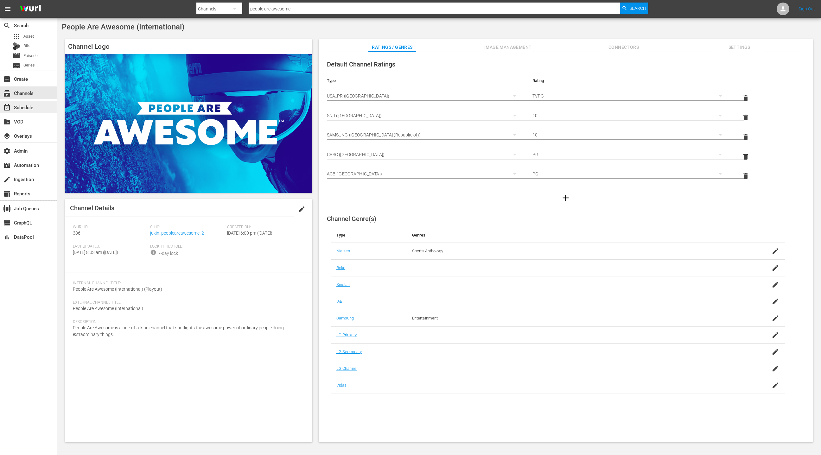
click at [26, 108] on div "event_available Schedule" at bounding box center [17, 107] width 35 height 6
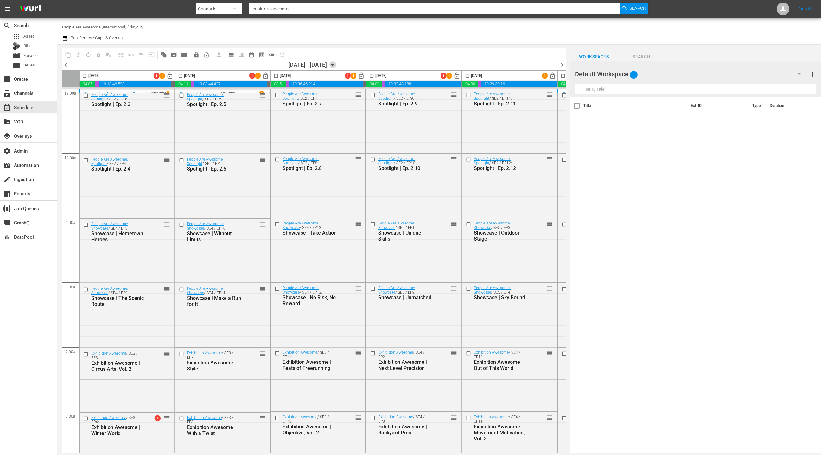
click at [336, 65] on icon "button" at bounding box center [332, 64] width 7 height 7
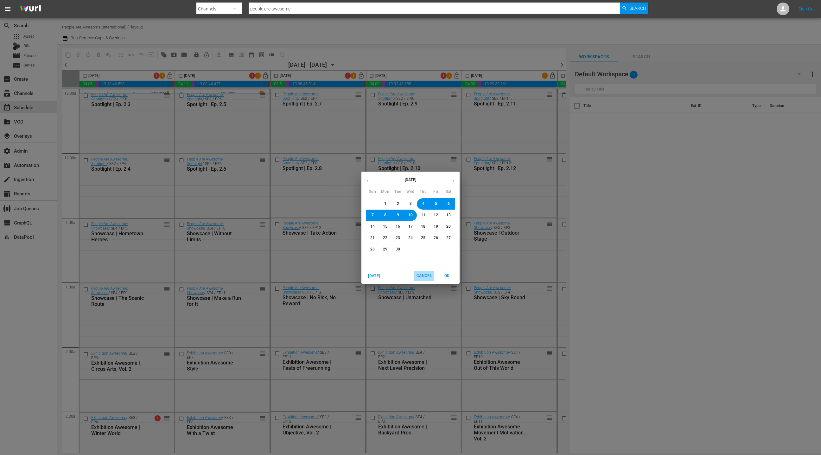
drag, startPoint x: 424, startPoint y: 276, endPoint x: 357, endPoint y: 201, distance: 100.9
click at [424, 276] on span "Cancel" at bounding box center [424, 276] width 15 height 7
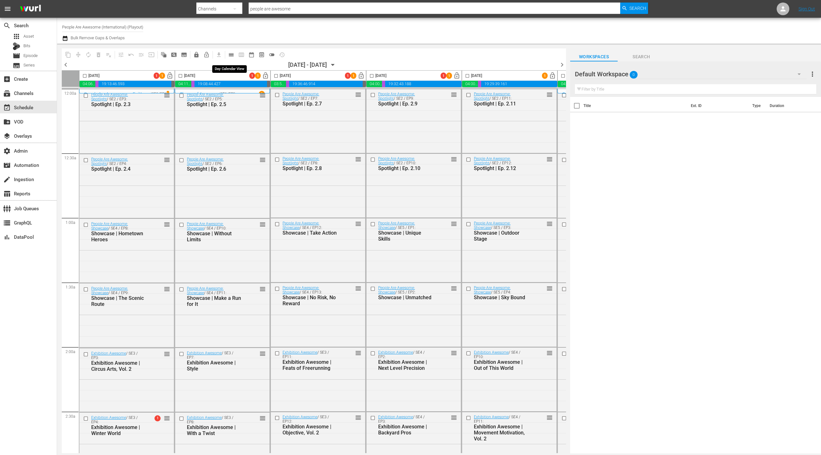
click at [229, 55] on span "calendar_view_day_outlined" at bounding box center [231, 55] width 6 height 6
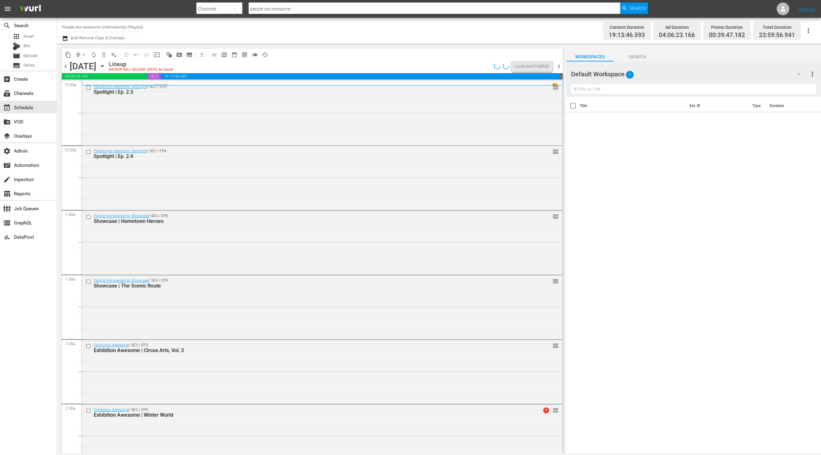
click at [67, 65] on span "chevron_left" at bounding box center [66, 66] width 8 height 8
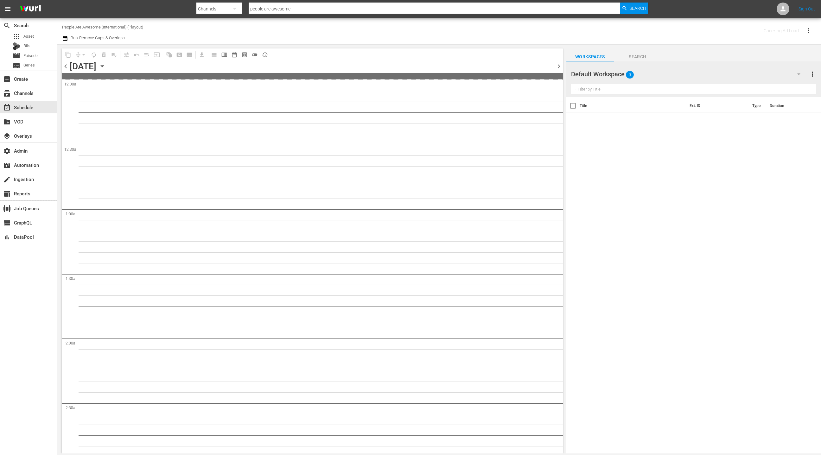
click at [67, 65] on span "chevron_left" at bounding box center [66, 66] width 8 height 8
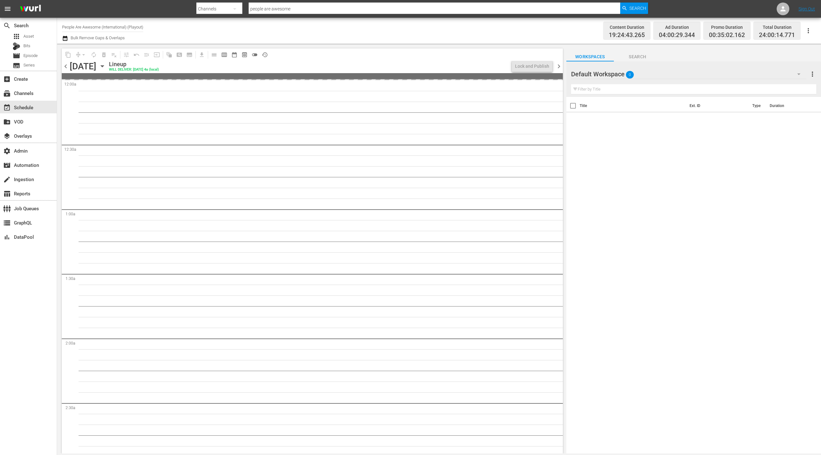
click at [67, 65] on span "chevron_left" at bounding box center [66, 66] width 8 height 8
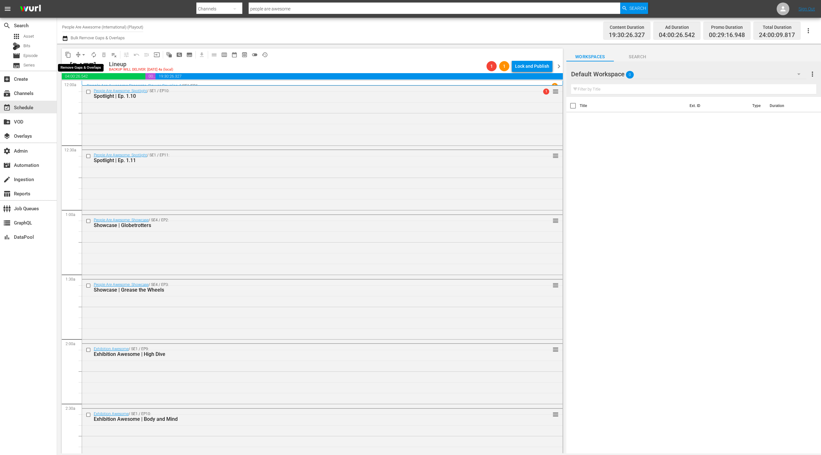
click at [81, 54] on span "arrow_drop_down" at bounding box center [83, 55] width 6 height 6
click at [91, 92] on li "Align to End of Previous Day" at bounding box center [84, 88] width 67 height 10
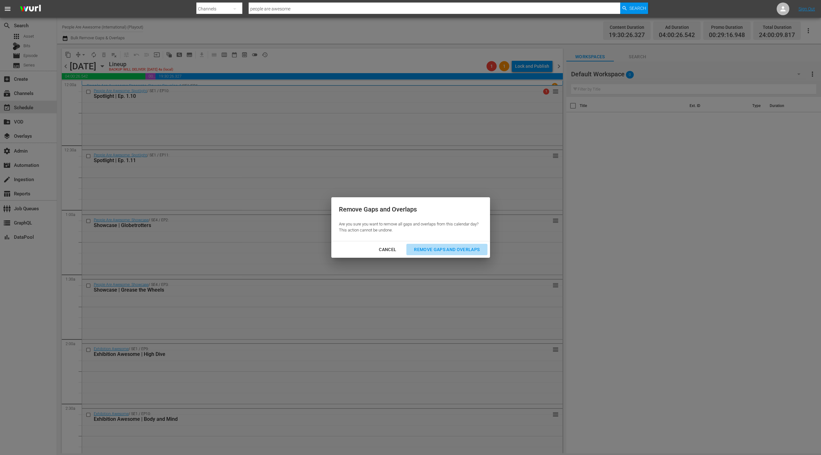
drag, startPoint x: 422, startPoint y: 248, endPoint x: 418, endPoint y: 242, distance: 7.1
click at [422, 246] on div "Remove Gaps and Overlaps" at bounding box center [447, 250] width 76 height 8
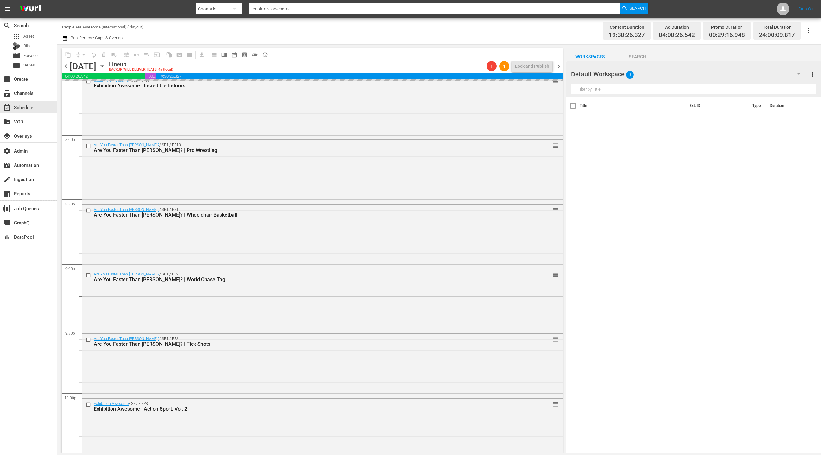
scroll to position [2734, 0]
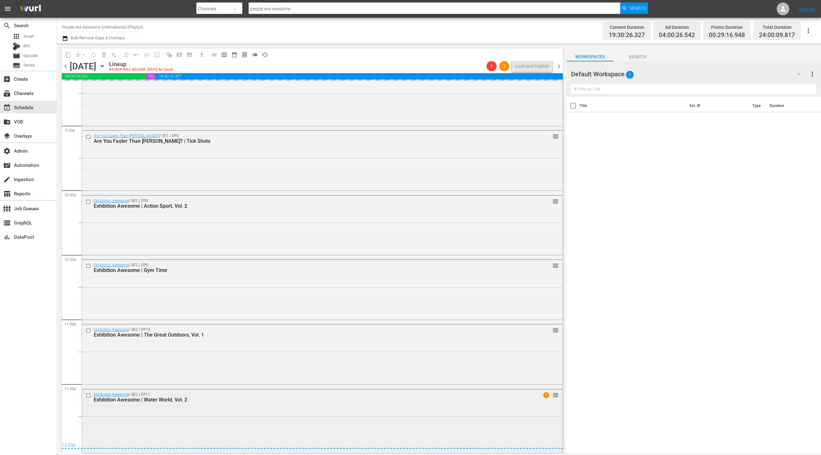
click at [224, 414] on div "Exhibition Awesome / SE2 / EP11: Exhibition Awesome | Water World, Vol. 2 1 reo…" at bounding box center [322, 421] width 481 height 63
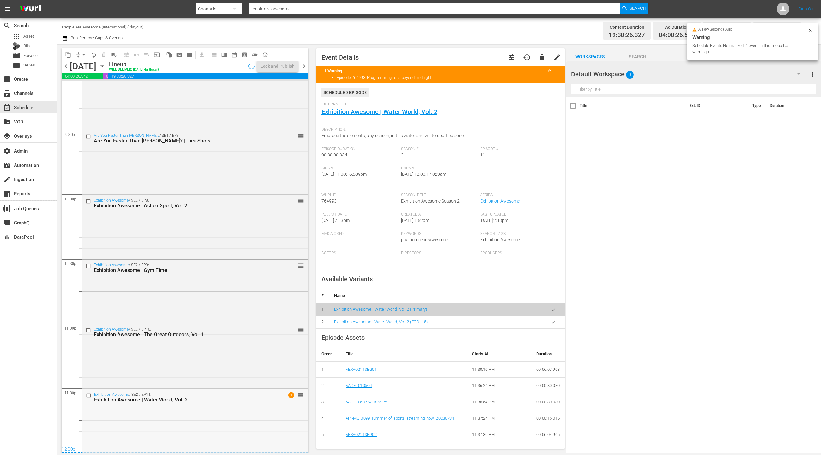
scroll to position [2729, 0]
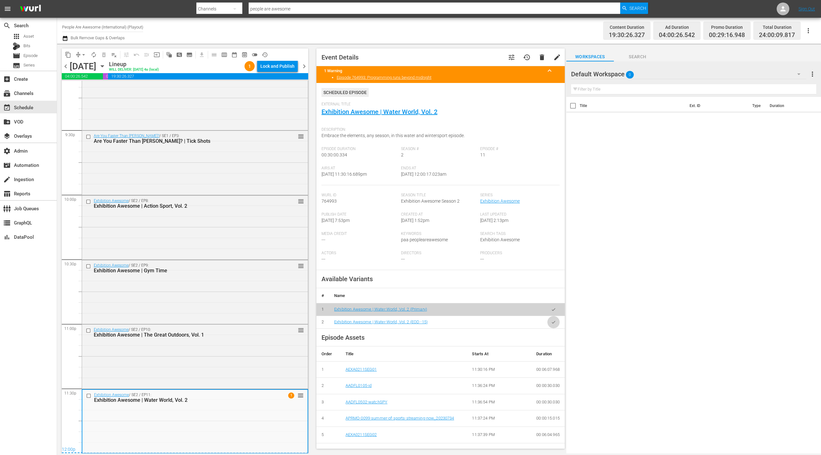
click at [552, 321] on icon "button" at bounding box center [553, 322] width 5 height 5
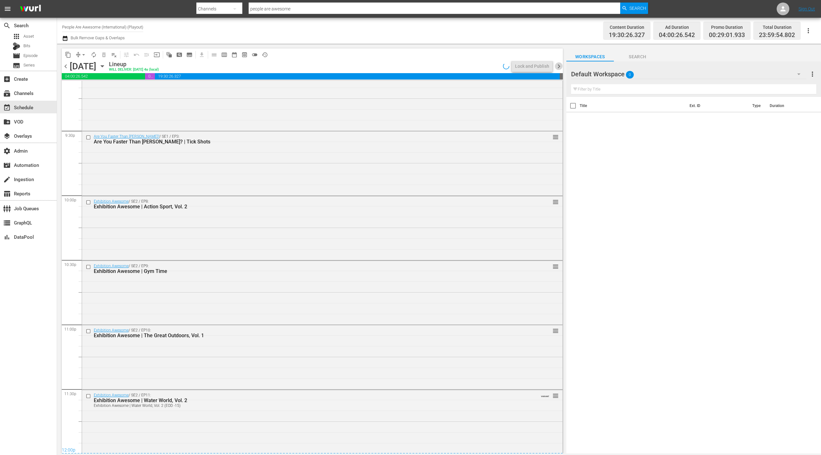
click at [559, 69] on span "chevron_right" at bounding box center [559, 66] width 8 height 8
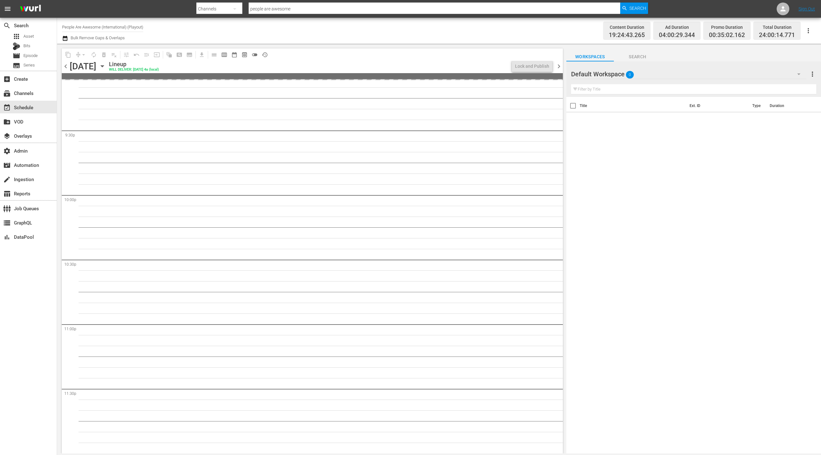
scroll to position [2734, 0]
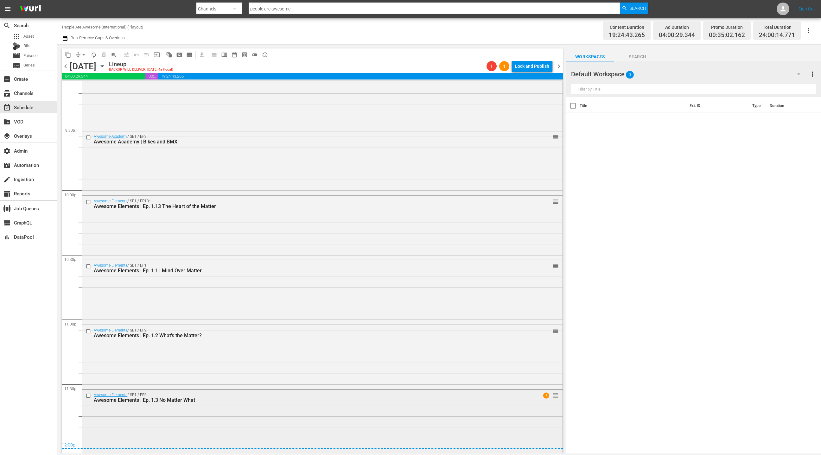
click at [212, 439] on div "Awesome Elements / SE1 / EP3: Awesome Elements | Ep. 1.3 No Matter What 1 reord…" at bounding box center [322, 421] width 481 height 63
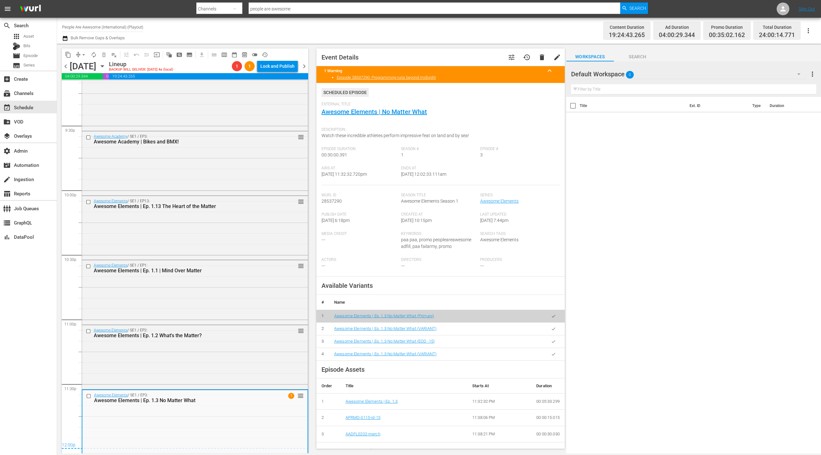
click at [557, 343] on button "button" at bounding box center [553, 341] width 12 height 12
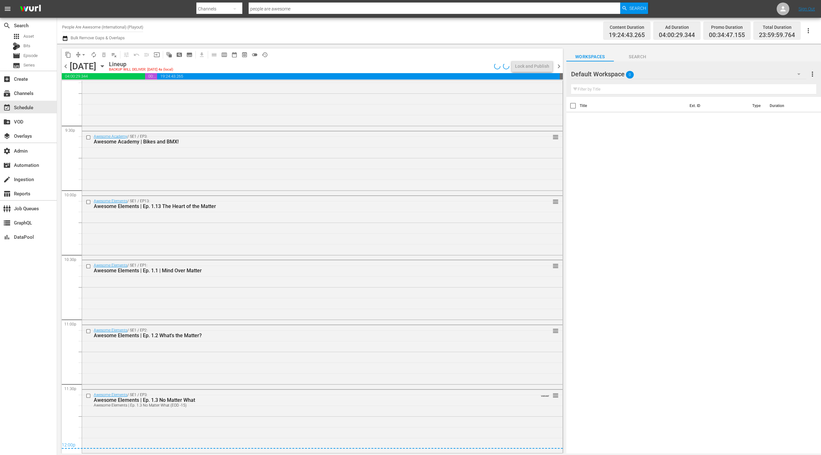
click at [81, 57] on span "arrow_drop_down" at bounding box center [83, 55] width 6 height 6
click at [93, 88] on li "Align to End of Previous Day" at bounding box center [84, 88] width 67 height 10
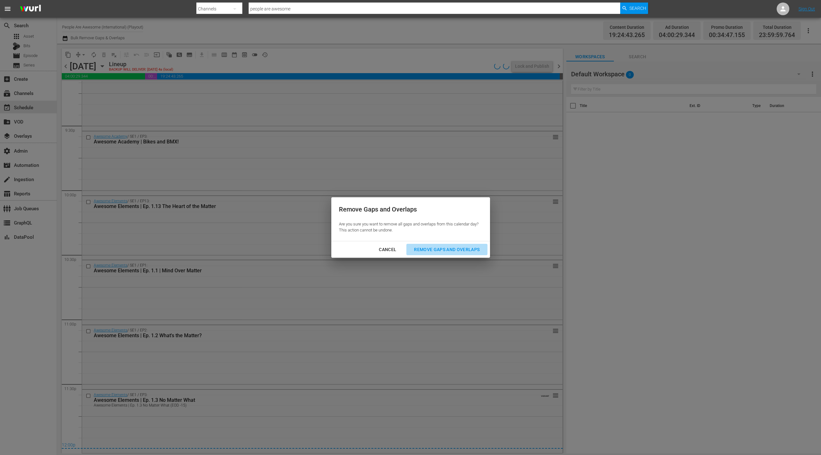
click at [447, 251] on div "Remove Gaps and Overlaps" at bounding box center [447, 250] width 76 height 8
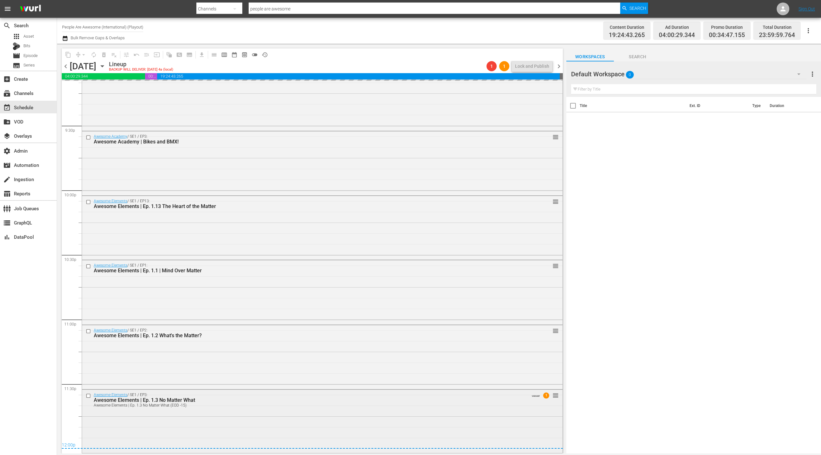
click at [245, 416] on div "Awesome Elements / SE1 / EP3: Awesome Elements | Ep. 1.3 No Matter What Awesome…" at bounding box center [322, 421] width 481 height 62
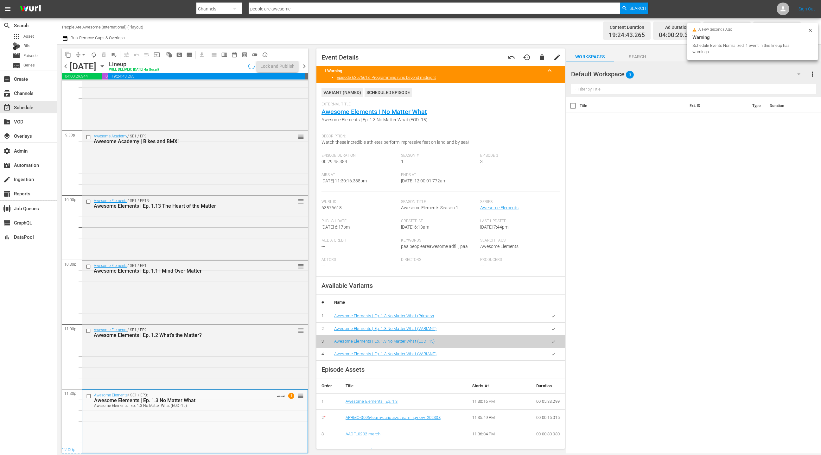
scroll to position [2729, 0]
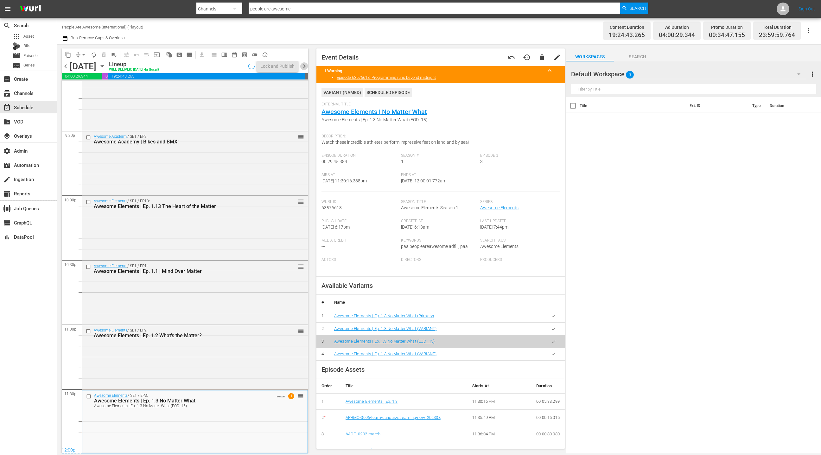
click at [307, 67] on span "chevron_right" at bounding box center [304, 66] width 8 height 8
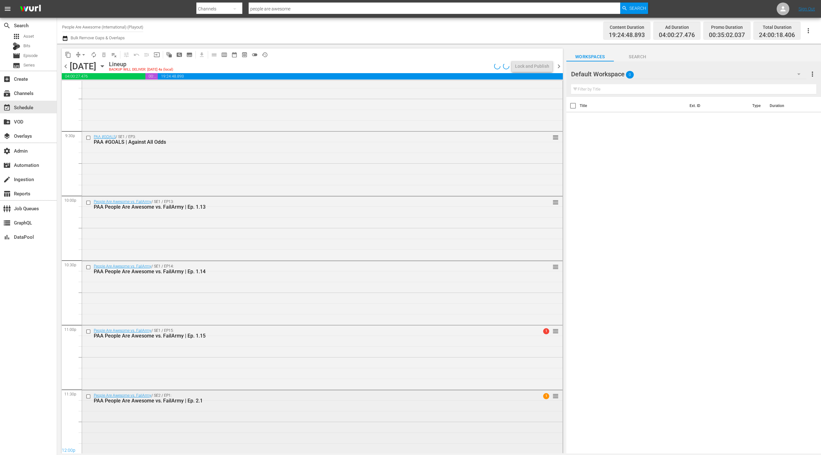
scroll to position [2729, 0]
click at [220, 403] on div "People Are Awesome vs. FailArmy / SE2 / EP1: PAA People Are Awesome vs. FailArm…" at bounding box center [322, 398] width 481 height 16
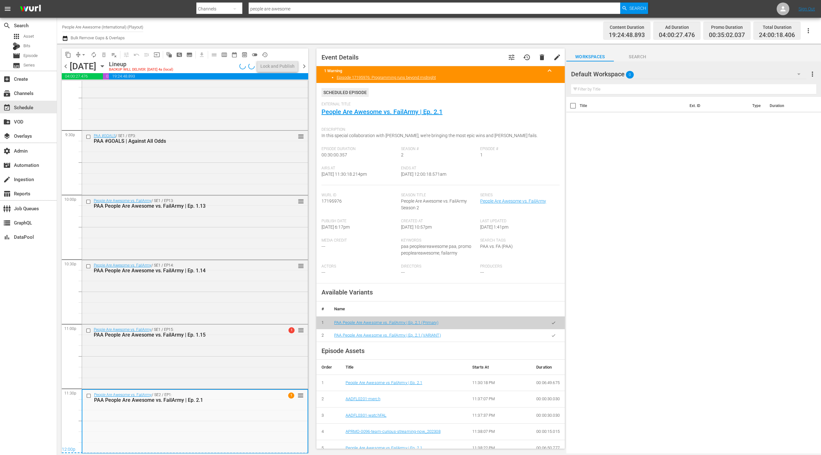
click at [552, 334] on icon "button" at bounding box center [553, 335] width 5 height 5
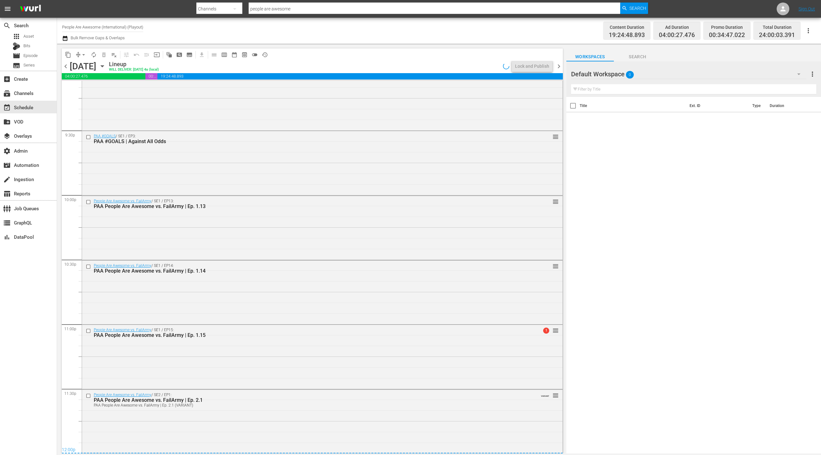
scroll to position [2729, 0]
drag, startPoint x: 83, startPoint y: 55, endPoint x: 82, endPoint y: 58, distance: 3.2
click at [83, 55] on span "arrow_drop_down" at bounding box center [83, 55] width 6 height 6
click at [89, 90] on li "Align to End of Previous Day" at bounding box center [84, 88] width 67 height 10
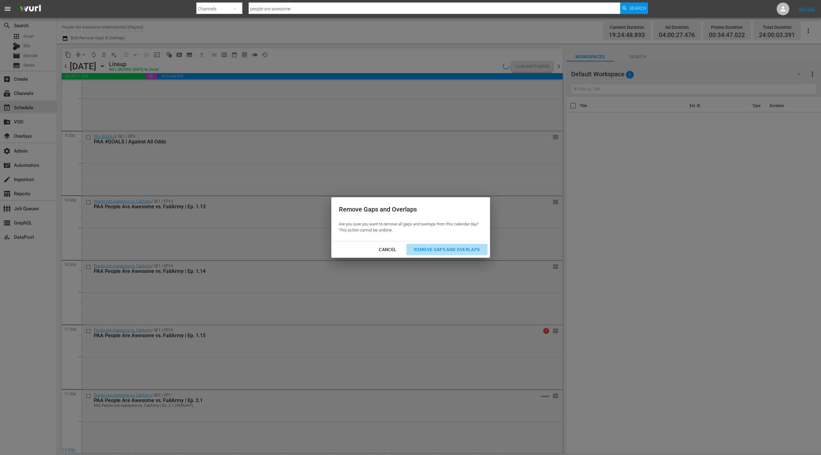
drag, startPoint x: 438, startPoint y: 251, endPoint x: 427, endPoint y: 246, distance: 12.4
click at [436, 250] on div "Remove Gaps and Overlaps" at bounding box center [447, 250] width 76 height 8
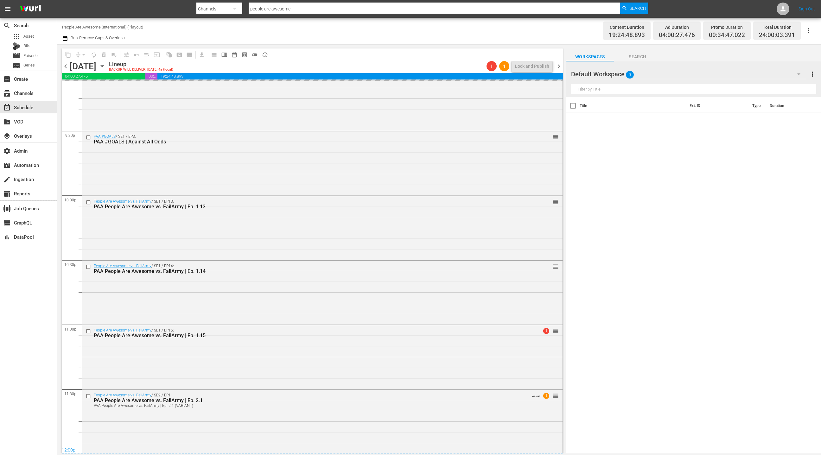
click at [558, 67] on span "chevron_right" at bounding box center [559, 66] width 8 height 8
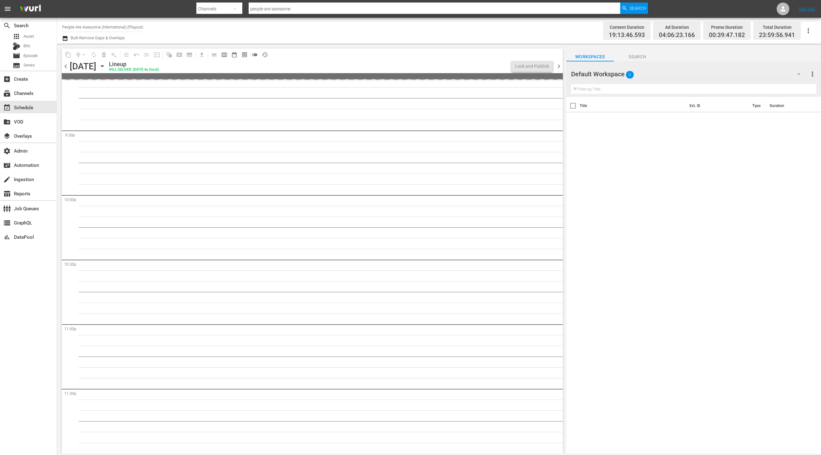
scroll to position [2729, 0]
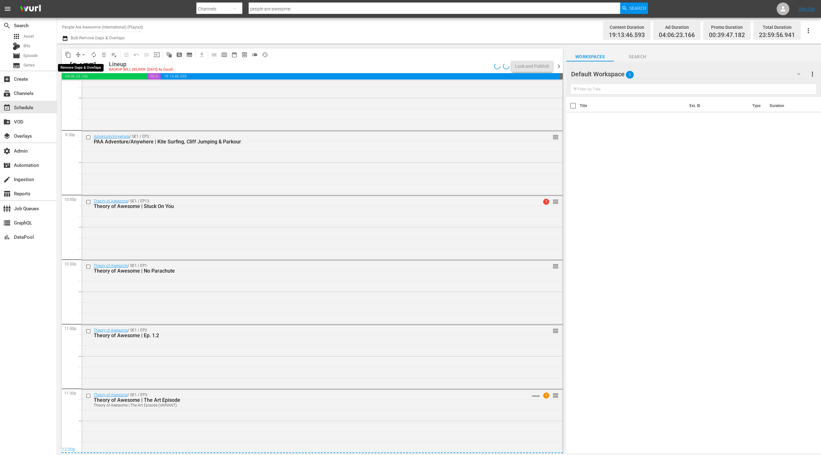
click at [82, 57] on span "arrow_drop_down" at bounding box center [83, 55] width 6 height 6
click at [86, 87] on li "Align to End of Previous Day" at bounding box center [84, 88] width 67 height 10
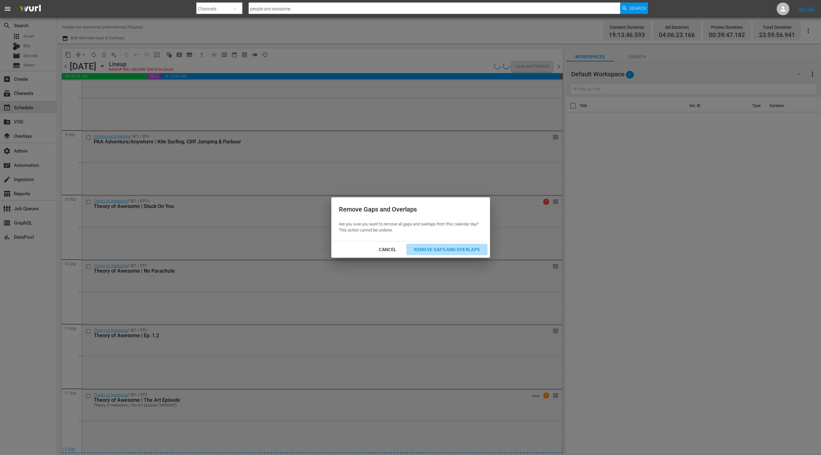
click at [428, 252] on div "Remove Gaps and Overlaps" at bounding box center [447, 250] width 76 height 8
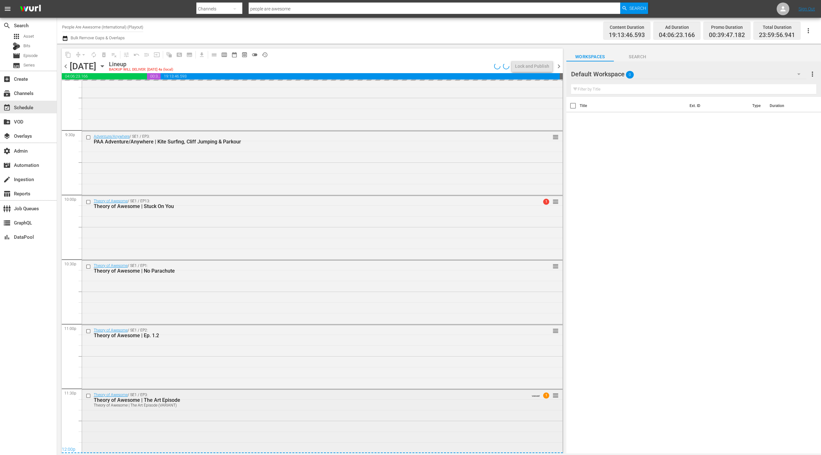
click at [270, 406] on div "Theory of Awesome | The Art Episode (VARIANT)" at bounding box center [310, 405] width 433 height 4
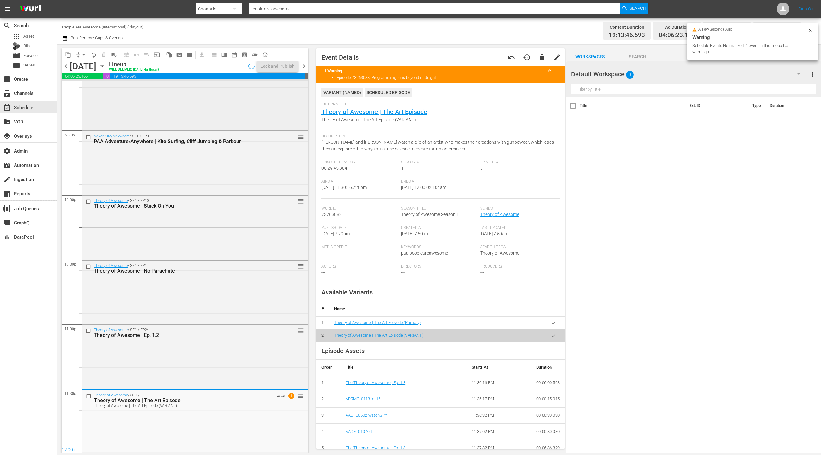
scroll to position [2729, 0]
click at [306, 66] on span "chevron_right" at bounding box center [304, 66] width 8 height 8
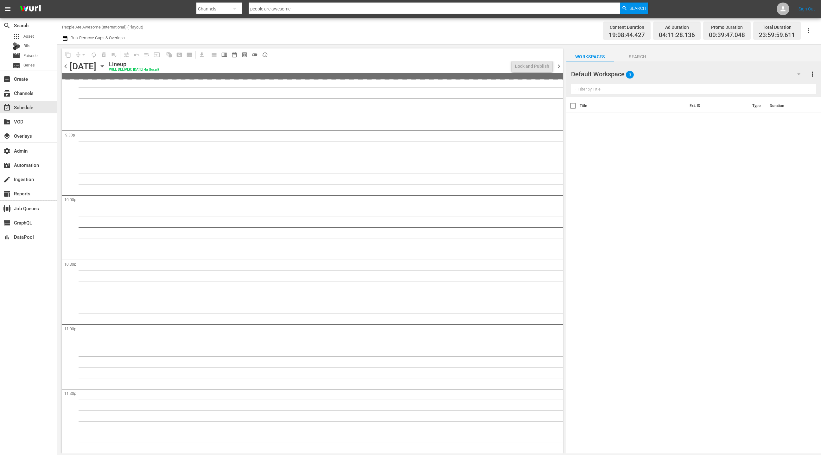
scroll to position [2729, 0]
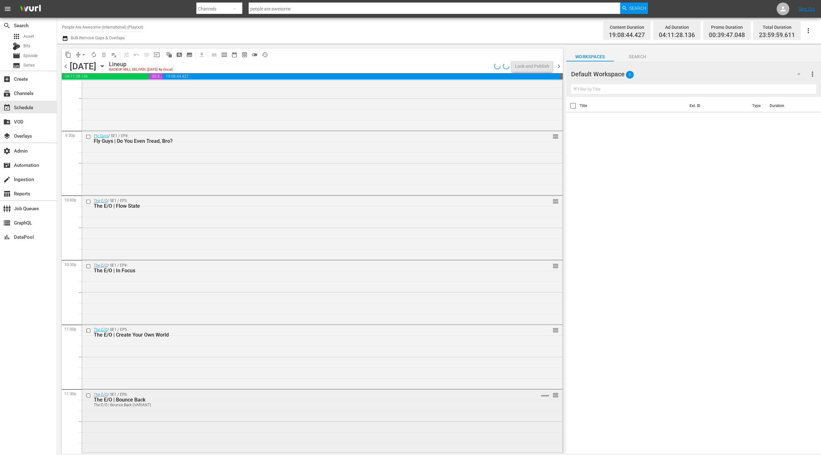
click at [234, 421] on div "The E/O / SE1 / EP6: The E/O | Bounce Back The E/O | Bounce Back (VARIANT) VARI…" at bounding box center [322, 421] width 481 height 62
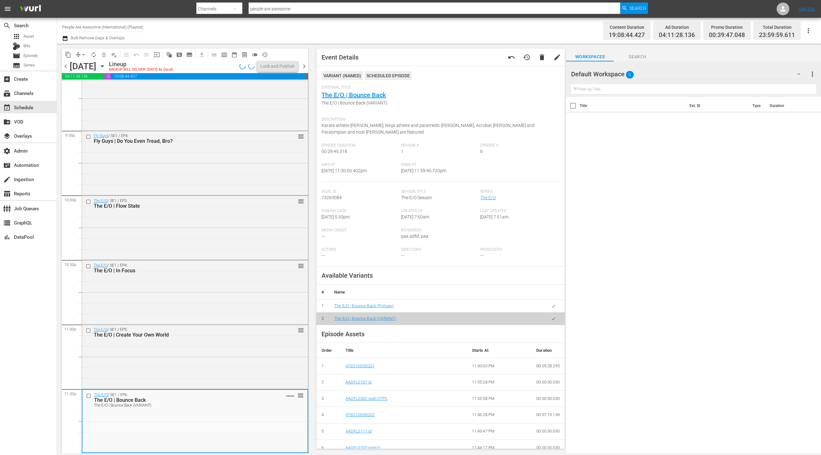
click at [85, 58] on button "arrow_drop_down" at bounding box center [84, 55] width 10 height 10
click at [89, 86] on li "Align to End of Previous Day" at bounding box center [84, 88] width 67 height 10
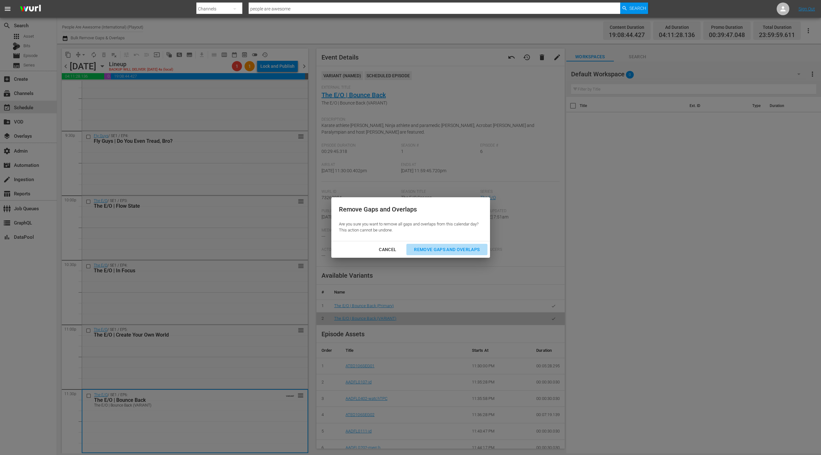
drag, startPoint x: 460, startPoint y: 253, endPoint x: 389, endPoint y: 208, distance: 83.9
click at [460, 253] on div "Remove Gaps and Overlaps" at bounding box center [447, 250] width 76 height 8
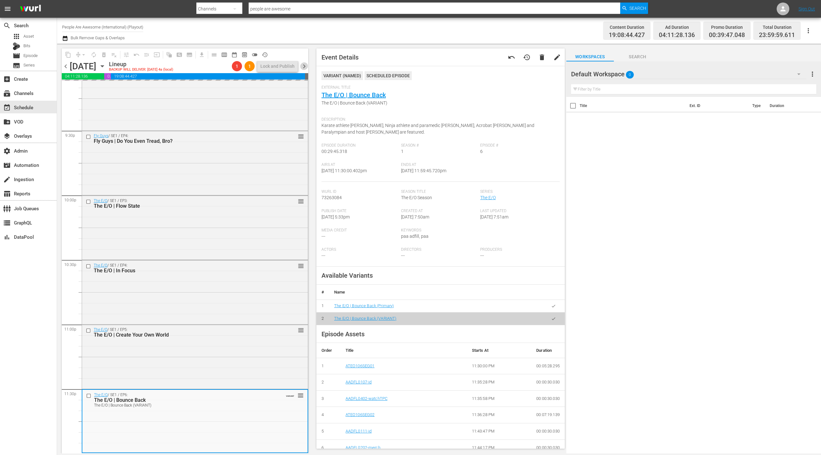
click at [308, 65] on span "chevron_right" at bounding box center [304, 66] width 8 height 8
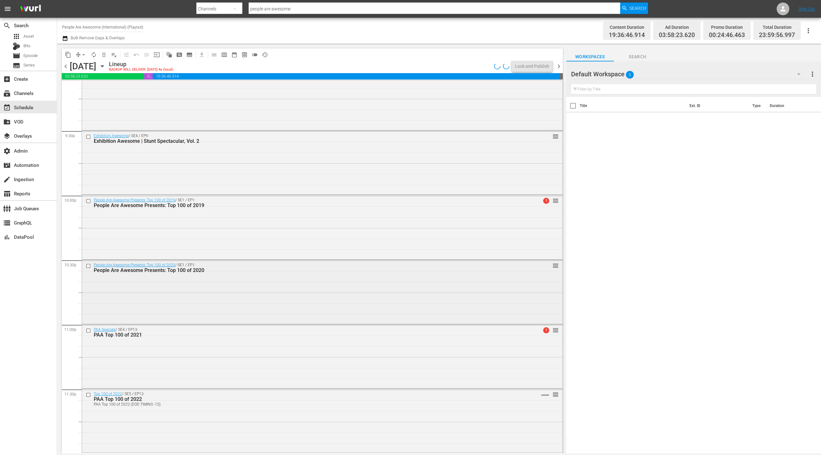
scroll to position [2729, 0]
click at [82, 53] on span "arrow_drop_down" at bounding box center [83, 55] width 6 height 6
click at [86, 81] on li "Align to First Episode" at bounding box center [84, 78] width 52 height 10
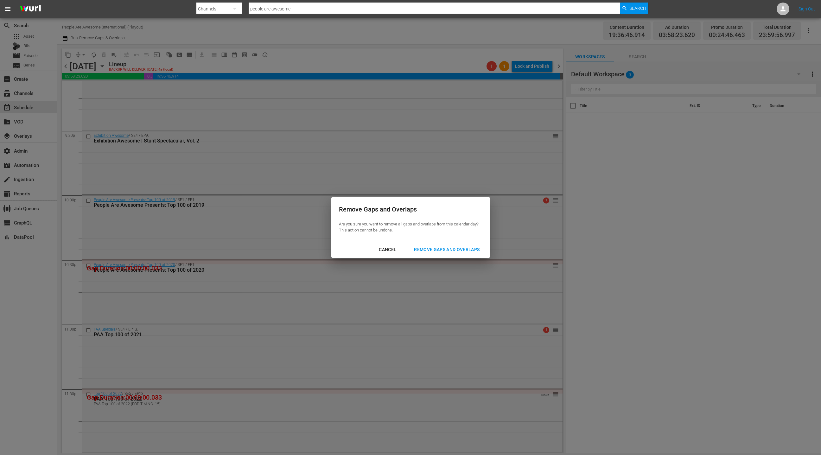
click at [376, 249] on div "Cancel" at bounding box center [388, 250] width 28 height 8
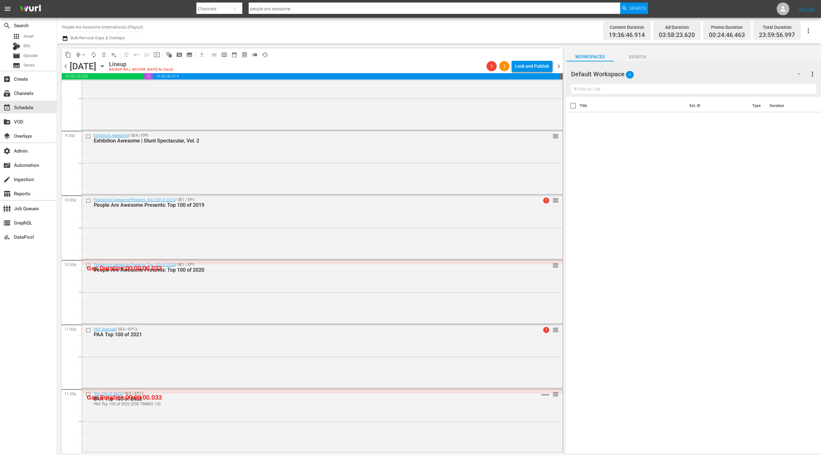
click at [66, 65] on span "chevron_left" at bounding box center [66, 66] width 8 height 8
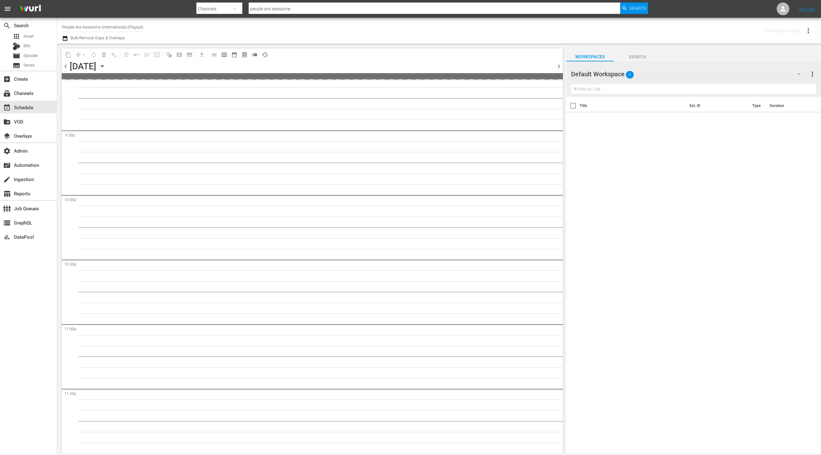
scroll to position [2728, 0]
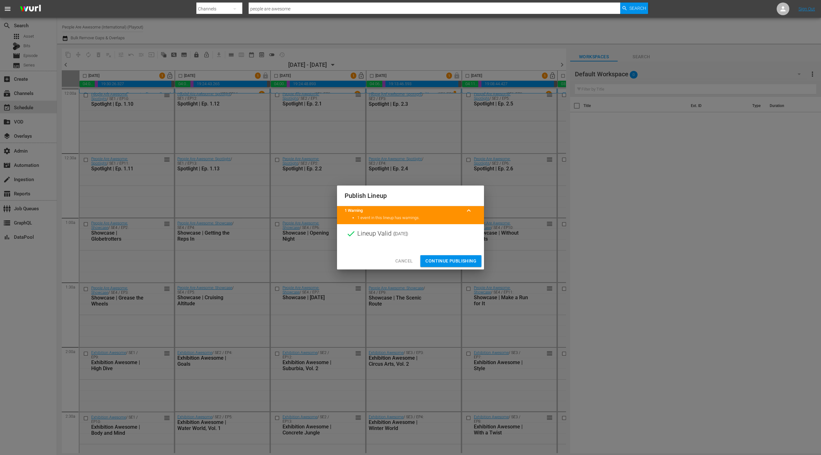
scroll to position [0, 176]
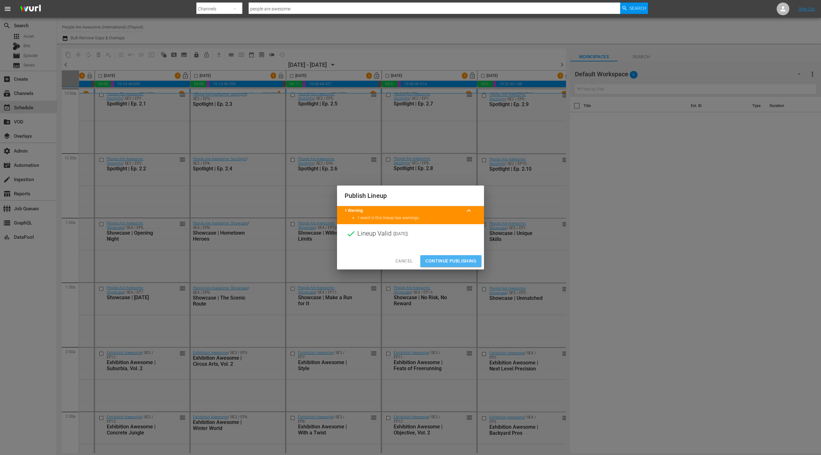
drag, startPoint x: 457, startPoint y: 258, endPoint x: 451, endPoint y: 237, distance: 22.4
click at [457, 258] on span "Continue Publishing" at bounding box center [450, 261] width 51 height 8
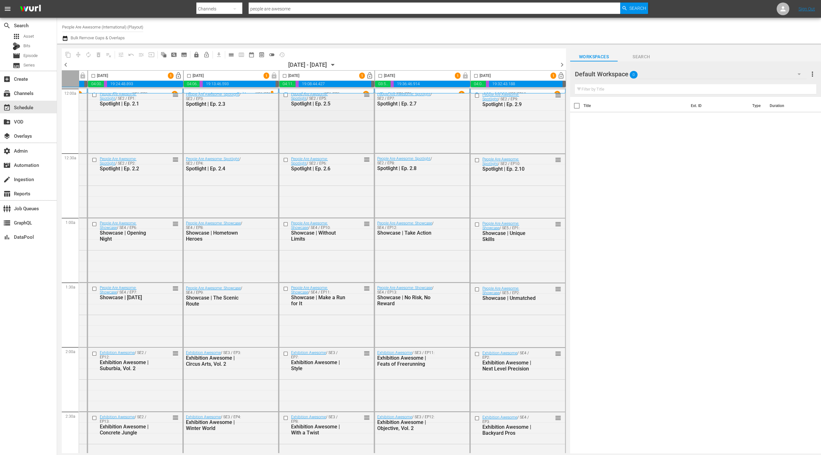
scroll to position [0, 0]
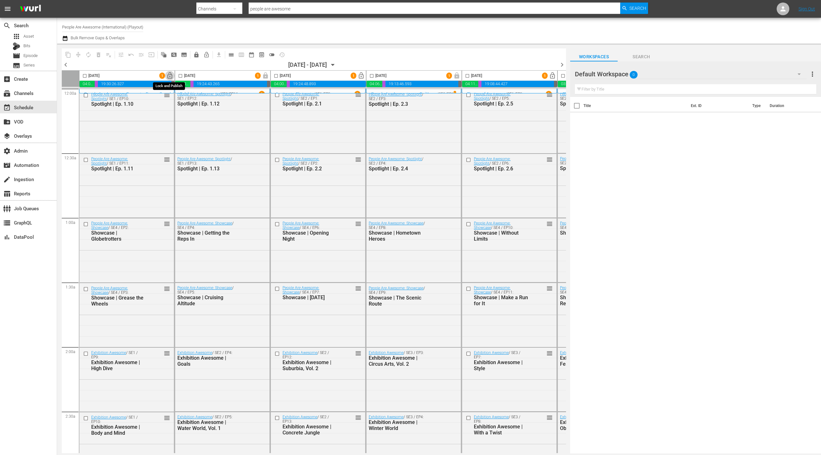
click at [170, 75] on span "lock_open" at bounding box center [169, 75] width 7 height 7
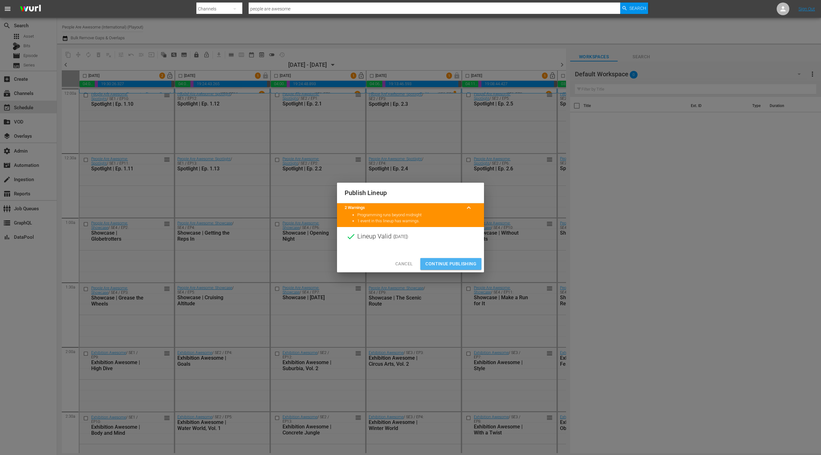
drag, startPoint x: 461, startPoint y: 263, endPoint x: 390, endPoint y: 203, distance: 93.0
click at [461, 263] on span "Continue Publishing" at bounding box center [450, 264] width 51 height 8
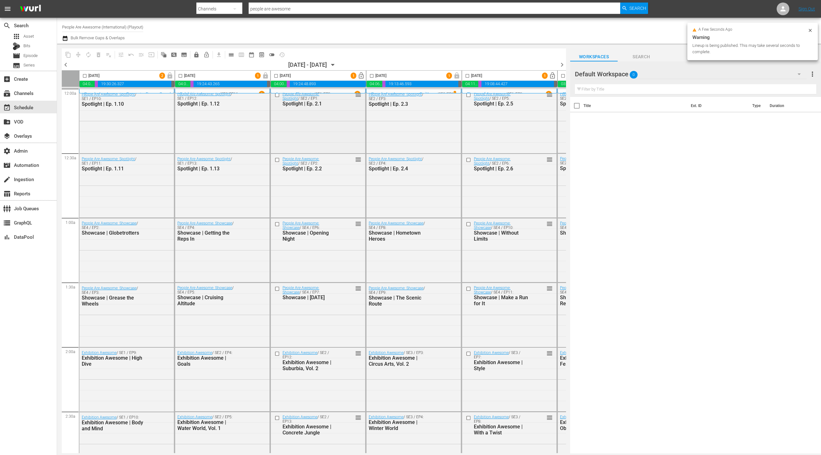
scroll to position [0, 5]
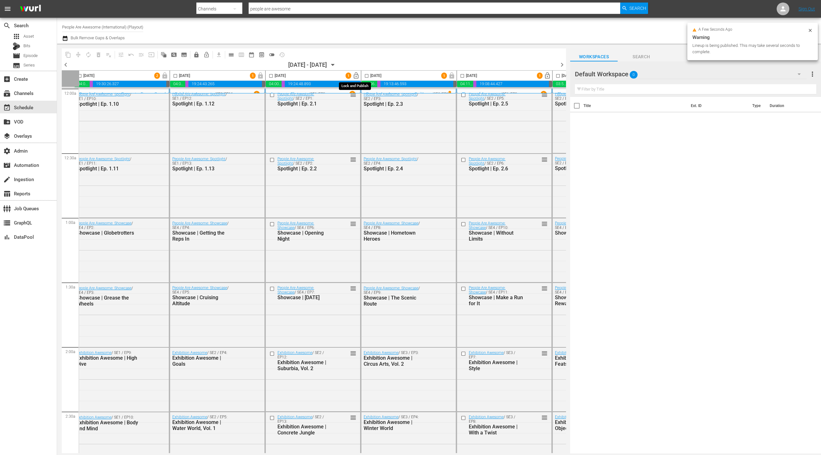
click at [356, 76] on span "lock_open" at bounding box center [356, 75] width 7 height 7
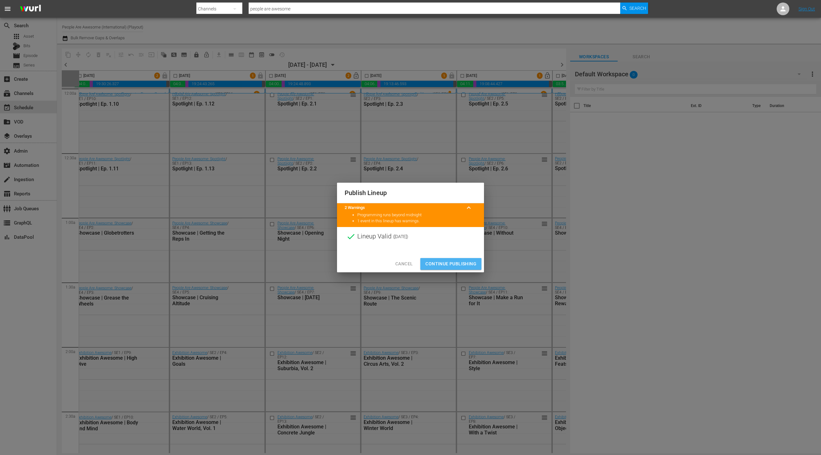
click at [456, 267] on span "Continue Publishing" at bounding box center [450, 264] width 51 height 8
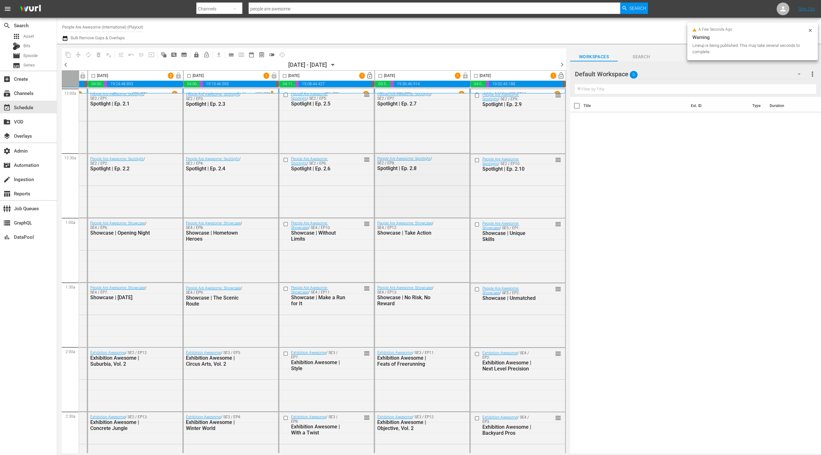
scroll to position [0, 184]
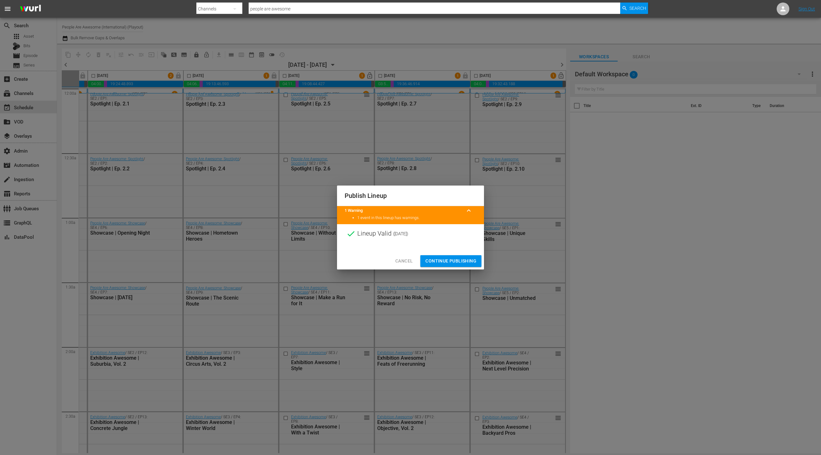
click at [450, 261] on span "Continue Publishing" at bounding box center [450, 261] width 51 height 8
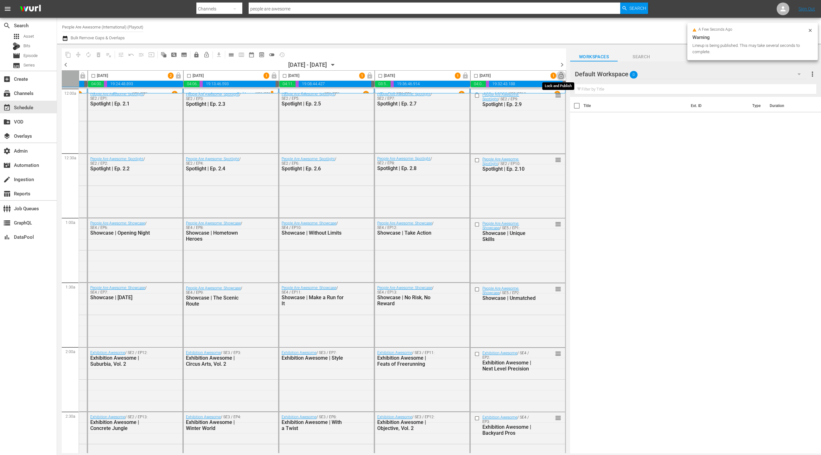
click at [559, 77] on span "lock_open" at bounding box center [561, 75] width 7 height 7
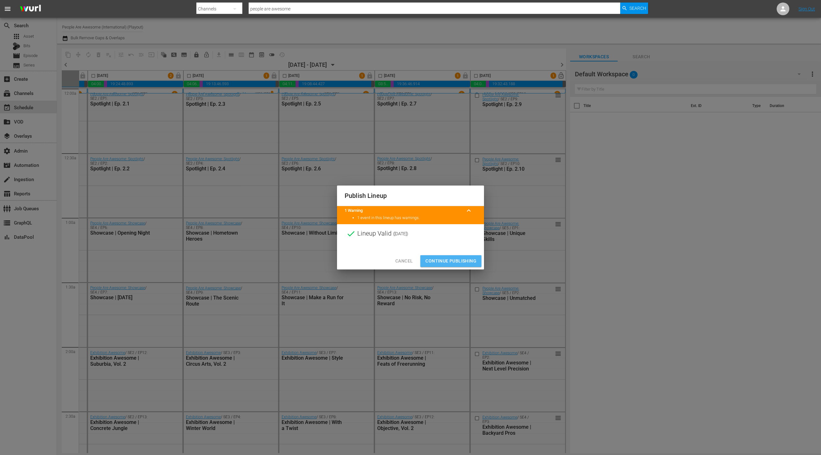
click at [455, 261] on span "Continue Publishing" at bounding box center [450, 261] width 51 height 8
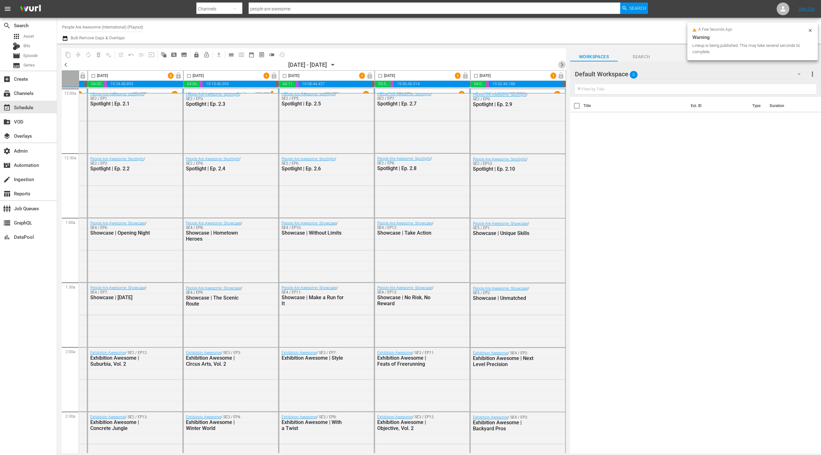
click at [561, 65] on span "chevron_right" at bounding box center [562, 65] width 8 height 8
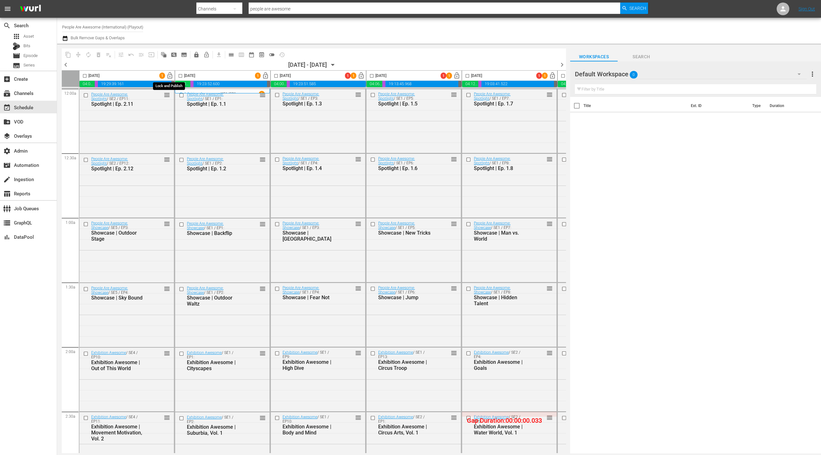
click at [170, 76] on span "lock_open" at bounding box center [169, 75] width 7 height 7
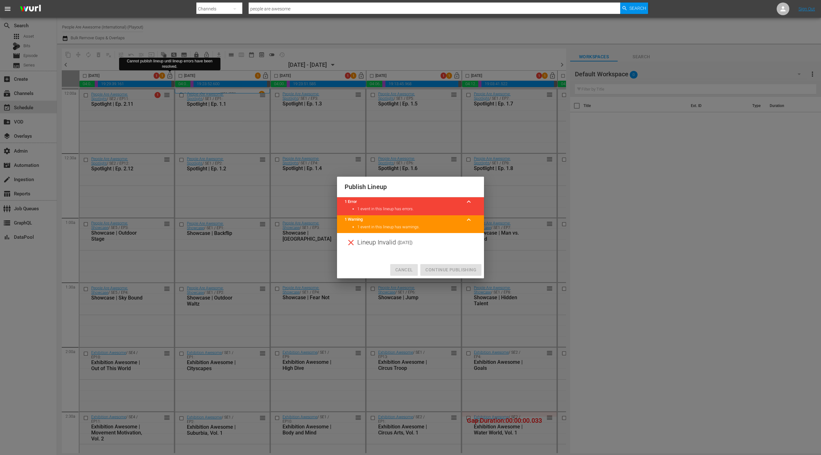
click at [404, 273] on span "Cancel" at bounding box center [403, 270] width 17 height 8
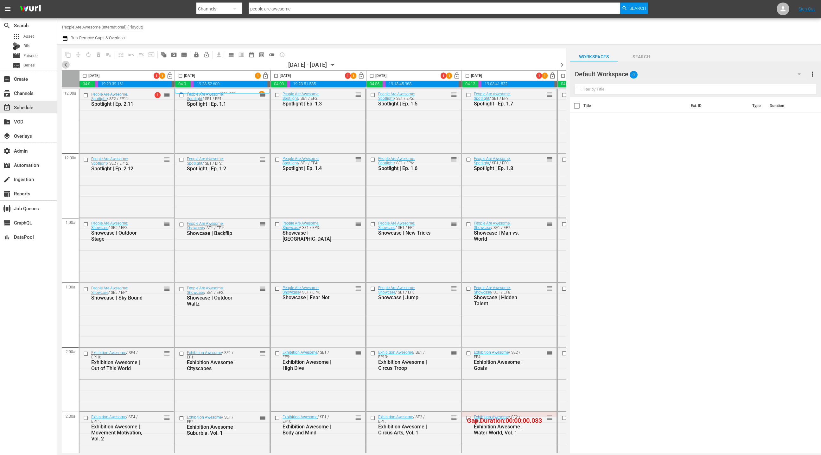
click at [67, 66] on span "chevron_left" at bounding box center [66, 65] width 8 height 8
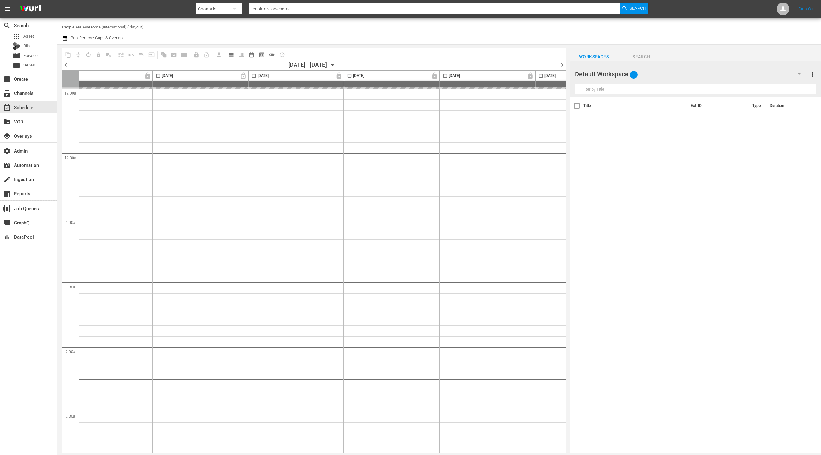
scroll to position [0, 184]
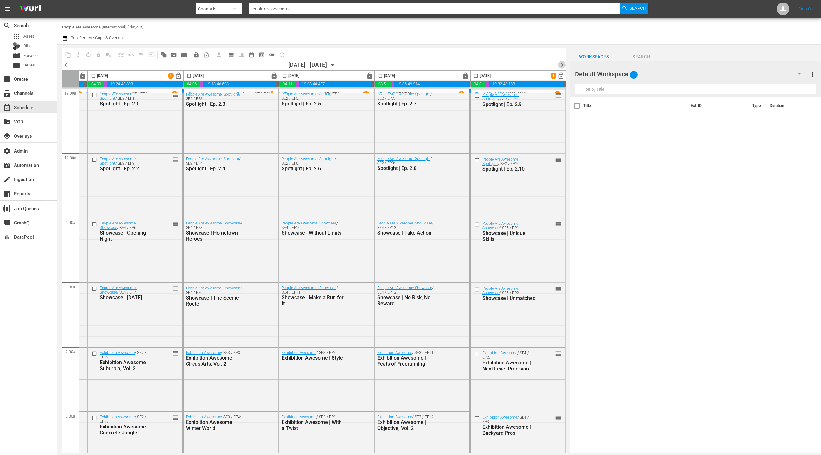
click at [563, 65] on span "chevron_right" at bounding box center [562, 65] width 8 height 8
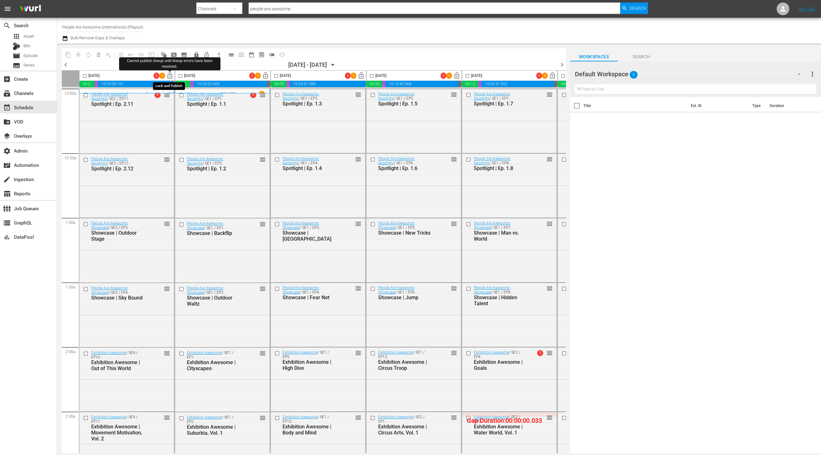
click at [170, 78] on span "lock_open" at bounding box center [169, 75] width 7 height 7
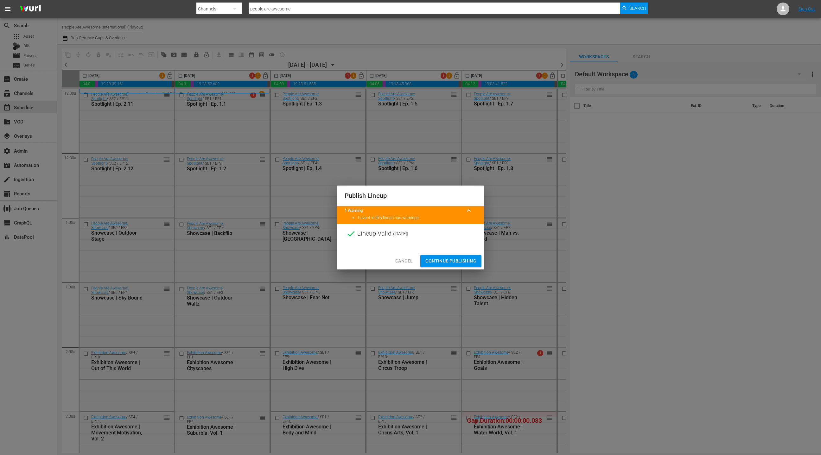
click at [444, 259] on span "Continue Publishing" at bounding box center [450, 261] width 51 height 8
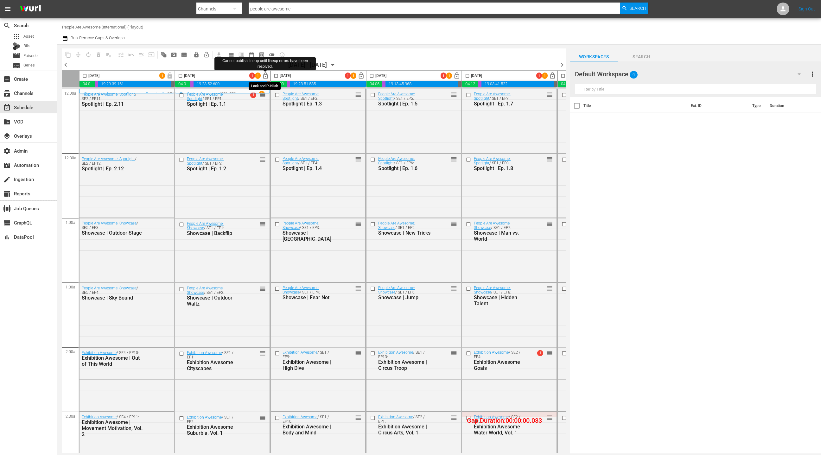
click at [266, 76] on span "lock_open" at bounding box center [265, 75] width 7 height 7
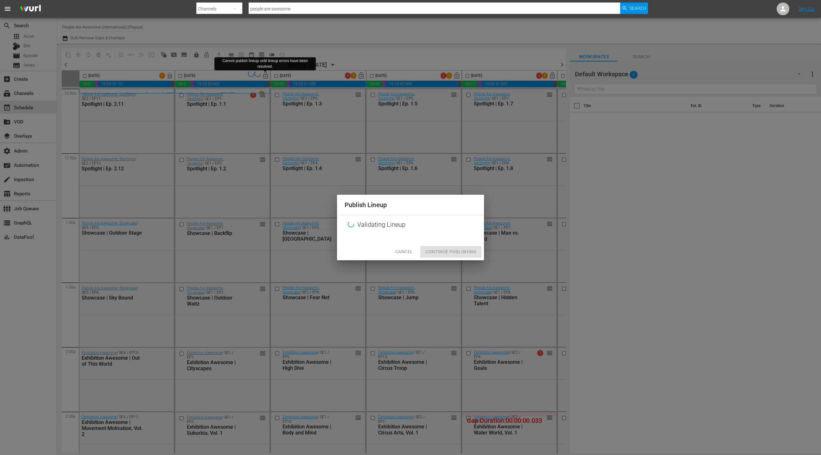
scroll to position [0, 2]
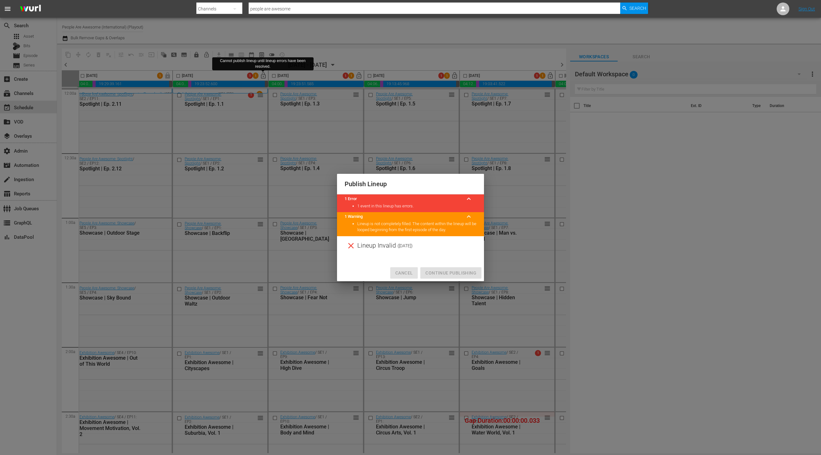
click at [414, 271] on button "Cancel" at bounding box center [404, 273] width 28 height 12
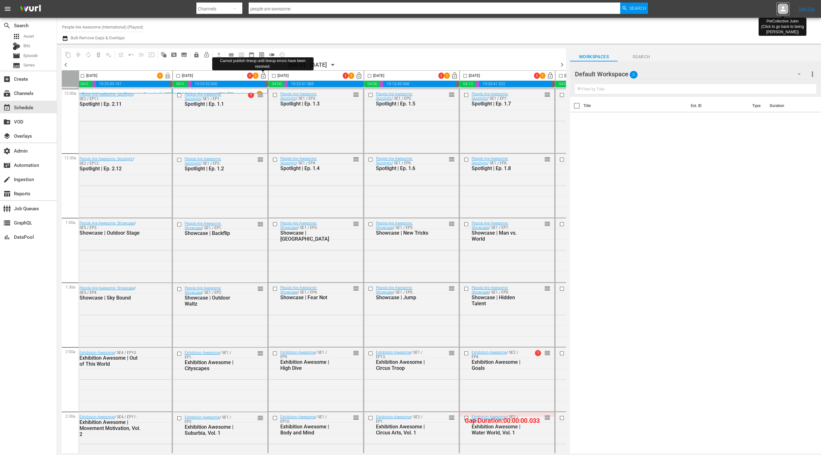
click at [786, 8] on icon at bounding box center [783, 9] width 8 height 8
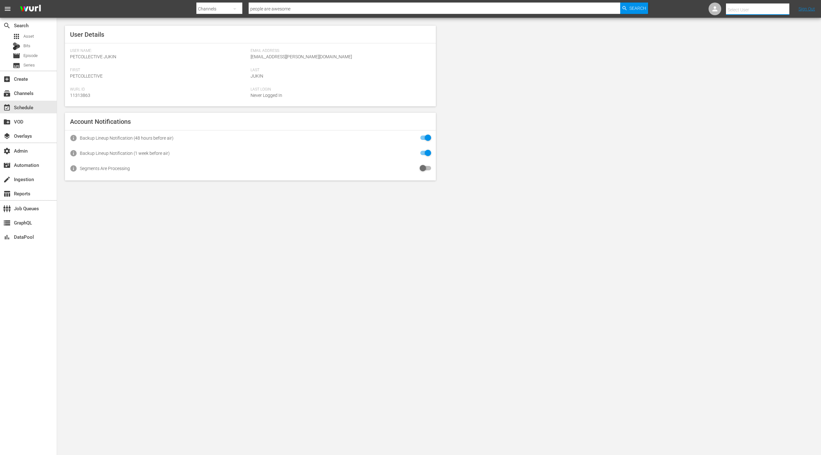
click at [767, 10] on input "text" at bounding box center [766, 9] width 81 height 15
type input "fail"
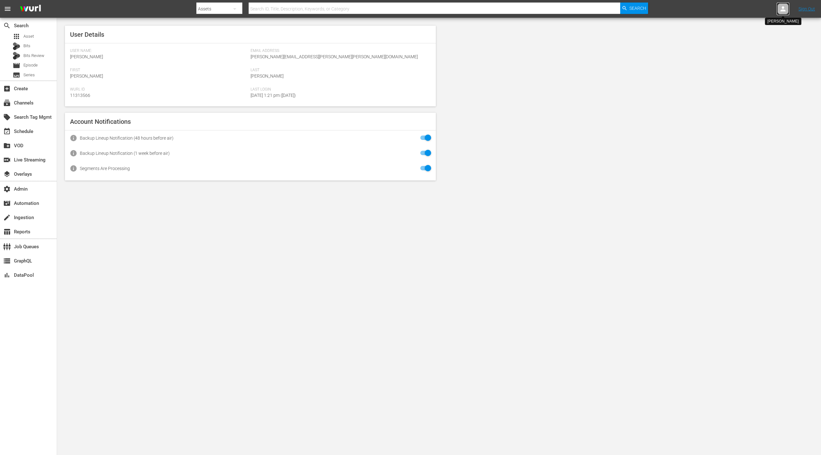
click at [785, 11] on icon at bounding box center [783, 8] width 5 height 5
click at [766, 10] on input "text" at bounding box center [766, 9] width 81 height 15
click at [752, 28] on div "FailArmy Jukin <[EMAIL_ADDRESS][PERSON_NAME][DOMAIN_NAME]>" at bounding box center [752, 27] width 99 height 15
type input "FailArmy Jukin (11313862)"
click at [41, 102] on div "subscriptions Channels" at bounding box center [28, 102] width 57 height 13
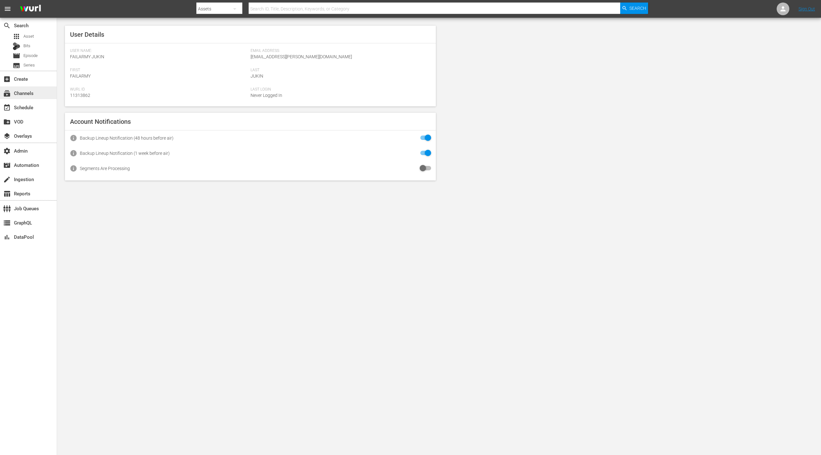
click at [40, 95] on div "subscriptions Channels" at bounding box center [28, 92] width 57 height 13
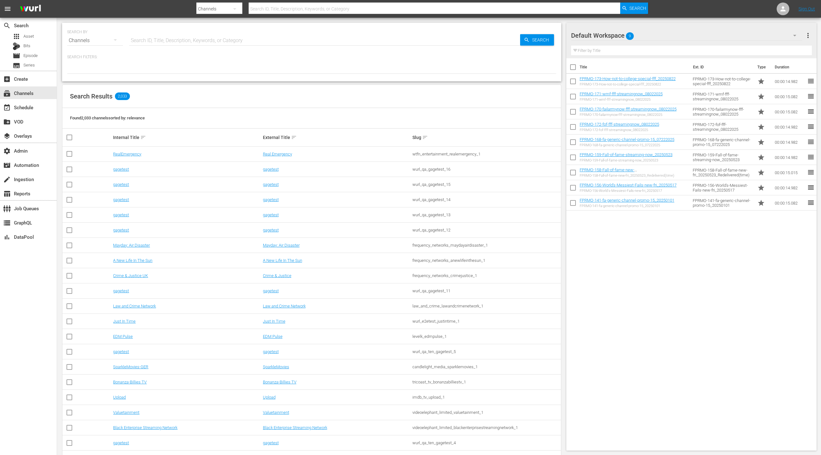
click at [159, 39] on input "text" at bounding box center [324, 40] width 391 height 15
type input "failarmy"
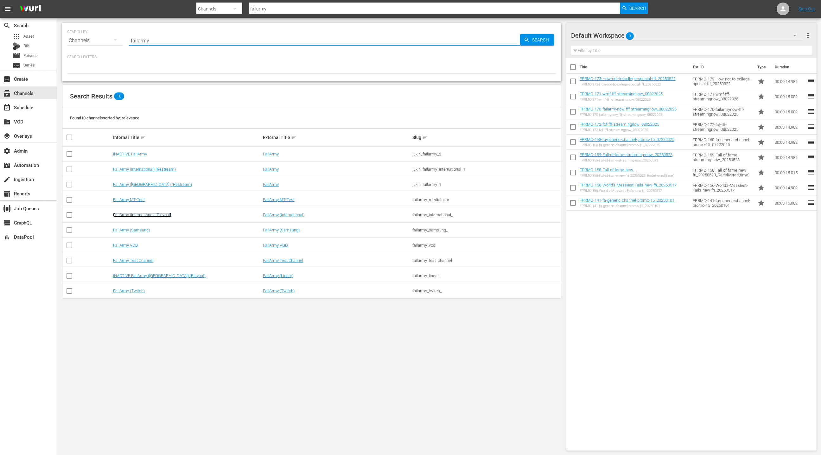
click at [154, 214] on link "FailArmy (International) (Playout)" at bounding box center [142, 215] width 58 height 5
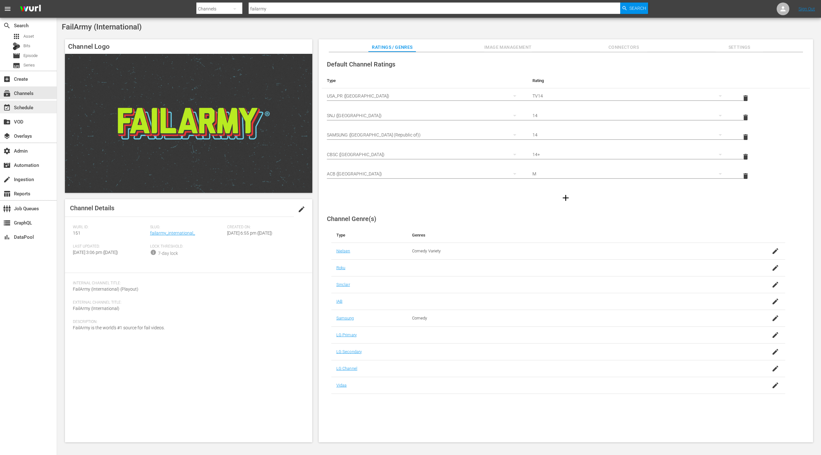
click at [31, 104] on div "event_available Schedule" at bounding box center [17, 107] width 35 height 6
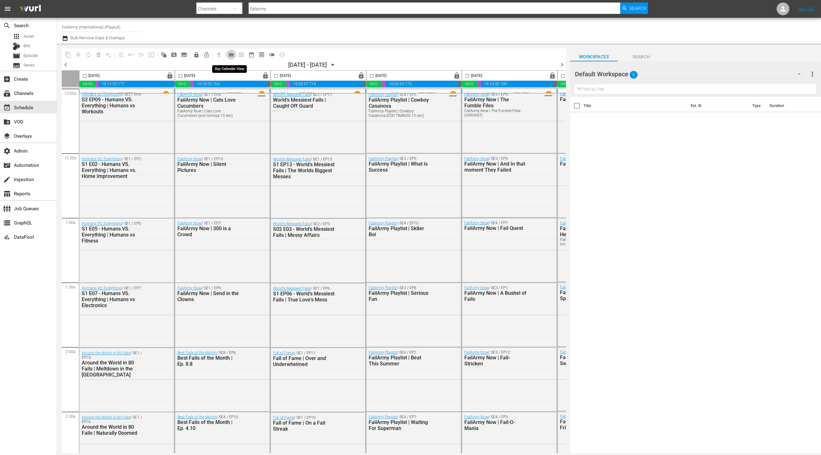
click at [227, 56] on button "calendar_view_day_outlined" at bounding box center [231, 55] width 10 height 10
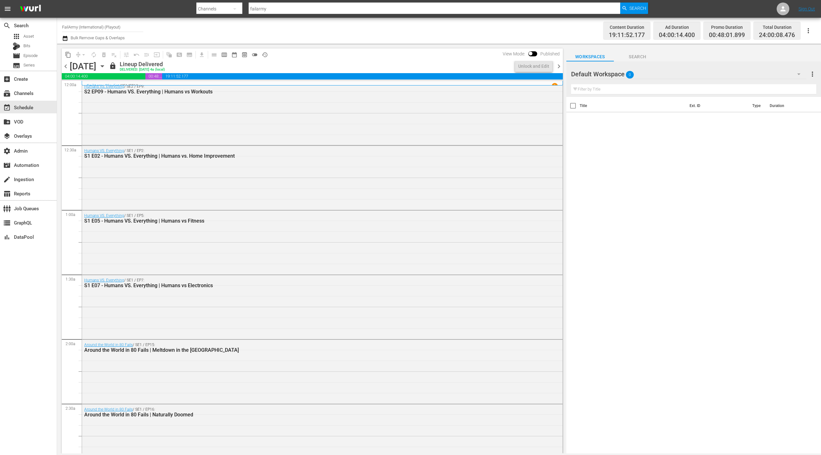
click at [67, 39] on icon "button" at bounding box center [65, 39] width 6 height 8
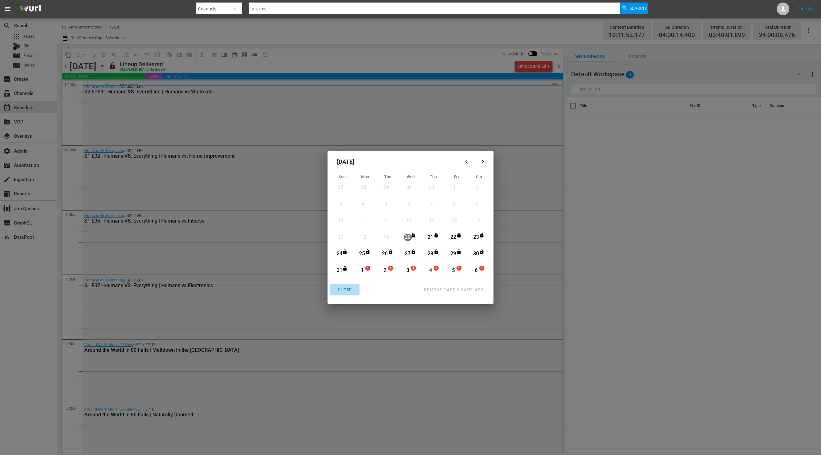
drag, startPoint x: 348, startPoint y: 289, endPoint x: 348, endPoint y: 282, distance: 7.6
click at [348, 289] on div "CLOSE" at bounding box center [345, 290] width 24 height 8
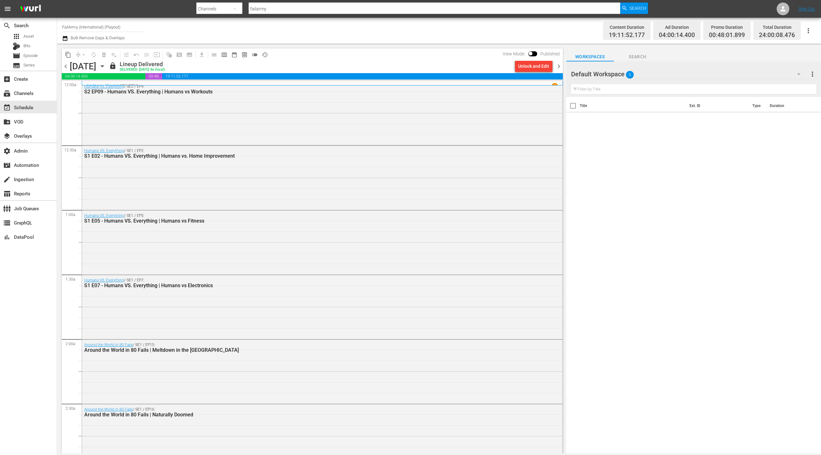
click at [106, 69] on icon "button" at bounding box center [102, 66] width 7 height 7
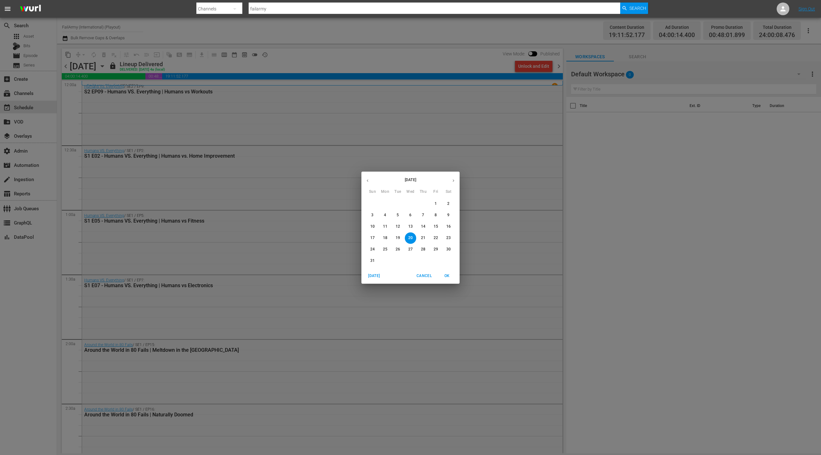
click at [454, 182] on icon "button" at bounding box center [453, 180] width 5 height 5
click at [385, 205] on p "1" at bounding box center [385, 203] width 2 height 5
